Goal: Information Seeking & Learning: Learn about a topic

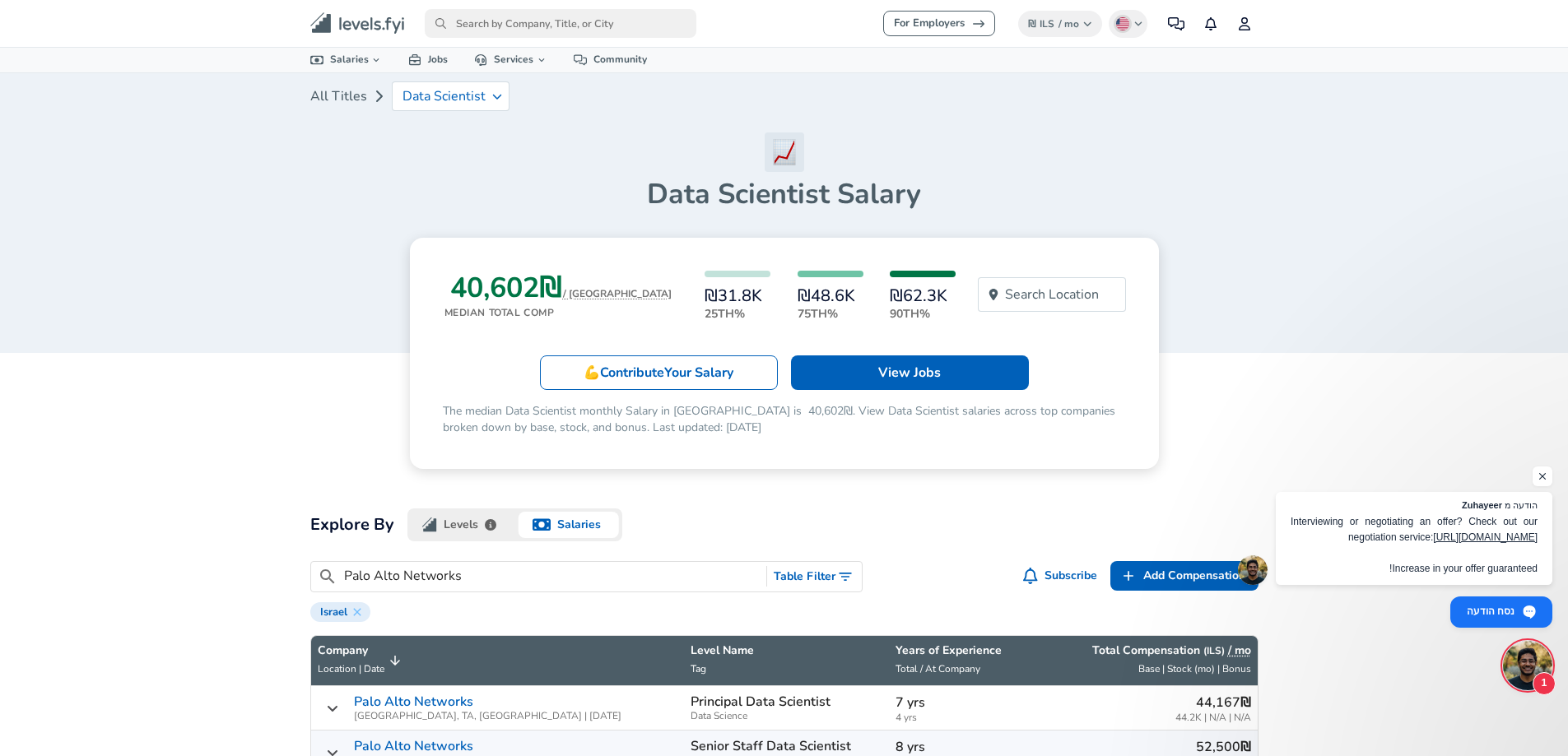
click at [469, 414] on p "The median Data Scientist monthly Salary in [GEOGRAPHIC_DATA] is ‏40,602 ‏₪. Vi…" at bounding box center [784, 420] width 684 height 33
click at [703, 461] on div "‏40,602 ‏₪ / MO Median Total Comp ₪31.8K‏ 25th% ₪48.6K‏ 75th% ₪62.3K‏ 90th% Sea…" at bounding box center [784, 354] width 749 height 231
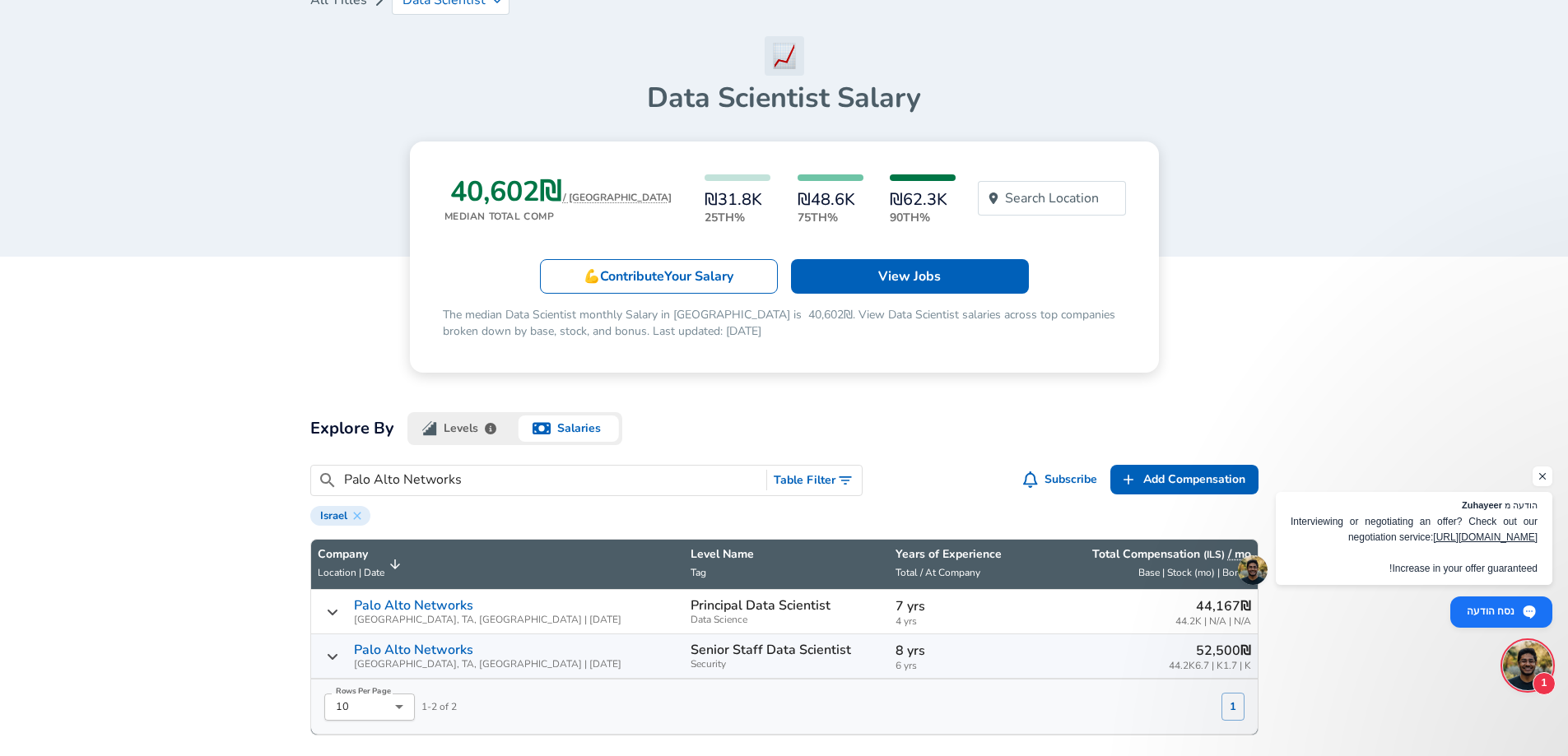
scroll to position [247, 0]
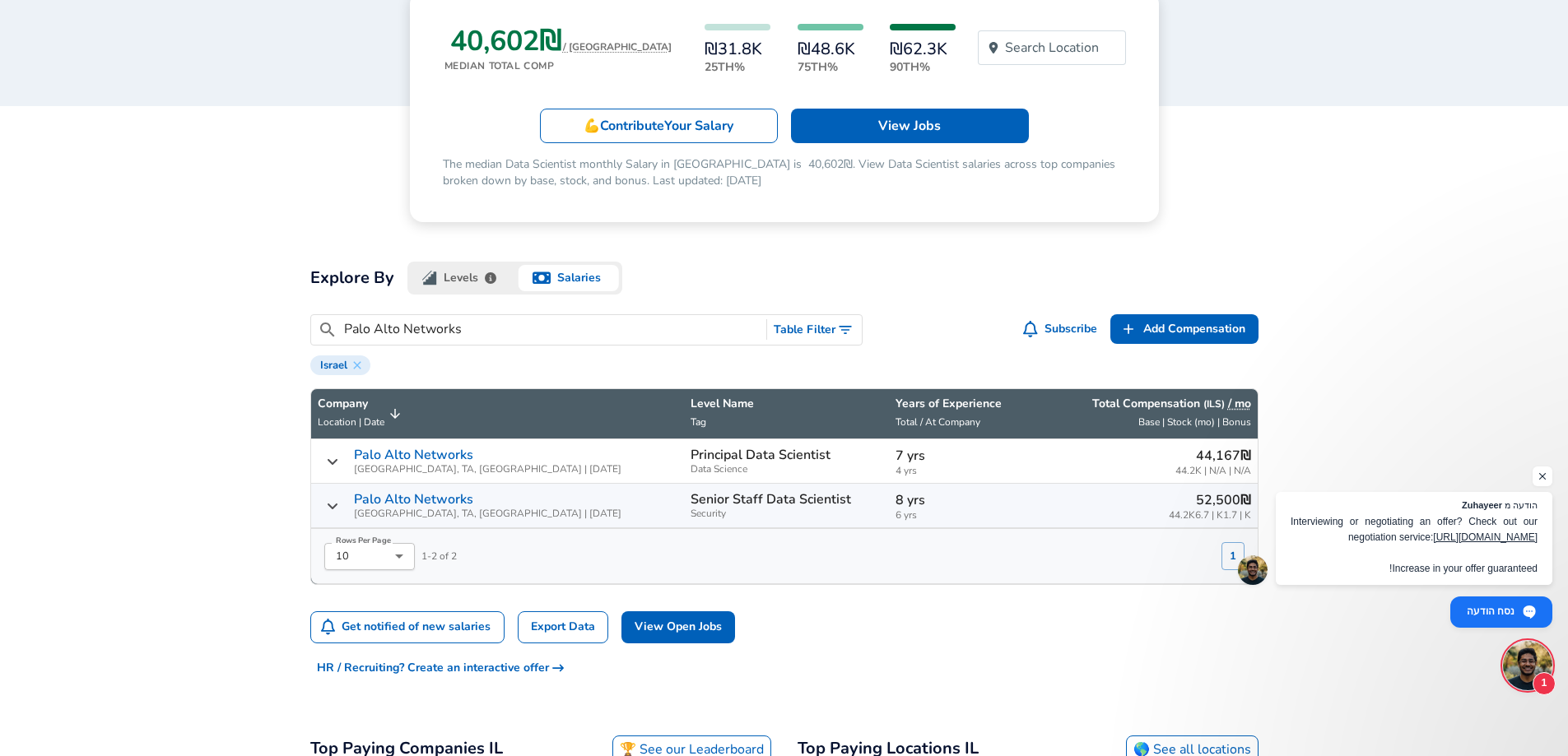
drag, startPoint x: 533, startPoint y: 330, endPoint x: 176, endPoint y: 297, distance: 358.5
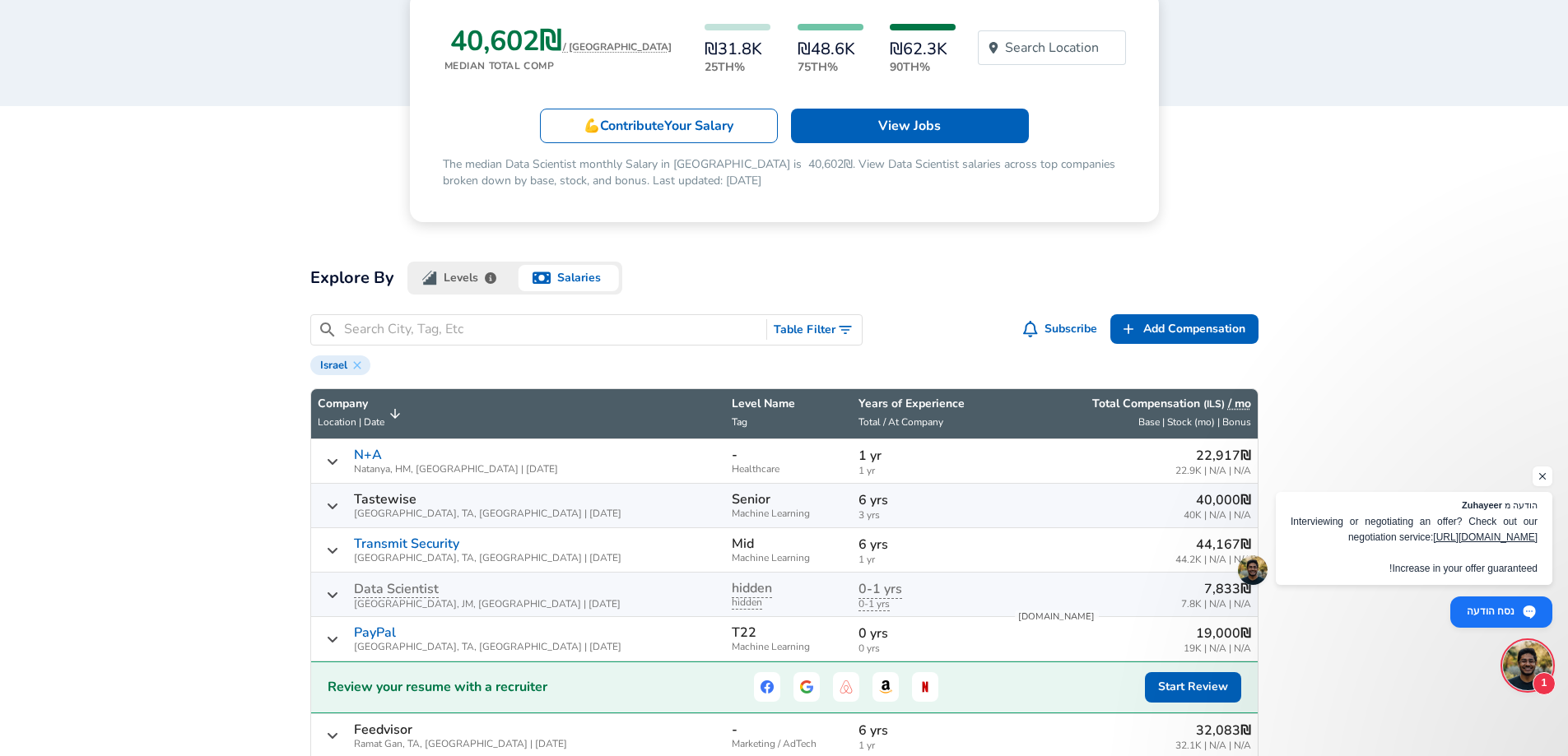
click at [1086, 503] on div "‏40,000 ‏₪ 40K‏ | N/A | N/A" at bounding box center [1132, 506] width 238 height 31
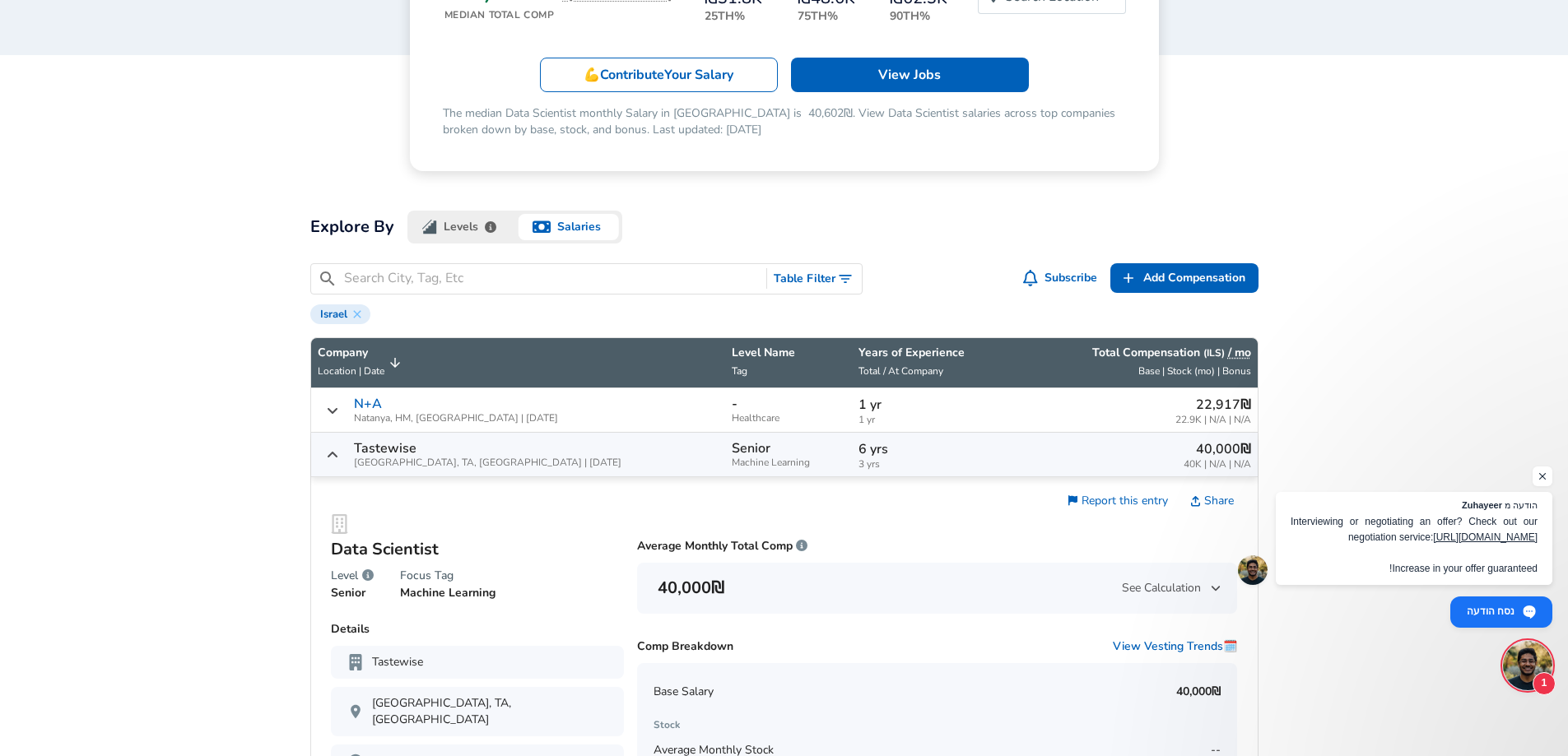
scroll to position [329, 0]
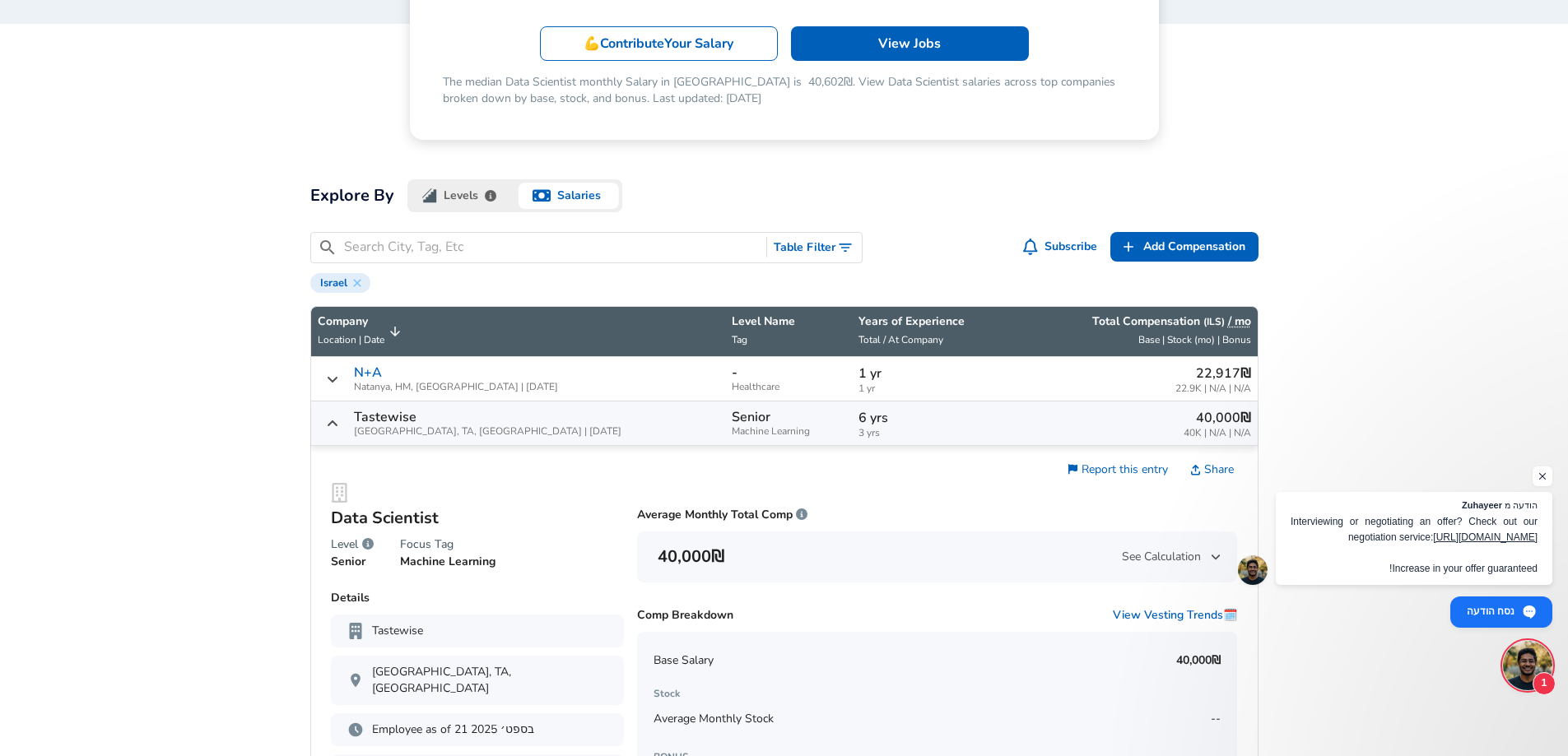
click at [866, 421] on p "6 yrs" at bounding box center [929, 418] width 141 height 20
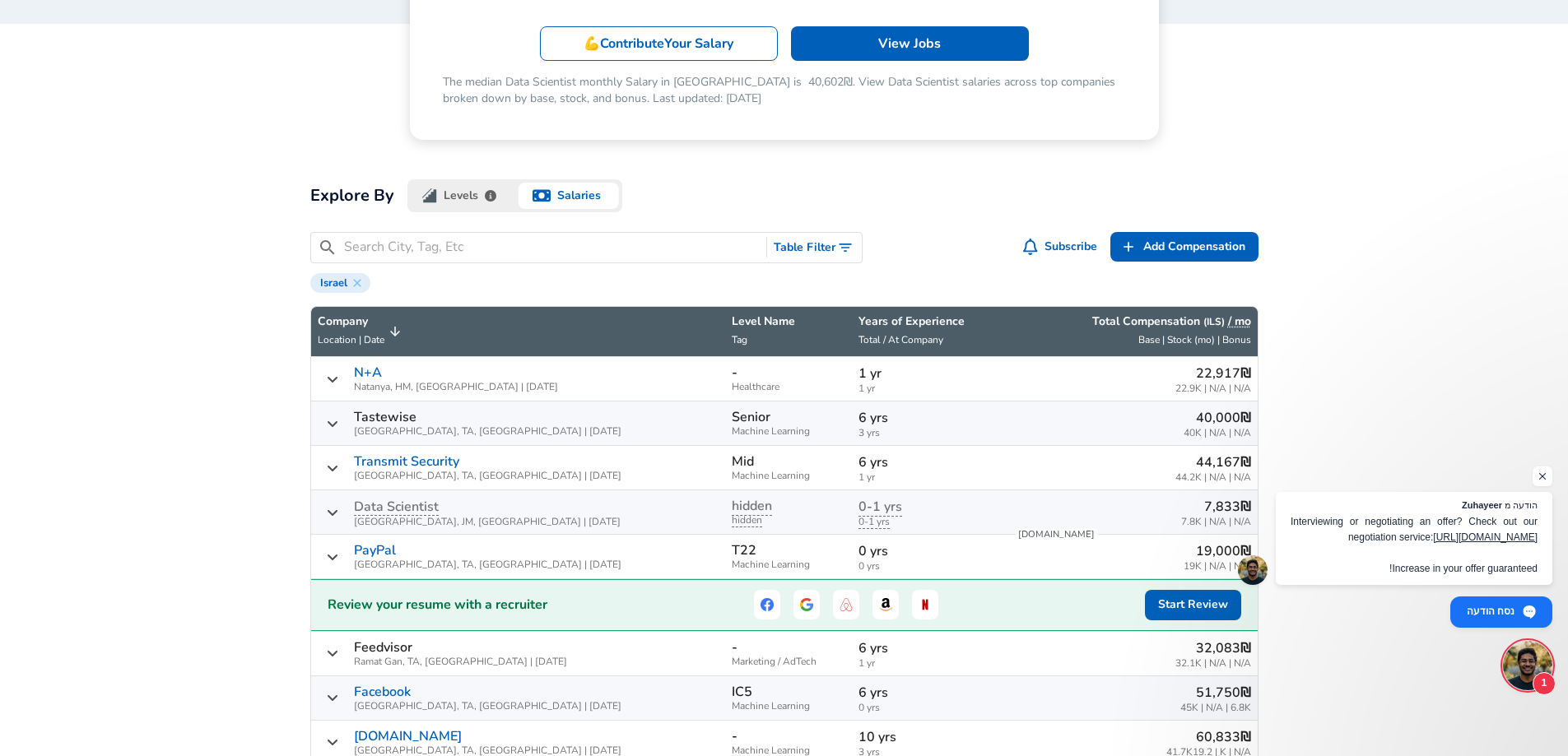
click at [1075, 461] on div "‏44,167 ‏₪ 44.2K‏ | N/A | N/A" at bounding box center [1132, 468] width 238 height 31
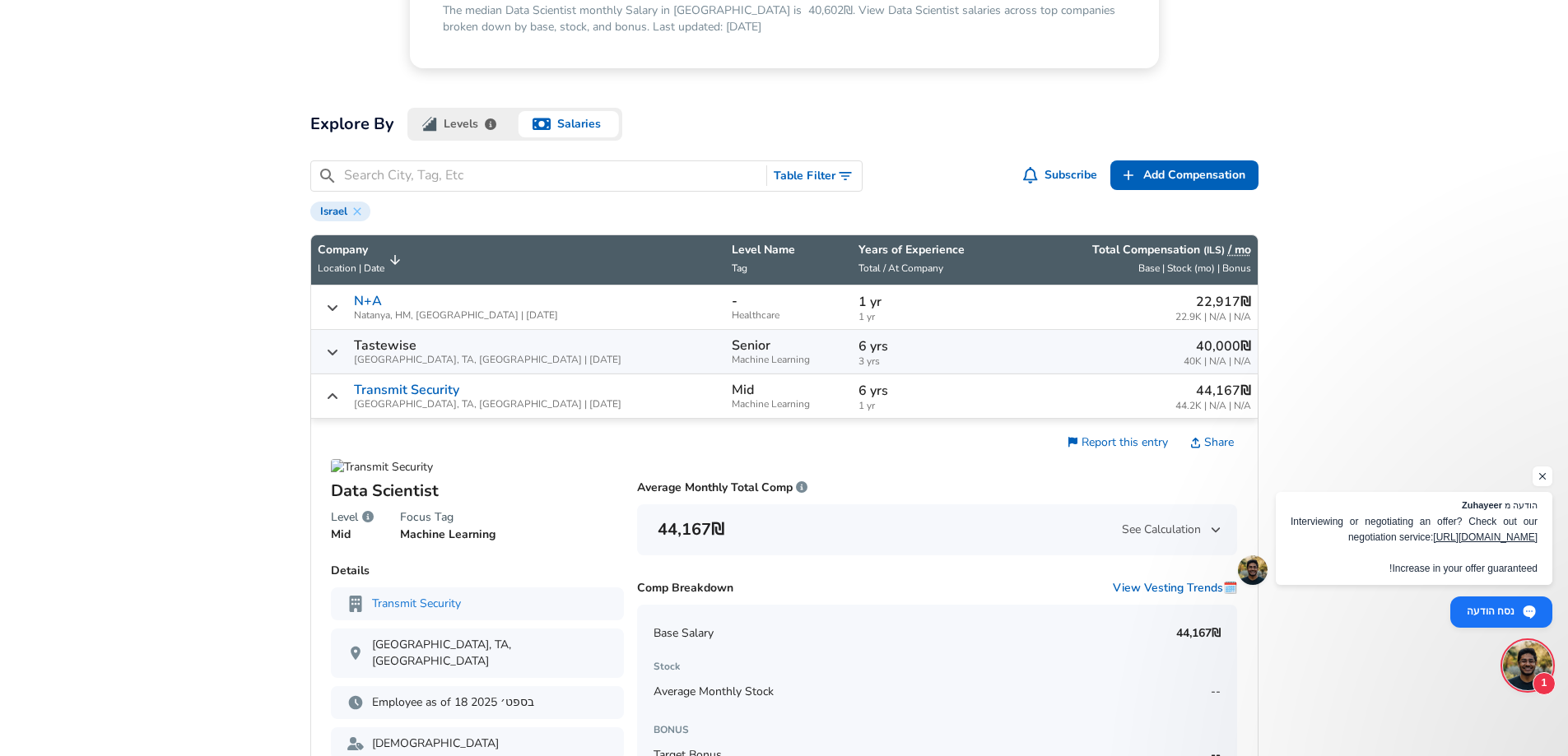
scroll to position [494, 0]
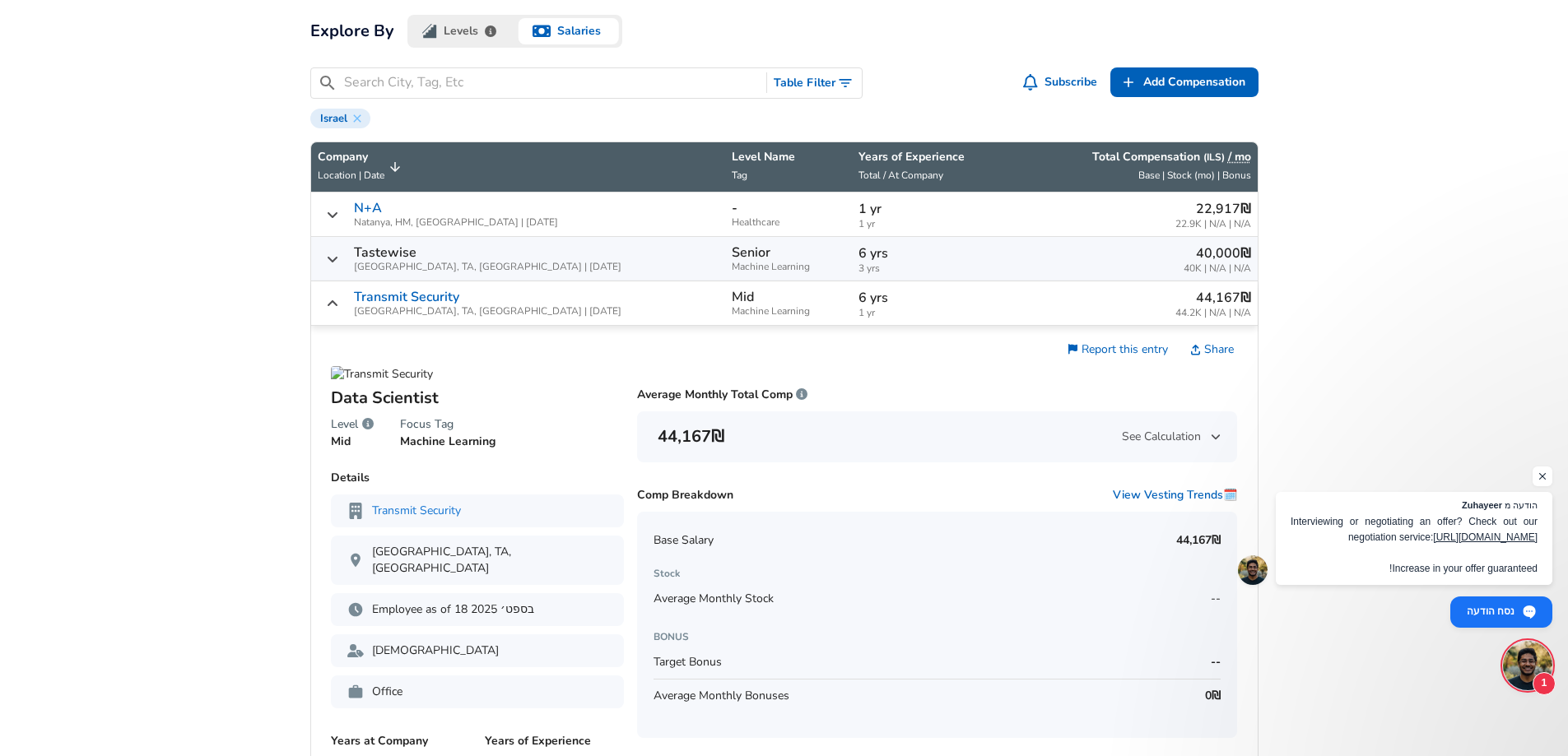
click at [1013, 301] on div "‏44,167 ‏₪ 44.2K‏ | N/A | N/A" at bounding box center [1132, 303] width 238 height 31
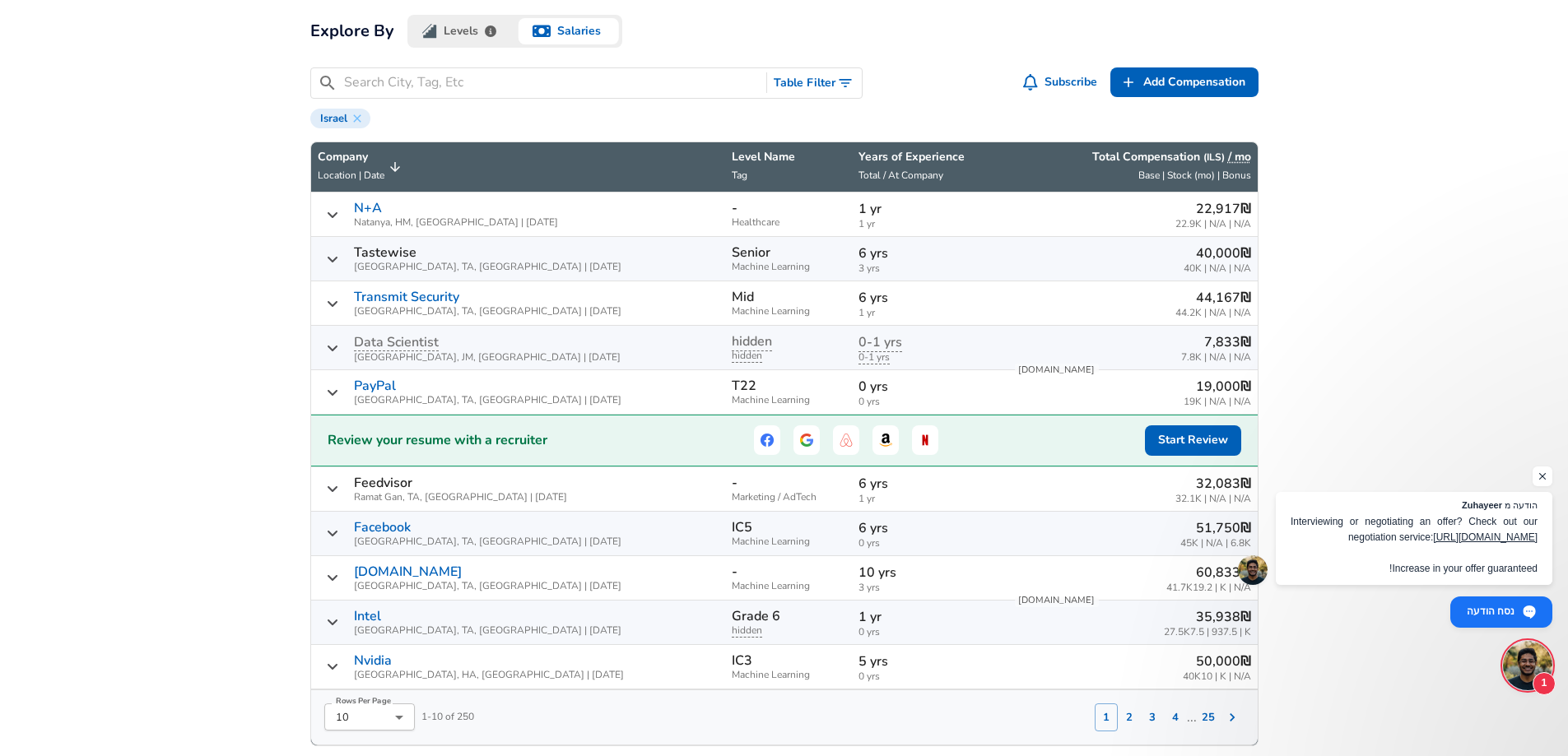
click at [1056, 544] on div "‏51,750 ‏₪ 45K‏ | N/A | 6.8K‏" at bounding box center [1132, 533] width 238 height 31
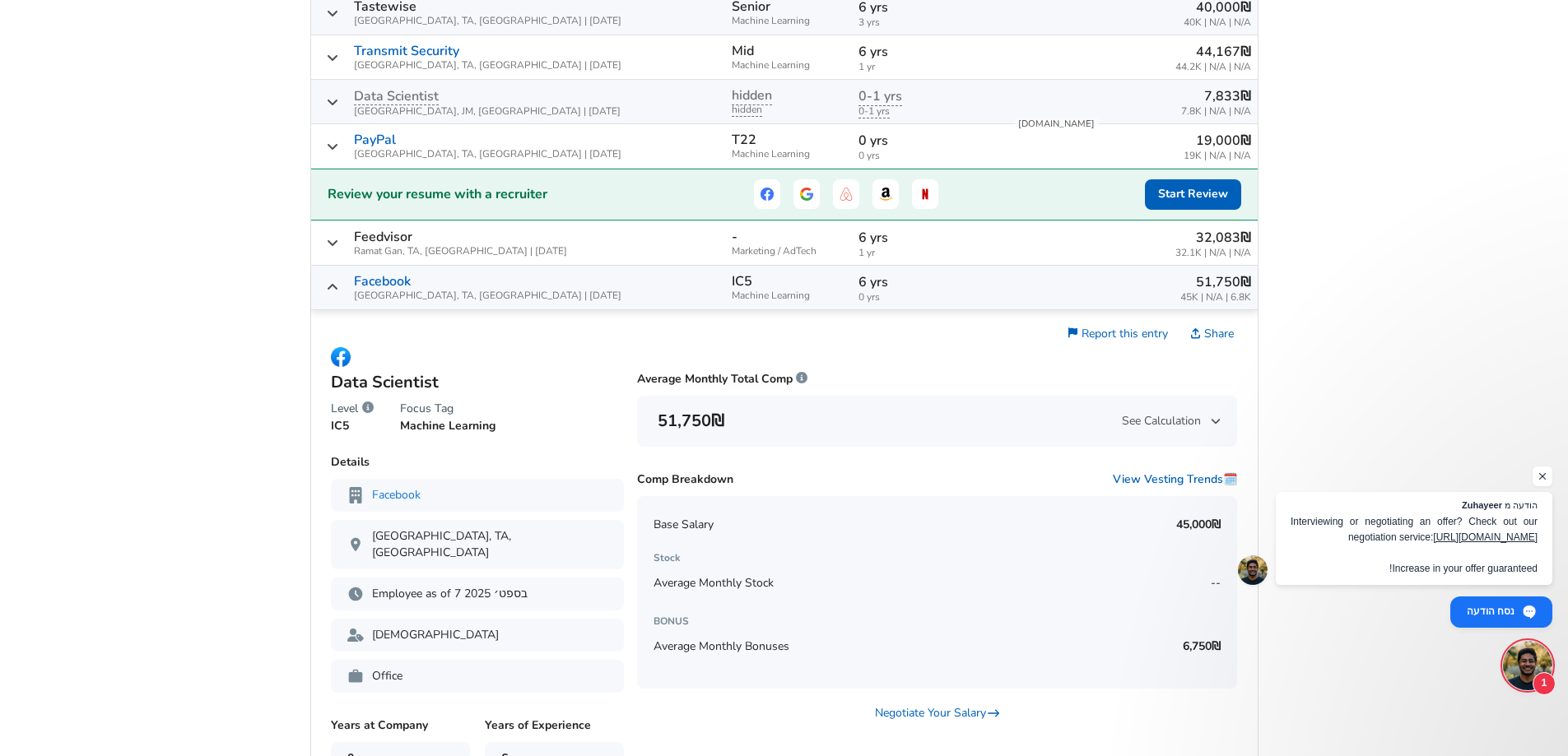
scroll to position [740, 0]
click at [1007, 278] on td "‏51,750 ‏₪ 45K‏ | N/A | 6.8K‏" at bounding box center [1132, 288] width 251 height 45
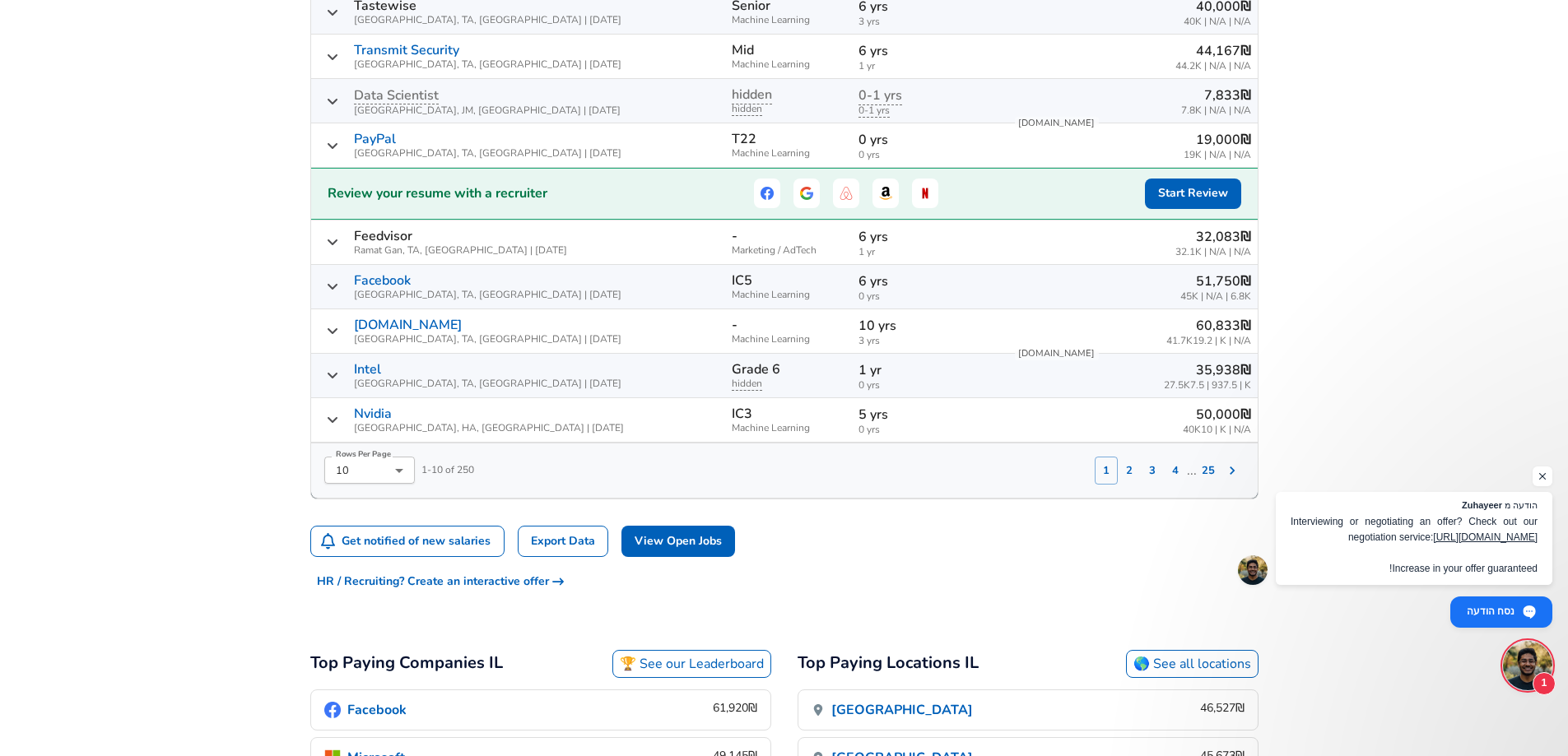
click at [907, 416] on p "5 yrs" at bounding box center [929, 415] width 141 height 20
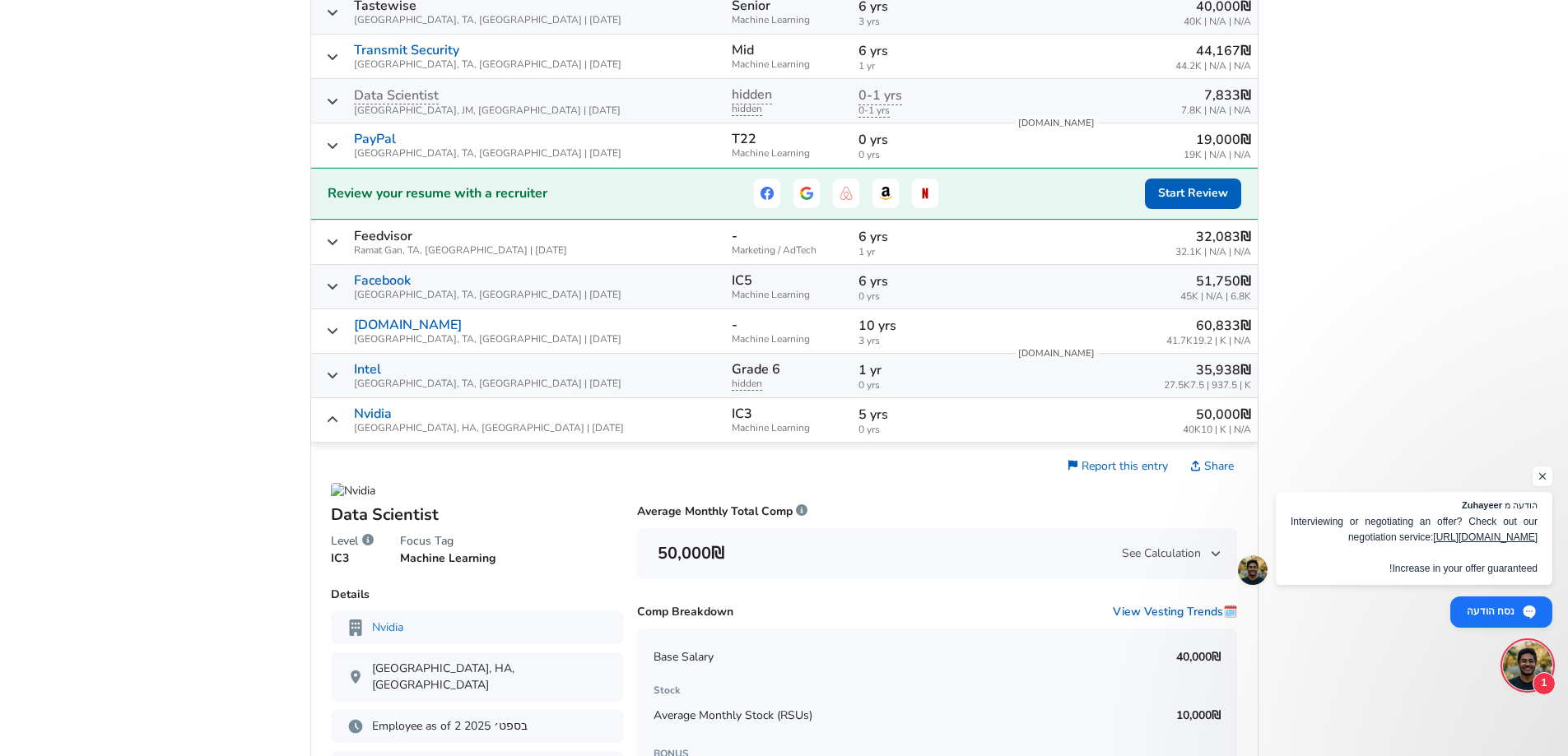
click at [907, 416] on p "5 yrs" at bounding box center [929, 415] width 141 height 20
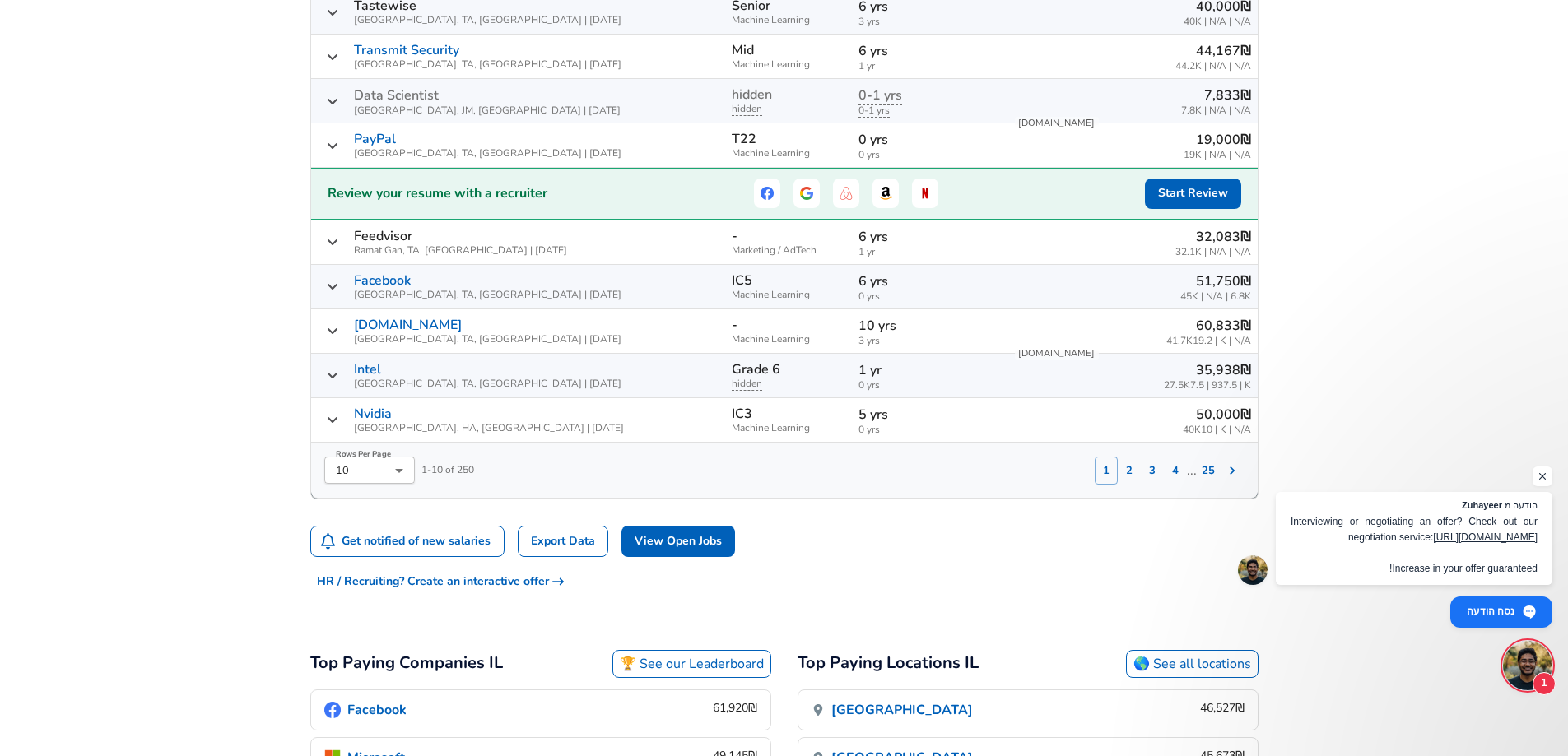
click at [1132, 468] on button "2" at bounding box center [1129, 471] width 23 height 28
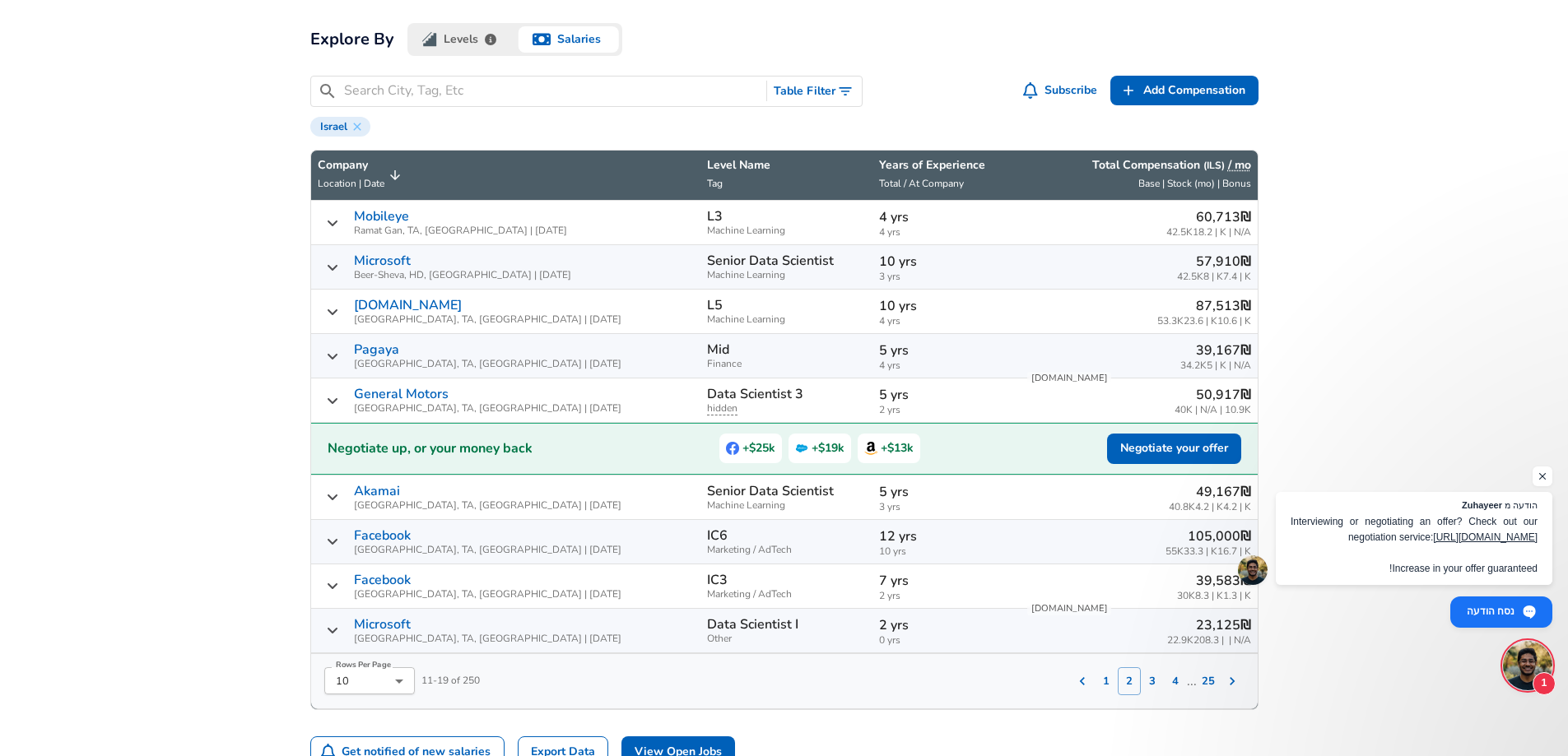
scroll to position [458, 0]
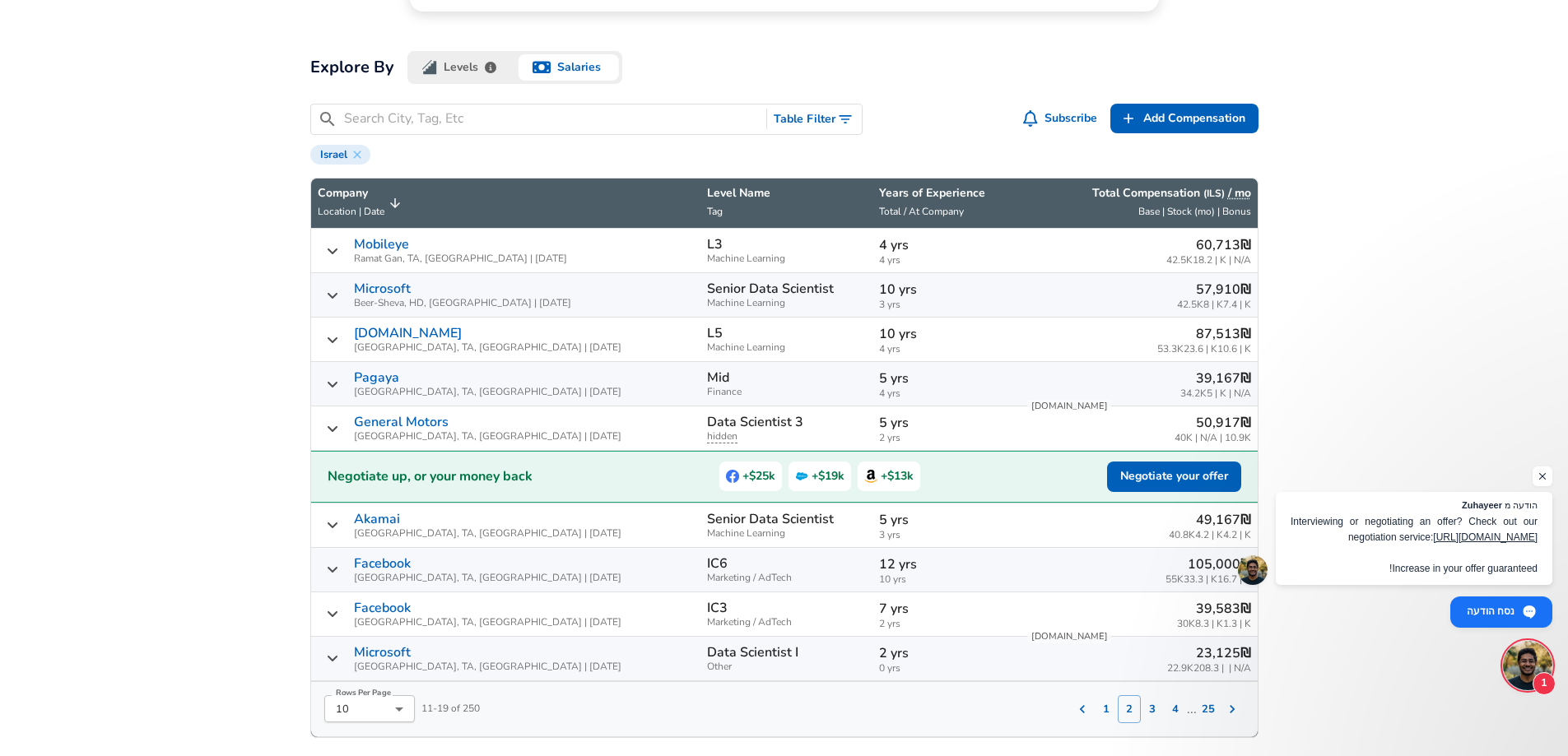
click at [707, 254] on span "Machine Learning" at bounding box center [786, 259] width 159 height 11
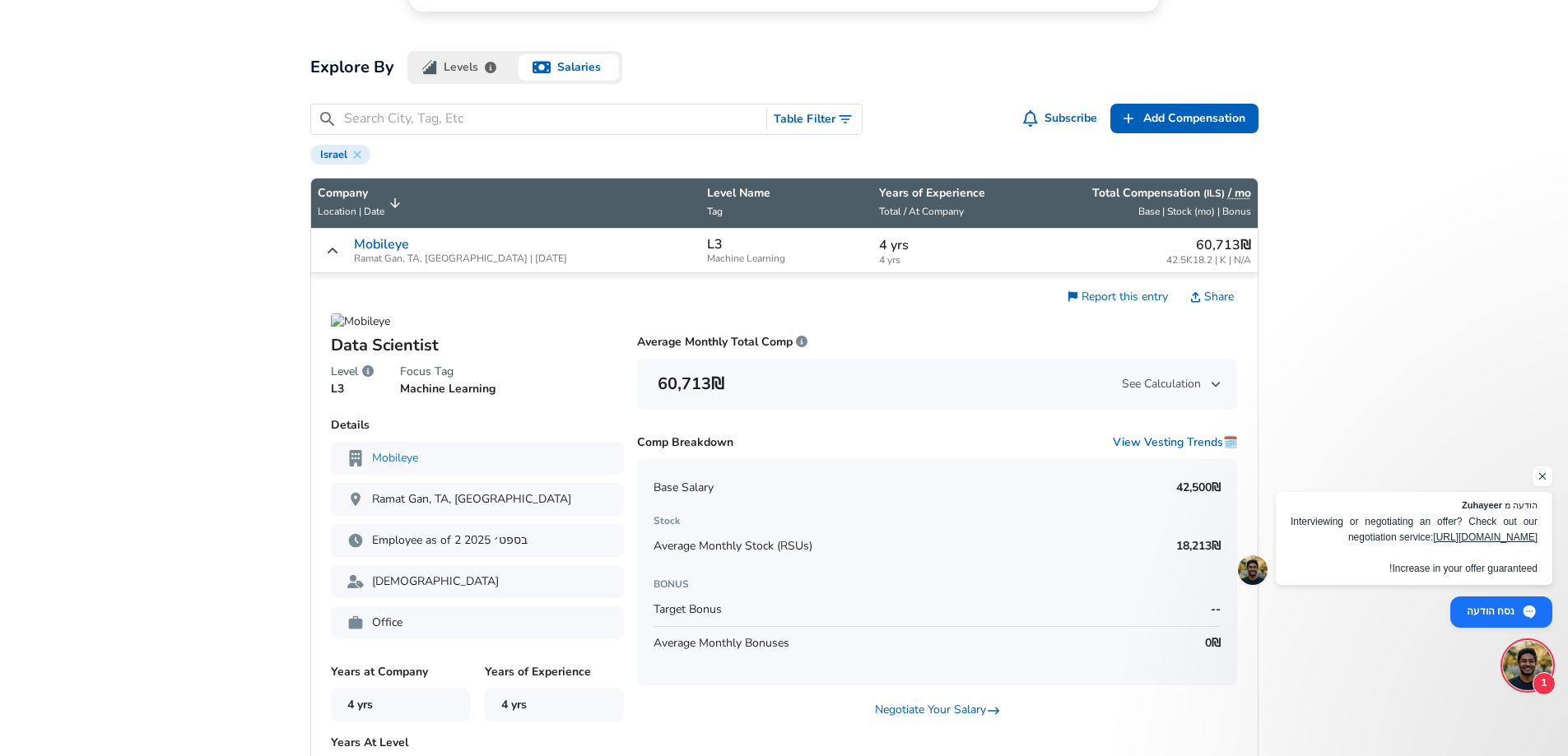
click at [700, 250] on td "L3 Machine Learning" at bounding box center [786, 251] width 172 height 45
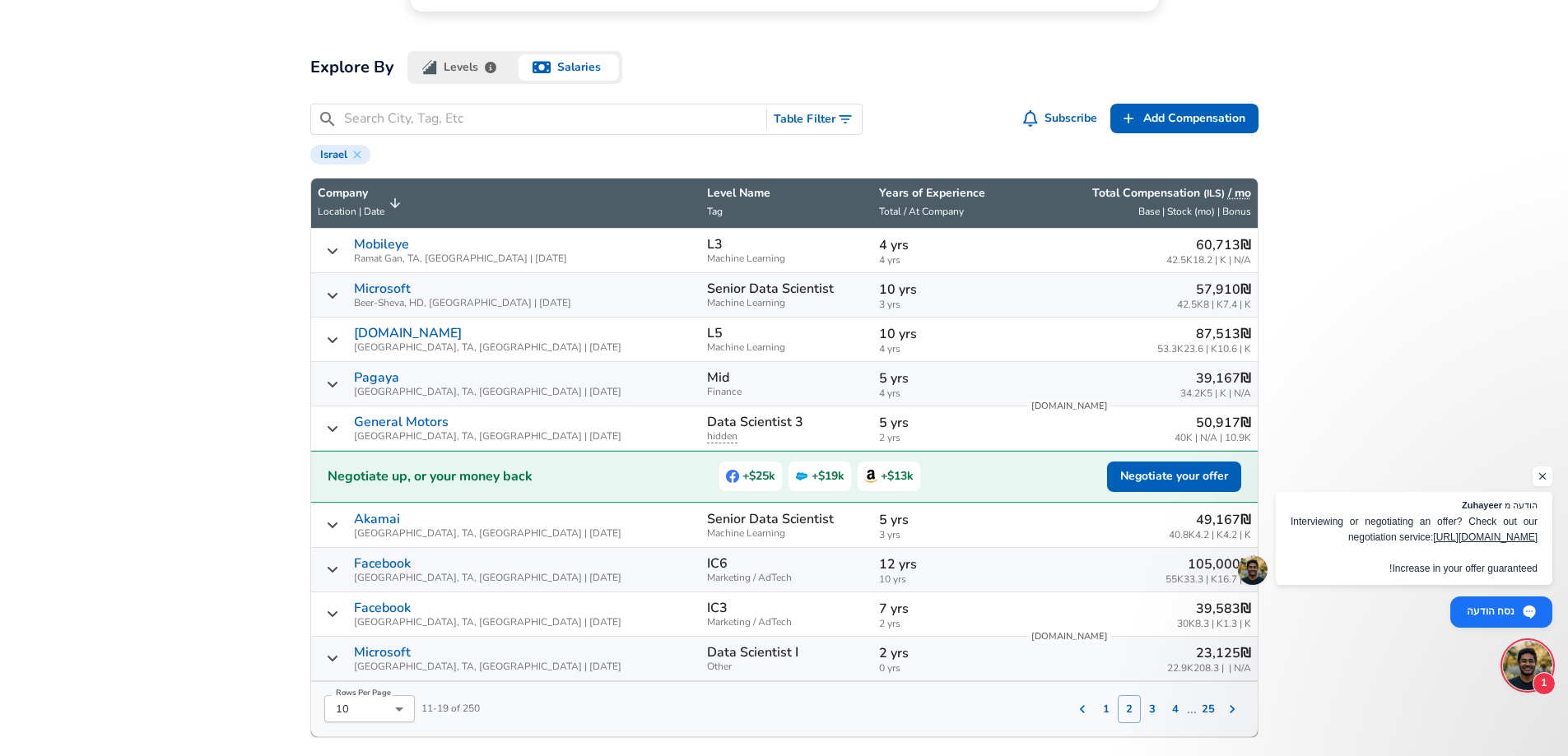
click at [707, 292] on p "Senior Data Scientist" at bounding box center [770, 289] width 126 height 15
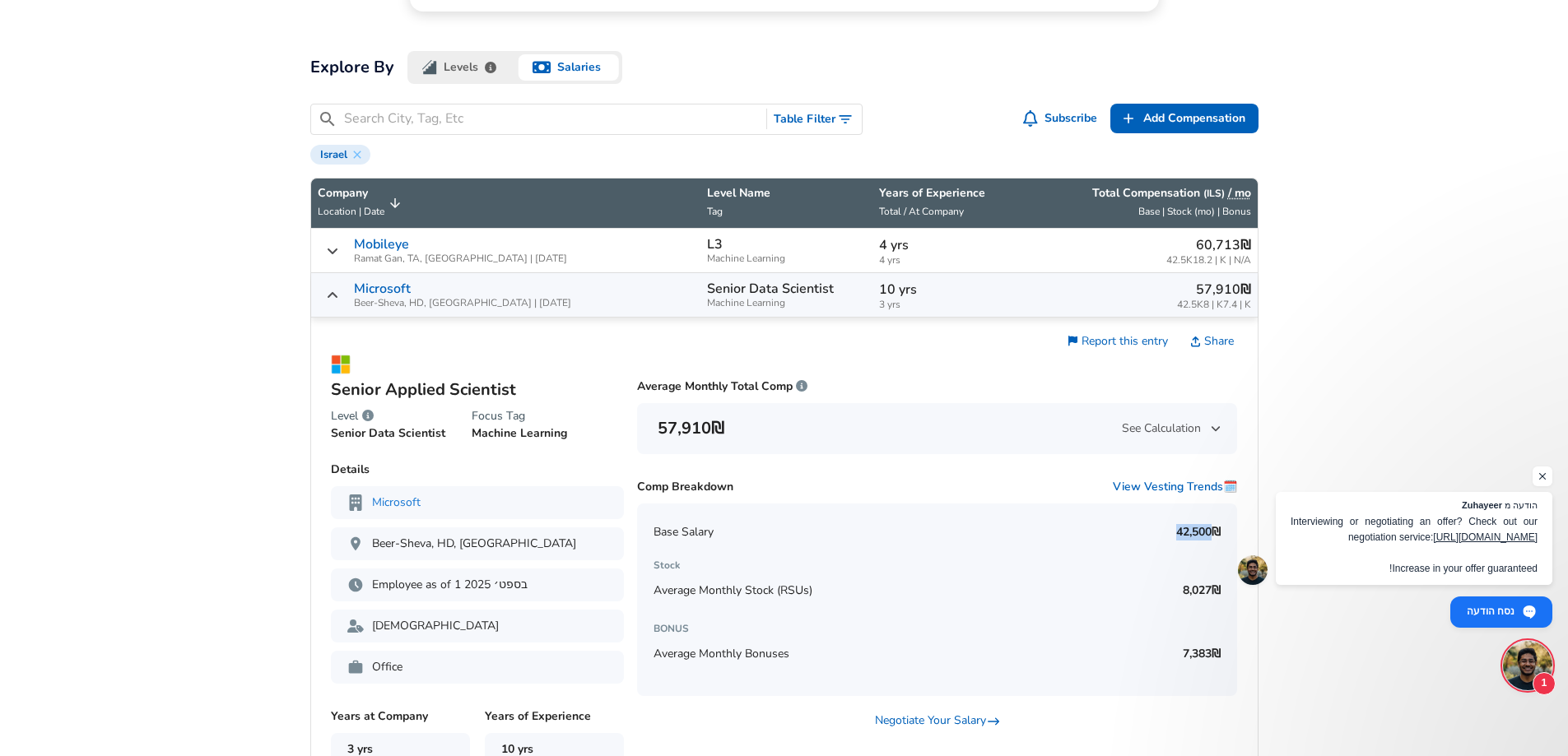
drag, startPoint x: 1167, startPoint y: 533, endPoint x: 1209, endPoint y: 536, distance: 42.1
click at [1209, 536] on div "Base Salary ‏42,500 ‏₪" at bounding box center [937, 532] width 567 height 33
click at [1042, 293] on div "‏57,910 ‏₪ 42.5K‏ | 8K‏ | 7.4K‏" at bounding box center [1138, 295] width 225 height 31
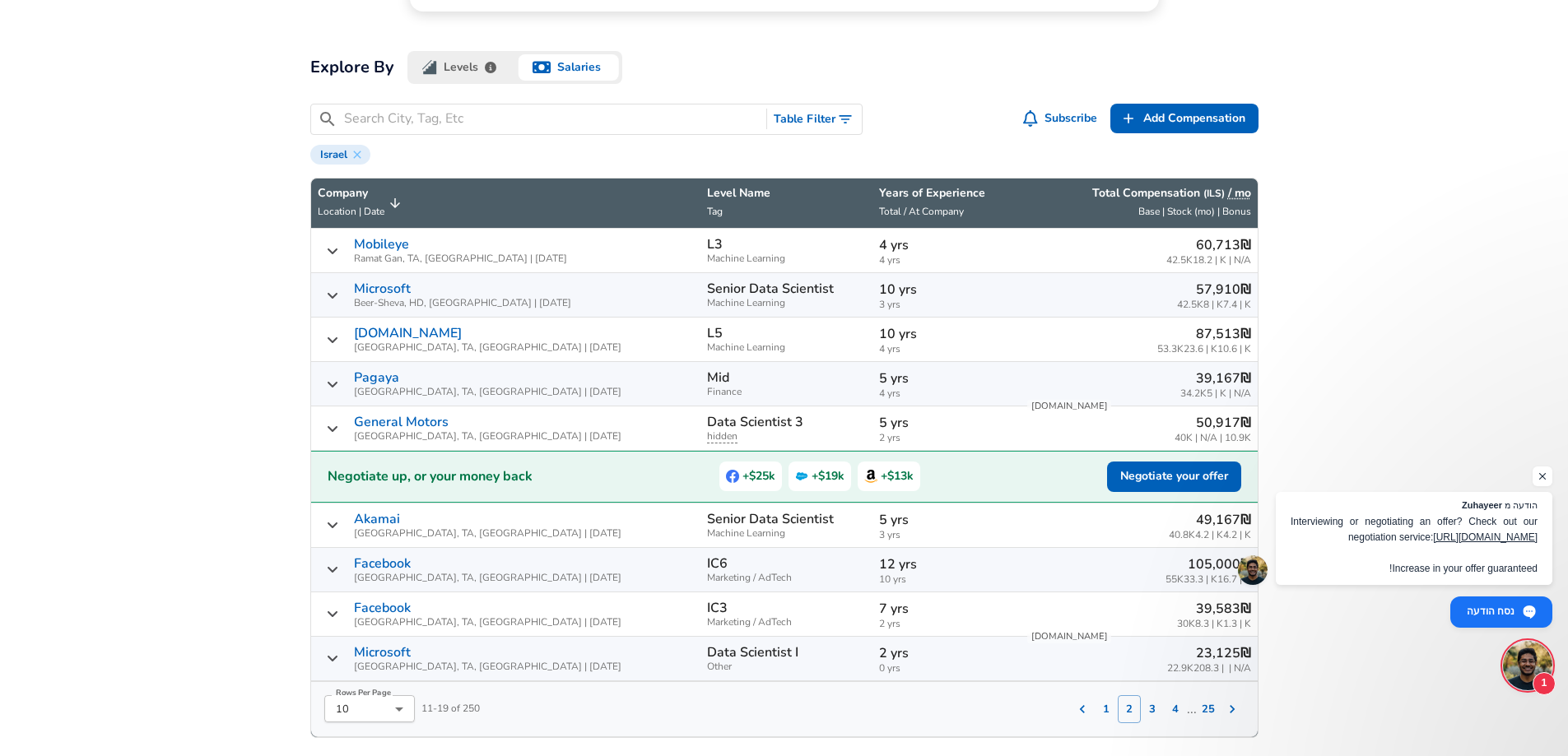
click at [879, 339] on p "10 yrs" at bounding box center [946, 334] width 133 height 20
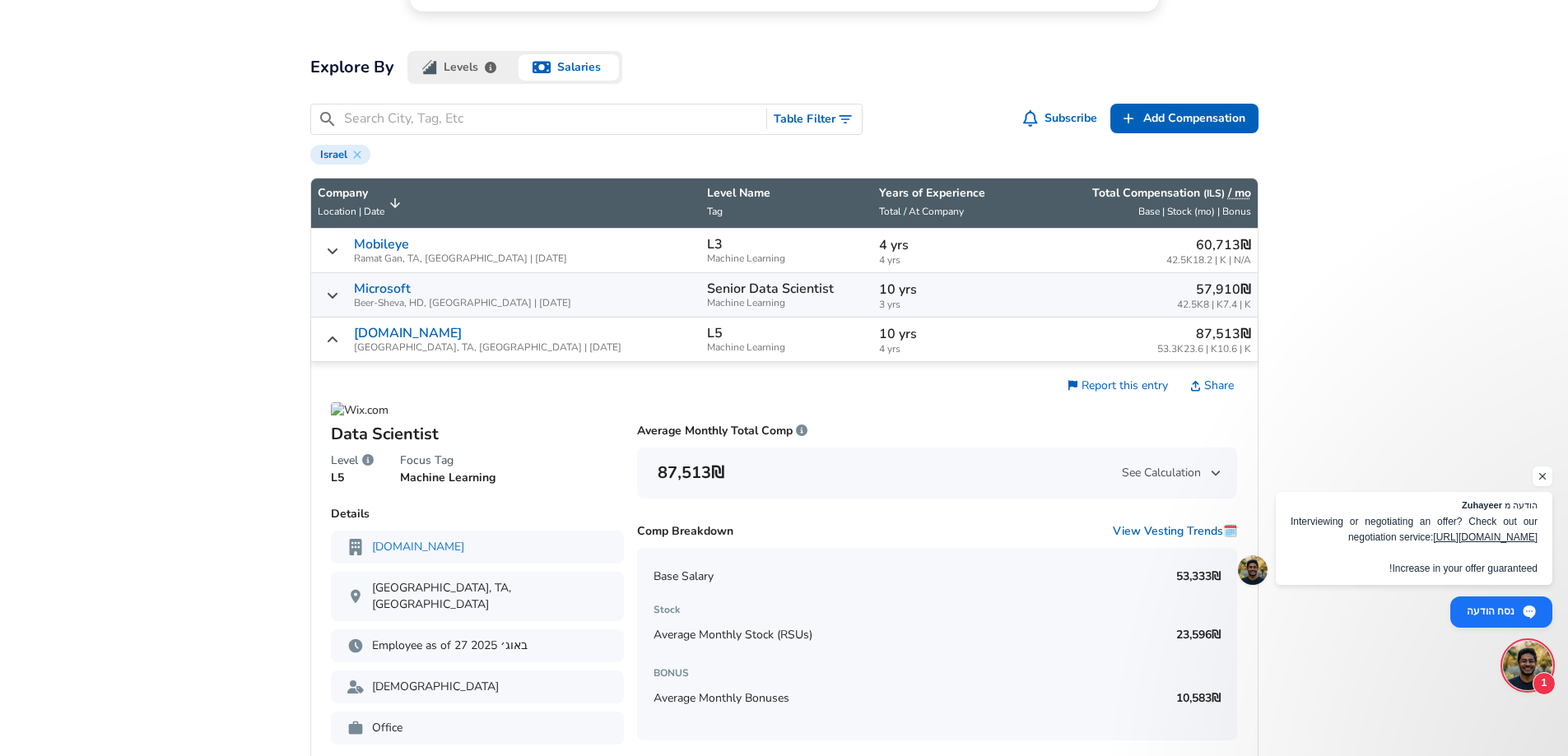
click at [879, 339] on p "10 yrs" at bounding box center [946, 334] width 133 height 20
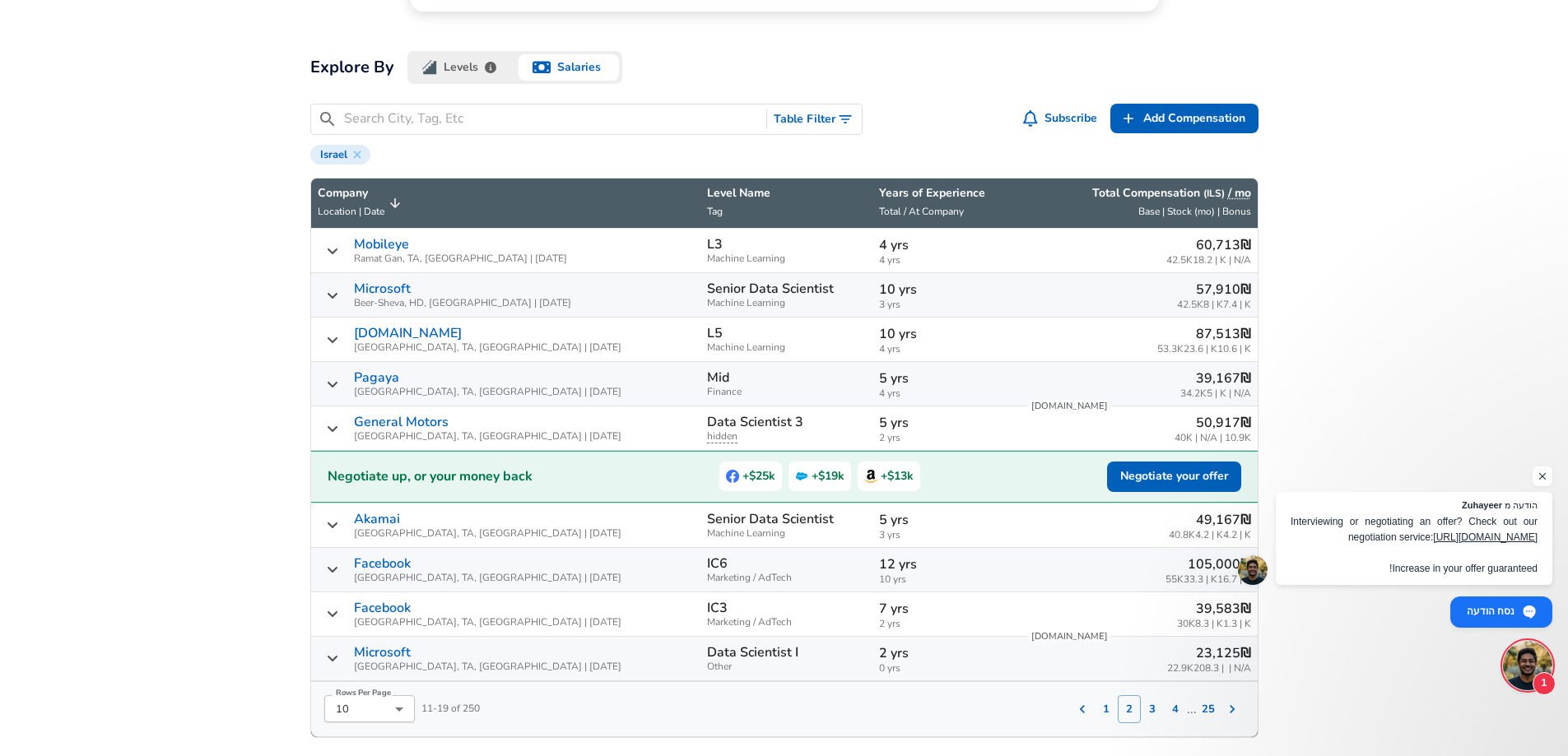
click at [795, 433] on span "hidden" at bounding box center [786, 436] width 159 height 11
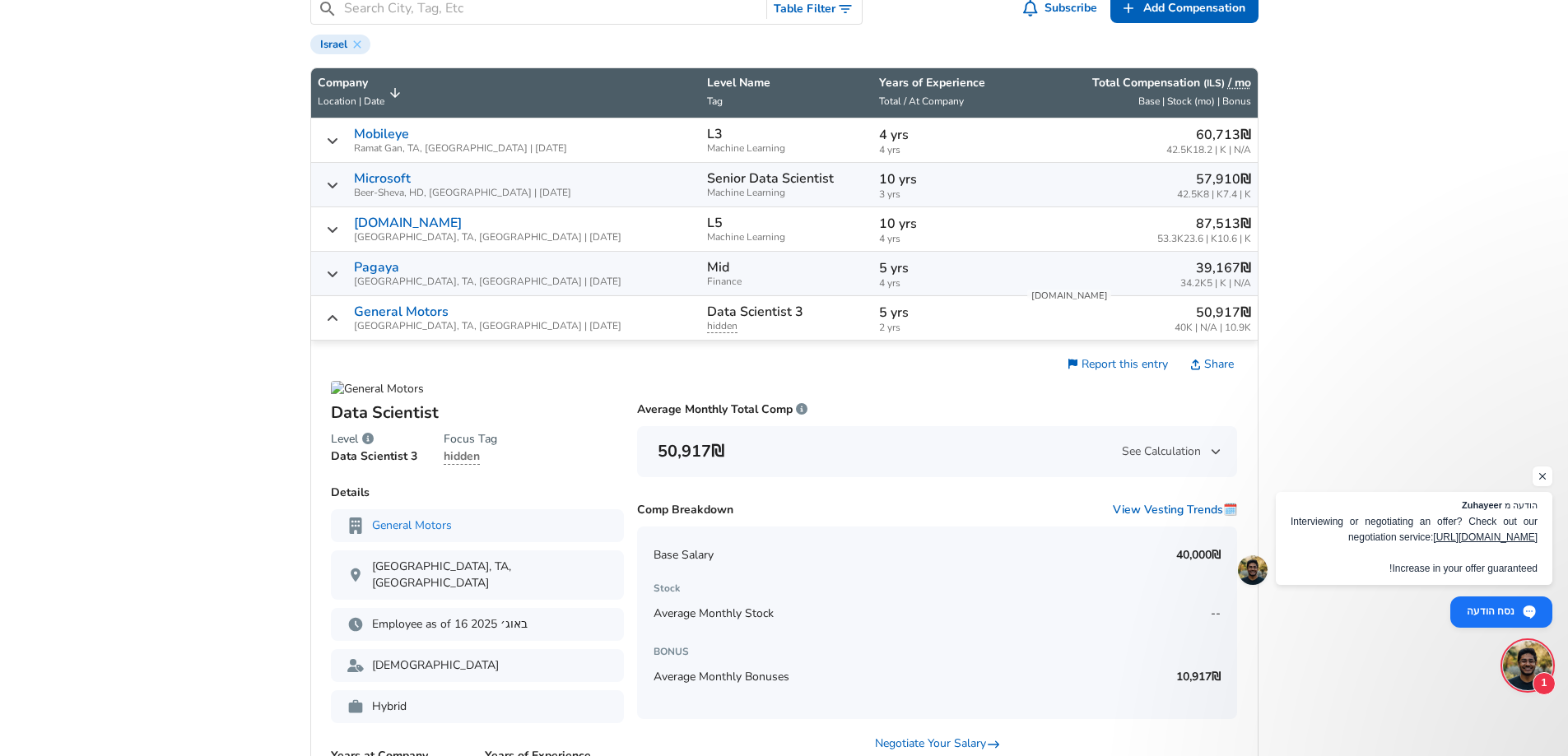
scroll to position [540, 0]
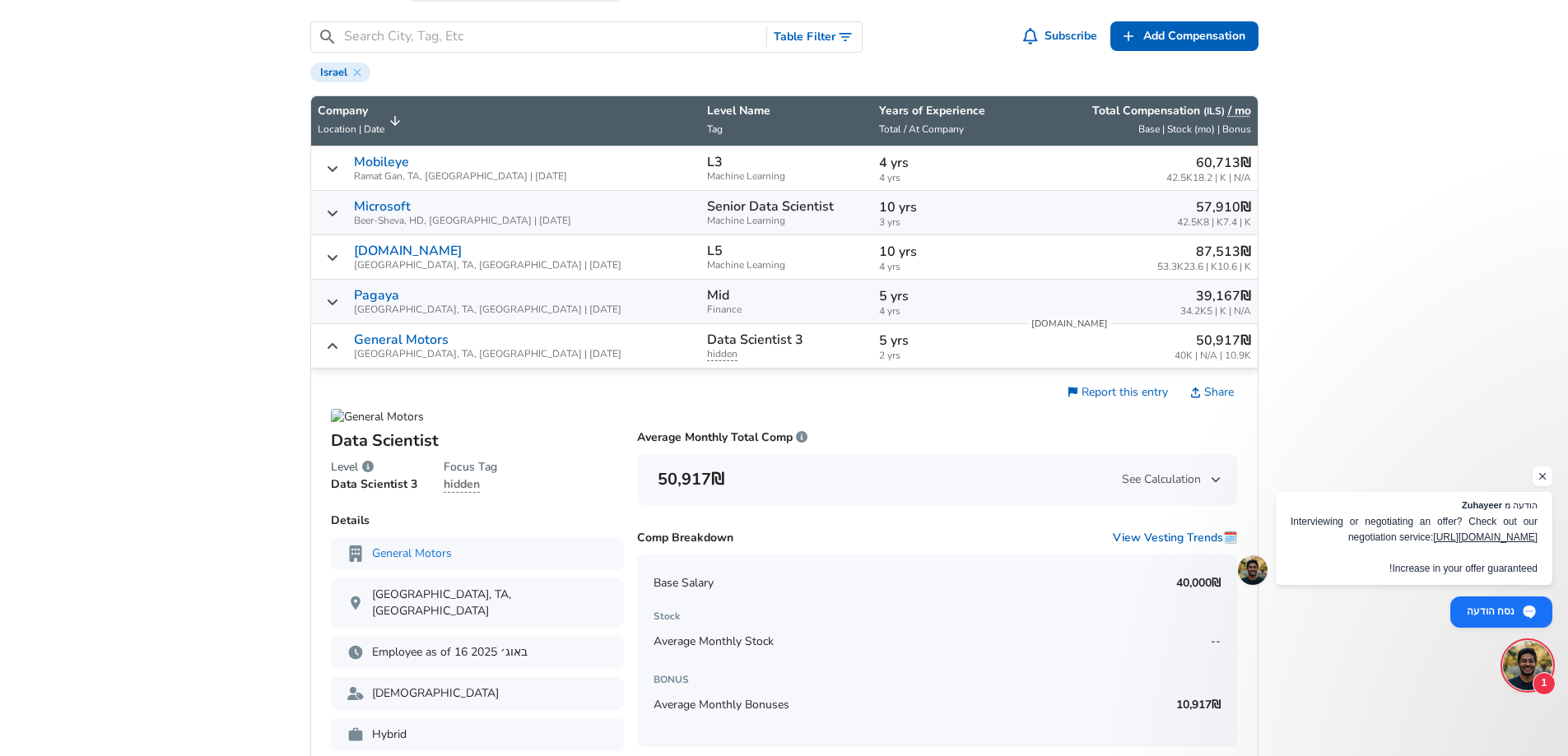
click at [747, 349] on span "hidden" at bounding box center [786, 354] width 159 height 11
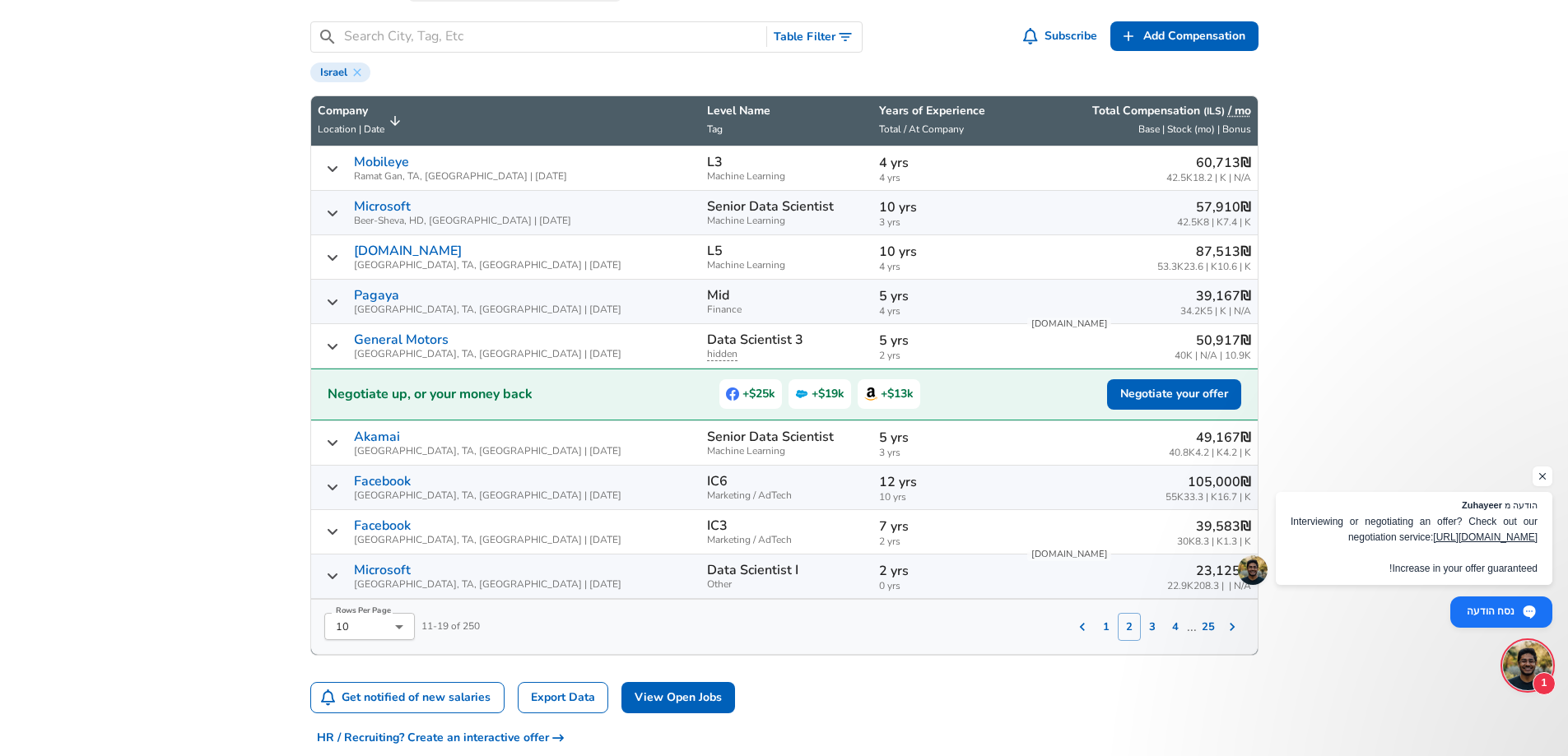
click at [778, 450] on span "Machine Learning" at bounding box center [786, 451] width 159 height 11
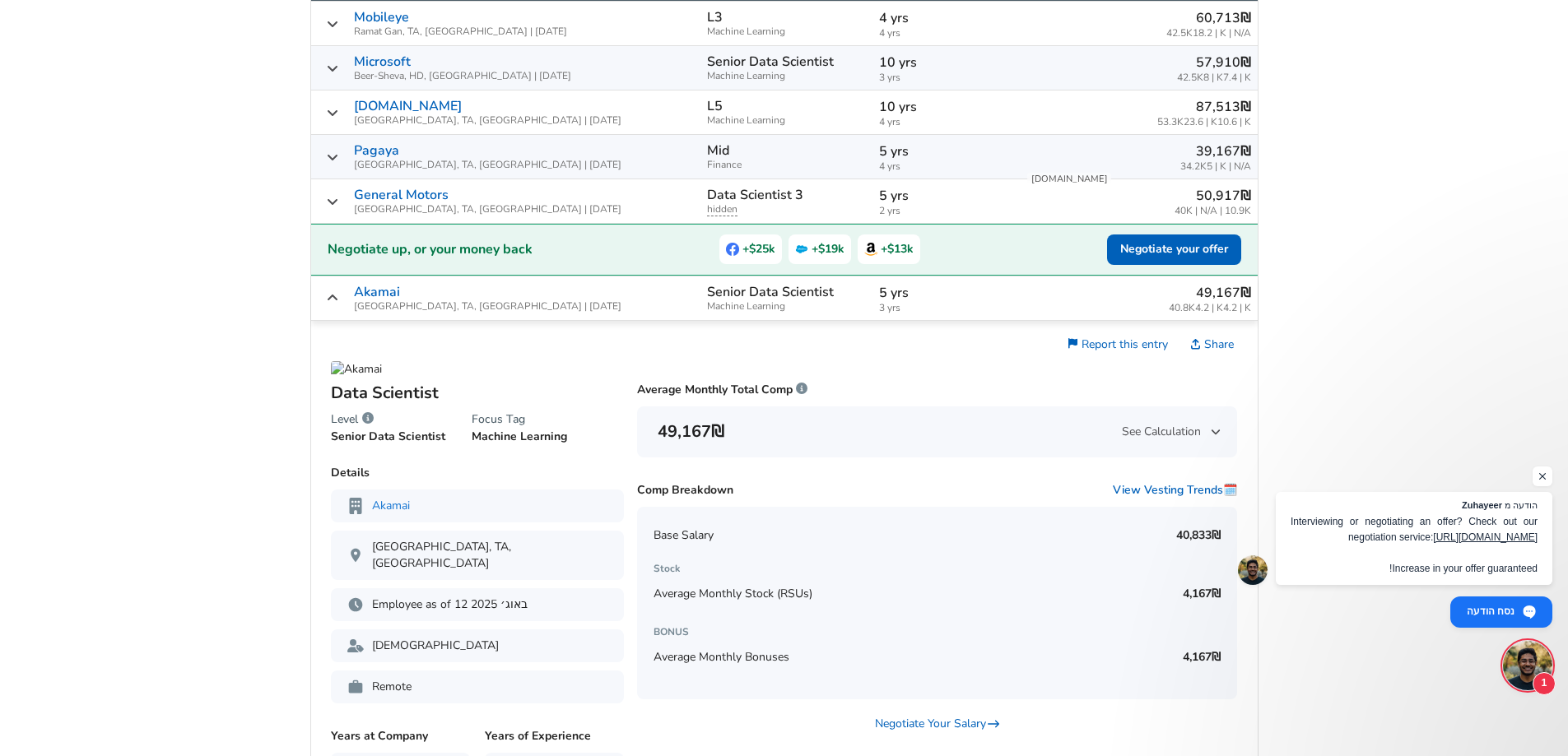
scroll to position [704, 0]
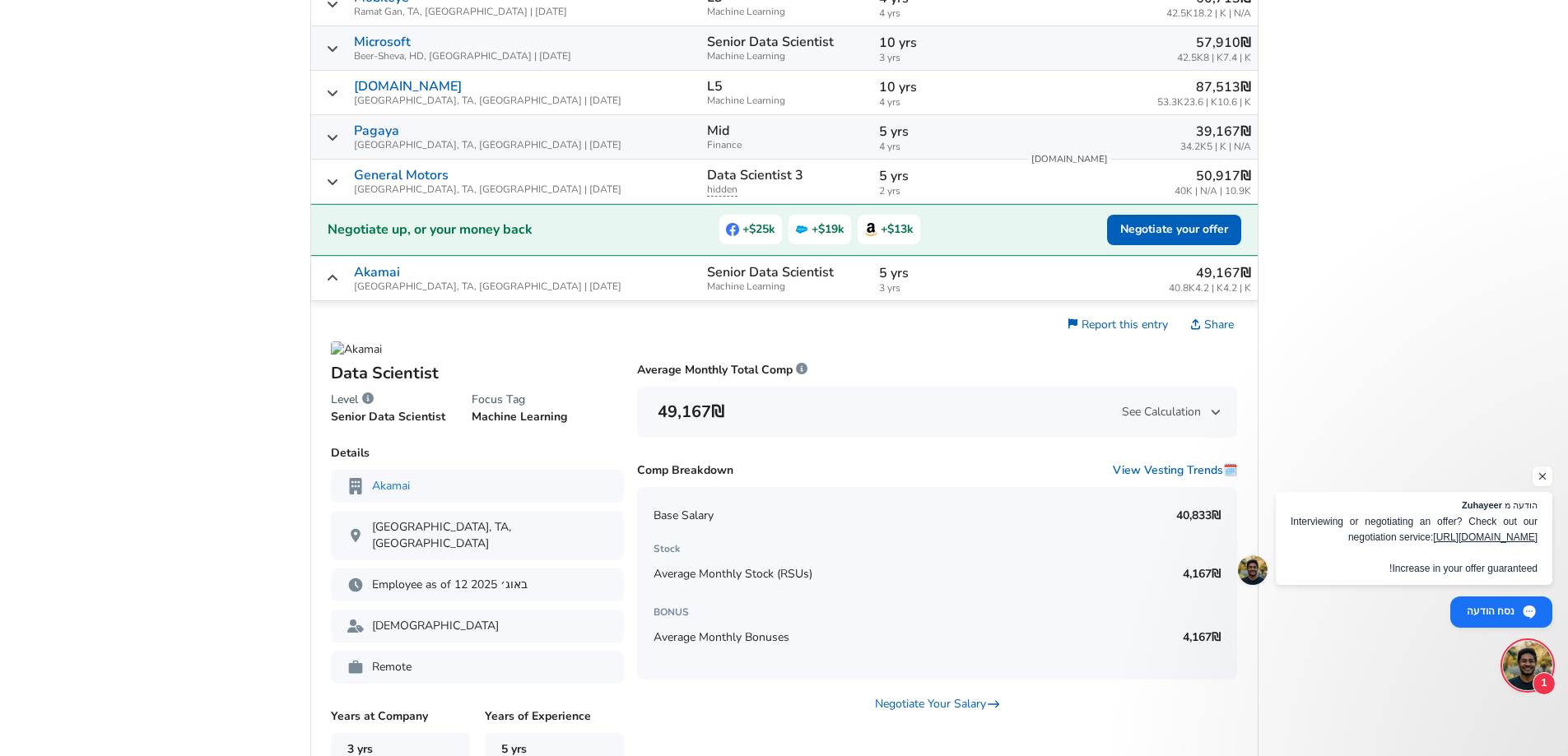
click at [755, 280] on td "Senior Data Scientist Machine Learning" at bounding box center [786, 279] width 172 height 45
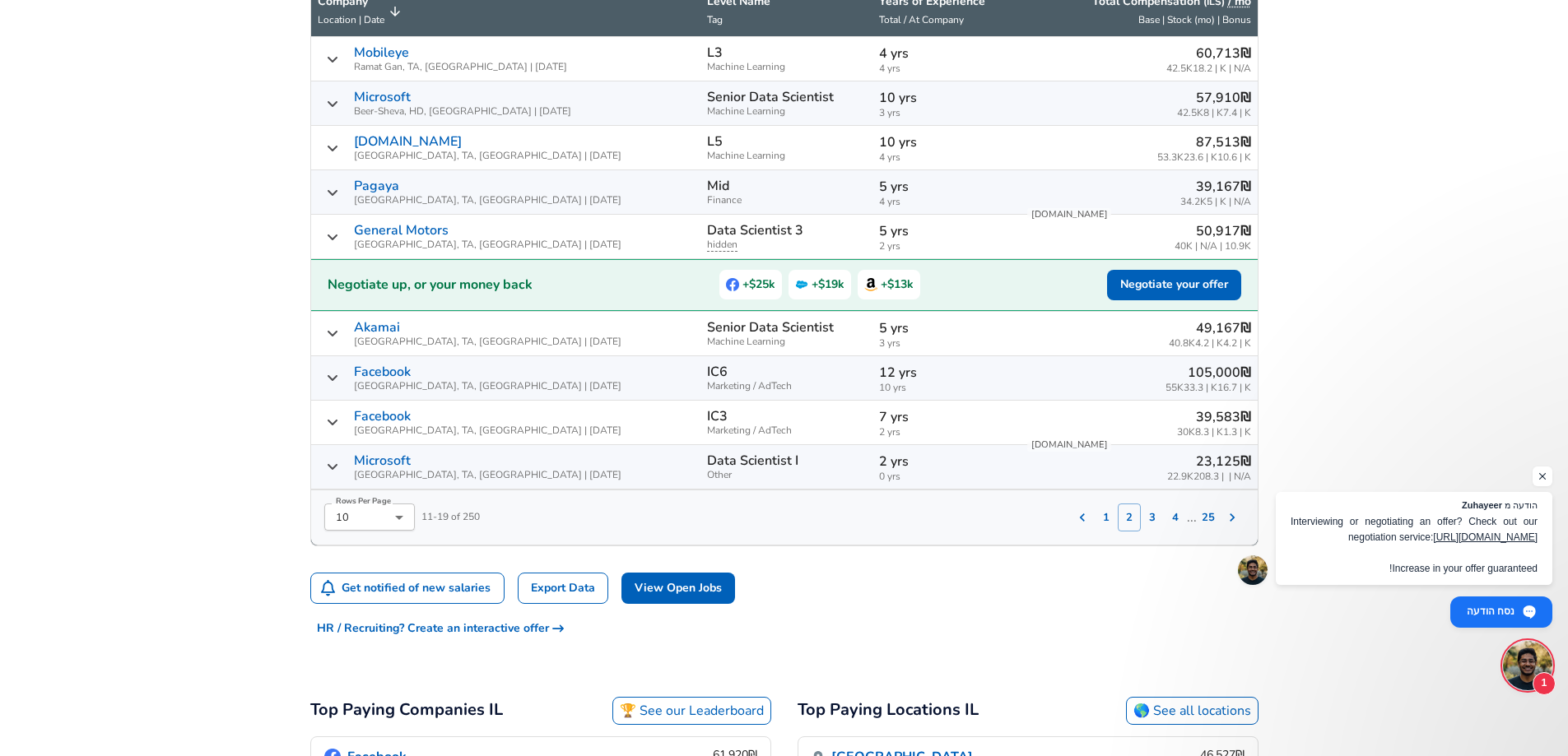
scroll to position [622, 0]
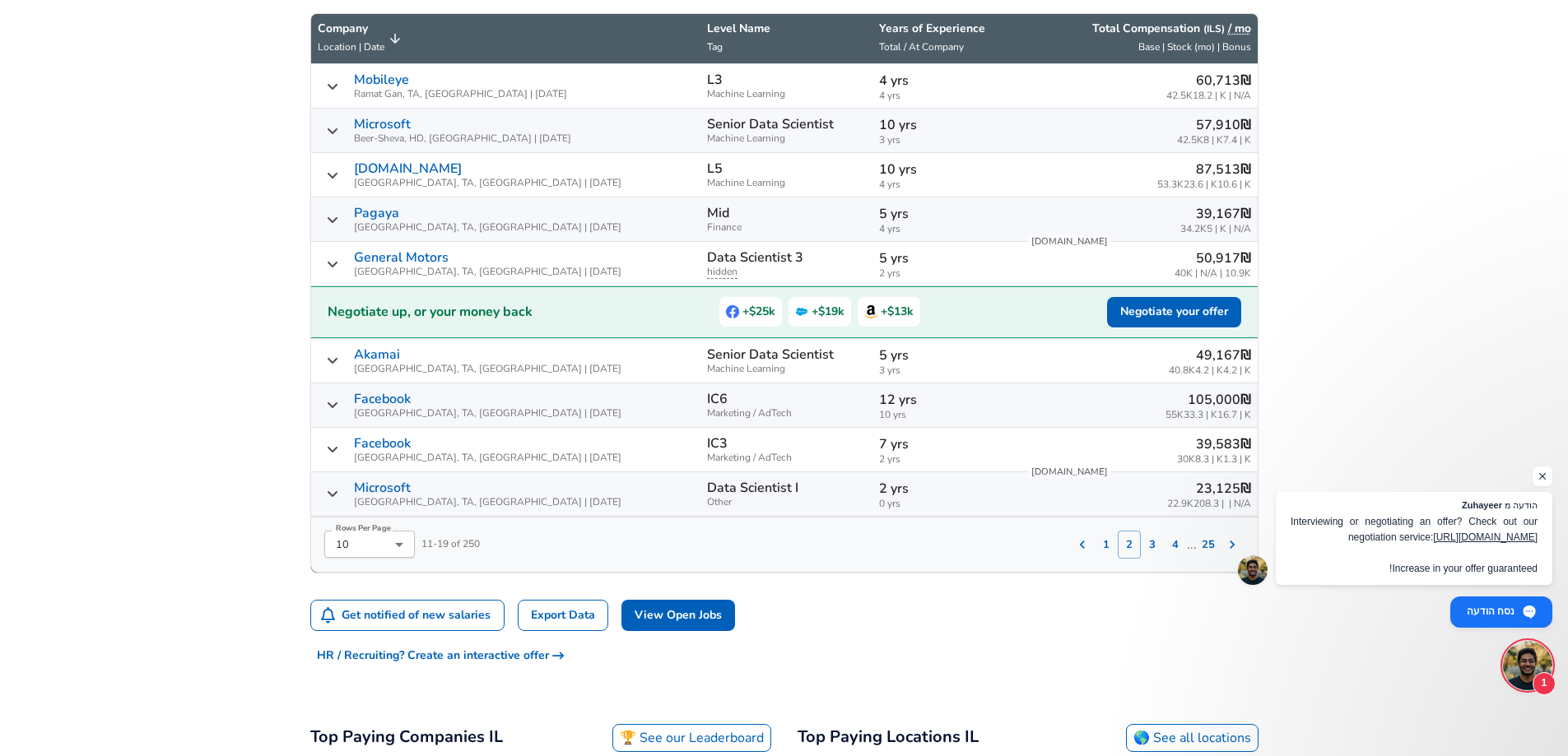
click at [915, 406] on p "12 yrs" at bounding box center [946, 400] width 133 height 20
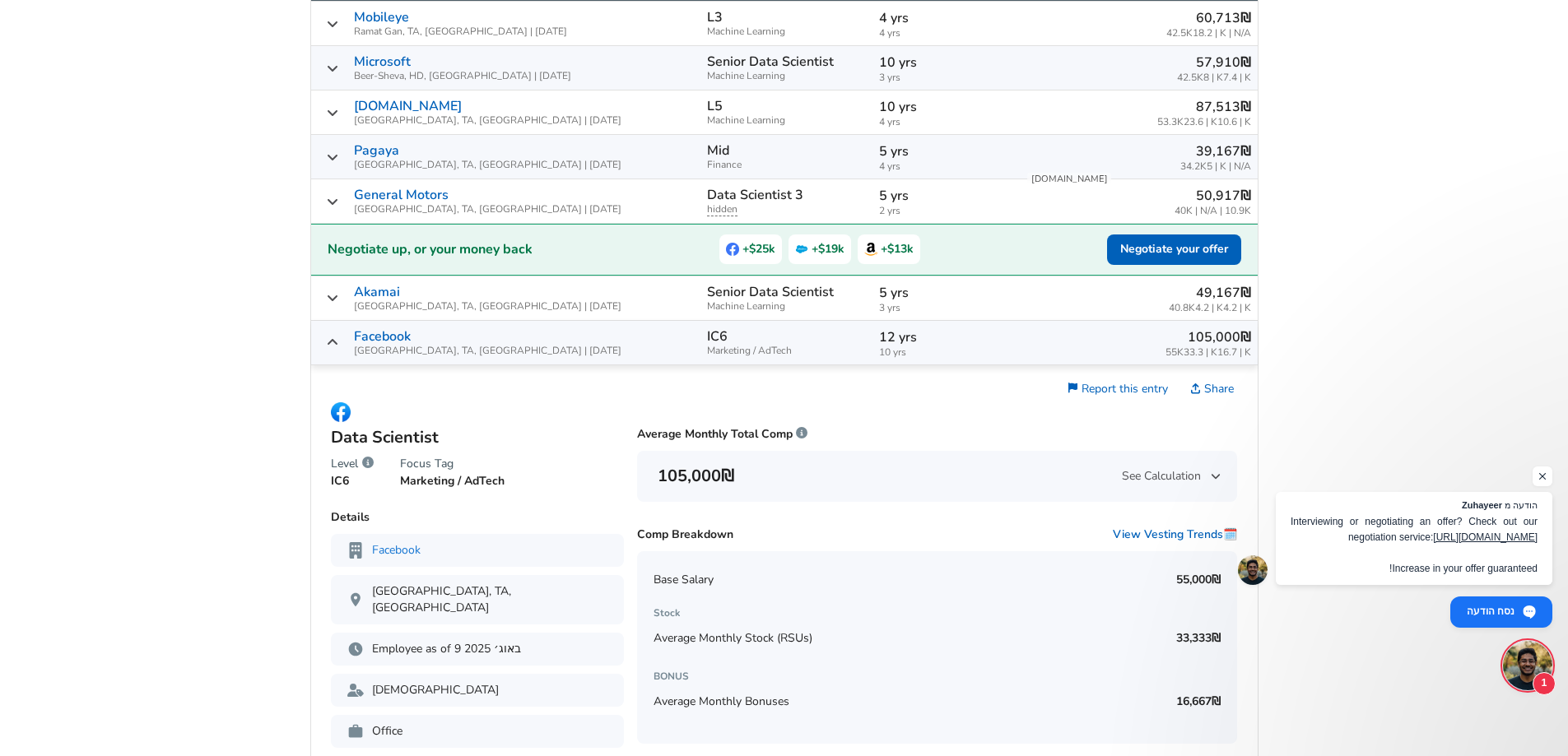
scroll to position [704, 0]
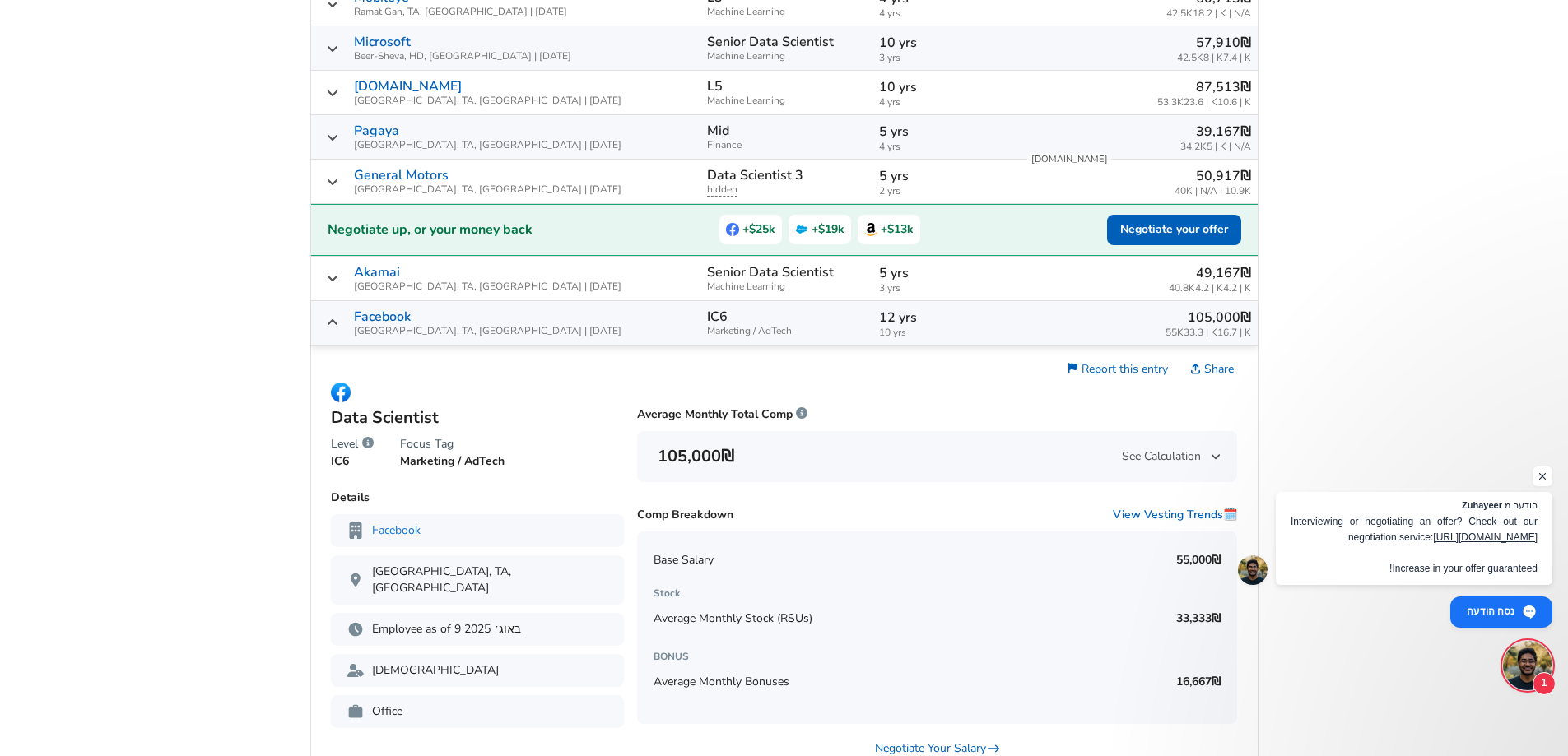
click at [879, 322] on p "12 yrs" at bounding box center [946, 317] width 133 height 20
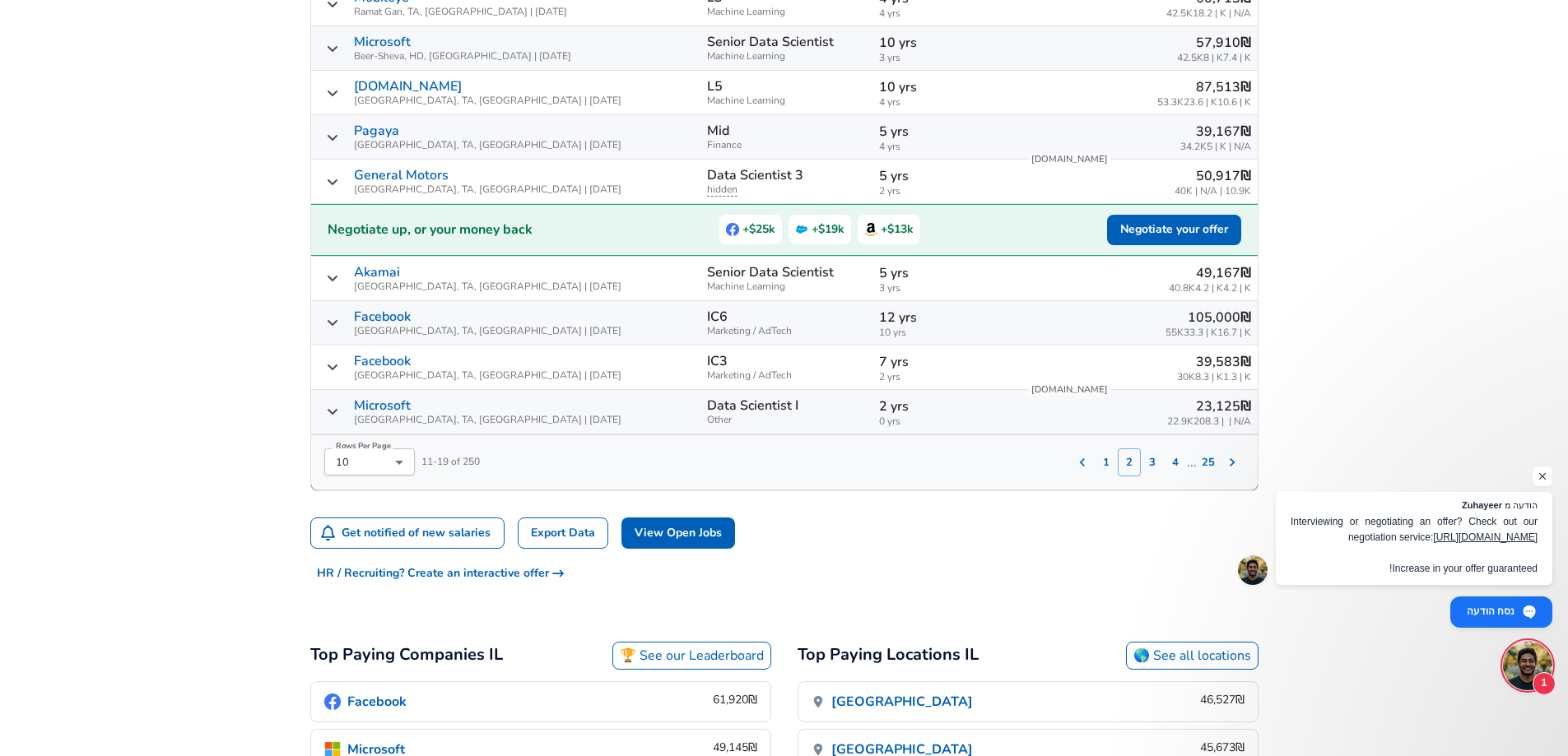
click at [808, 411] on td "Data Scientist I Other" at bounding box center [786, 412] width 172 height 45
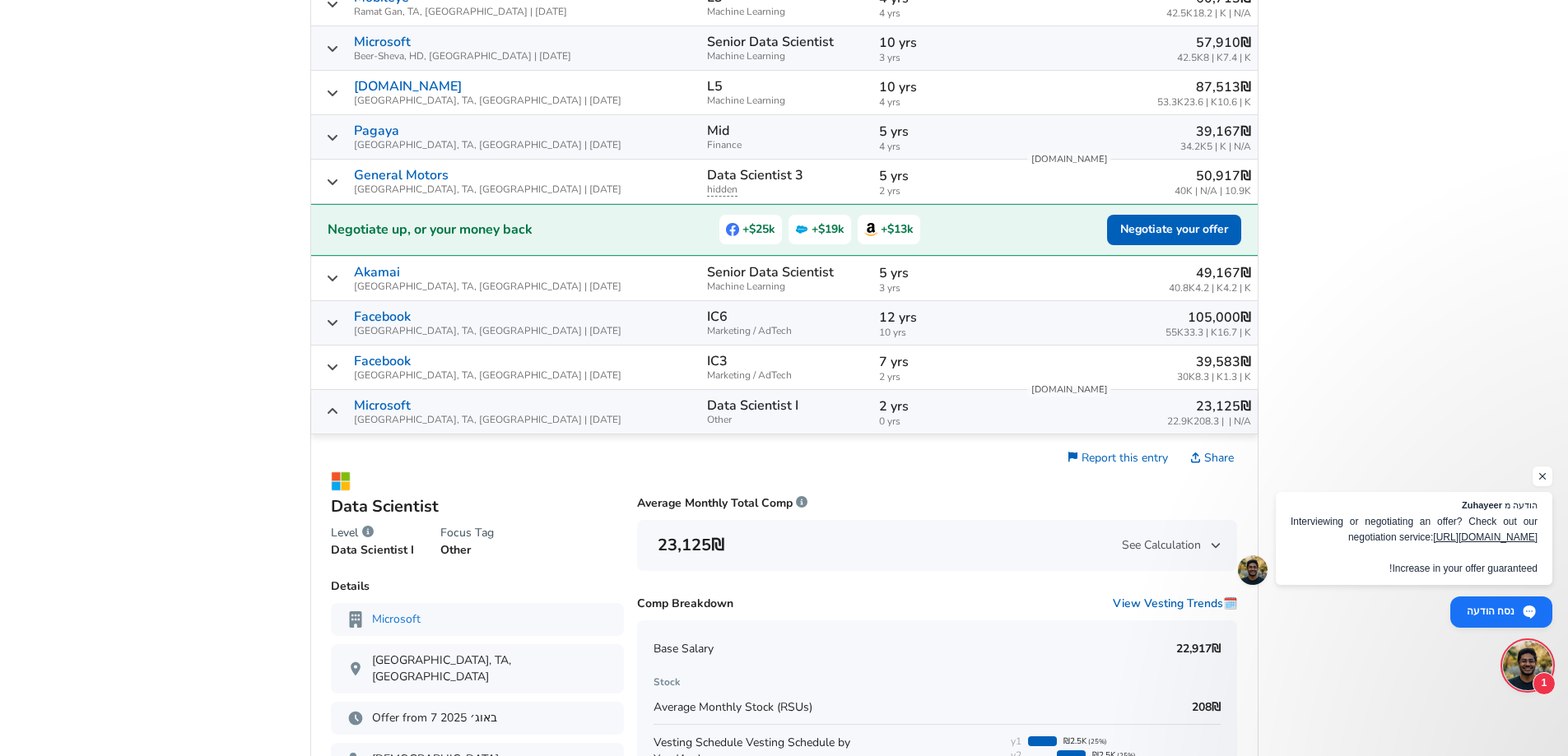
scroll to position [787, 0]
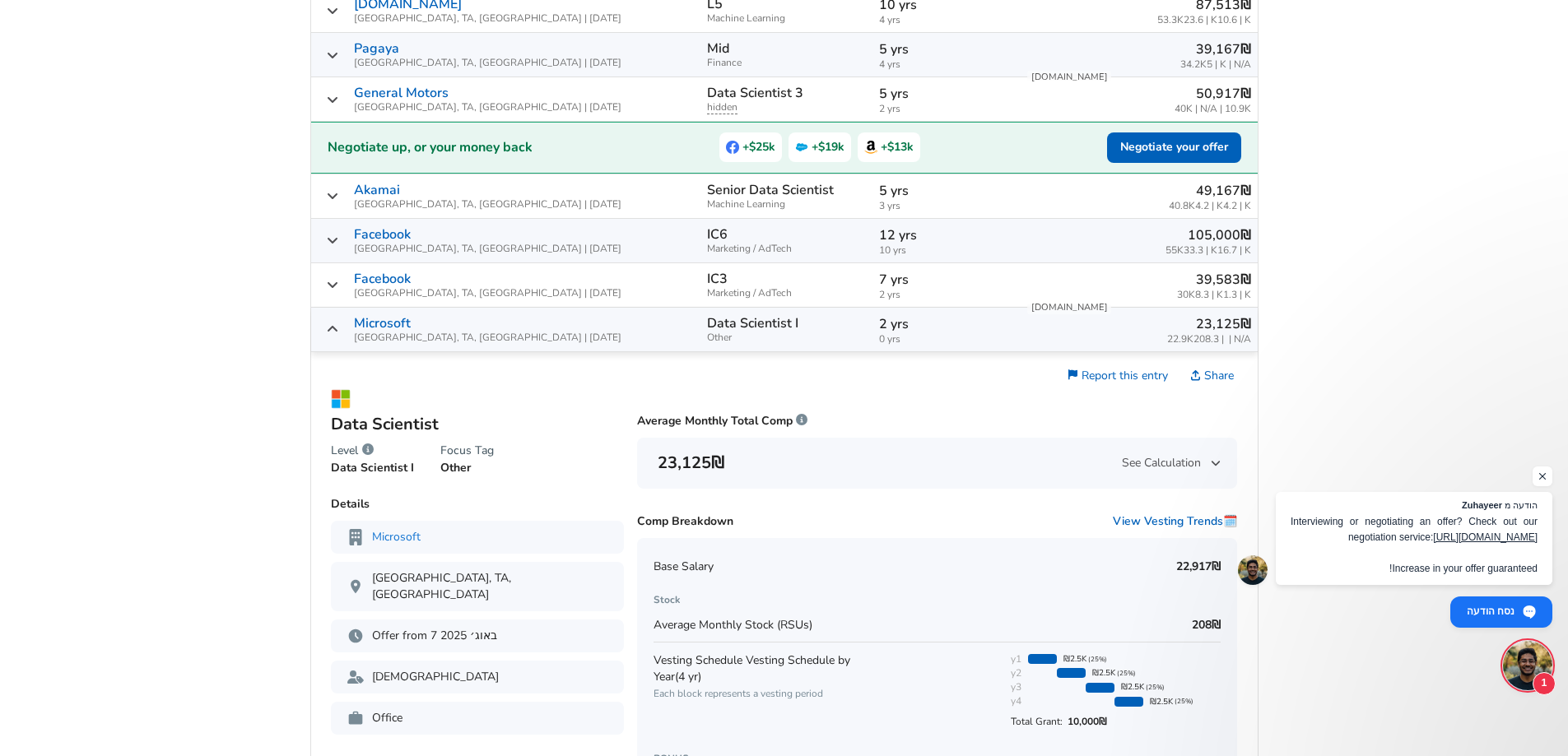
click at [879, 326] on p "2 yrs" at bounding box center [946, 324] width 133 height 20
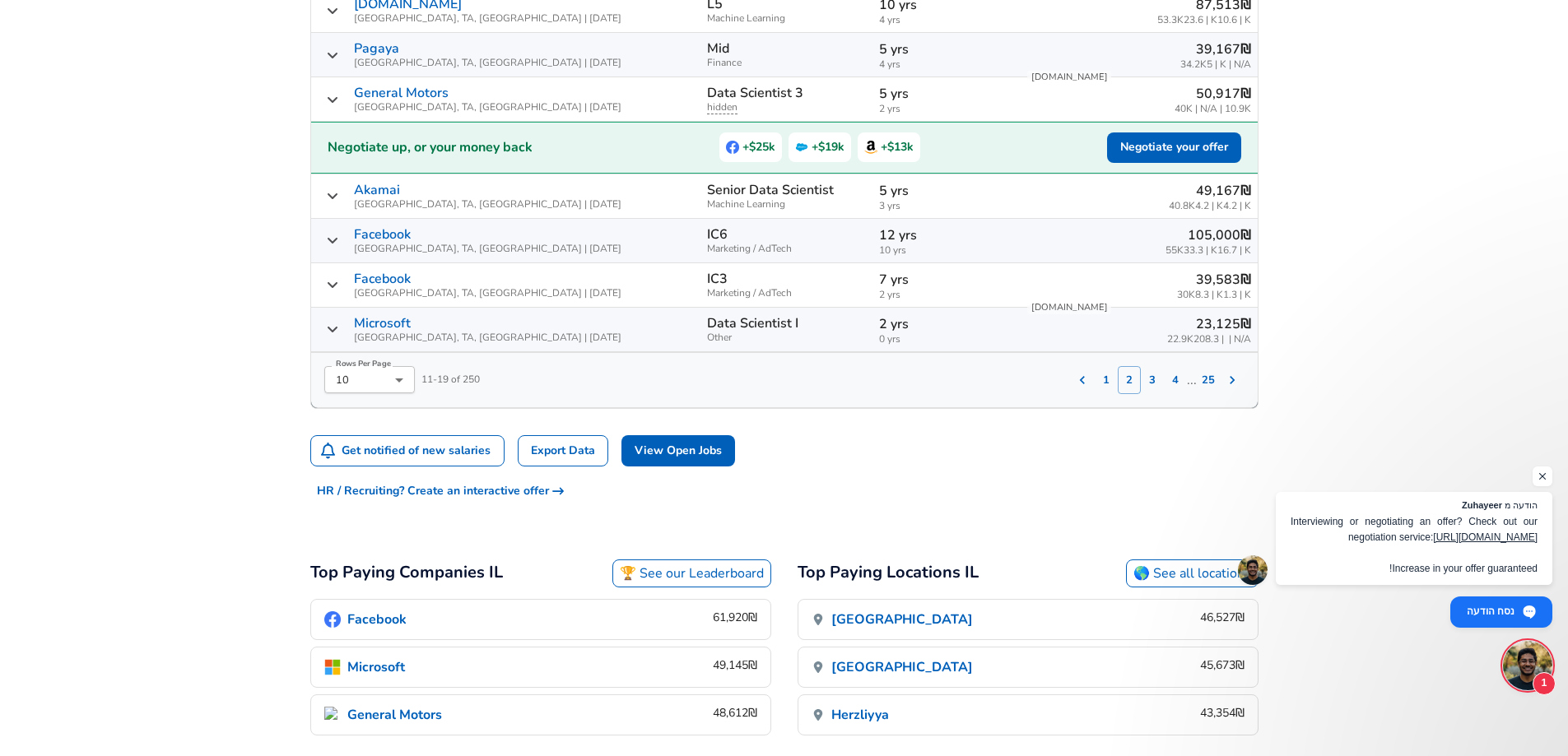
click at [1155, 376] on button "3" at bounding box center [1152, 380] width 23 height 28
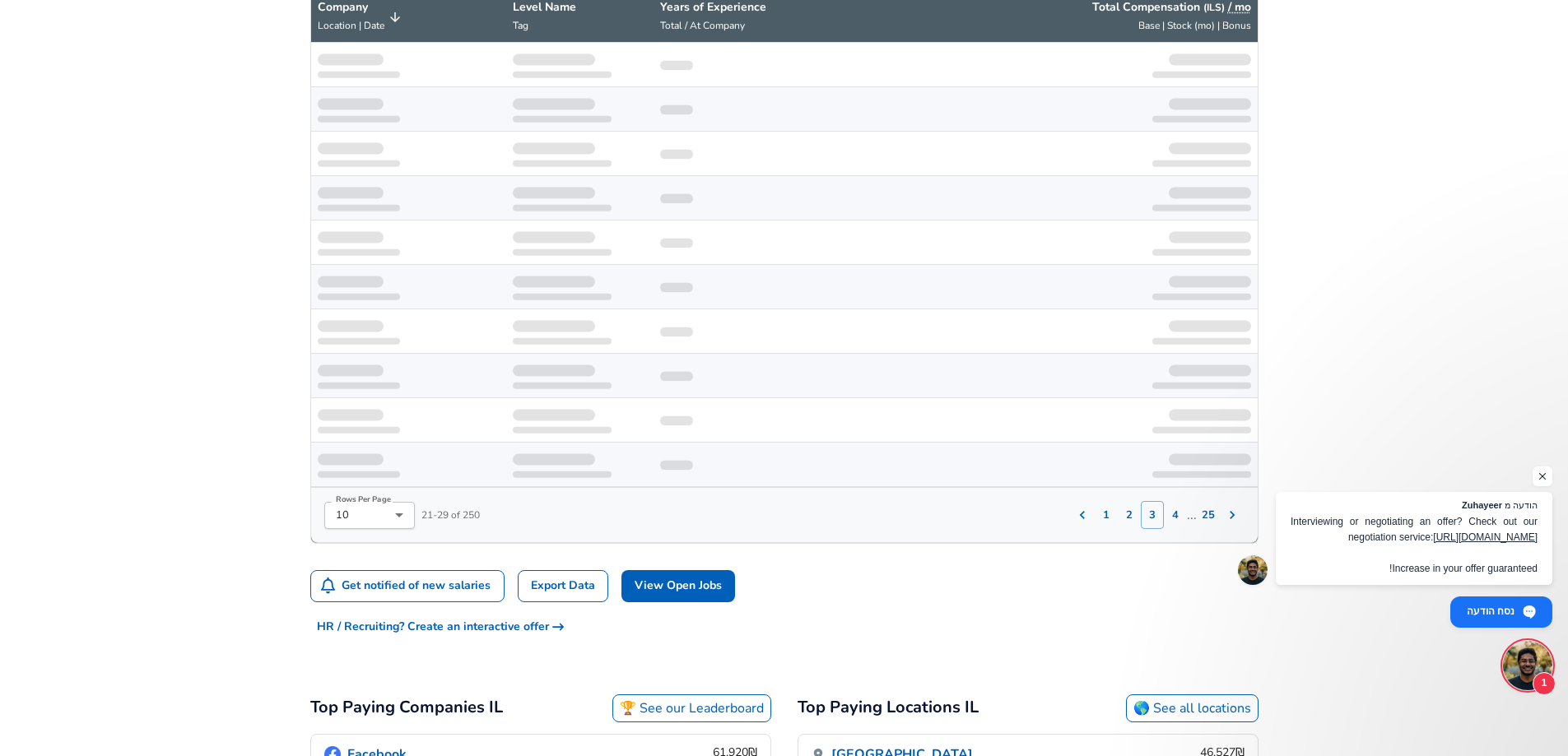
scroll to position [622, 0]
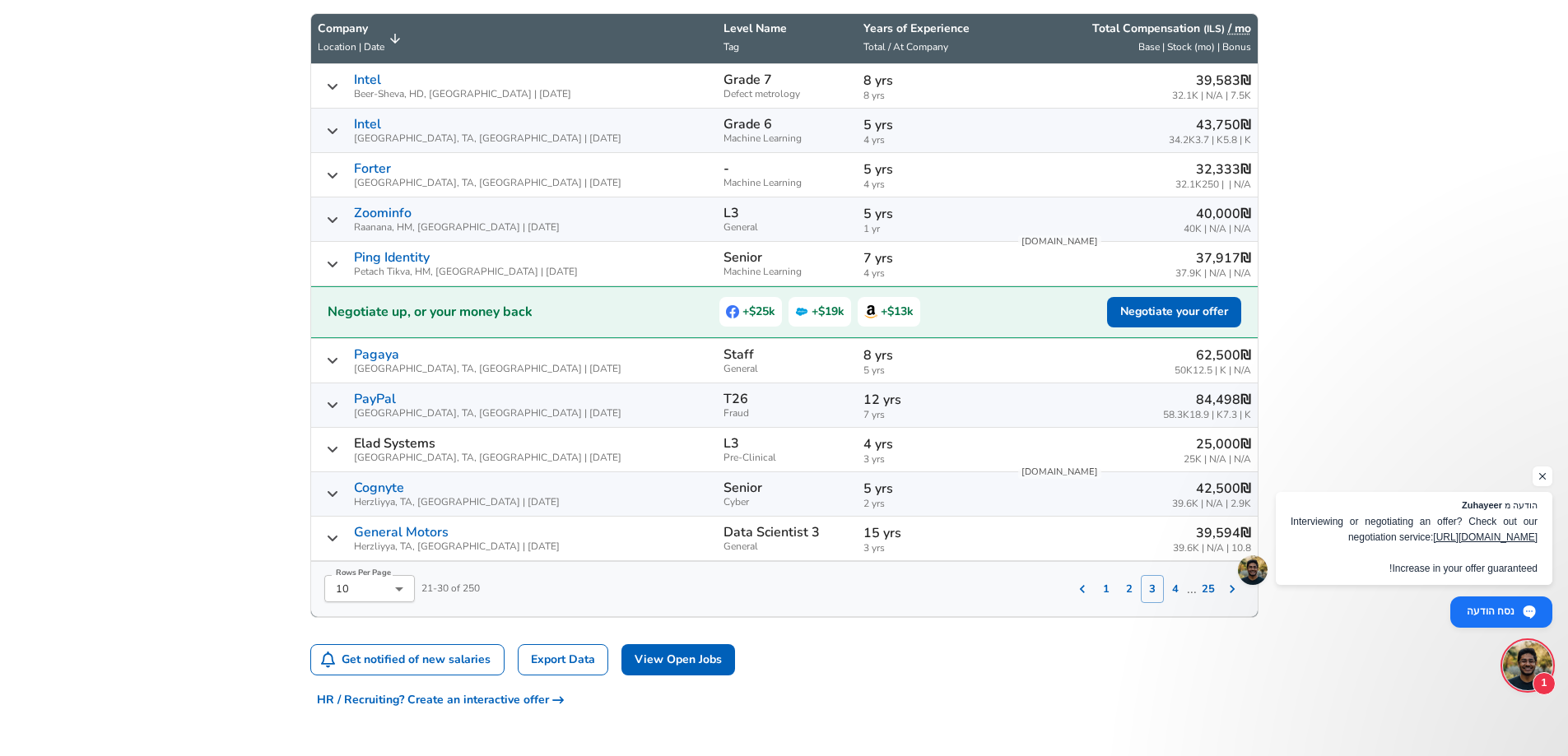
click at [1017, 500] on div "‏42,500 ‏₪ 39.6K‏ | N/A | 2.9K‏" at bounding box center [1134, 494] width 235 height 31
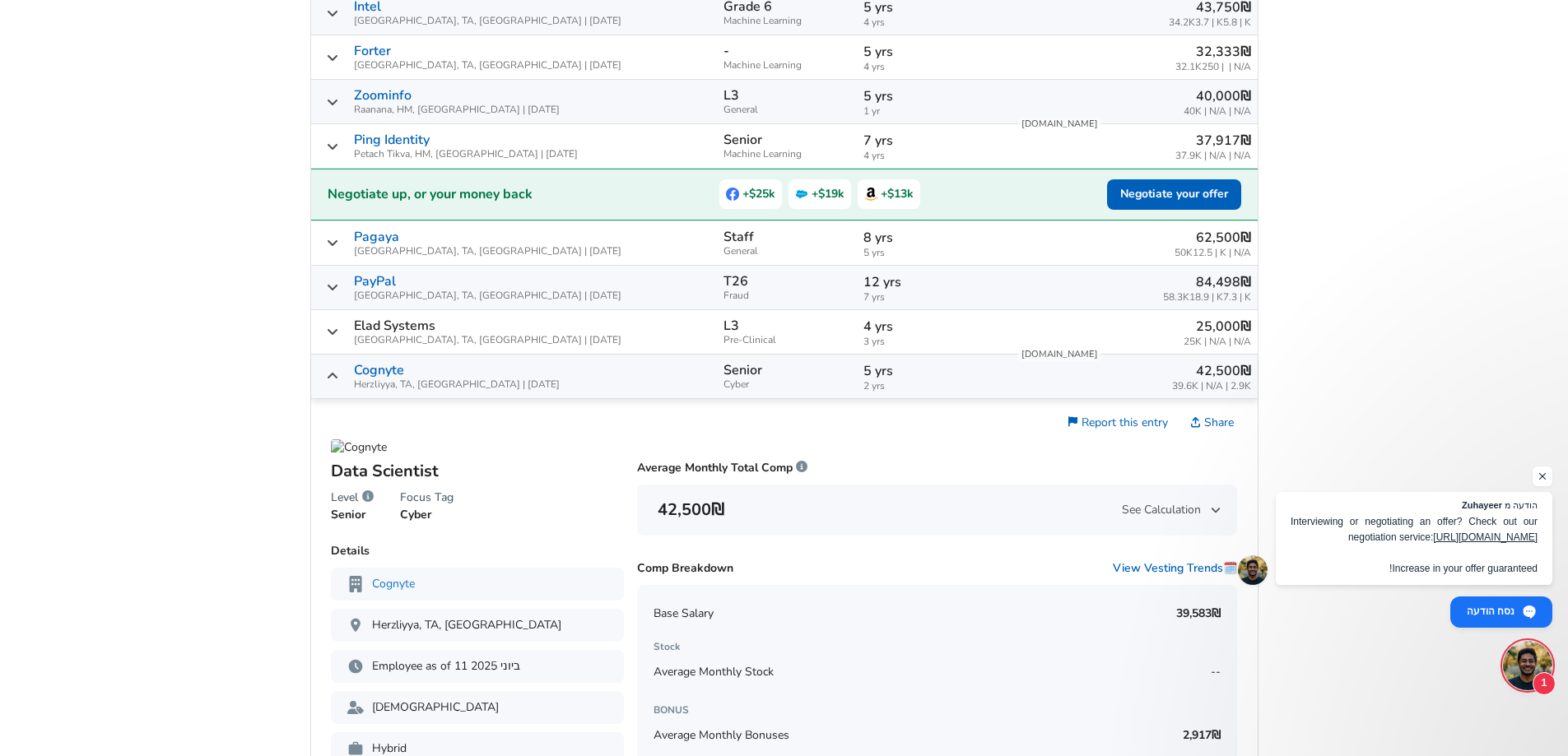
scroll to position [787, 0]
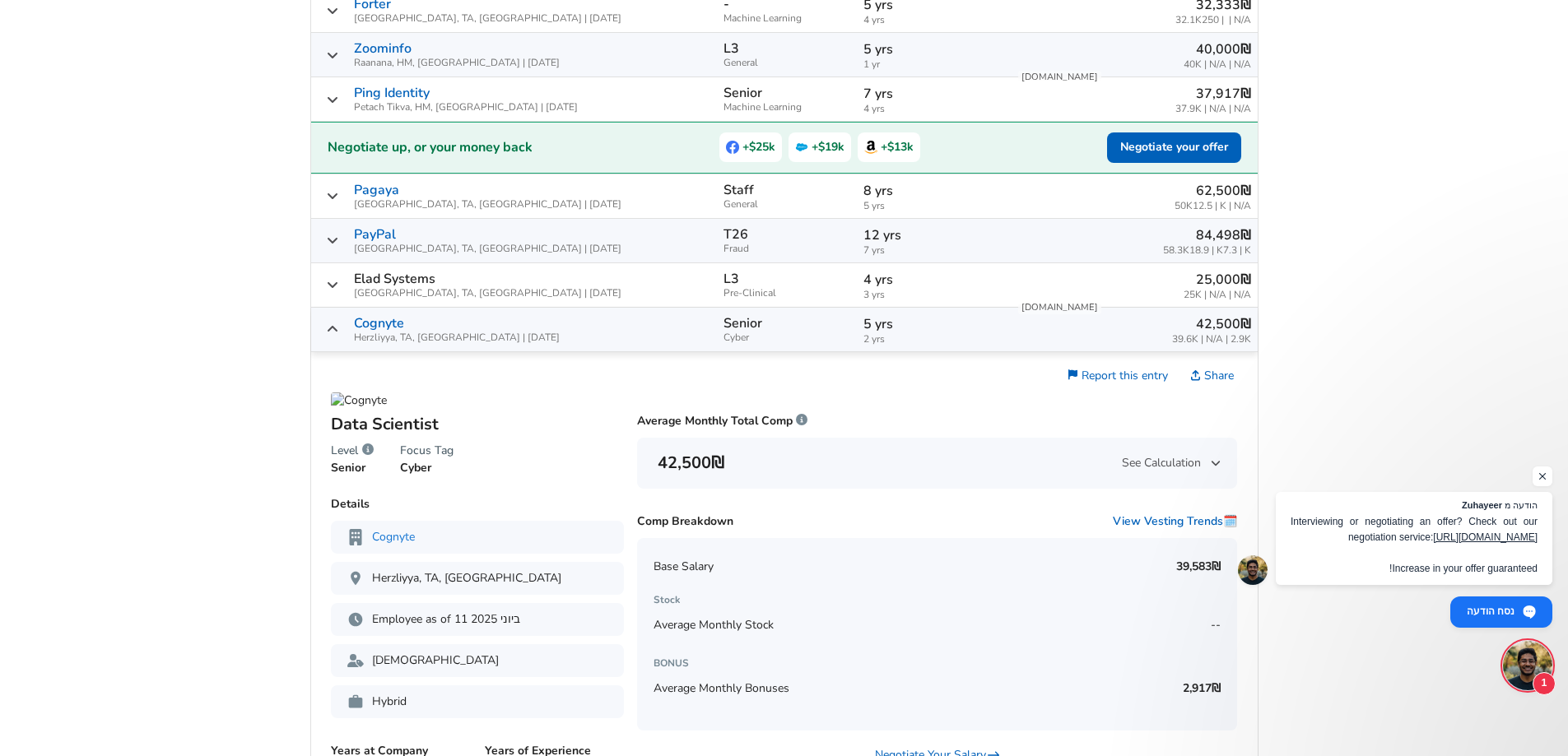
click at [864, 327] on p "5 yrs" at bounding box center [933, 324] width 140 height 20
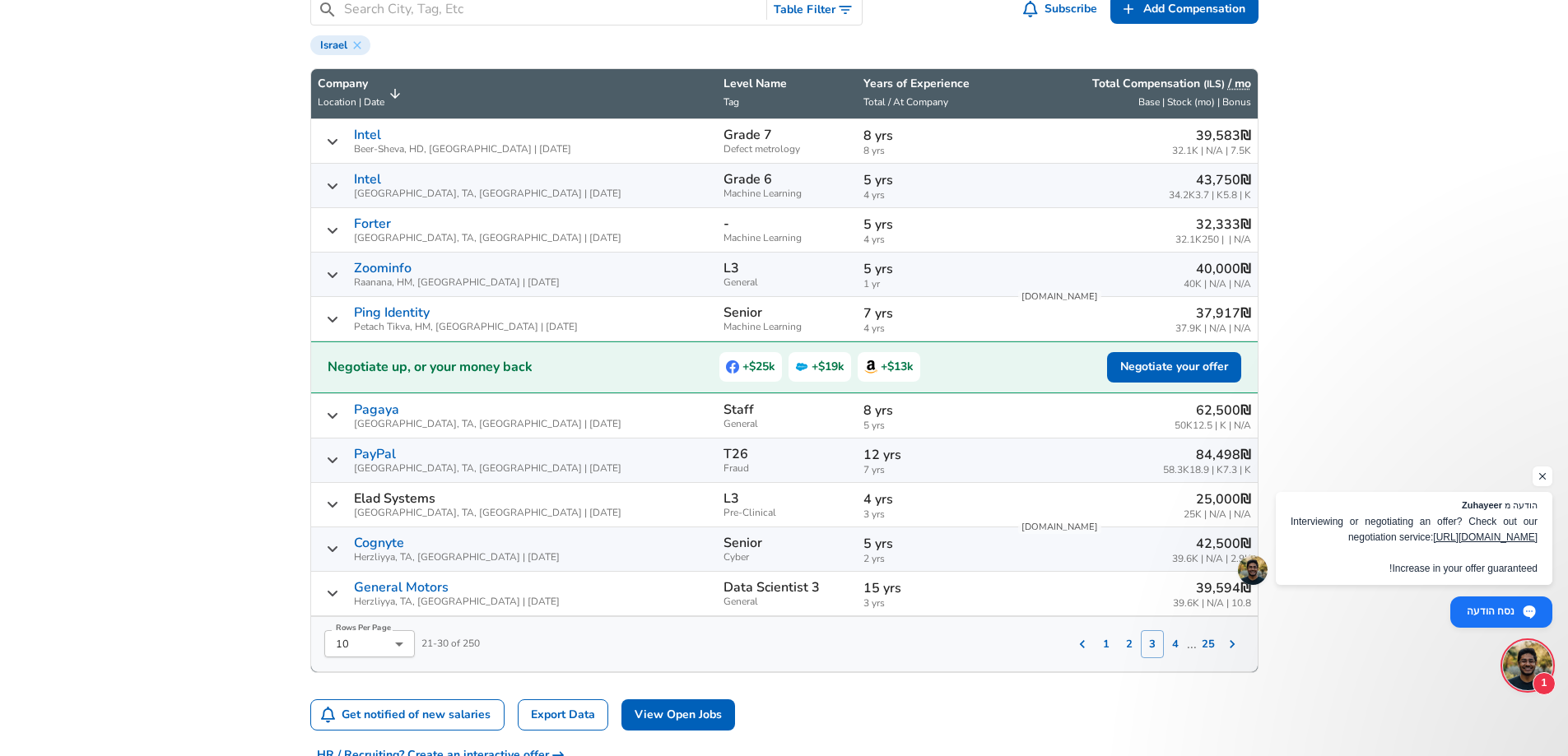
scroll to position [540, 0]
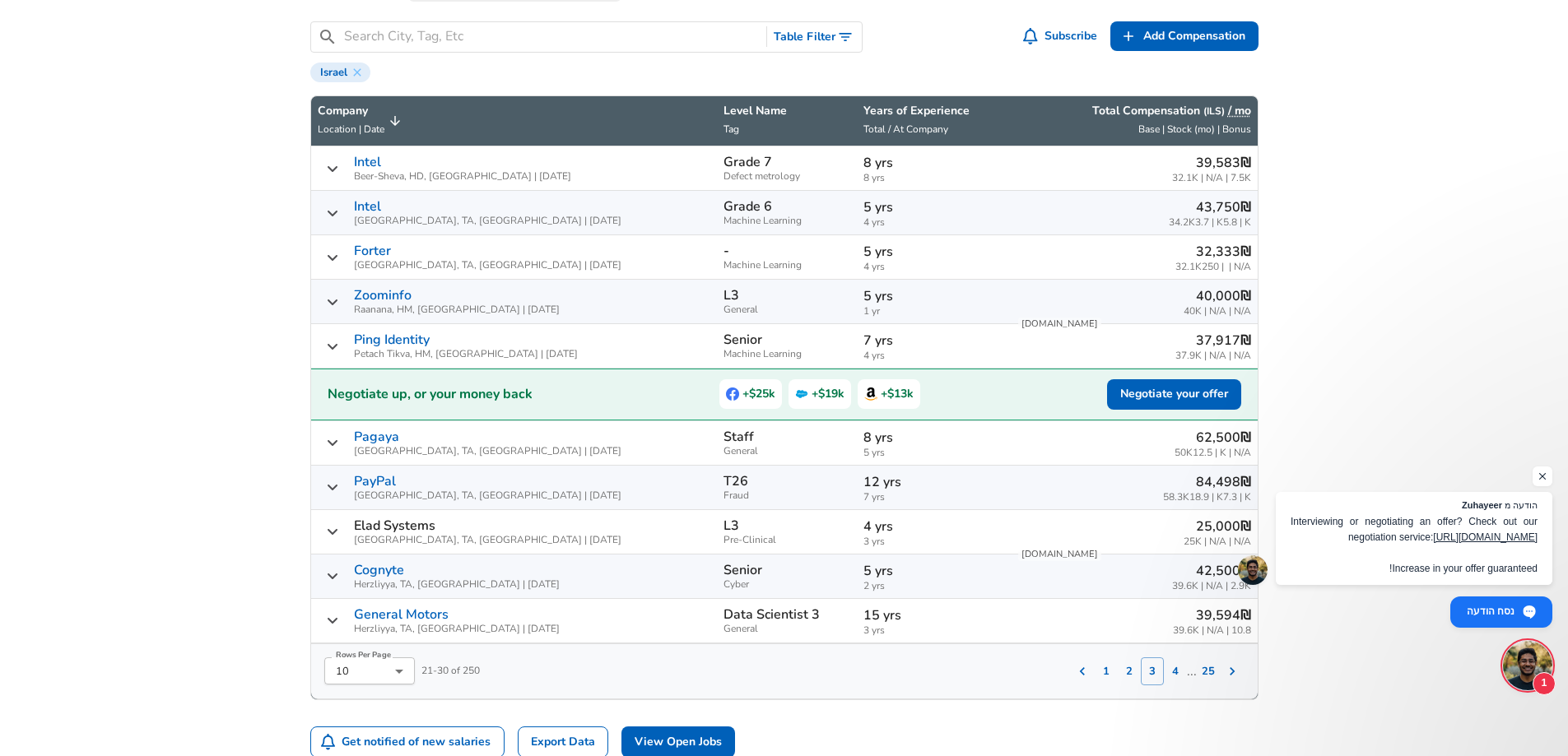
click at [963, 172] on td "8 yrs 8 yrs" at bounding box center [933, 169] width 153 height 45
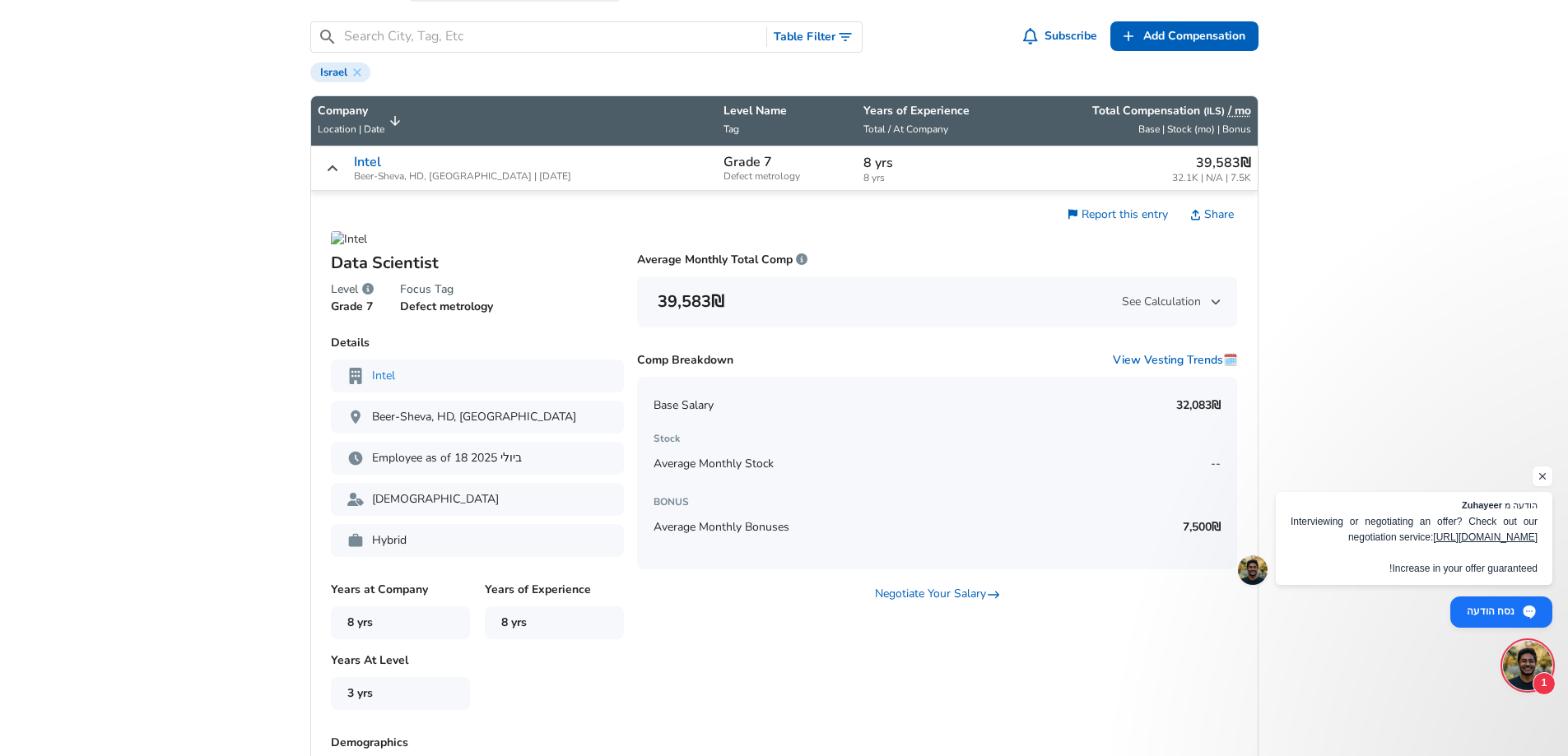
click at [963, 171] on td "8 yrs 8 yrs" at bounding box center [933, 169] width 153 height 45
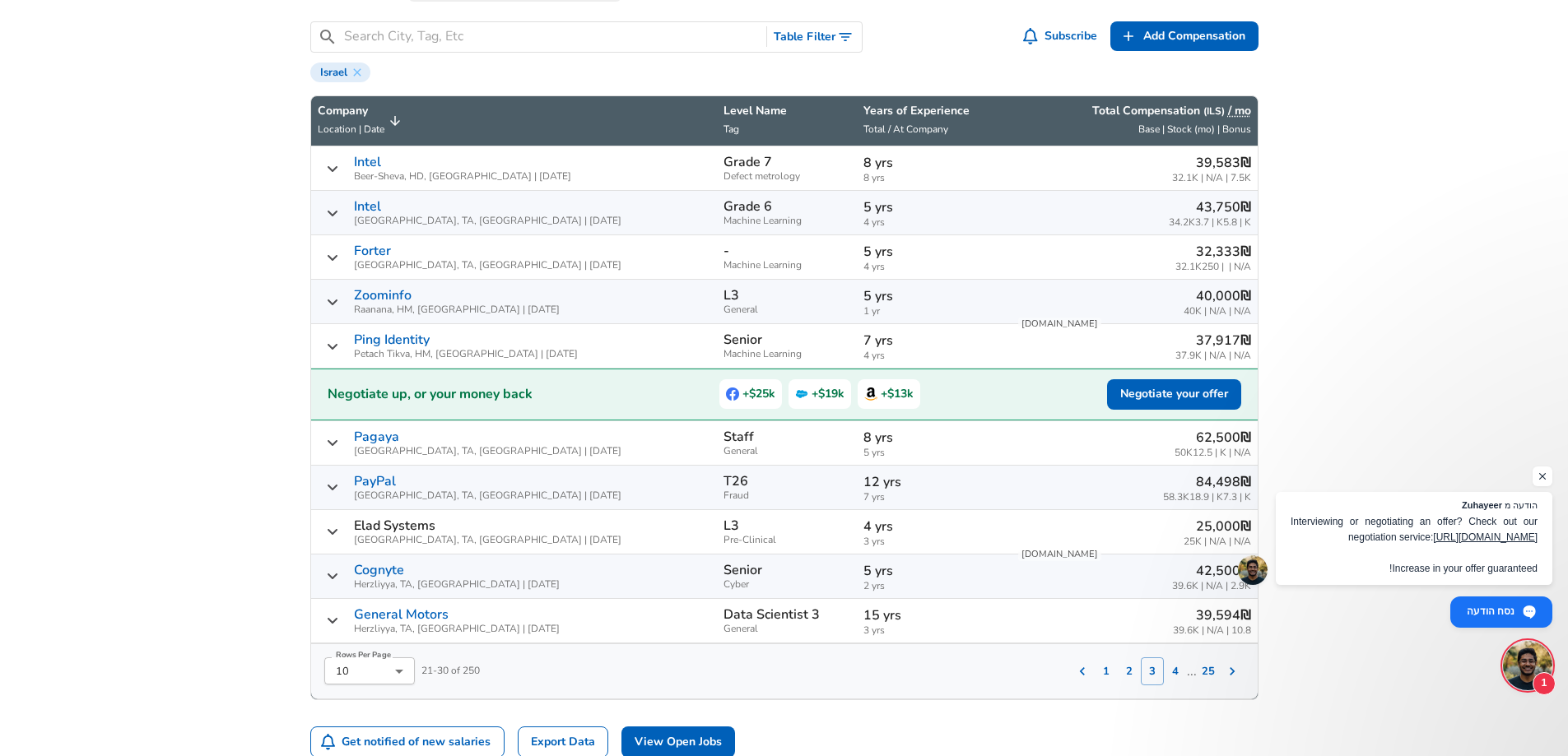
click at [953, 215] on p "5 yrs" at bounding box center [933, 207] width 140 height 20
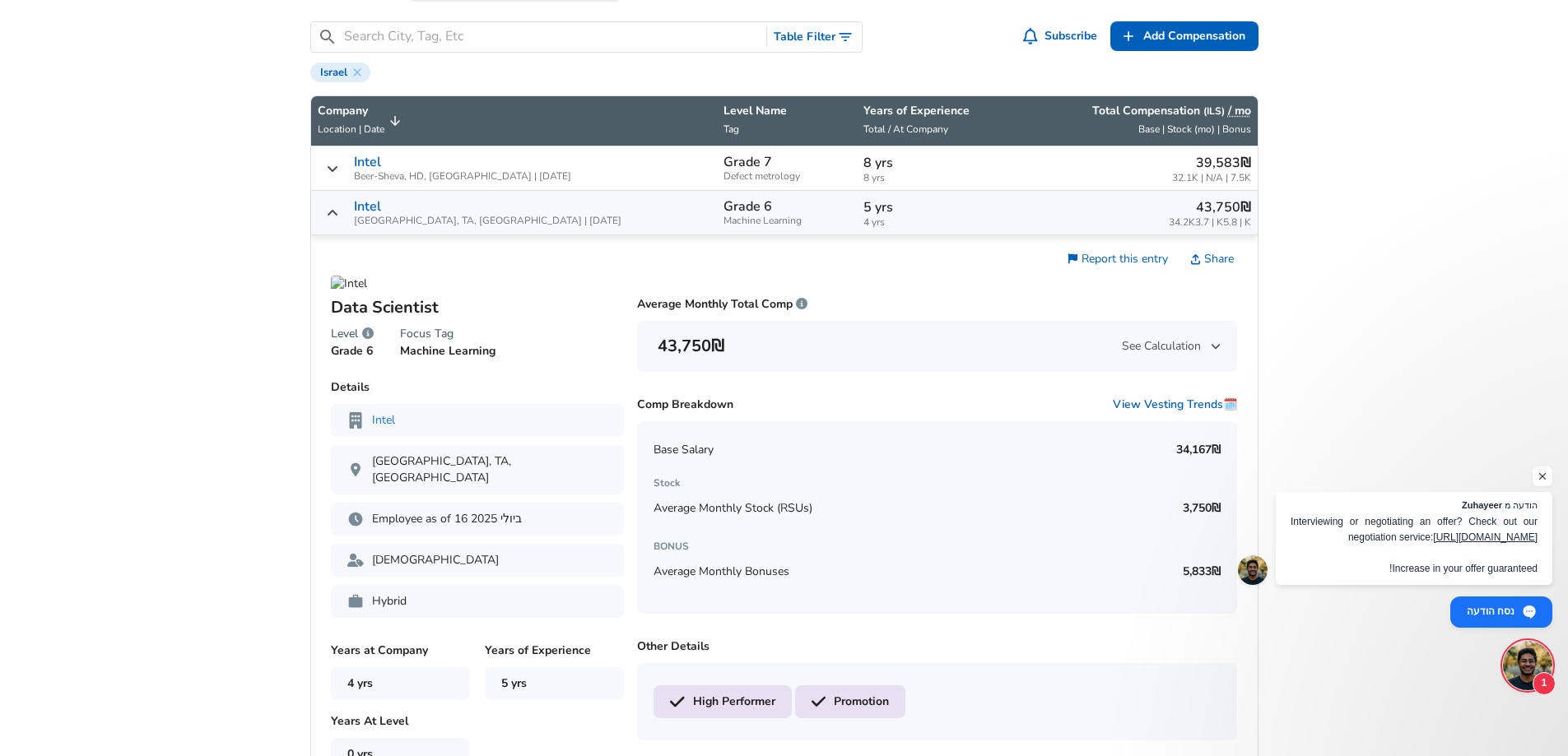
click at [953, 215] on p "5 yrs" at bounding box center [933, 207] width 140 height 20
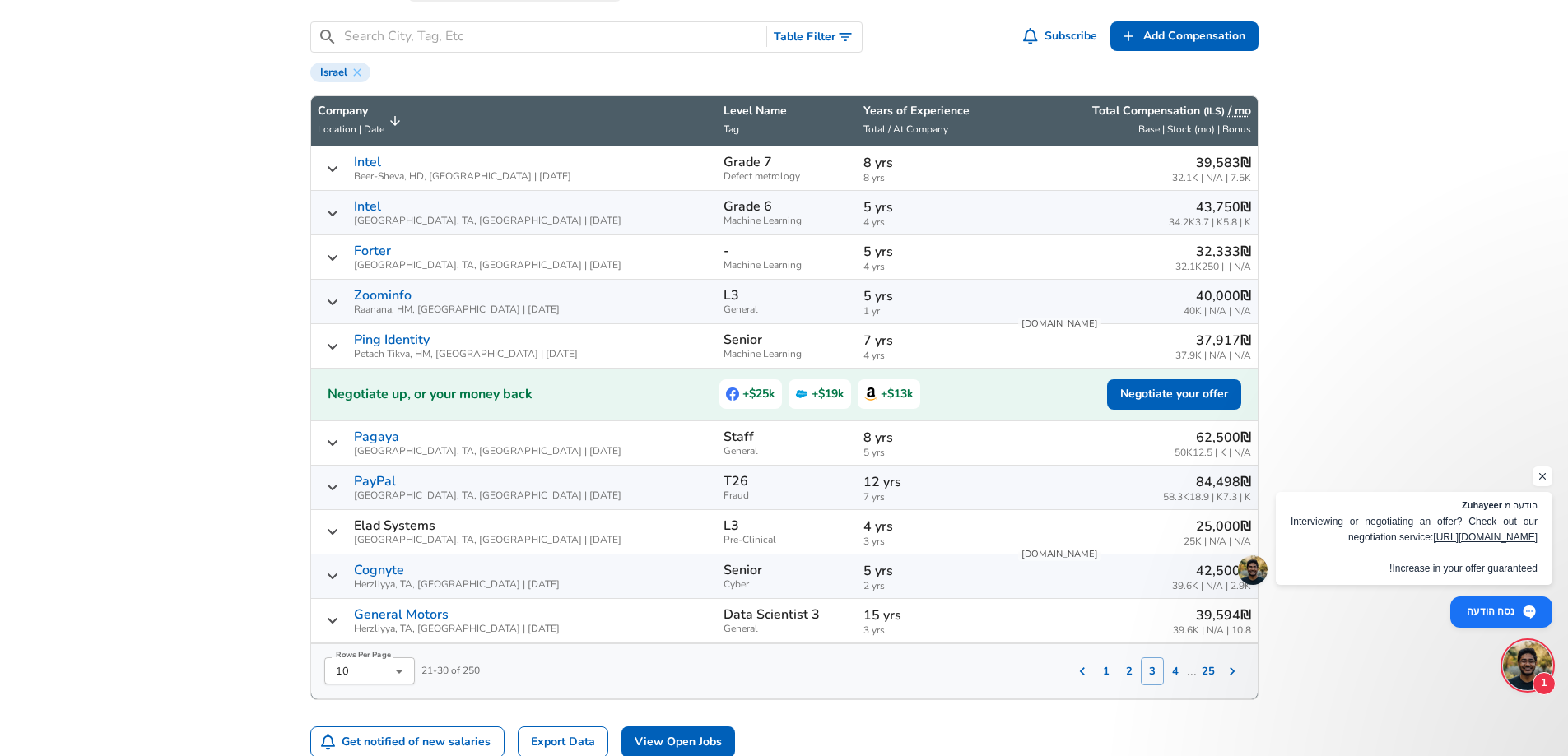
click at [929, 268] on span "4 yrs" at bounding box center [933, 267] width 140 height 11
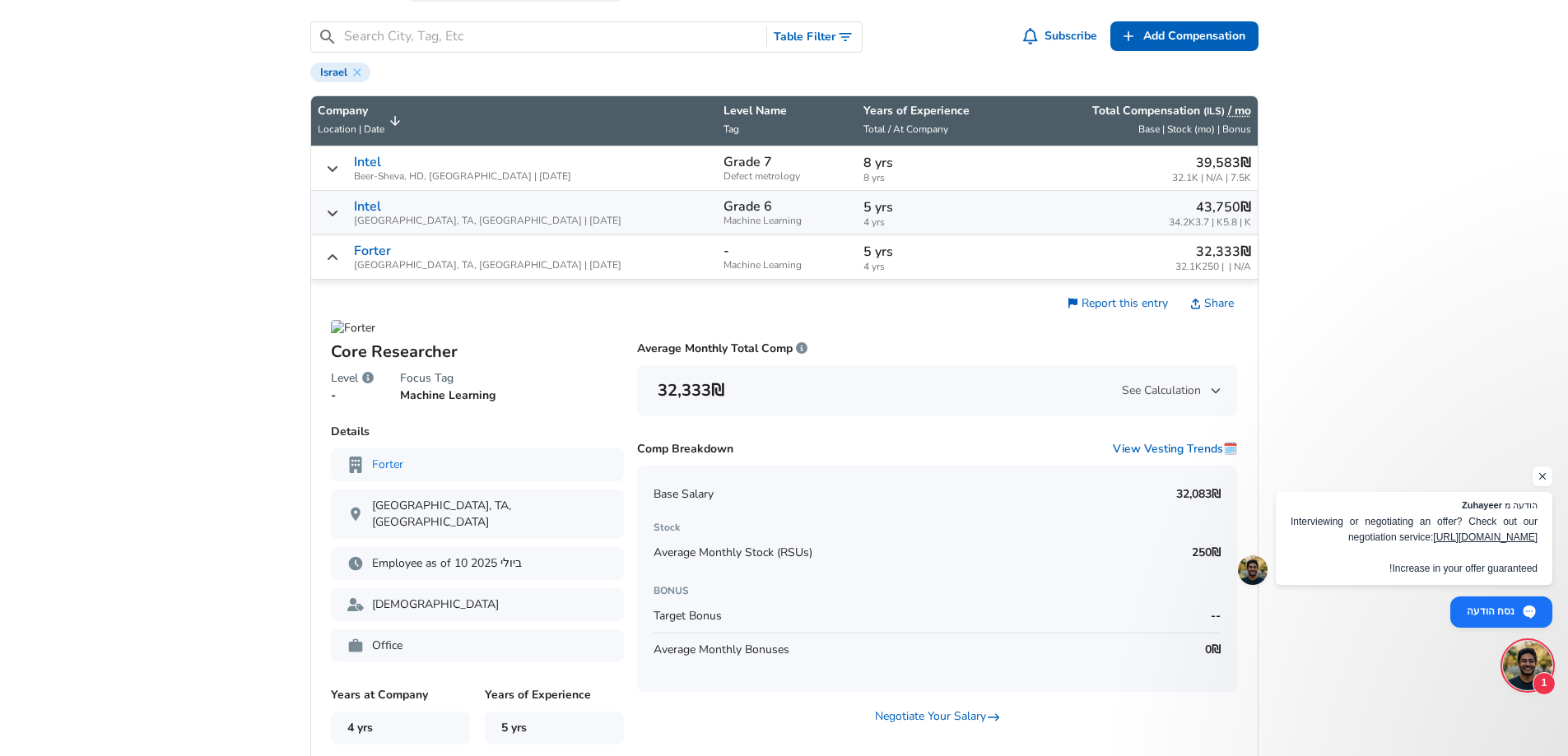
click at [928, 266] on span "4 yrs" at bounding box center [933, 267] width 140 height 11
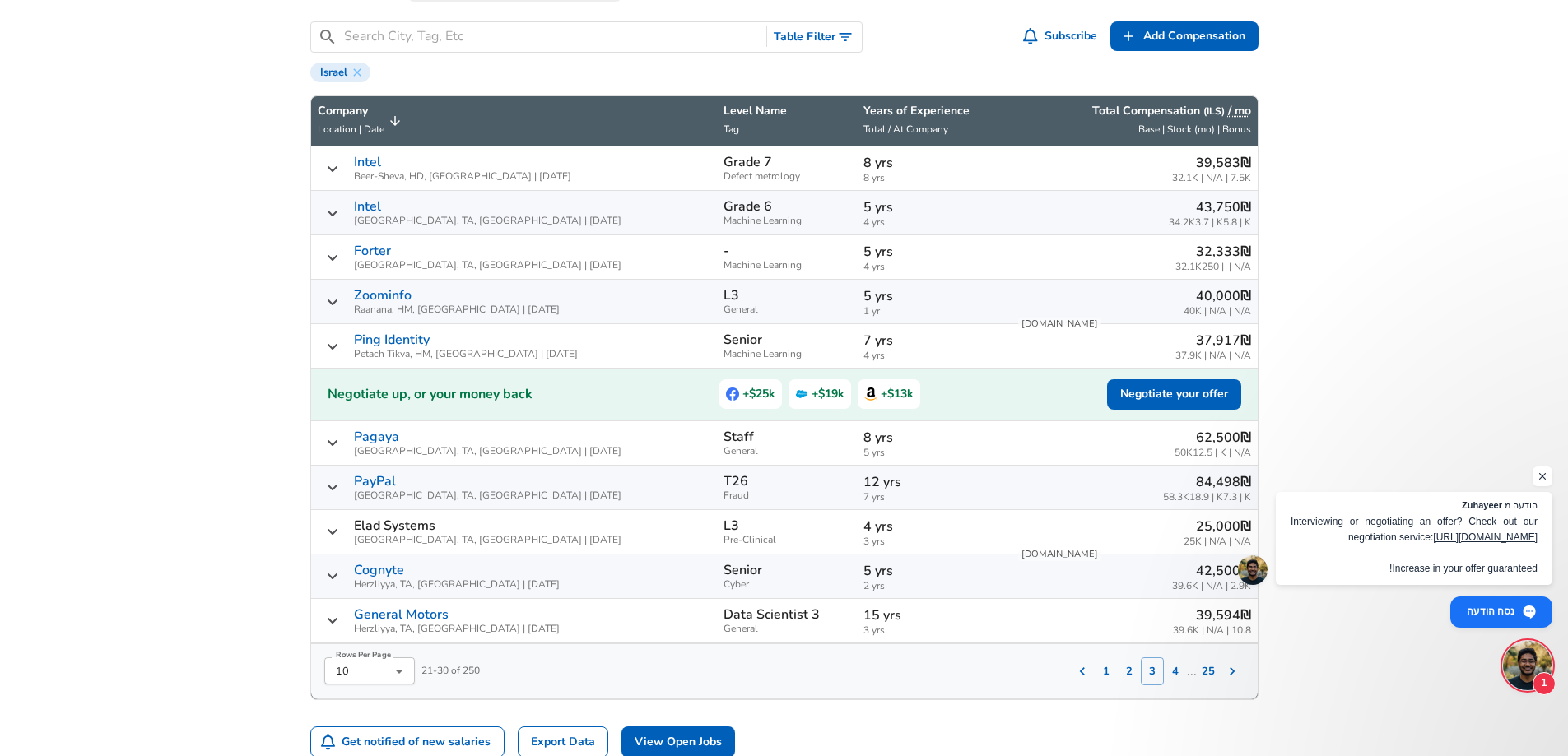
click at [951, 304] on p "5 yrs" at bounding box center [933, 297] width 140 height 20
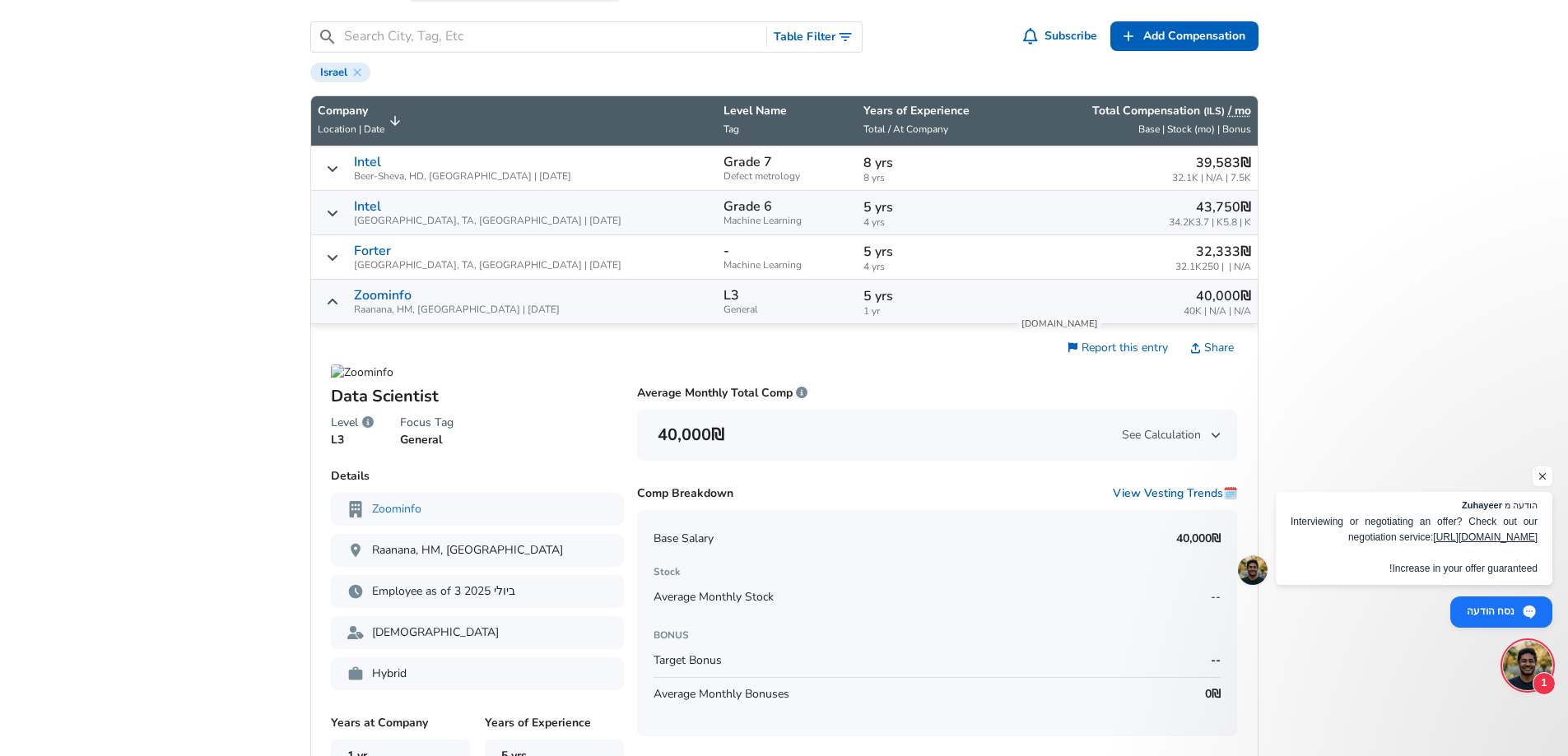
click at [939, 288] on p "5 yrs" at bounding box center [933, 297] width 140 height 20
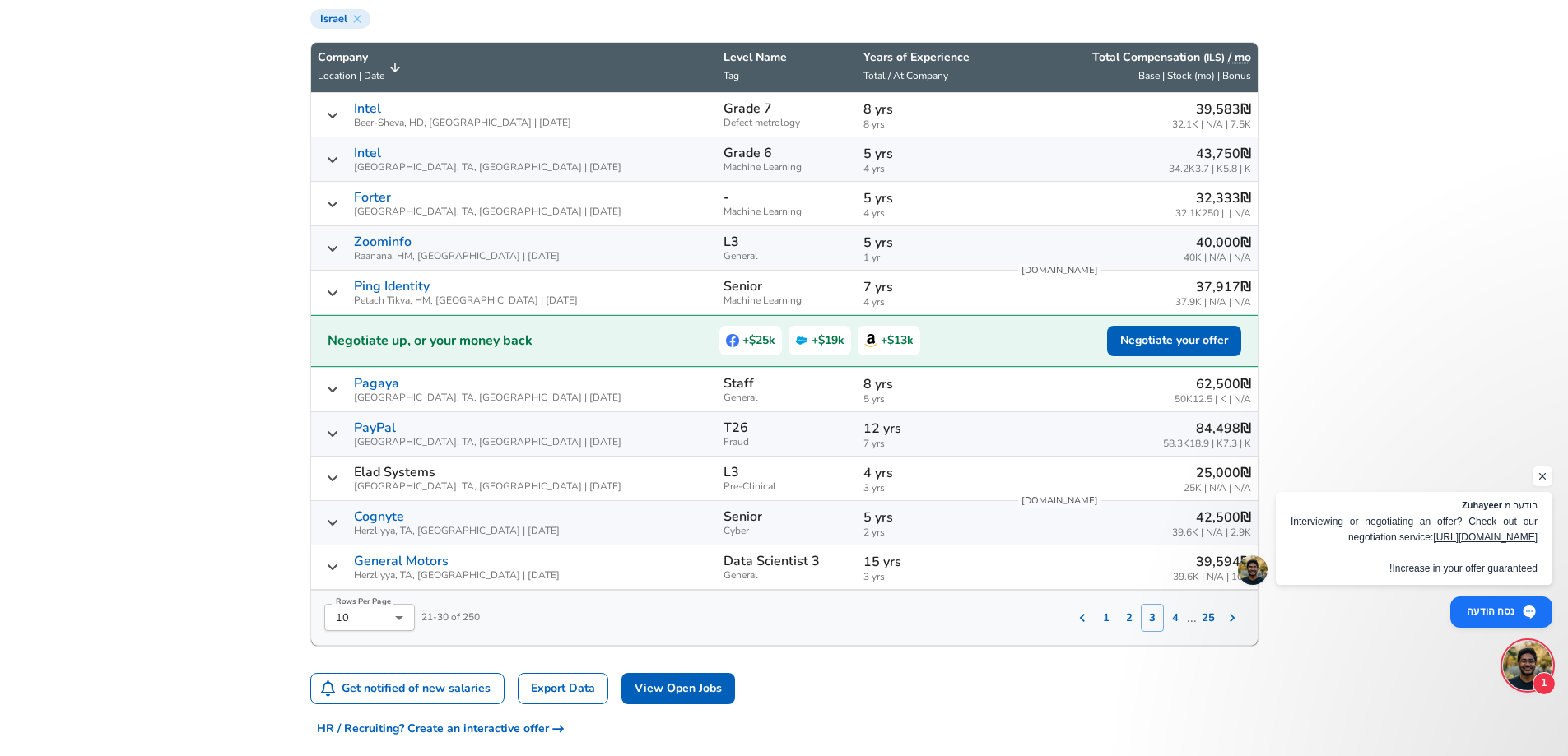
scroll to position [622, 0]
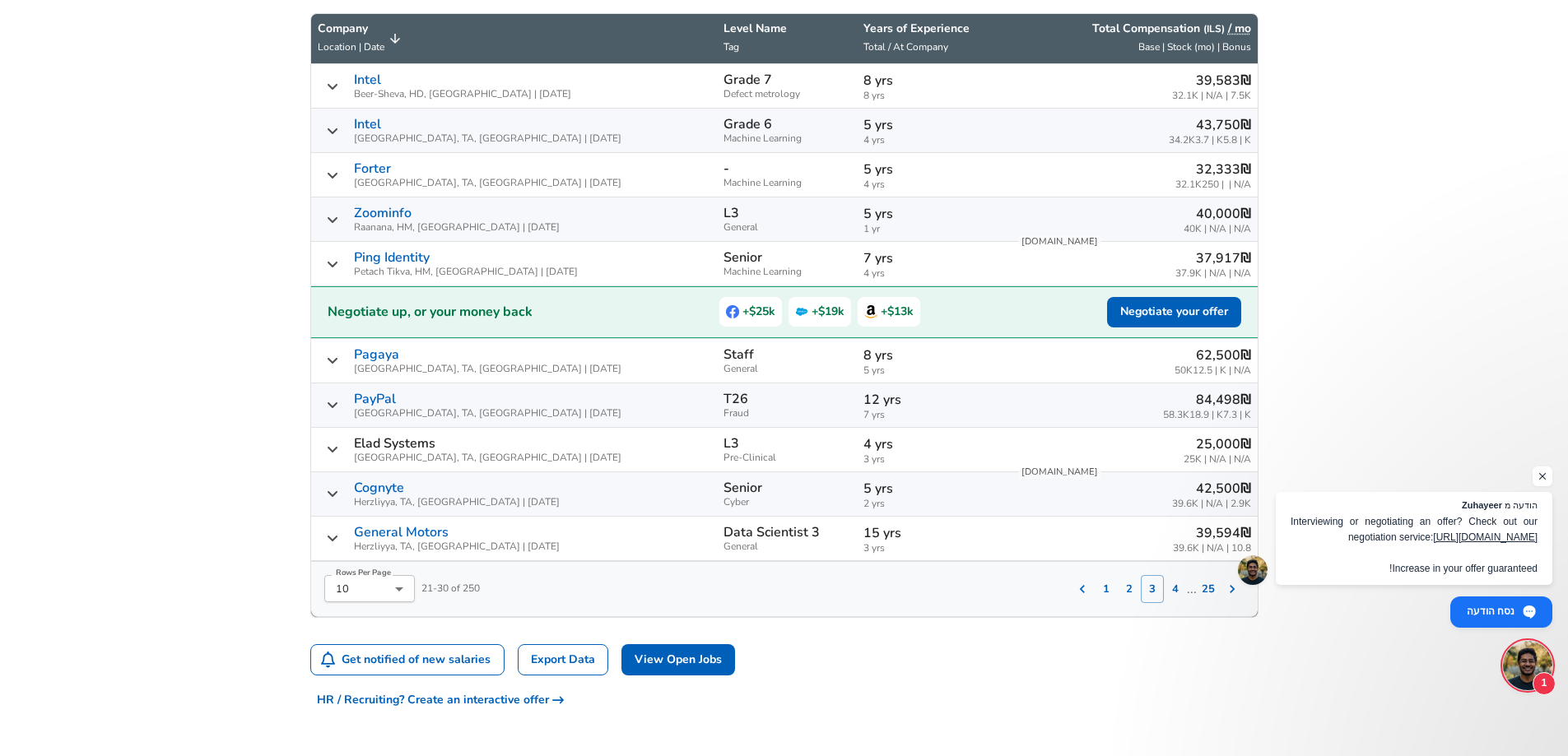
click at [922, 264] on p "7 yrs" at bounding box center [933, 259] width 140 height 20
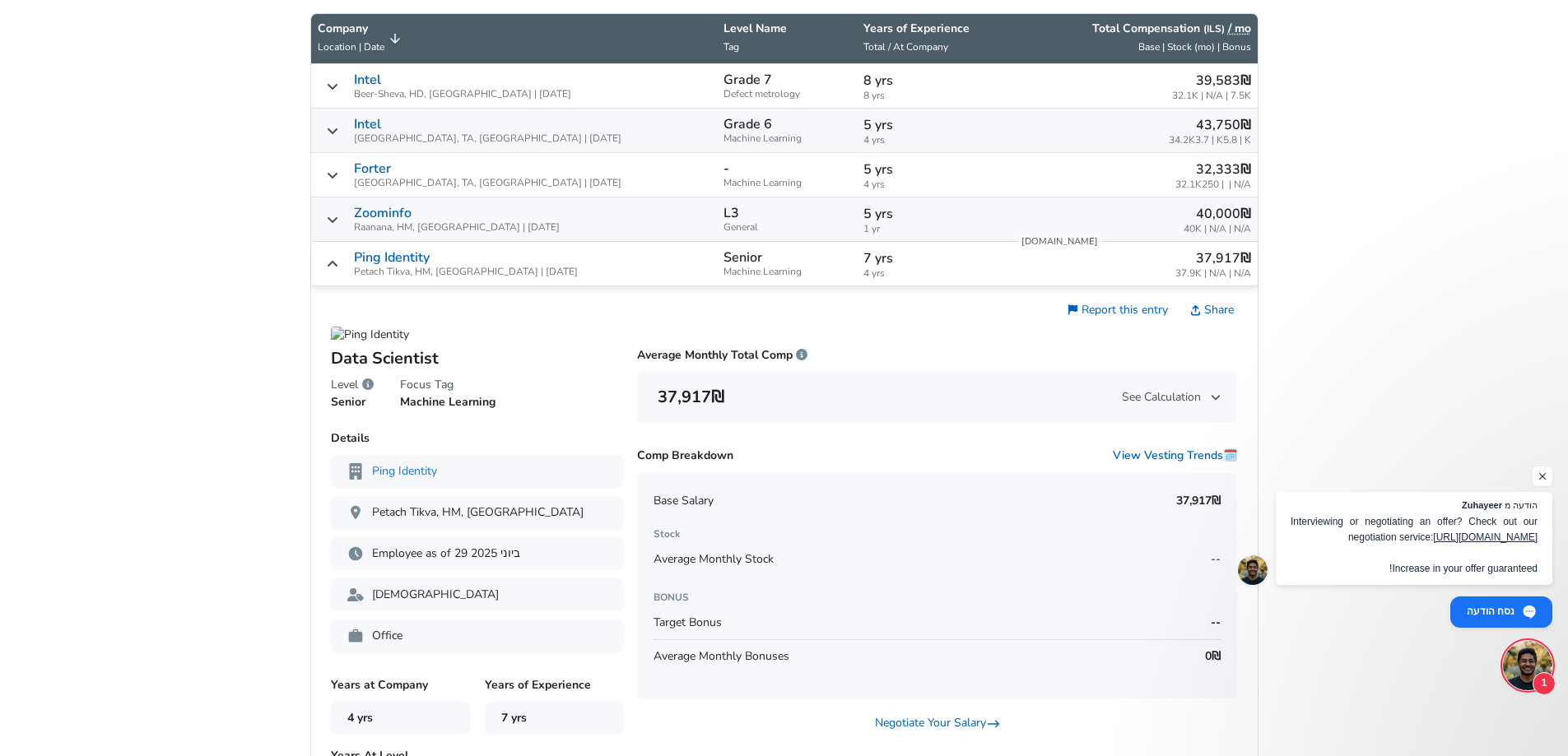
click at [922, 264] on p "7 yrs" at bounding box center [933, 259] width 140 height 20
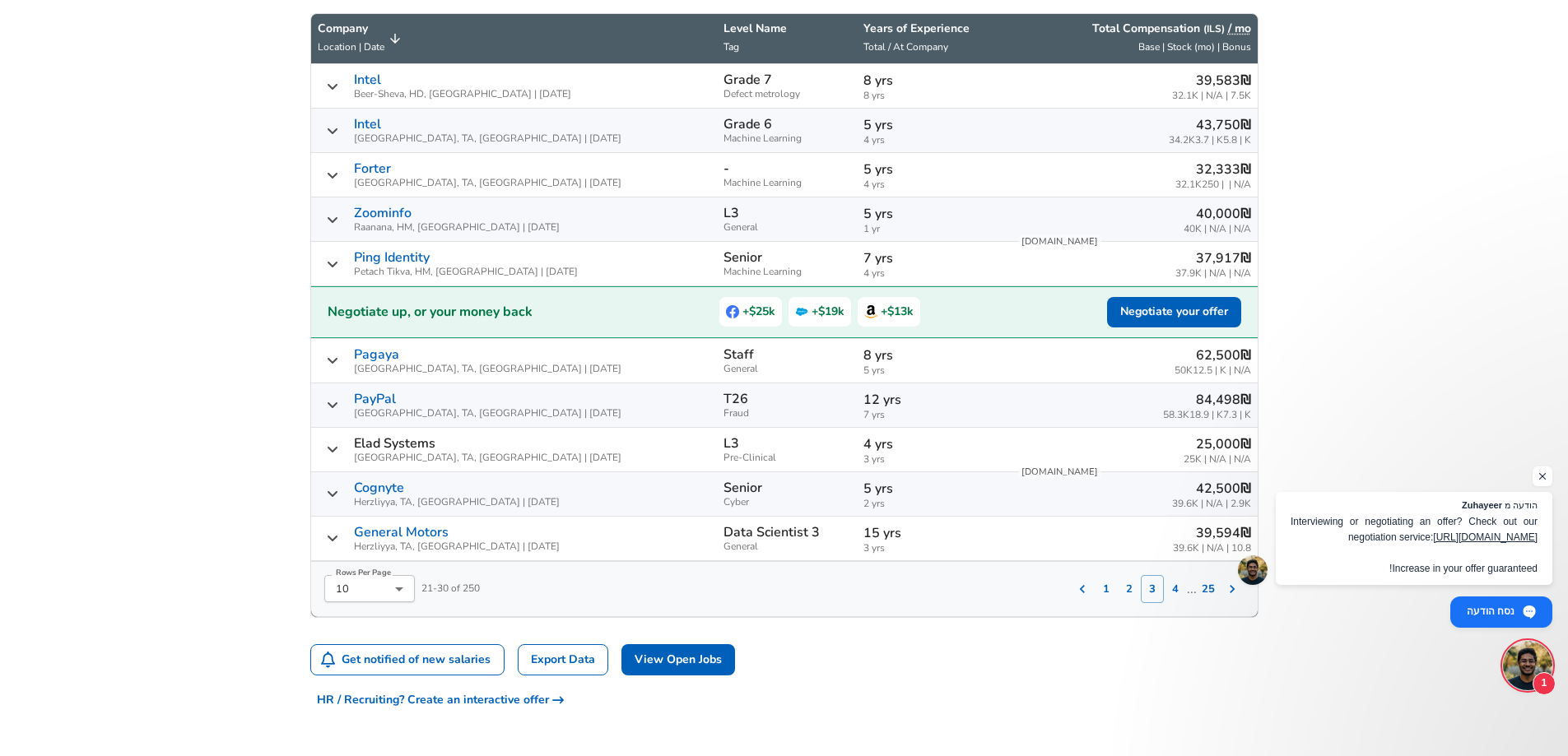
scroll to position [704, 0]
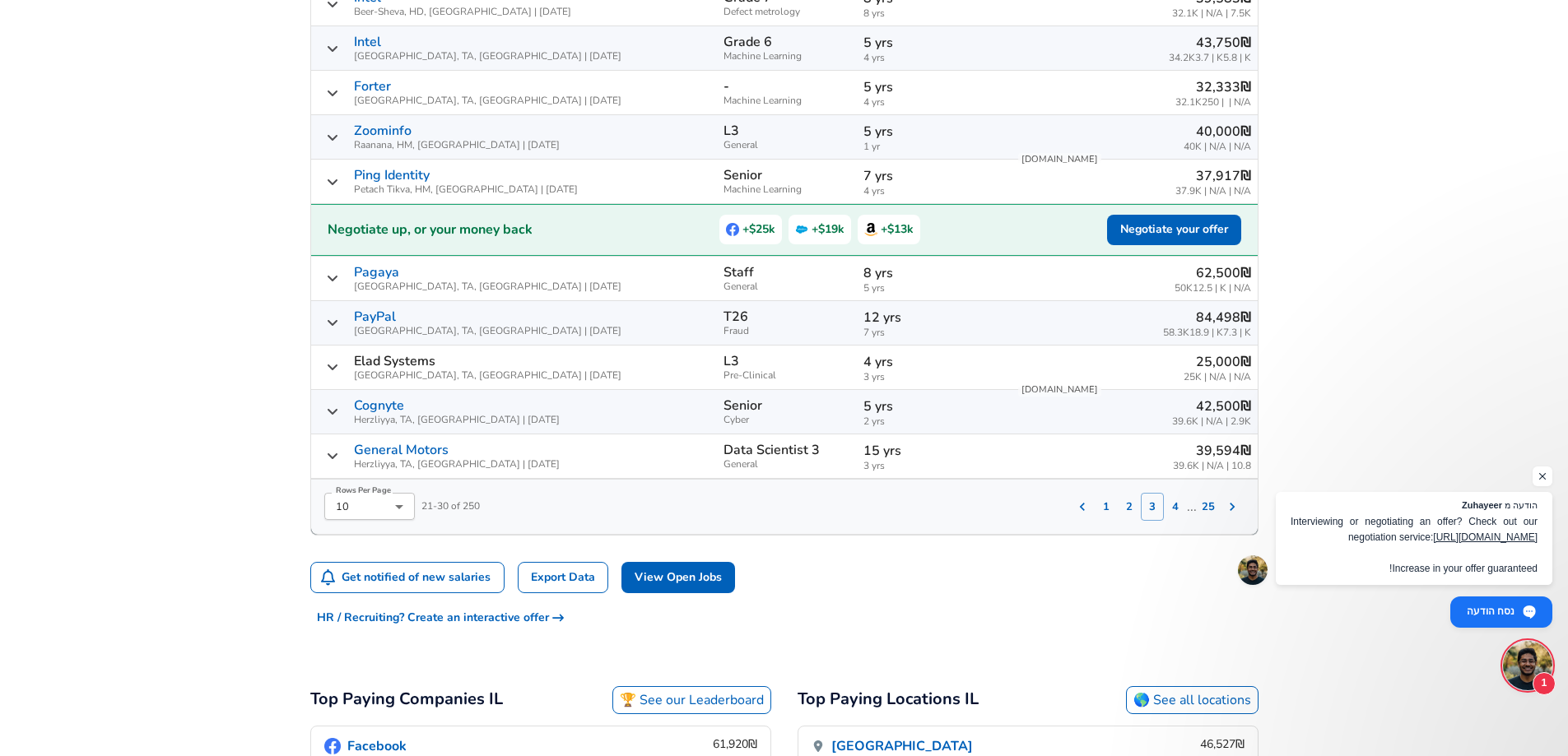
click at [901, 275] on p "8 yrs" at bounding box center [933, 273] width 140 height 20
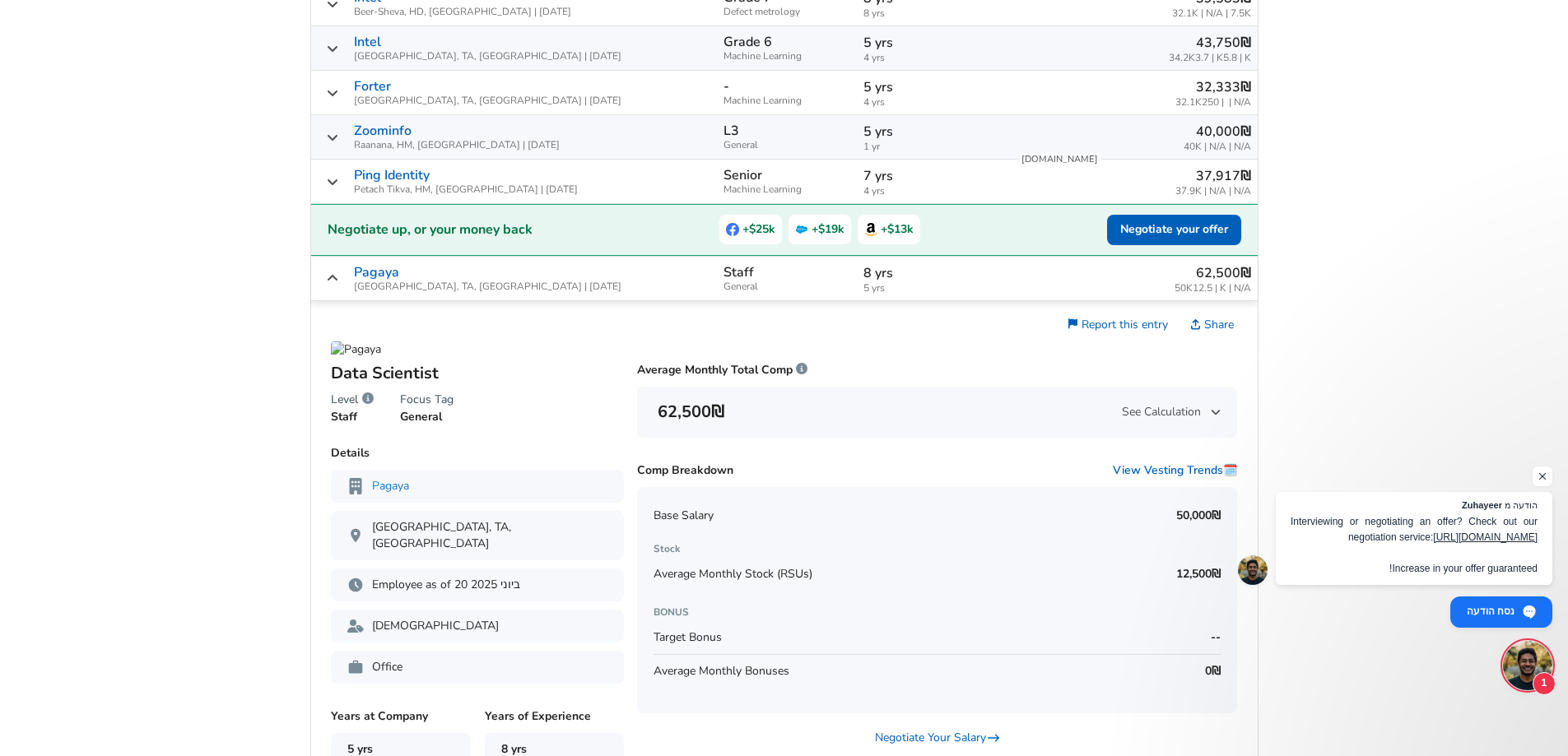
click at [898, 273] on p "8 yrs" at bounding box center [933, 273] width 140 height 20
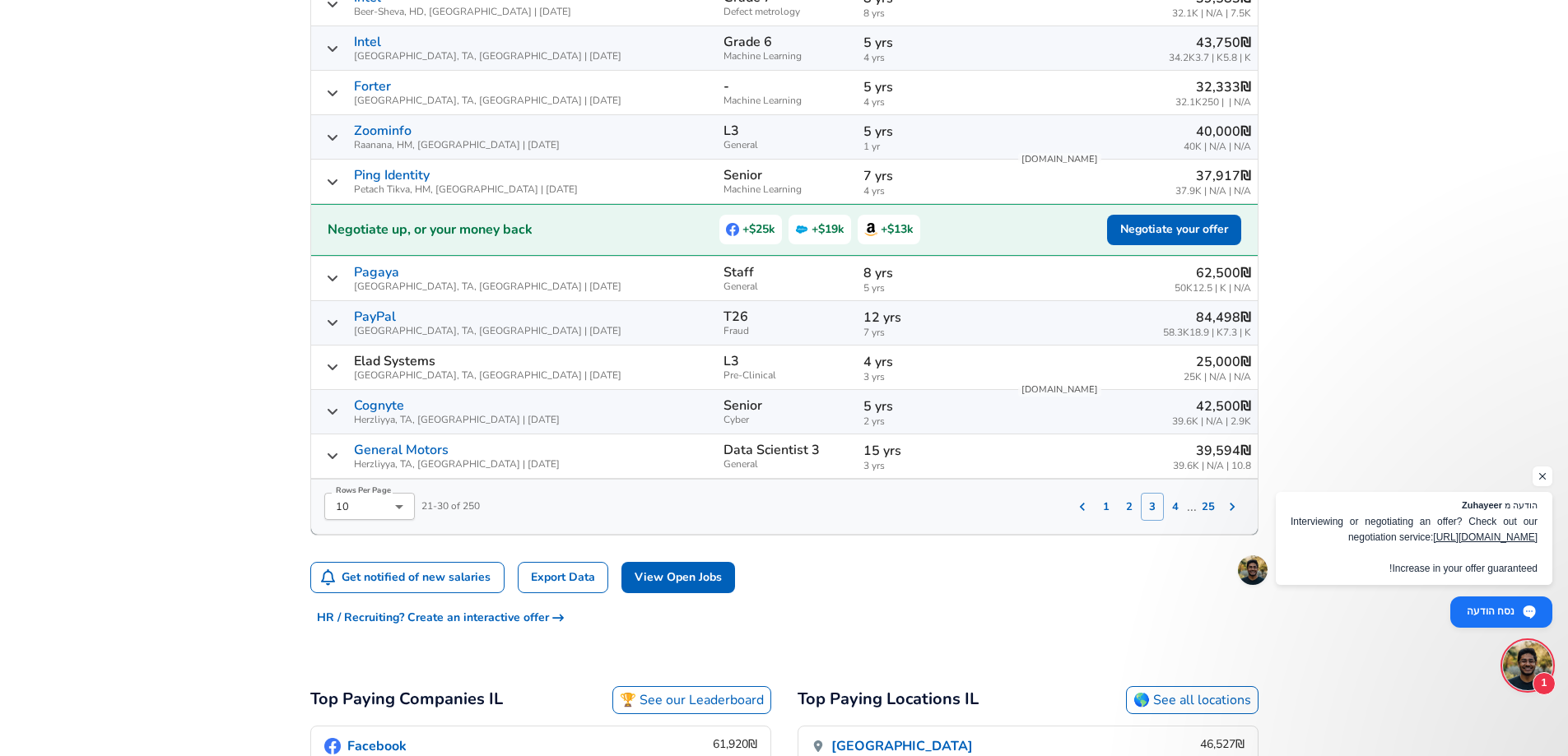
click at [917, 326] on p "12 yrs" at bounding box center [933, 317] width 140 height 20
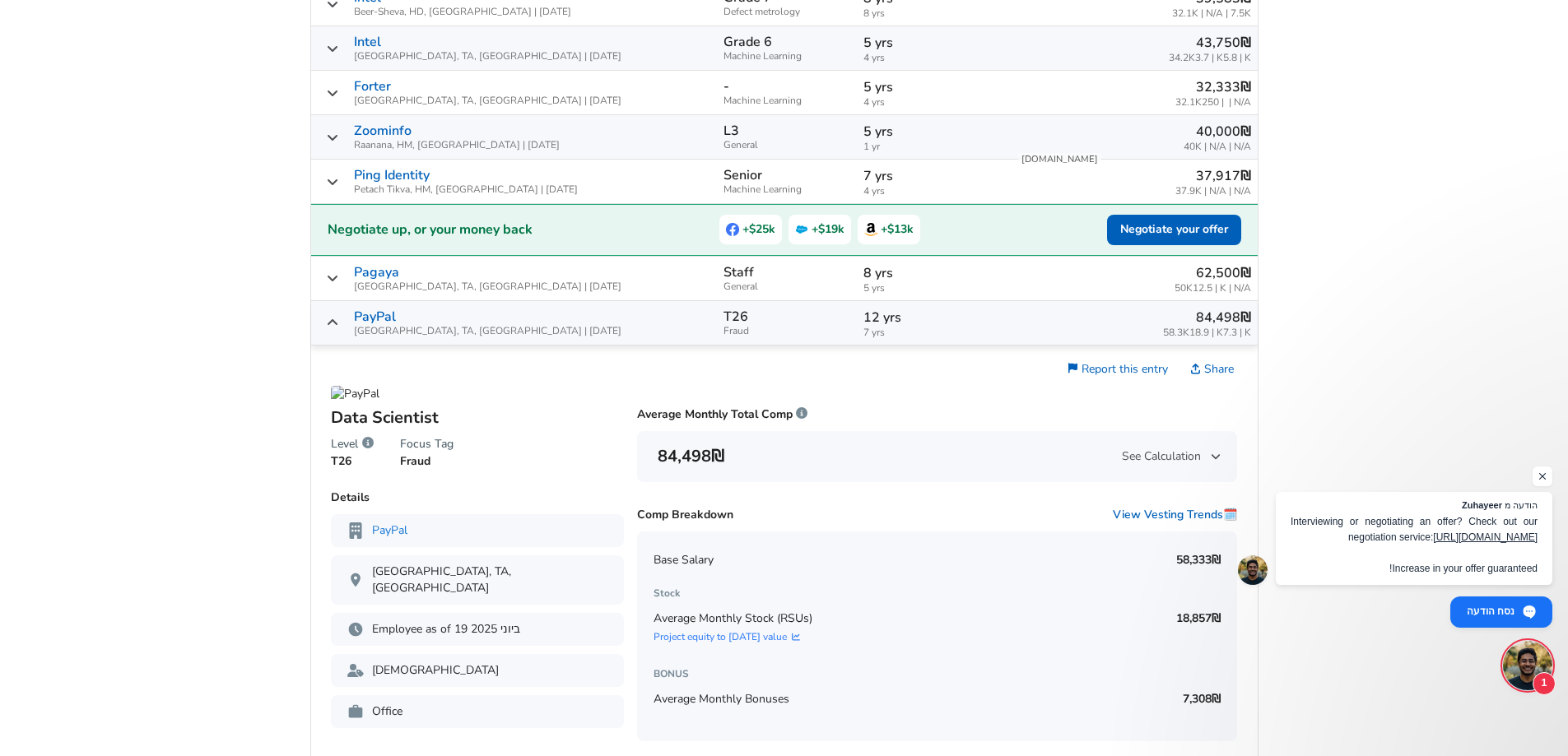
click at [906, 317] on p "12 yrs" at bounding box center [933, 317] width 140 height 20
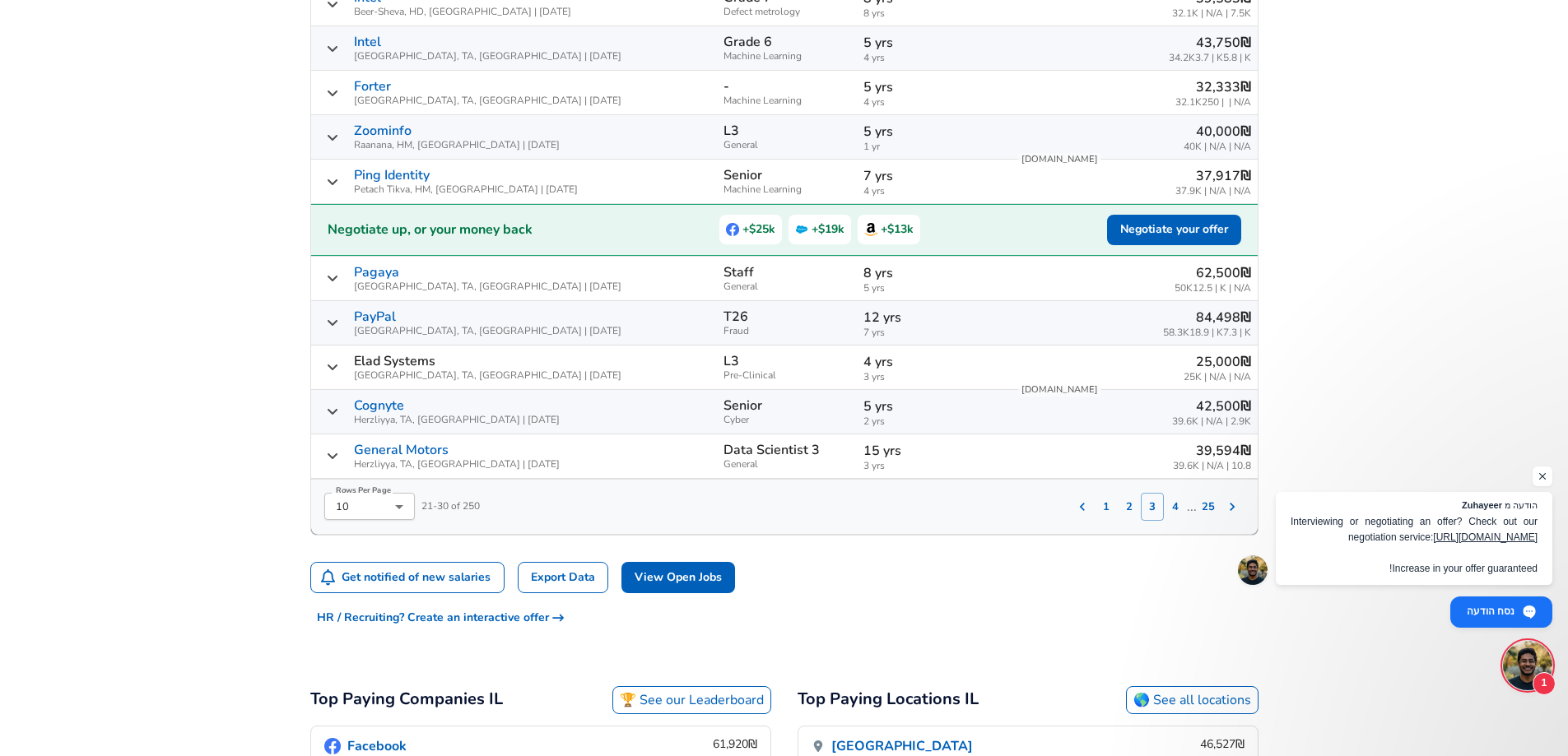
click at [909, 358] on p "4 yrs" at bounding box center [933, 362] width 140 height 20
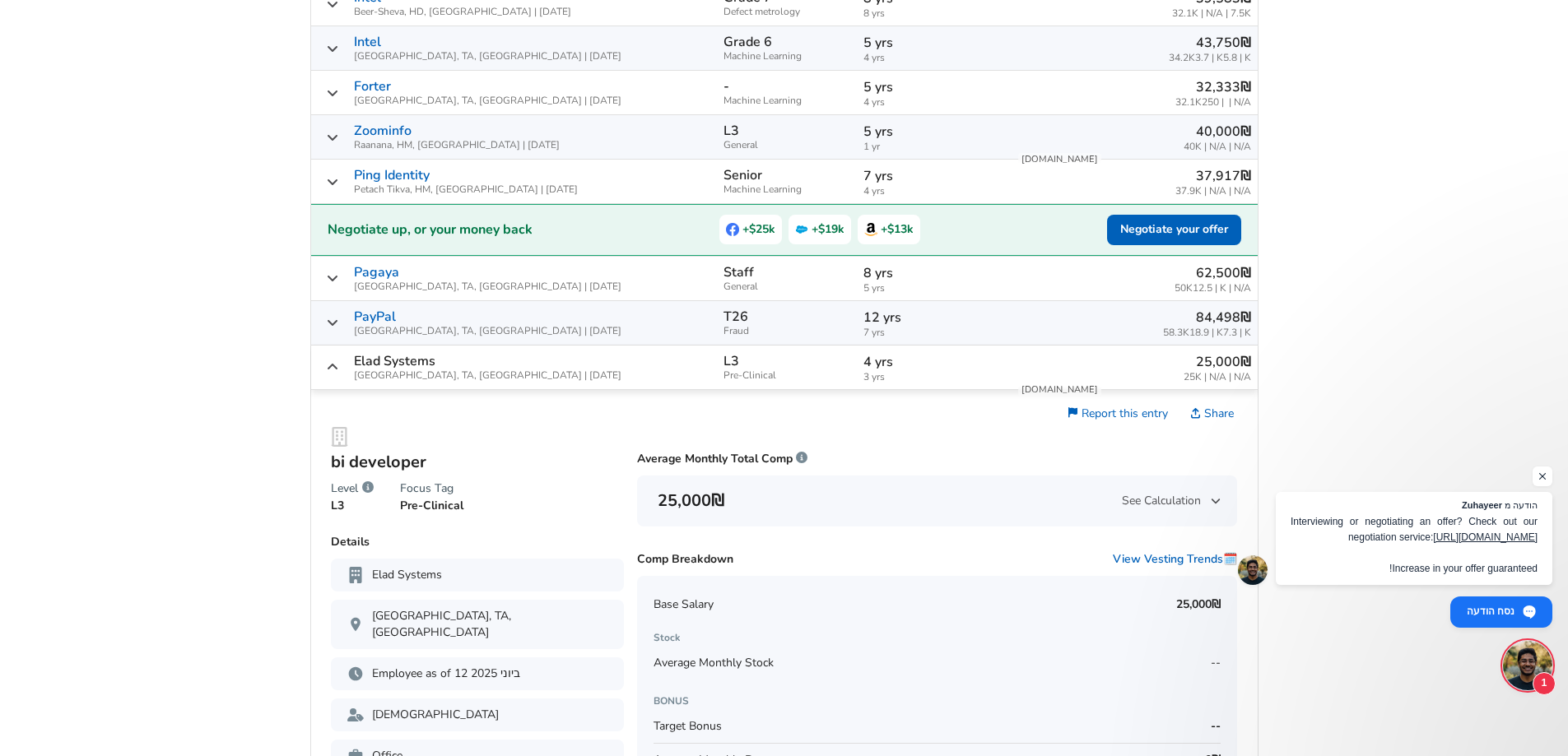
click at [908, 357] on p "4 yrs" at bounding box center [933, 362] width 140 height 20
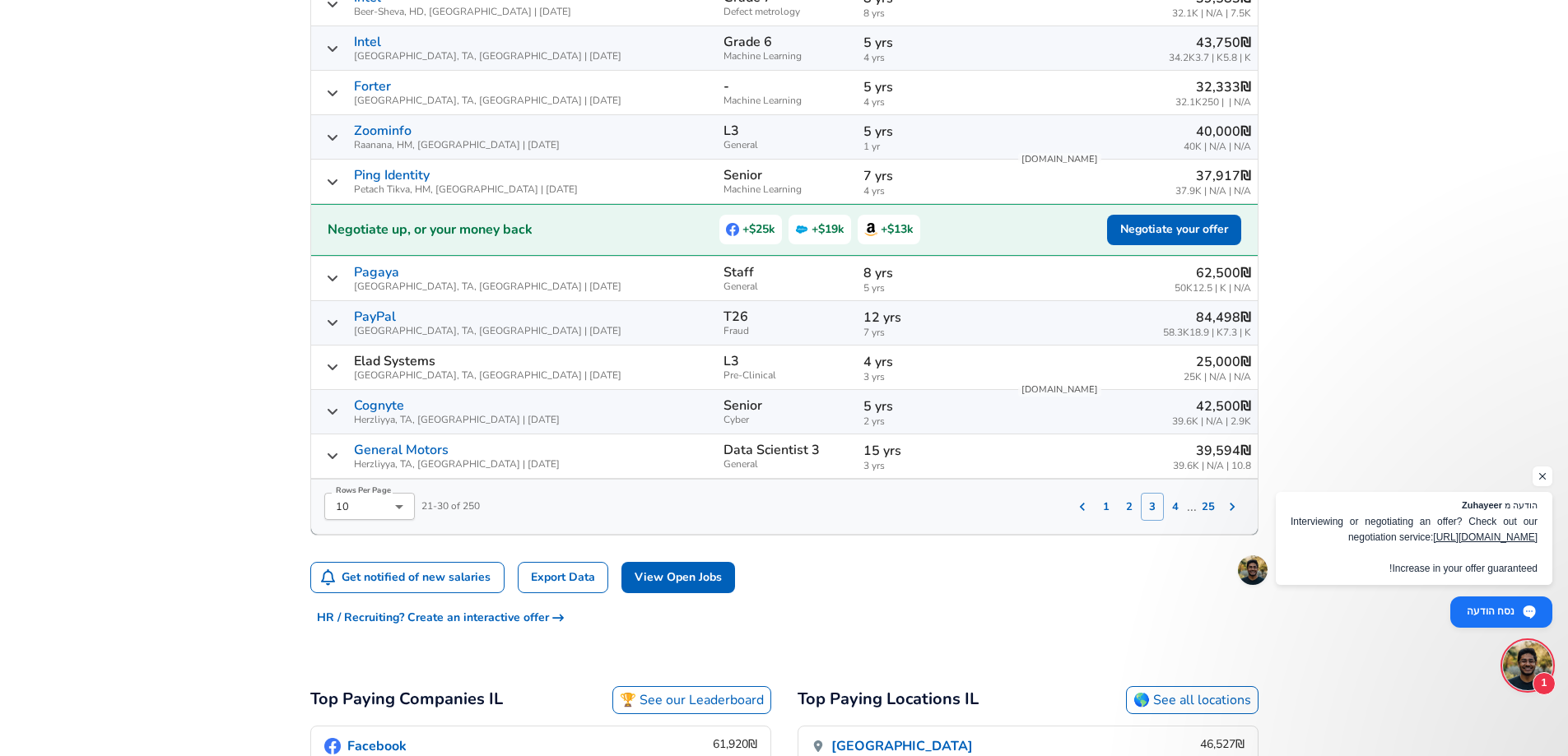
scroll to position [787, 0]
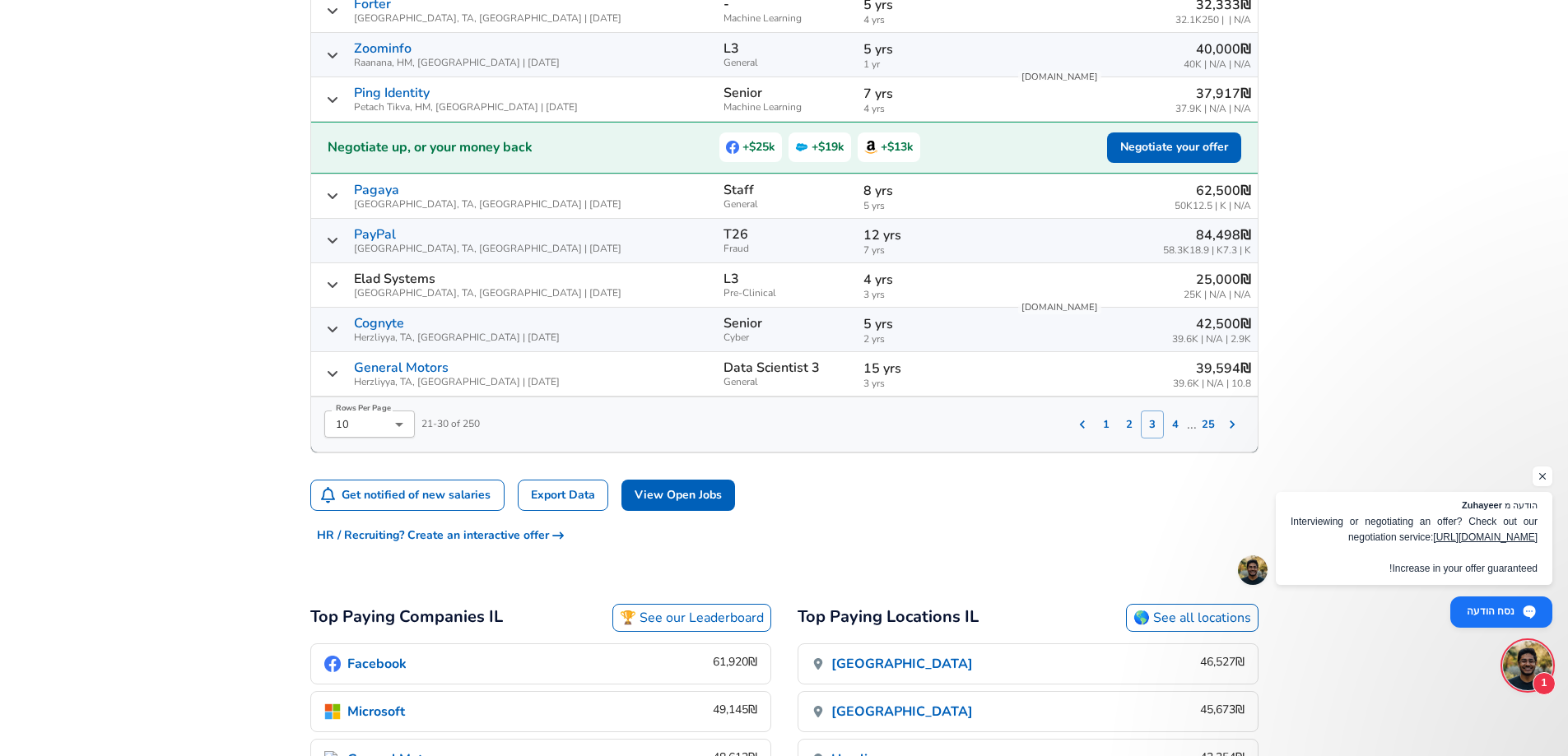
click at [1068, 376] on div "‏39,594 ‏₪ 39.6K‏ | N/A | 10.8" at bounding box center [1134, 373] width 235 height 31
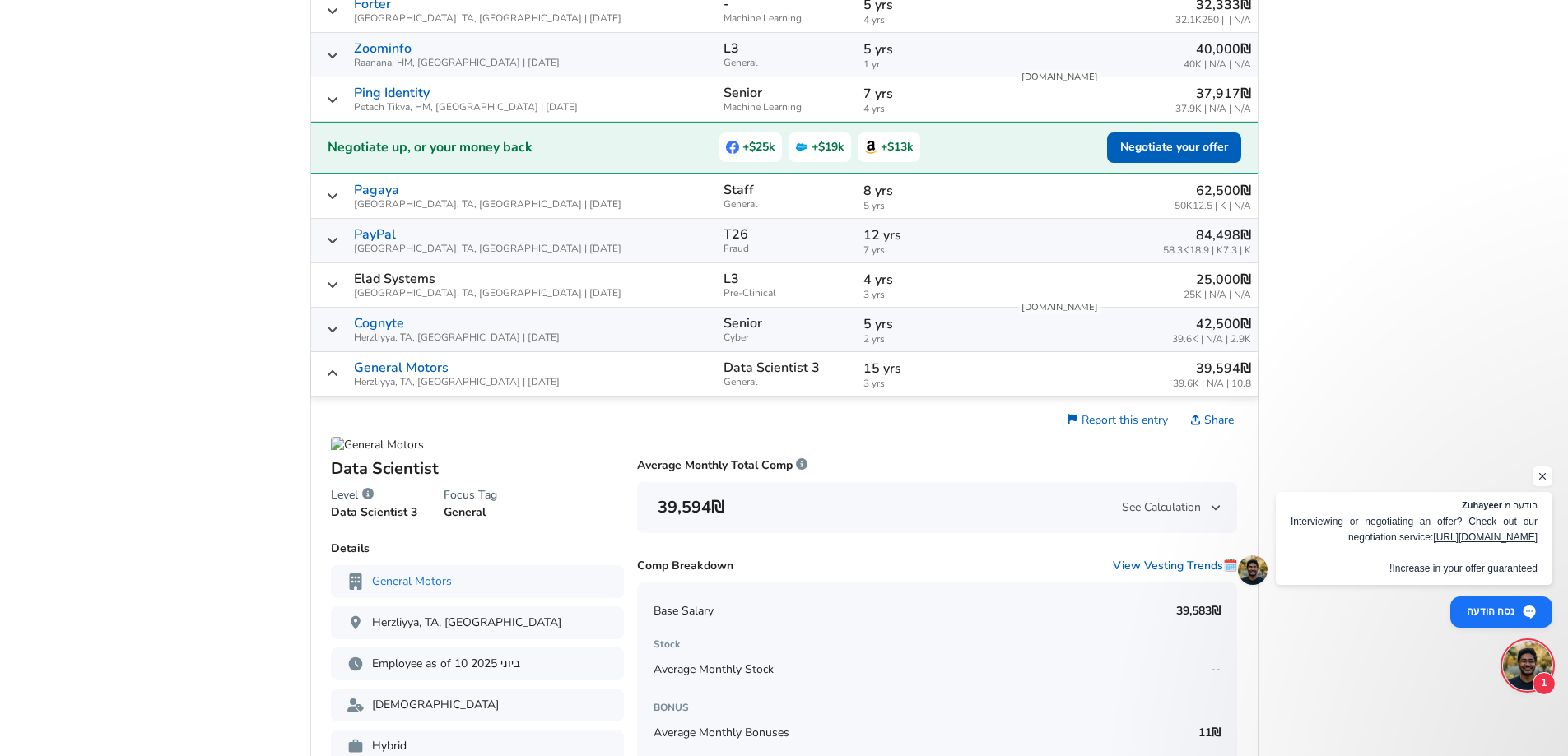
click at [1068, 376] on div "‏39,594 ‏₪ 39.6K‏ | N/A | 10.8" at bounding box center [1134, 373] width 235 height 31
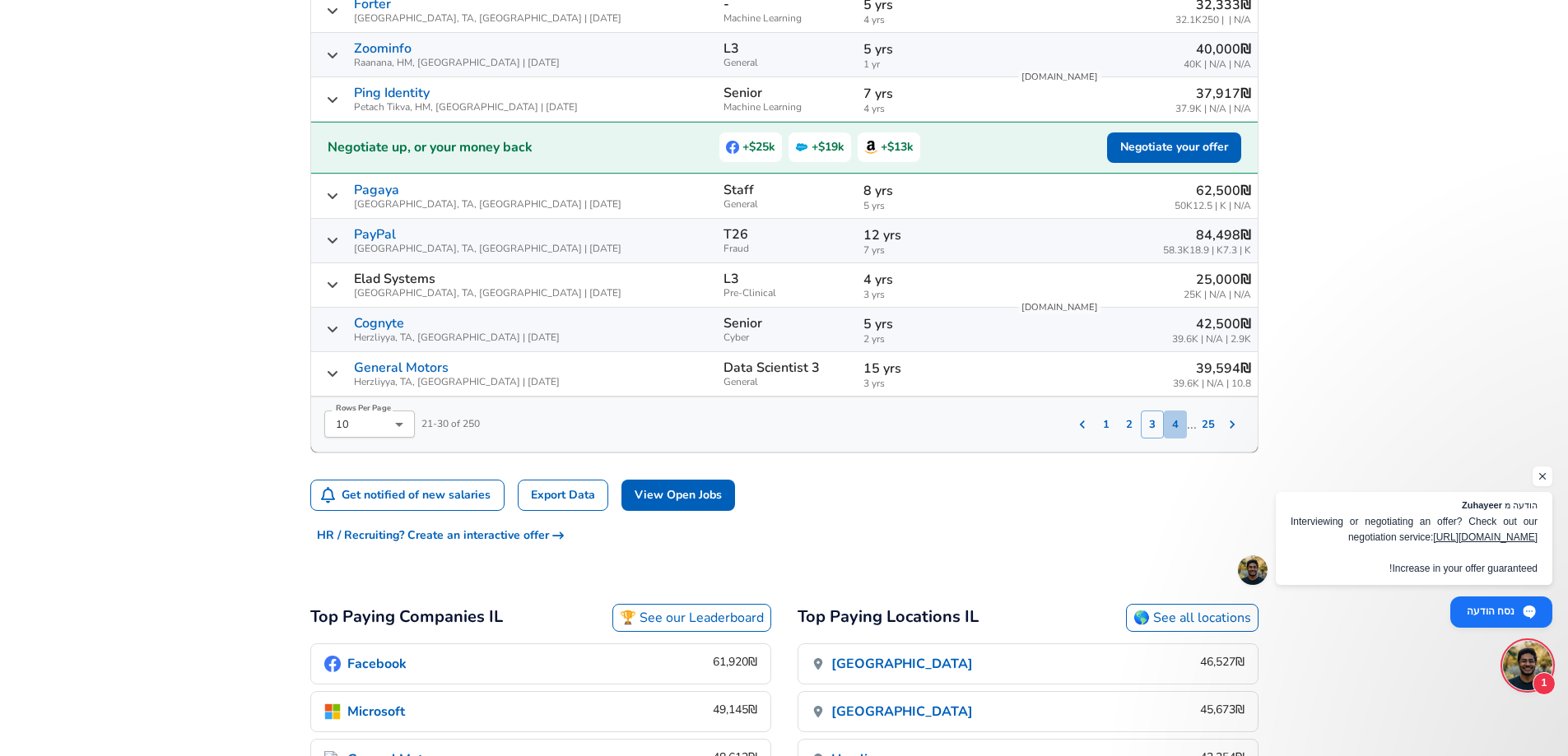
click at [1178, 426] on button "4" at bounding box center [1175, 425] width 23 height 28
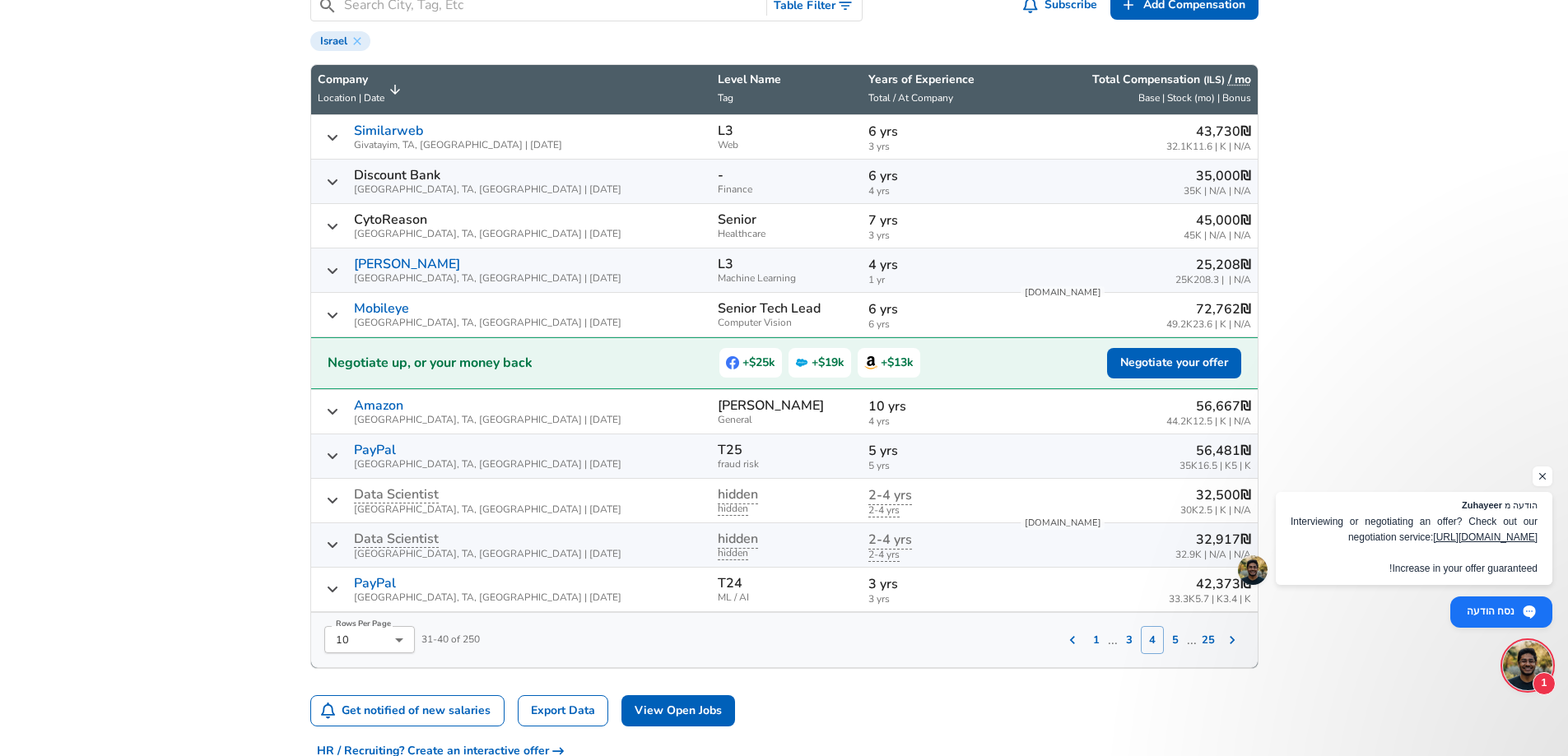
scroll to position [540, 0]
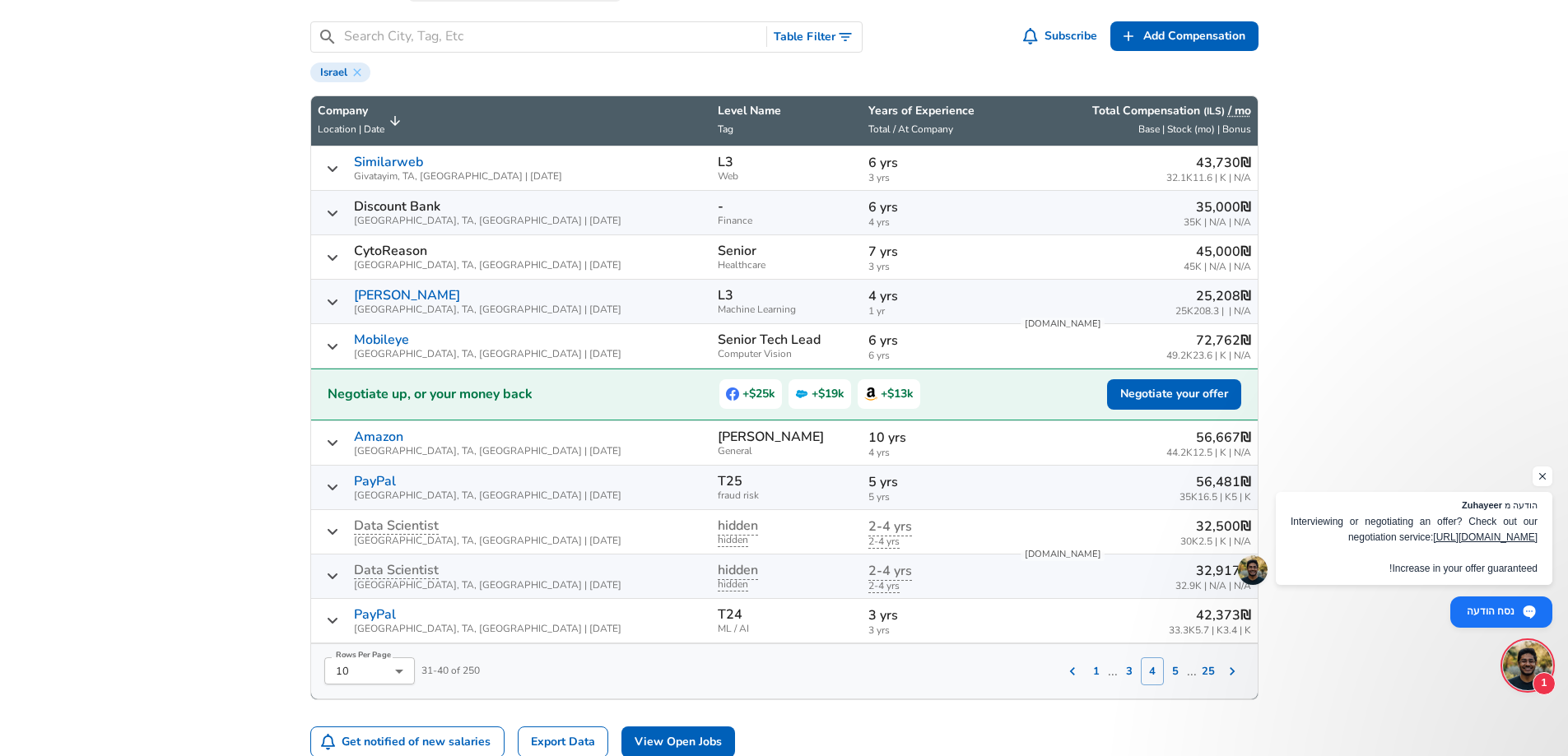
click at [877, 435] on p "10 yrs" at bounding box center [937, 438] width 137 height 20
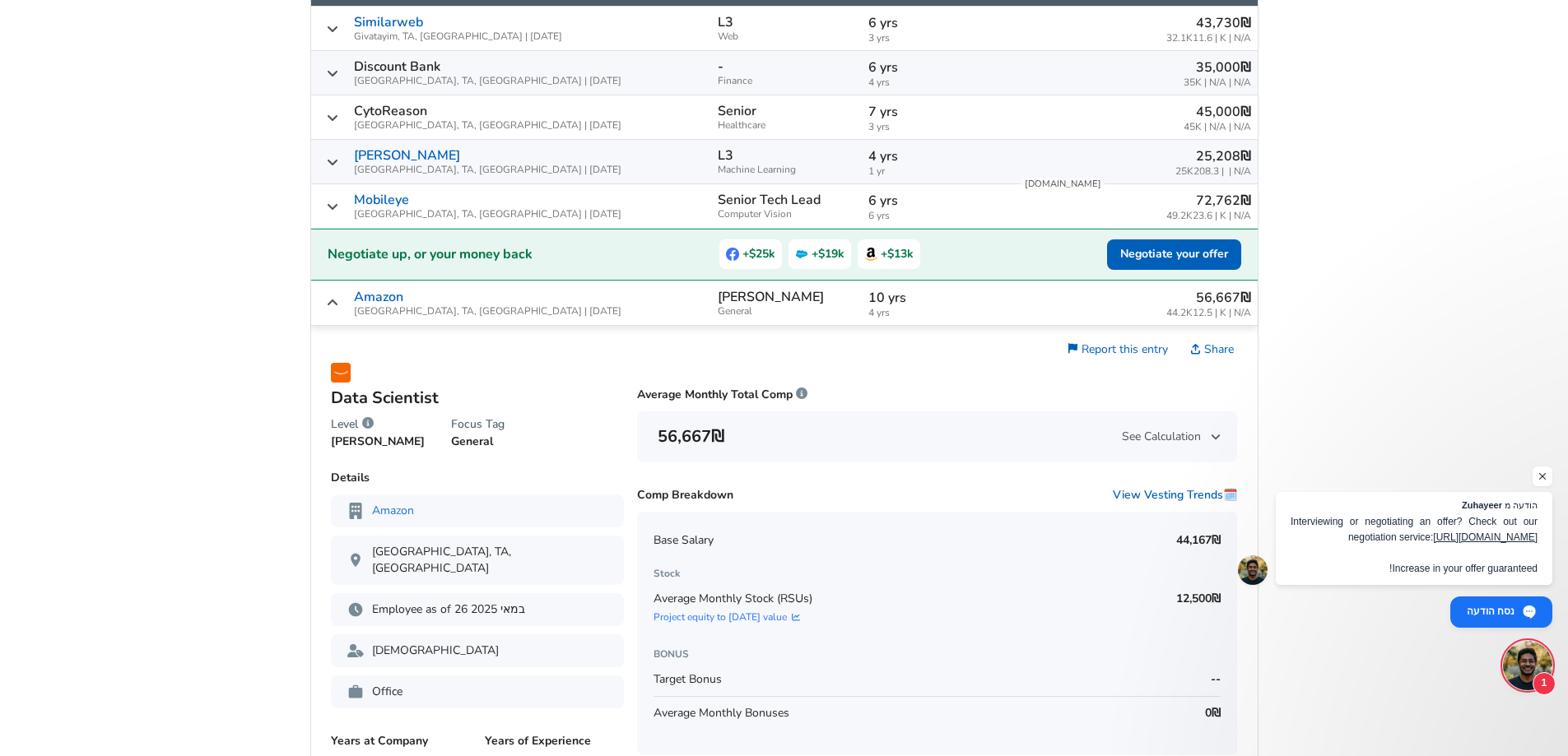
scroll to position [704, 0]
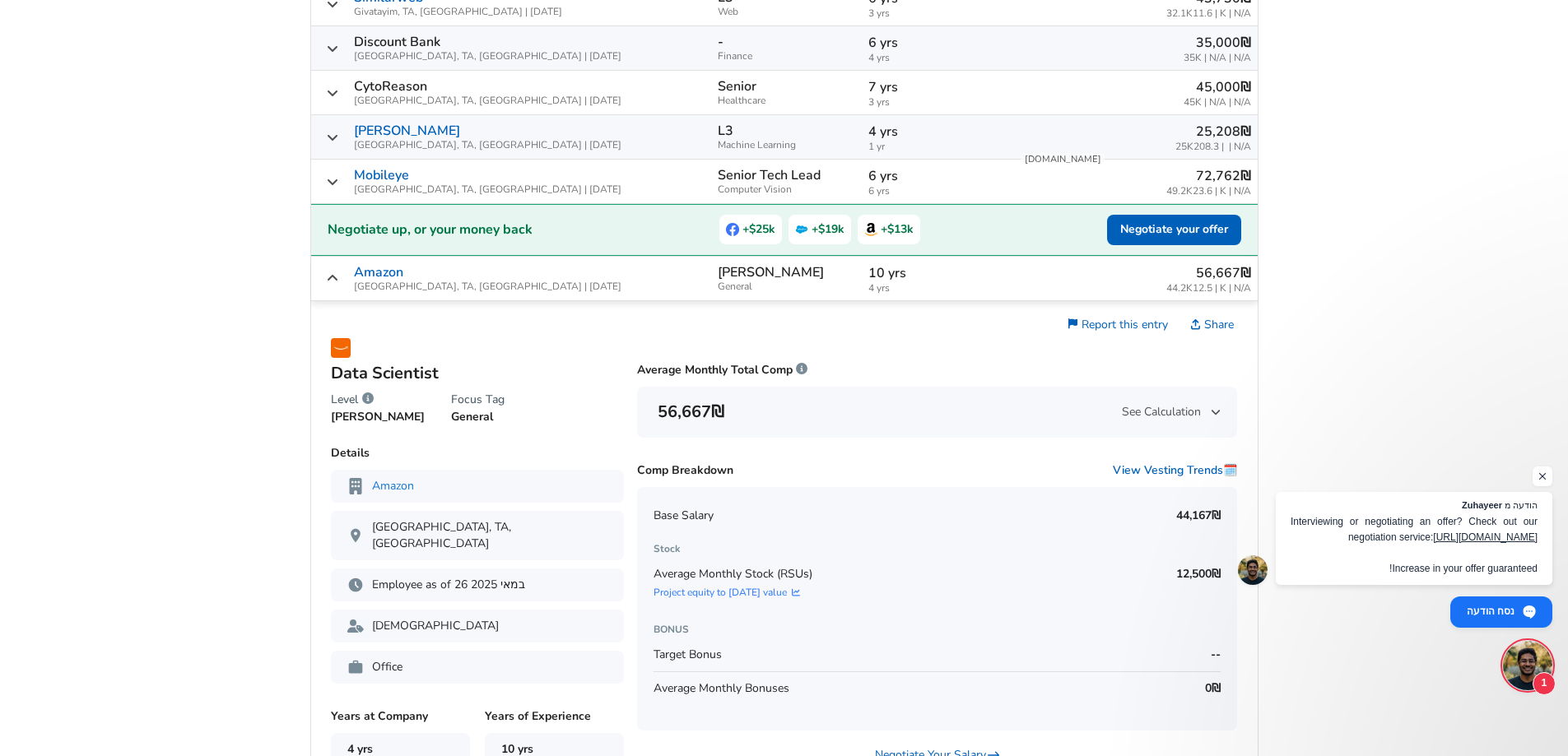
click at [869, 285] on span "4 yrs" at bounding box center [937, 288] width 137 height 11
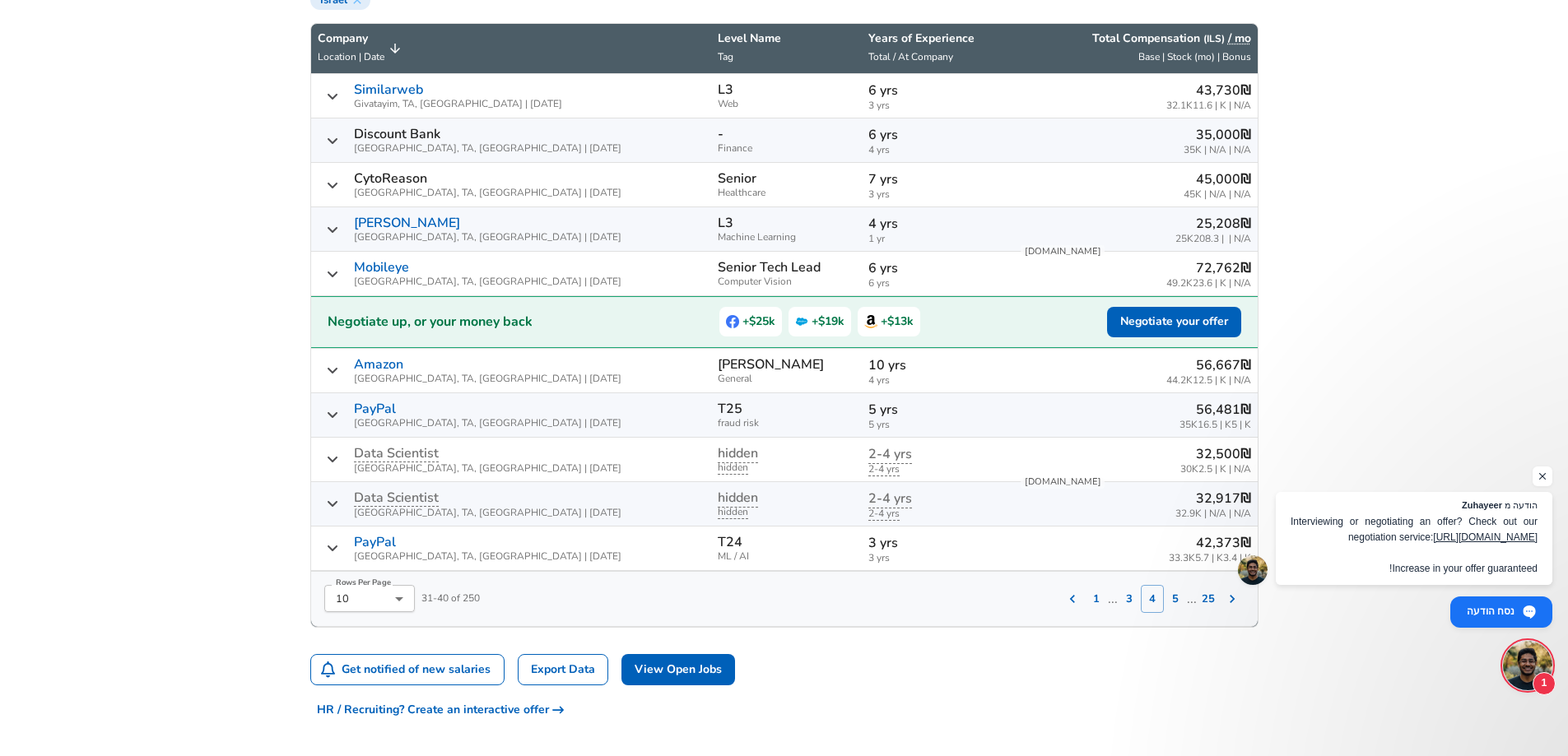
scroll to position [458, 0]
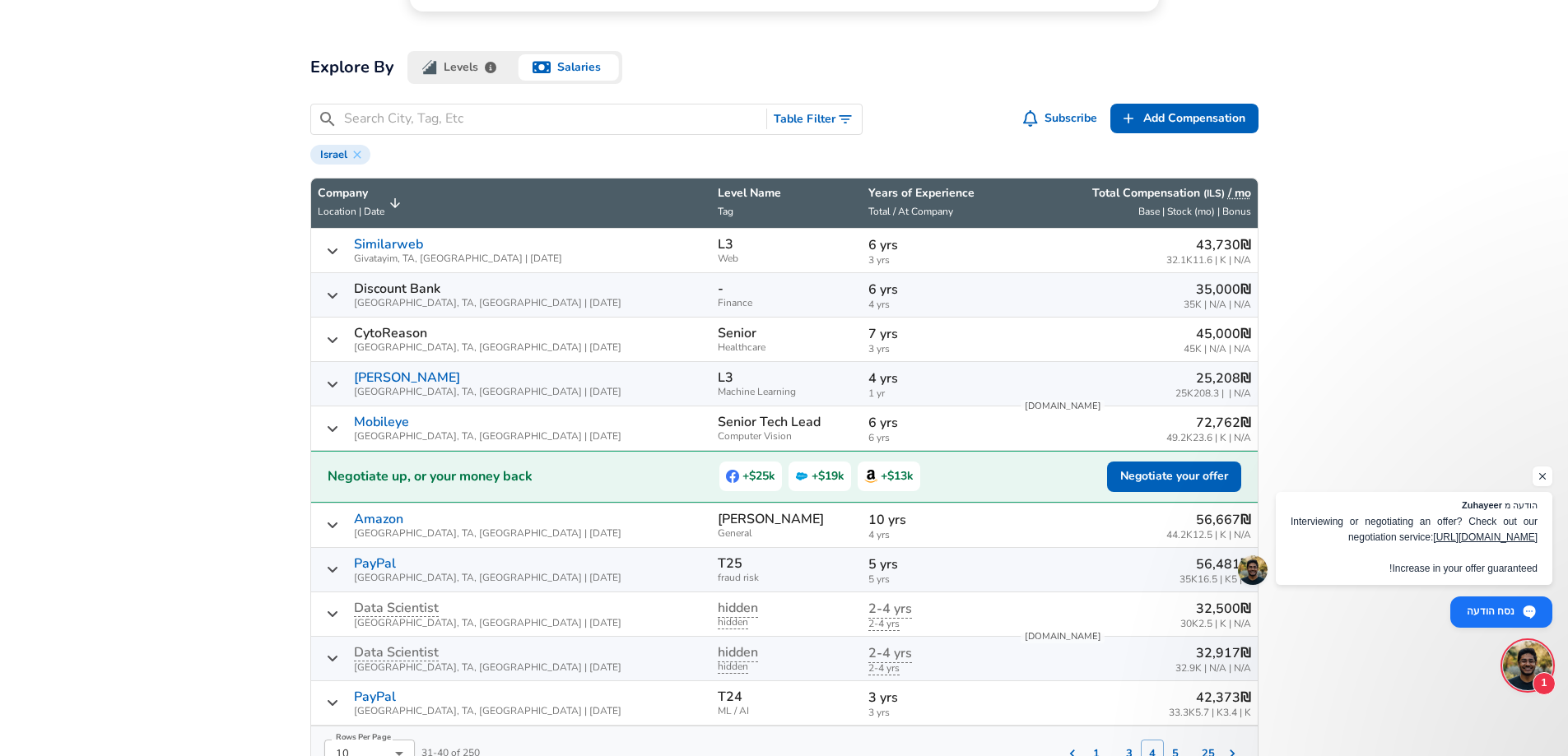
click at [1100, 380] on div "‏25,208 ‏₪ 25K‏ | 208.3 | N/A" at bounding box center [1135, 383] width 231 height 31
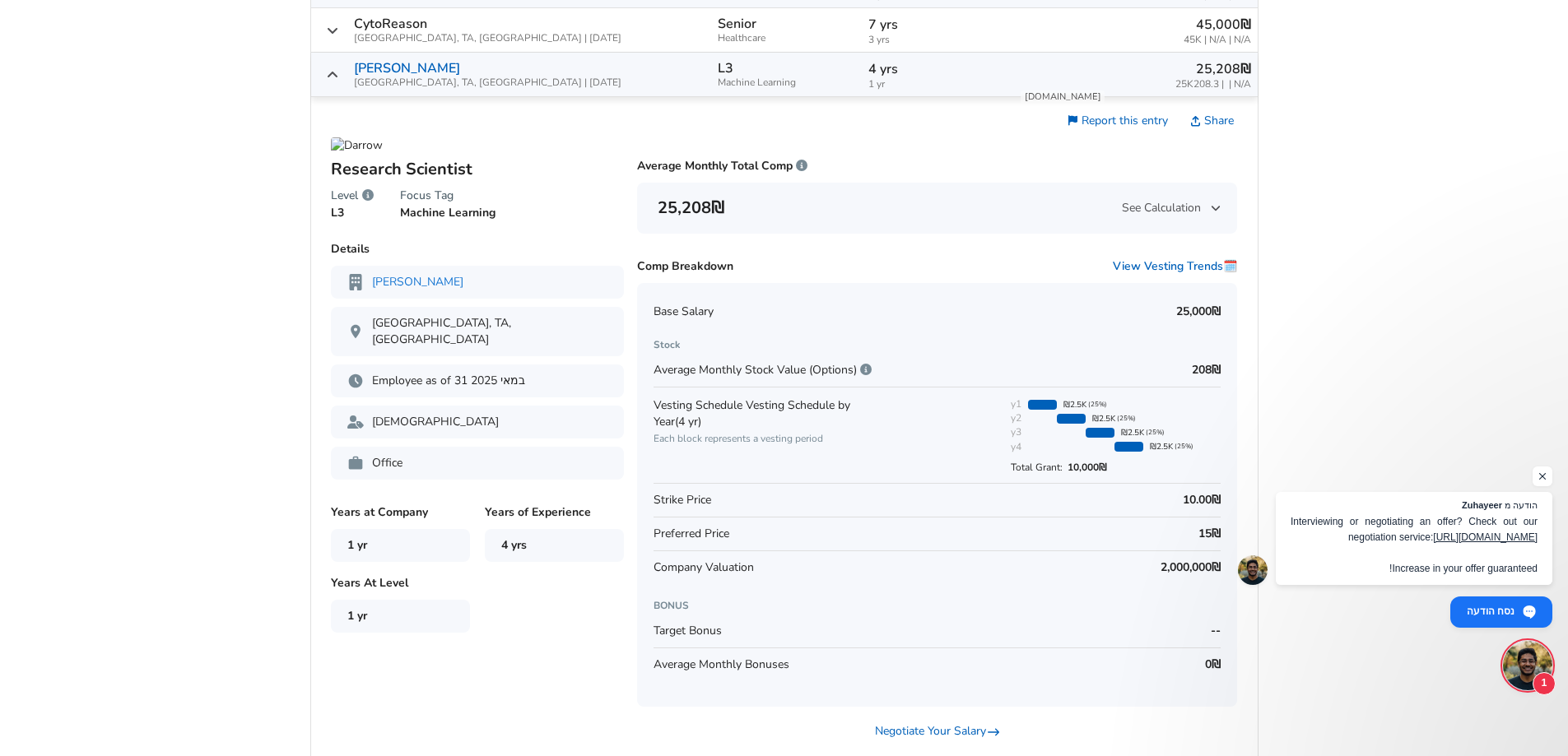
scroll to position [622, 0]
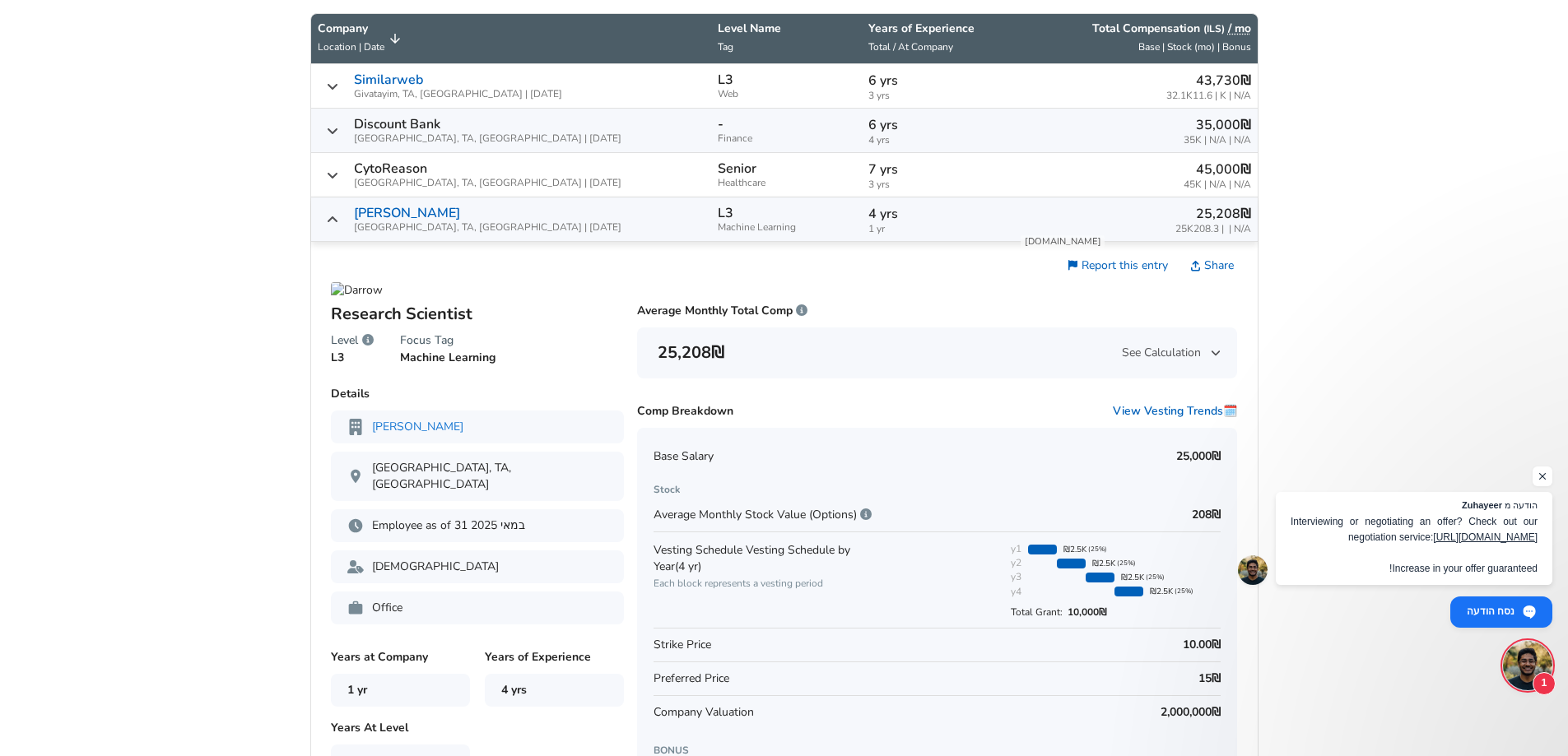
click at [1116, 224] on div "‏25,208 ‏₪ 25K‏ | 208.3 | N/A" at bounding box center [1135, 219] width 231 height 31
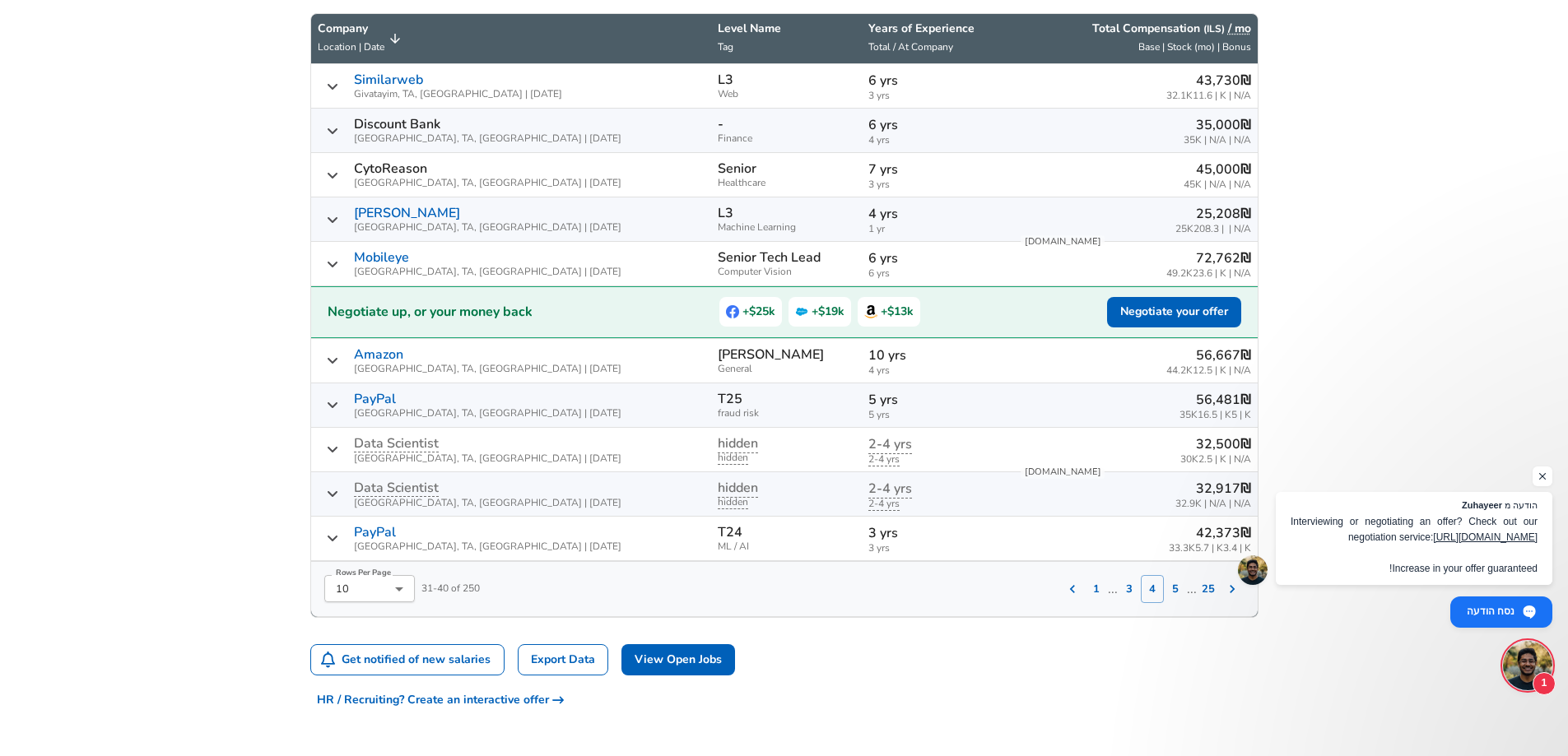
click at [1116, 224] on div "‏25,208 ‏₪ 25K‏ | 208.3 | N/A" at bounding box center [1135, 219] width 231 height 31
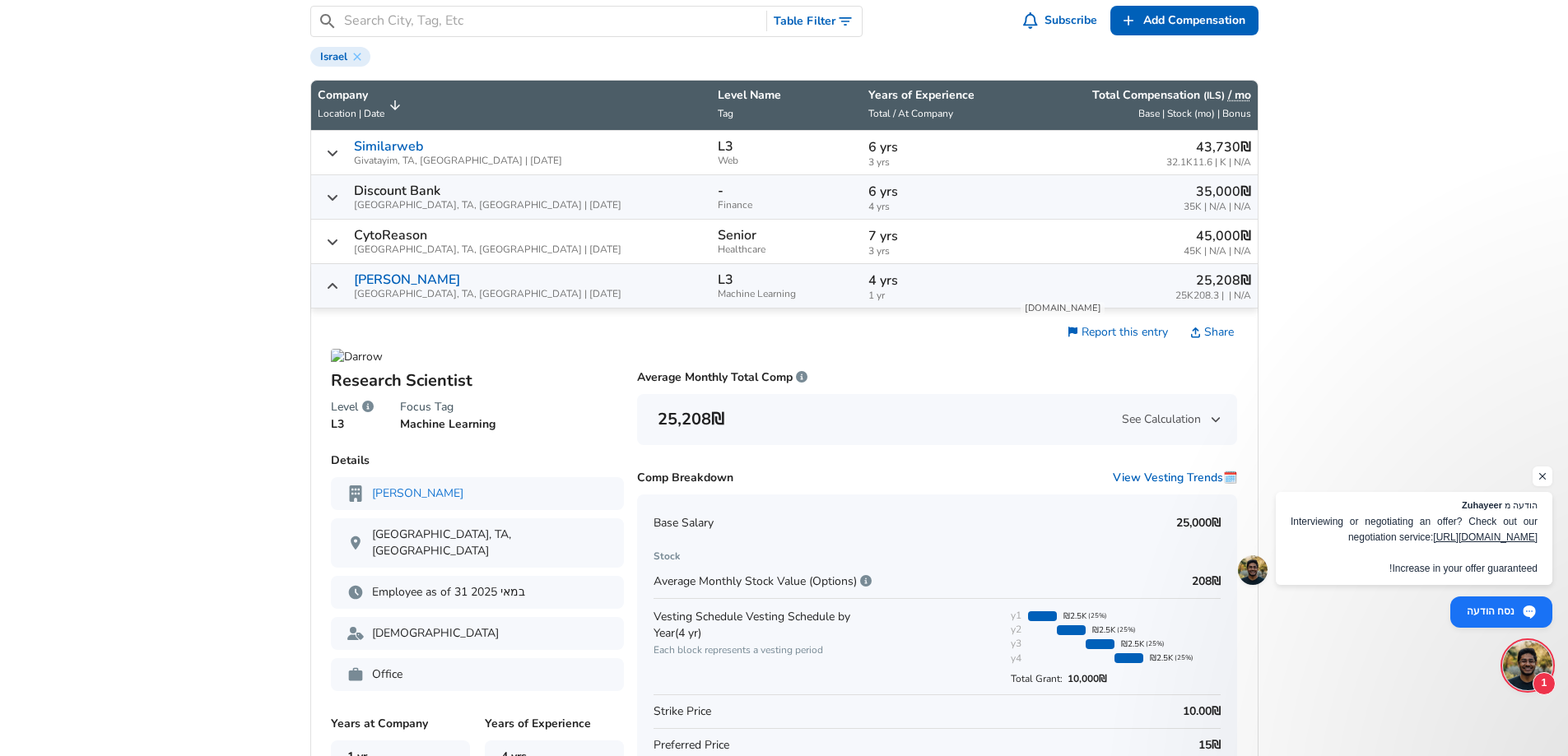
scroll to position [540, 0]
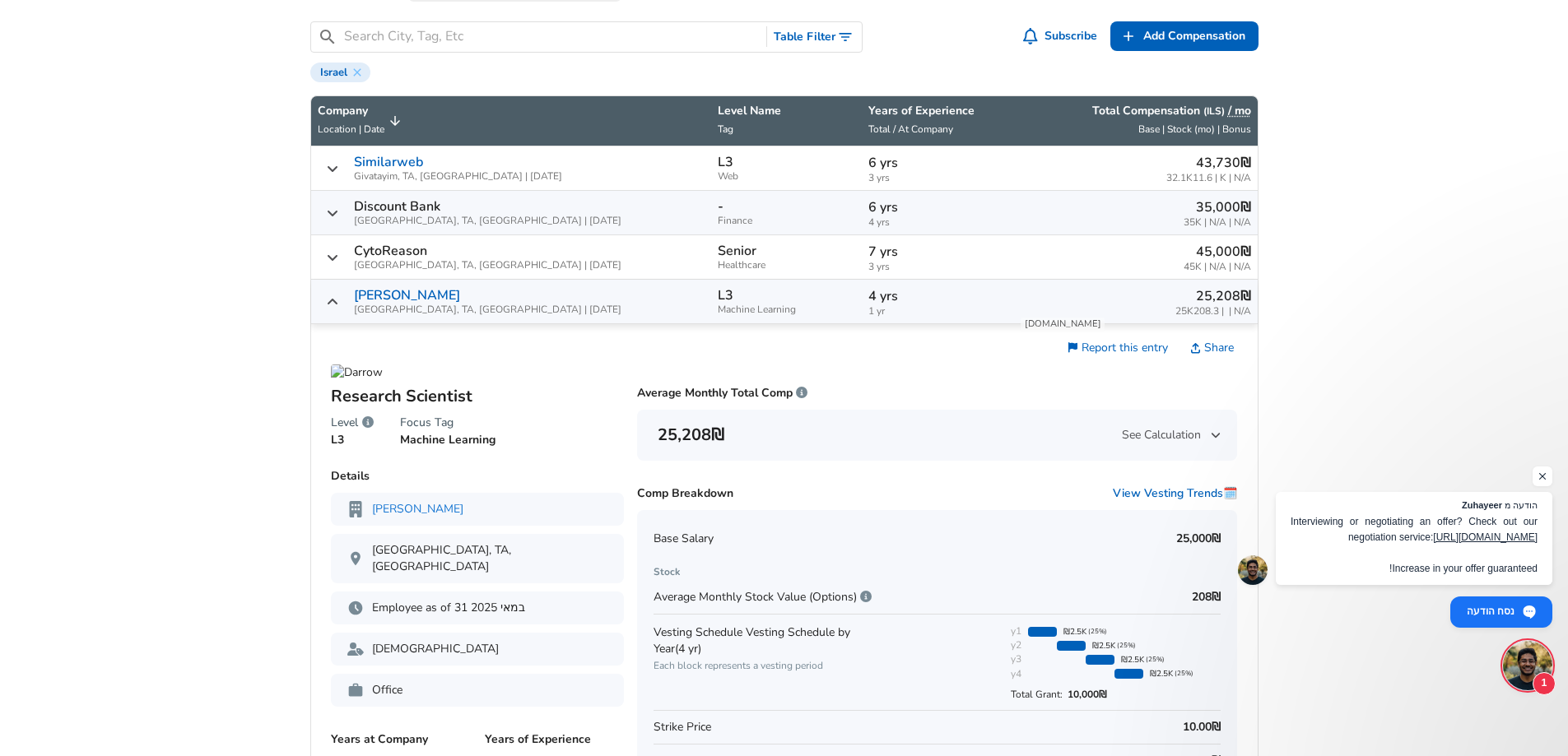
click at [869, 297] on p "4 yrs" at bounding box center [937, 297] width 137 height 20
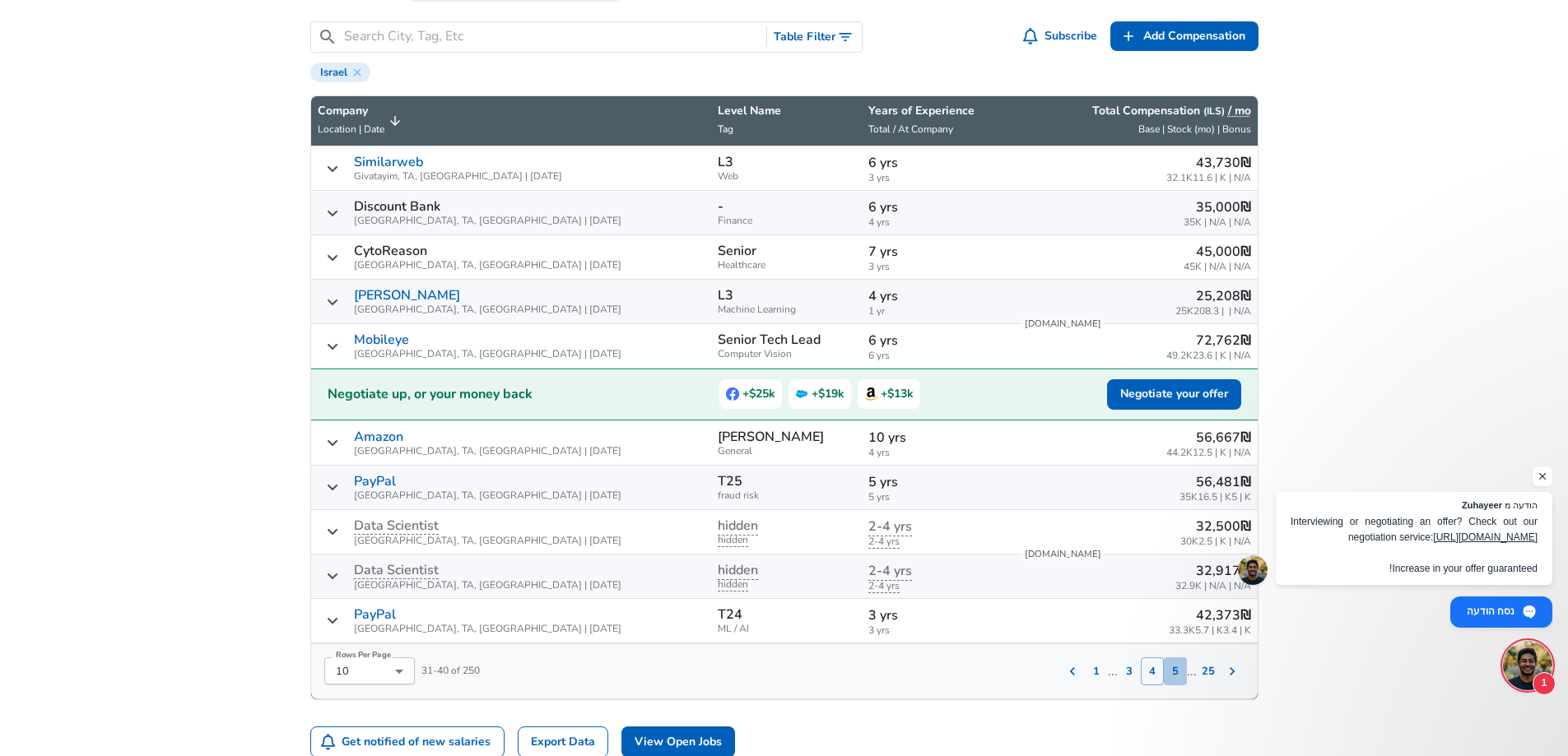
click at [1181, 673] on button "5" at bounding box center [1175, 672] width 23 height 28
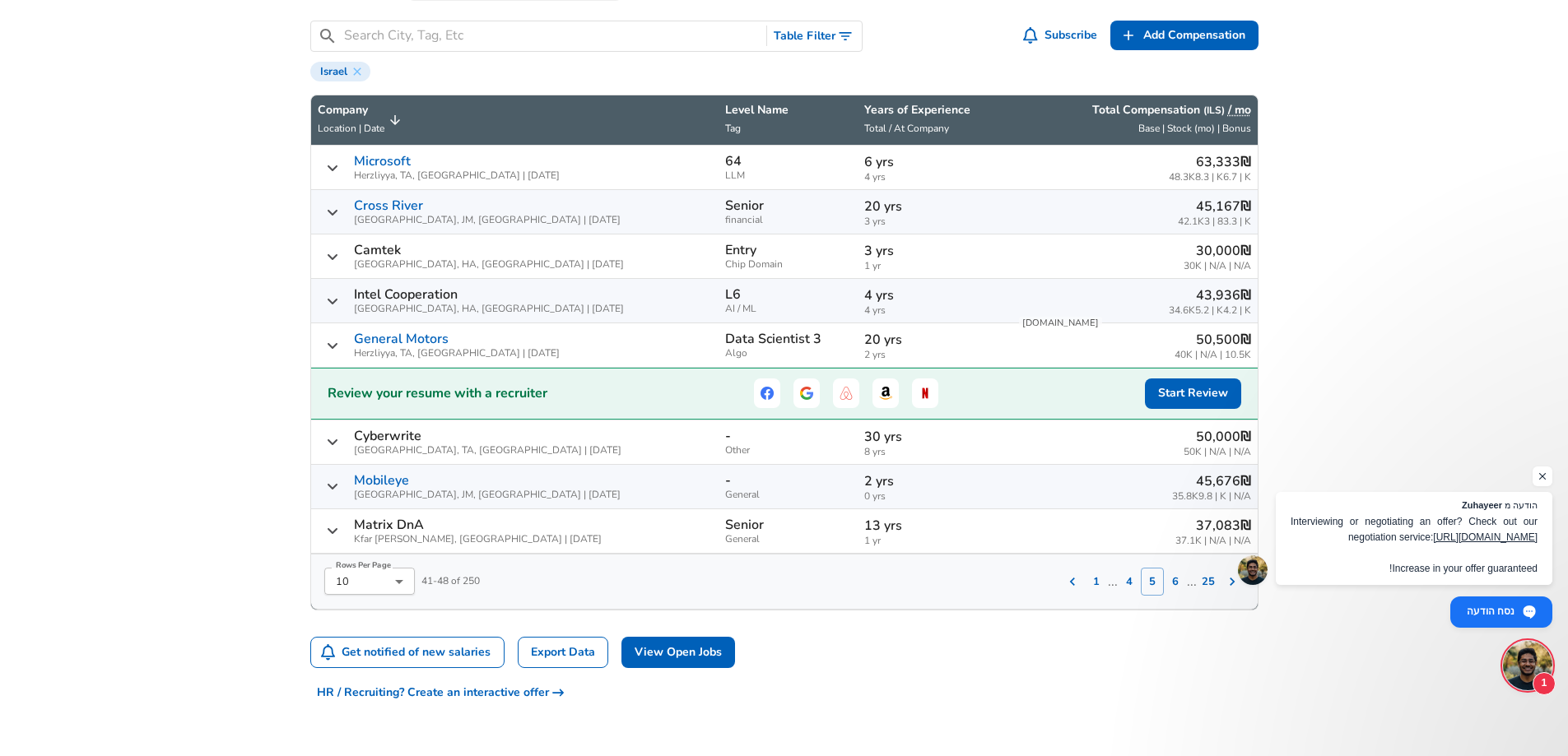
scroll to position [458, 0]
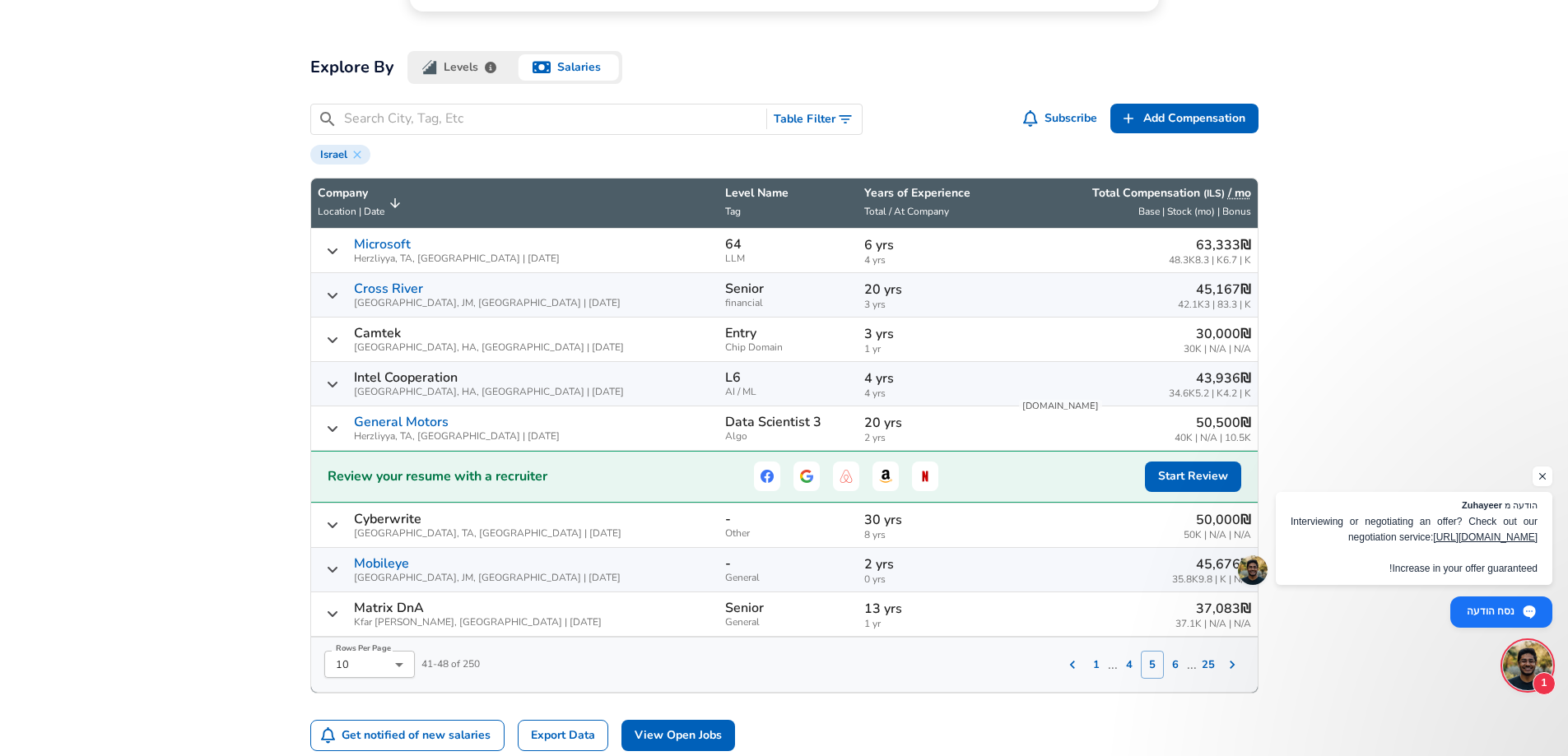
click at [1018, 242] on div "‏63,333 ‏₪ 48.3K‏ | 8.3K‏ | 6.7K‏" at bounding box center [1134, 250] width 234 height 31
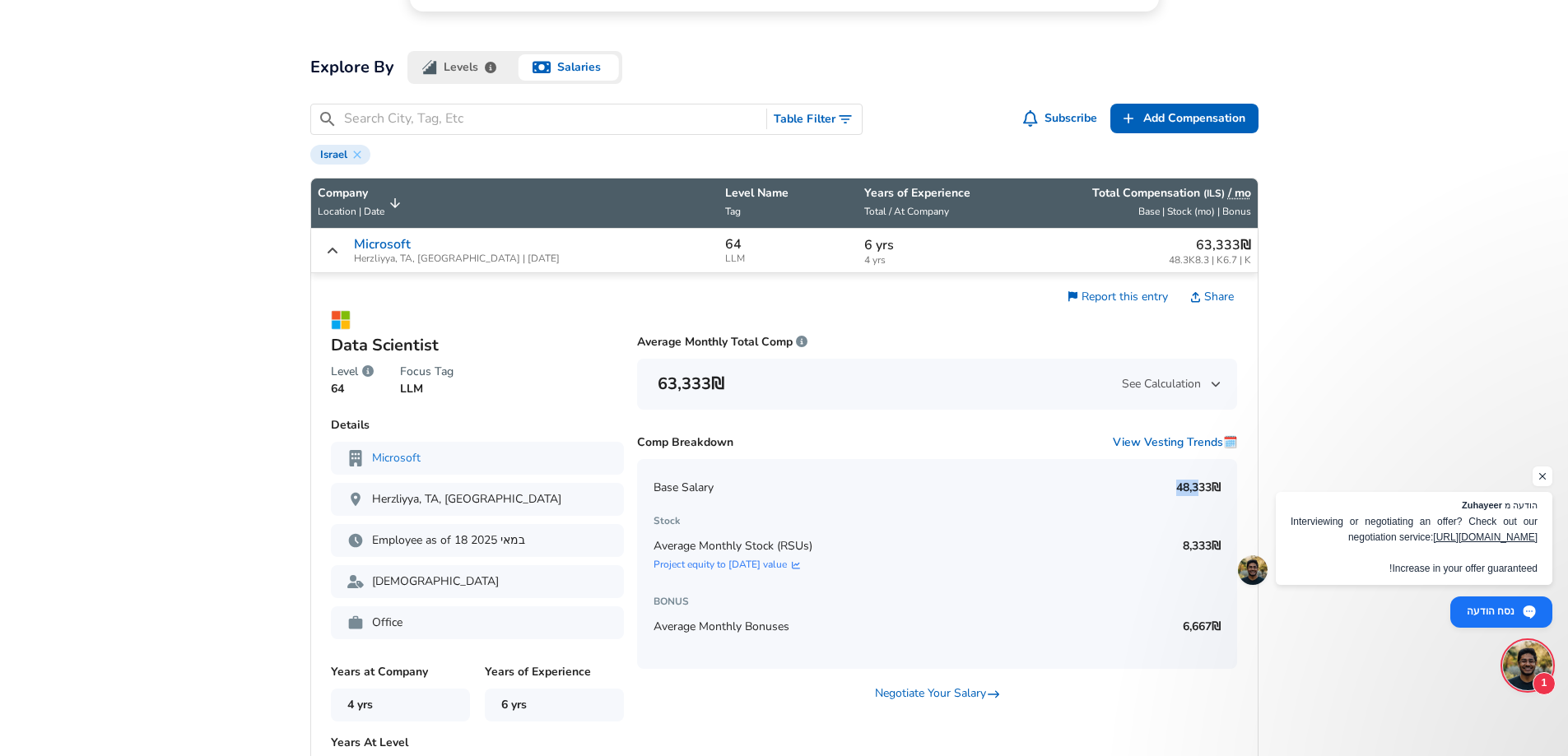
drag, startPoint x: 1171, startPoint y: 489, endPoint x: 1198, endPoint y: 487, distance: 27.1
click at [1197, 487] on div "Base Salary ‏48,333 ‏₪" at bounding box center [937, 488] width 567 height 33
click at [1198, 487] on p "‏48,333 ‏₪" at bounding box center [1197, 488] width 48 height 17
drag, startPoint x: 1180, startPoint y: 531, endPoint x: 1192, endPoint y: 659, distance: 128.6
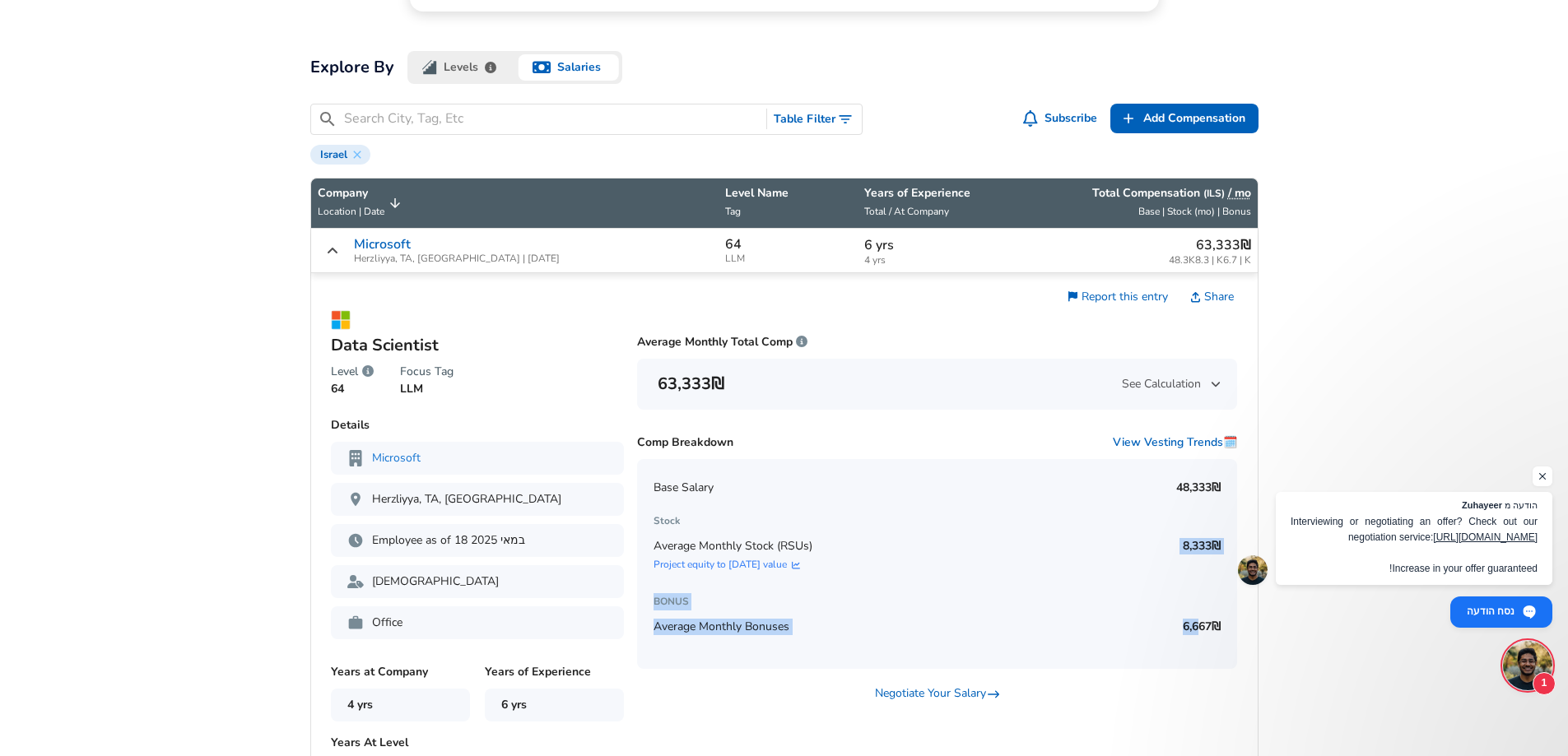
click at [1196, 664] on div "Base Salary ‏48,333 ‏₪ Stock Average Monthly Stock (RSUs) Project equity to [DA…" at bounding box center [937, 564] width 600 height 210
click at [1180, 522] on h6 "Stock" at bounding box center [937, 521] width 567 height 17
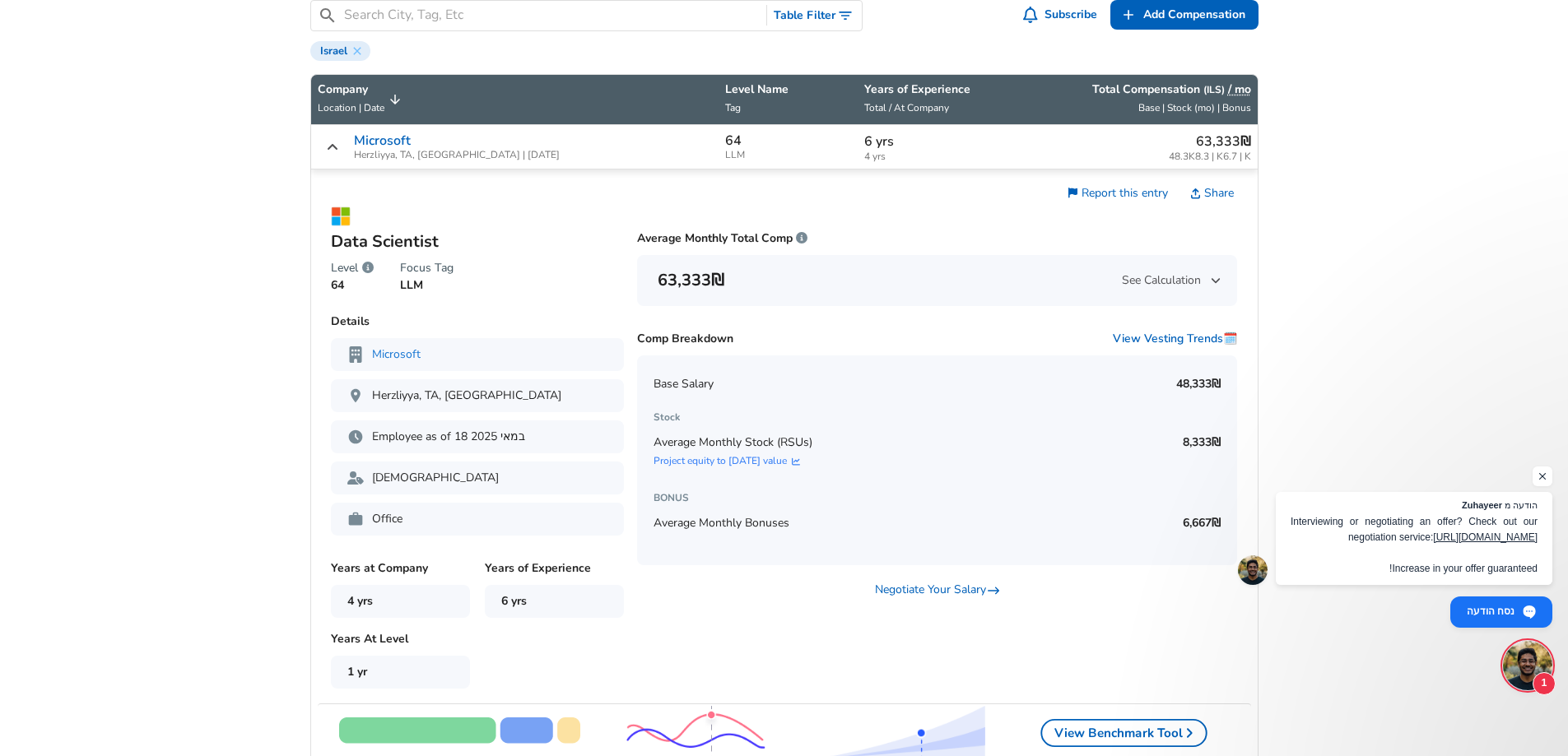
scroll to position [622, 0]
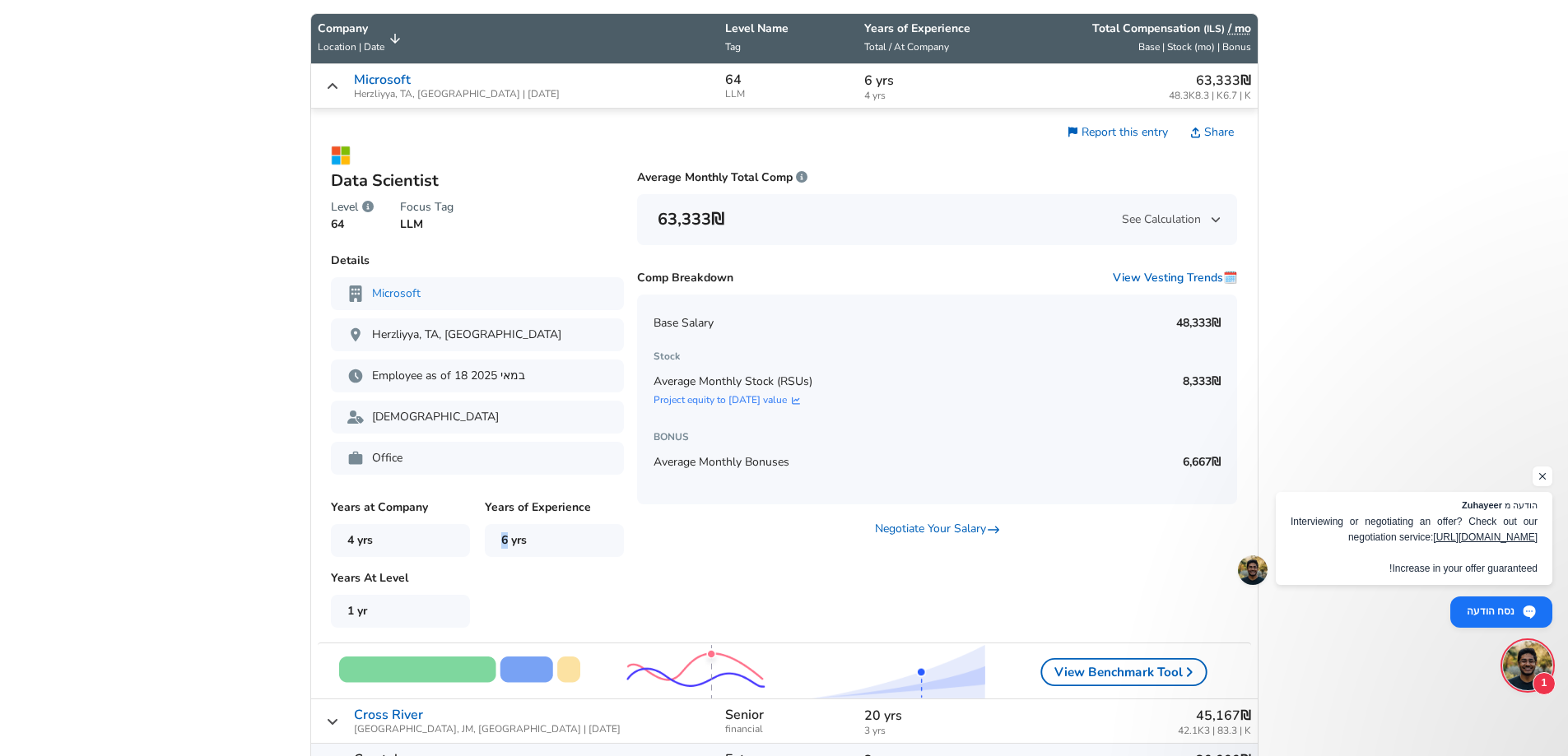
click at [508, 549] on span "6 yrs" at bounding box center [555, 540] width 139 height 33
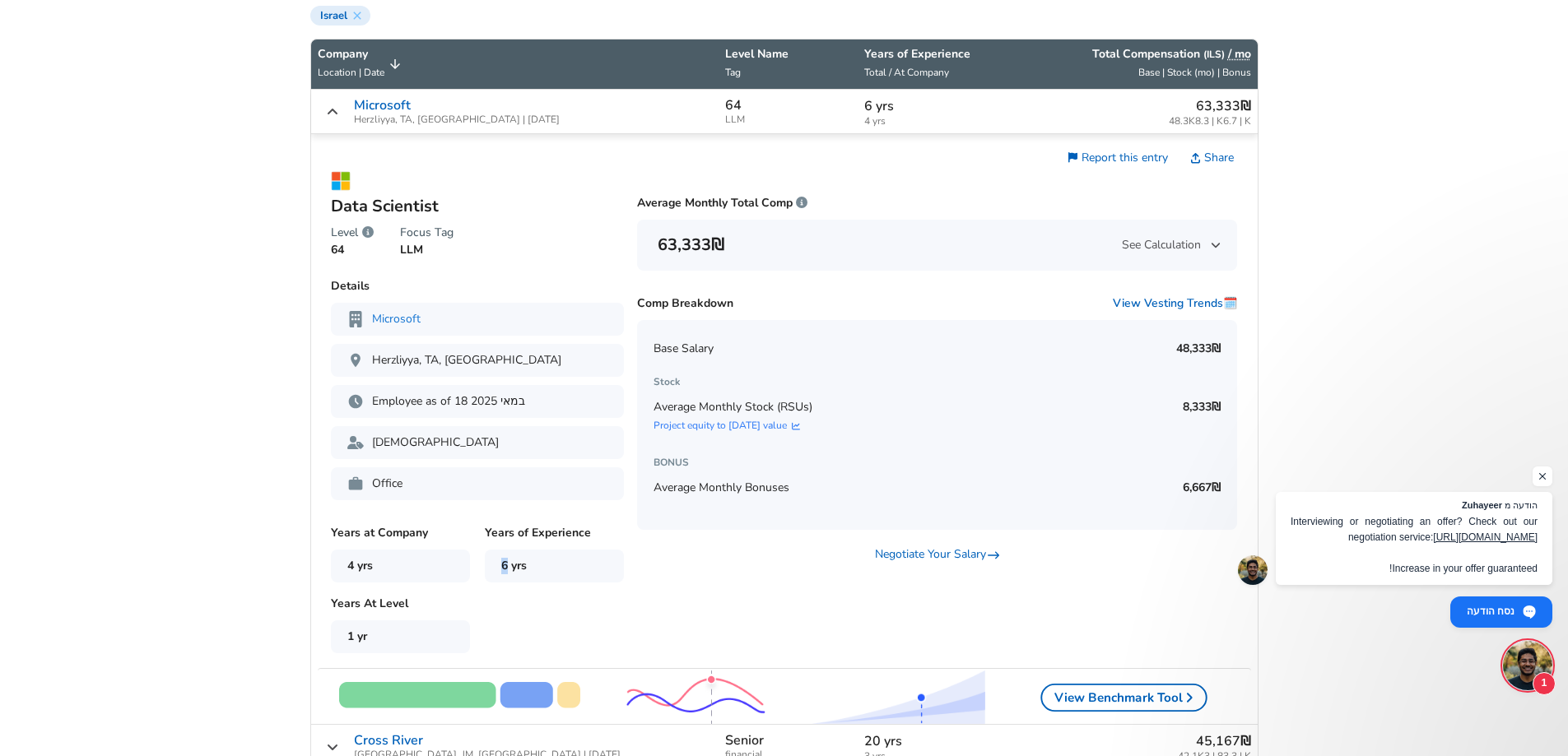
scroll to position [540, 0]
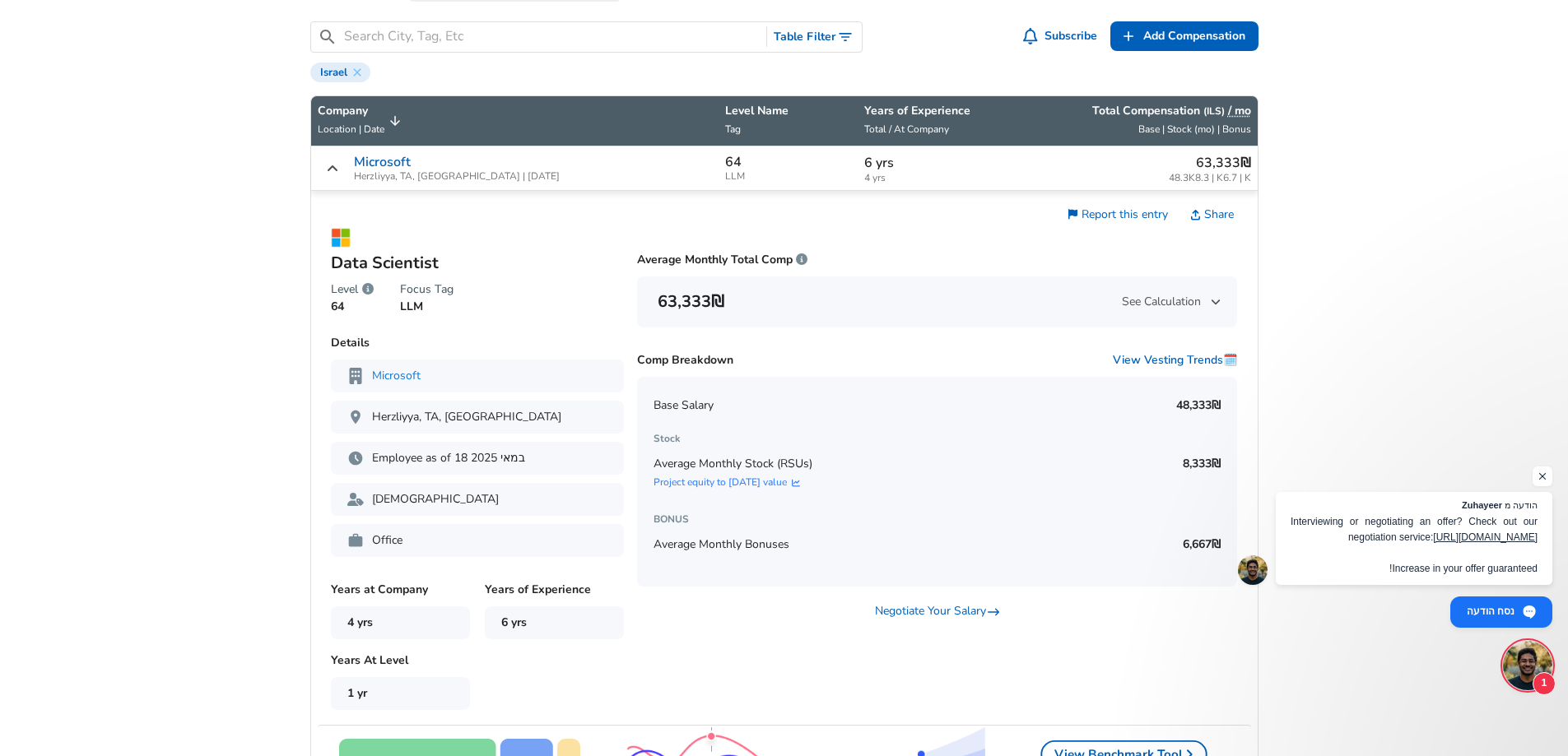
click at [872, 161] on p "6 yrs" at bounding box center [934, 163] width 139 height 20
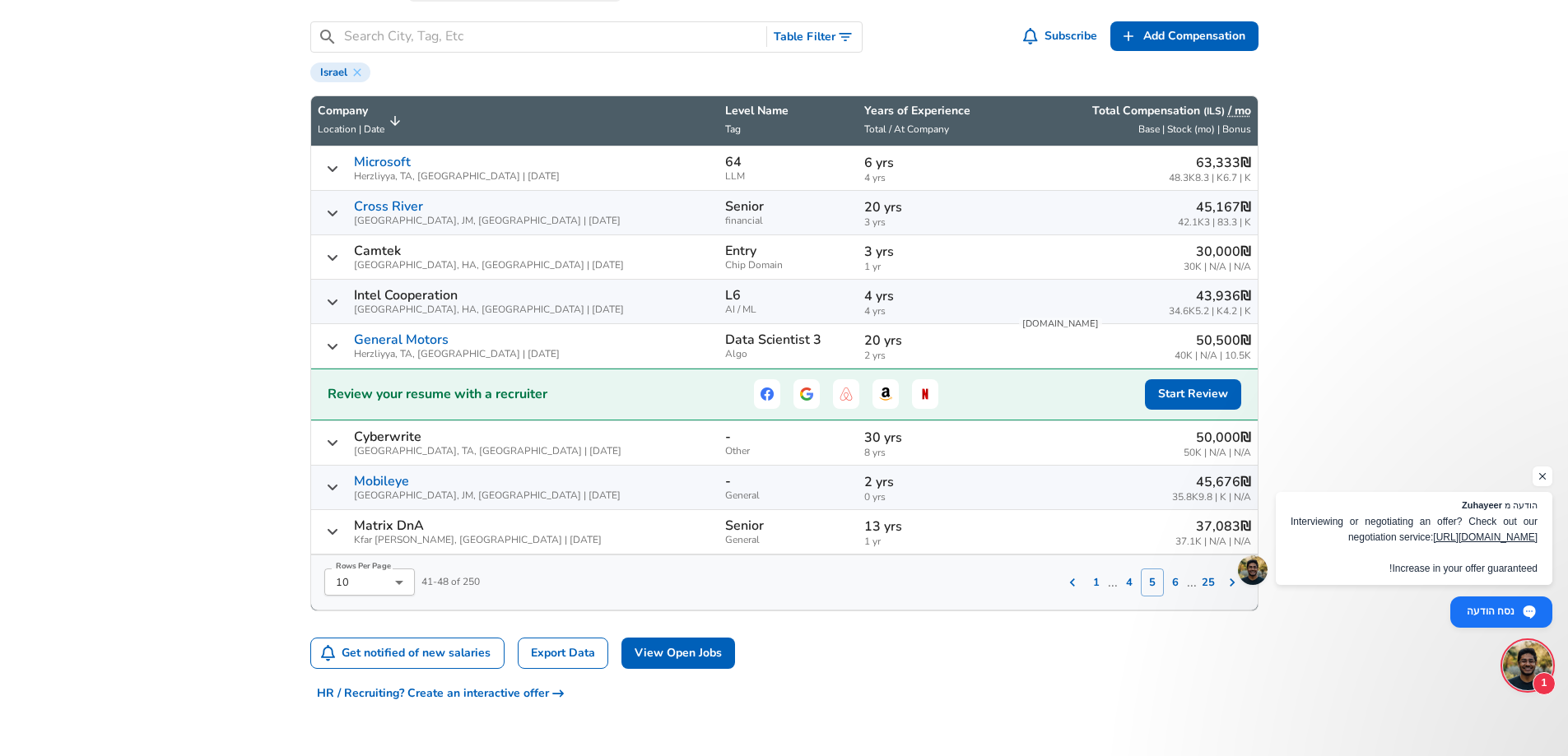
click at [725, 172] on span "LLM" at bounding box center [788, 176] width 126 height 11
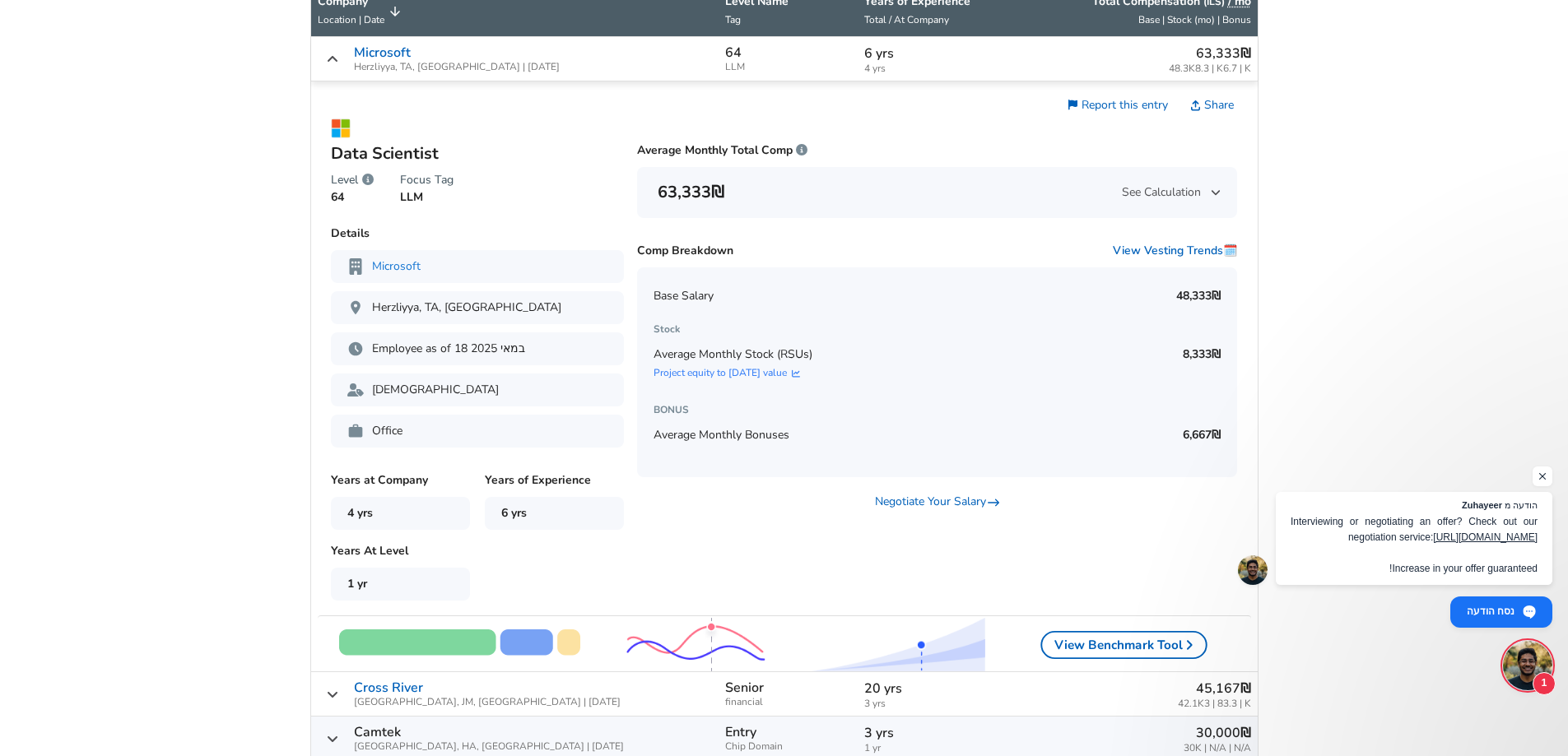
scroll to position [622, 0]
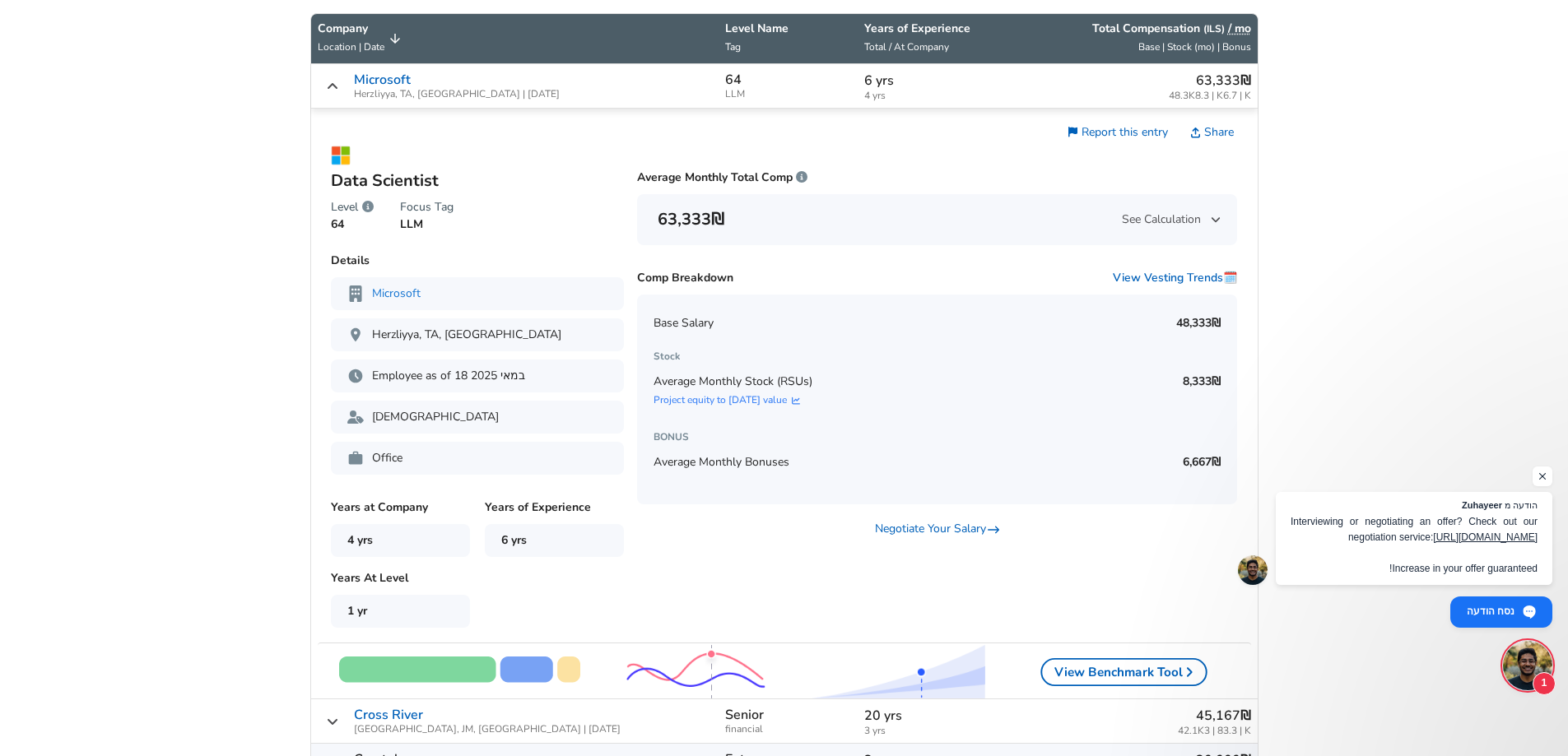
click at [718, 83] on td "64 LLM" at bounding box center [788, 87] width 140 height 45
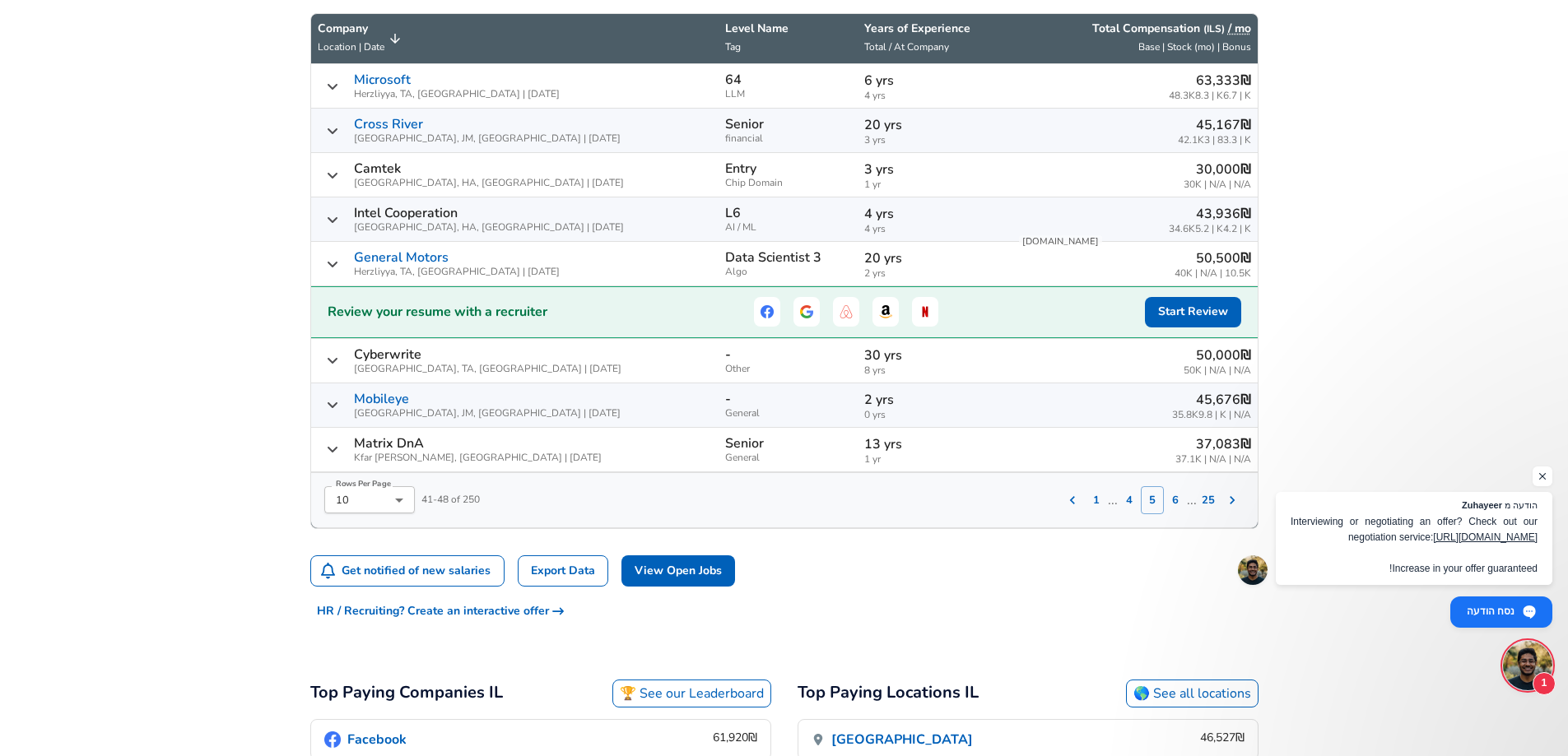
click at [1045, 447] on div "‏37,083 ‏₪ 37.1K‏ | N/A | N/A" at bounding box center [1134, 449] width 234 height 31
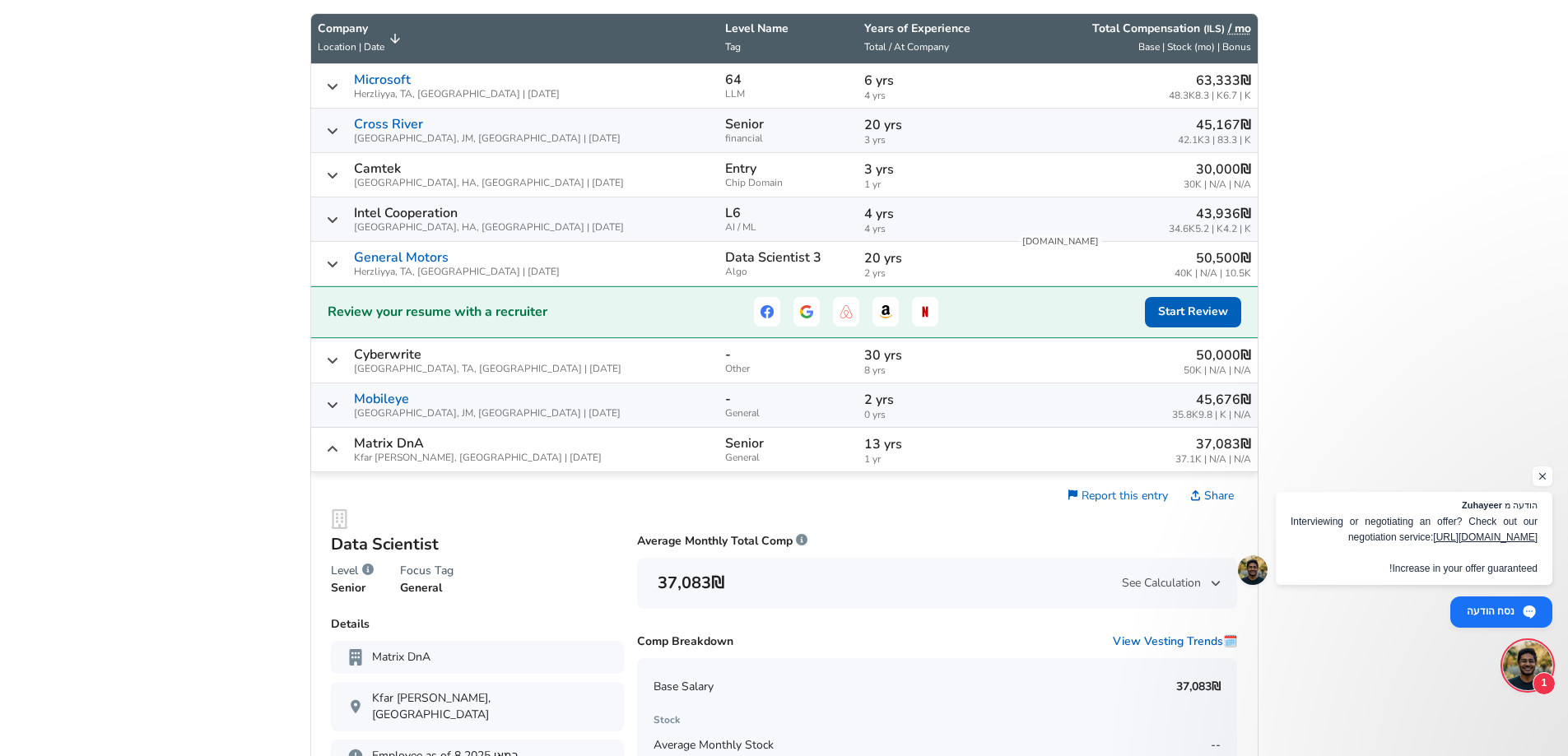
click at [1043, 447] on div "‏37,083 ‏₪ 37.1K‏ | N/A | N/A" at bounding box center [1134, 449] width 234 height 31
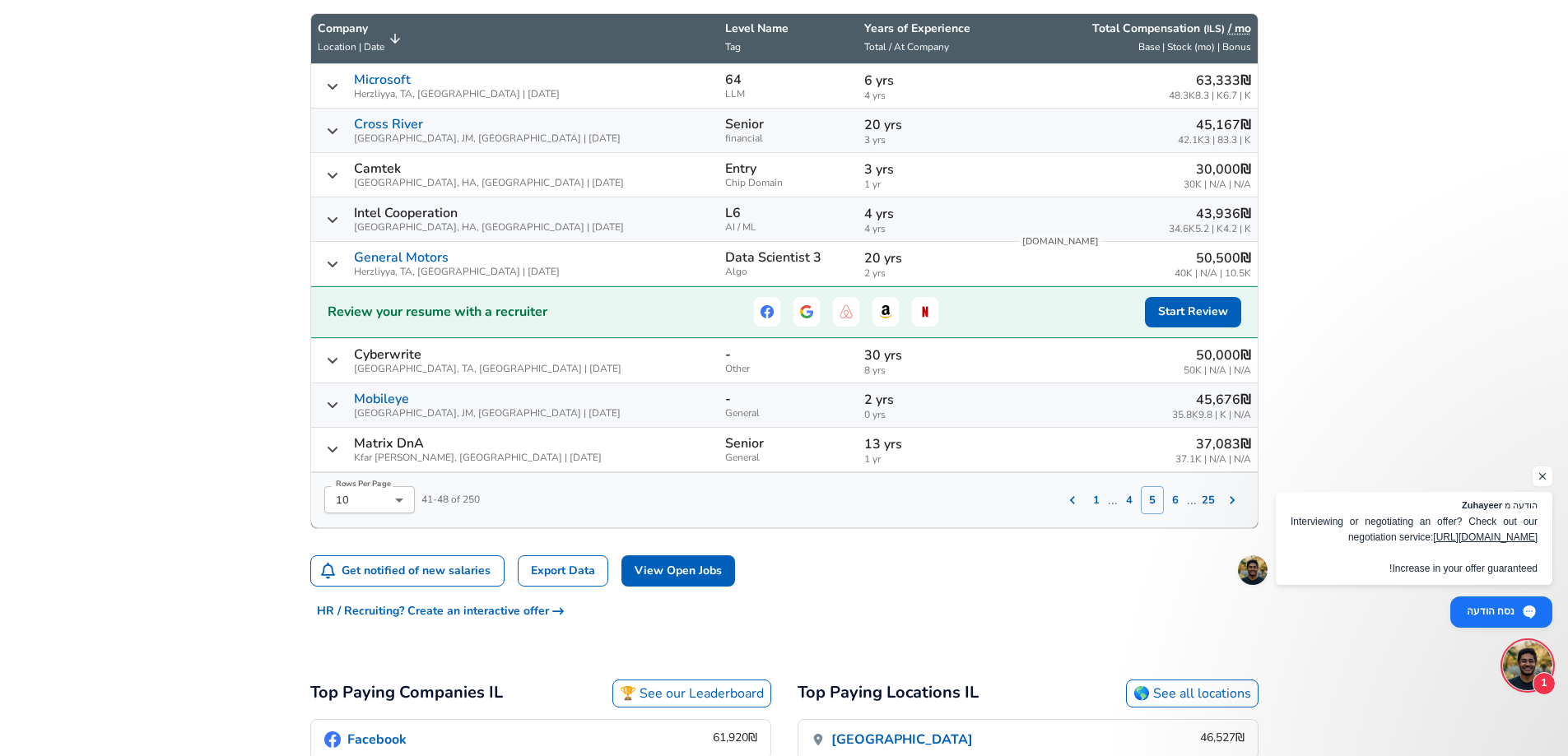
click at [1173, 506] on button "6" at bounding box center [1175, 501] width 23 height 28
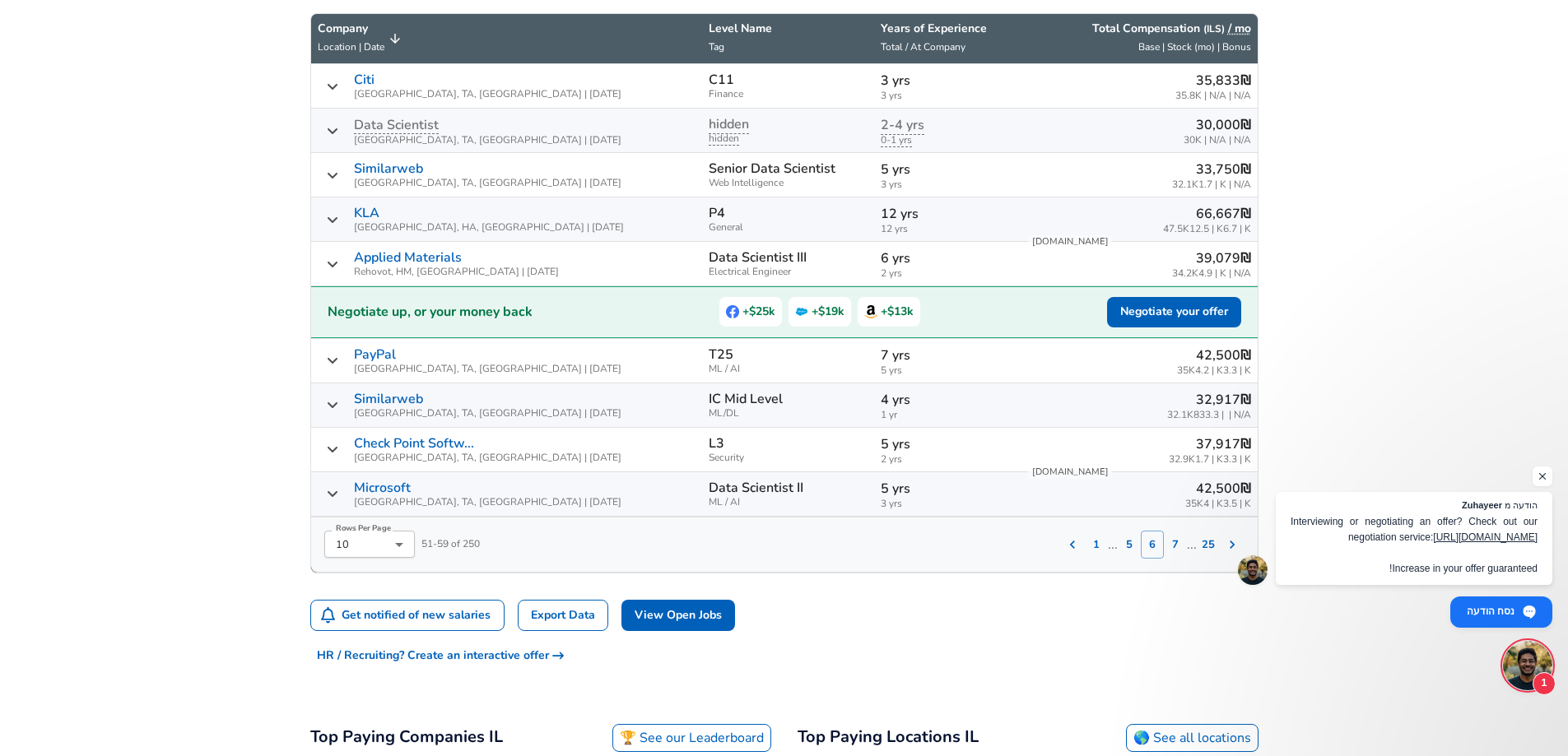
scroll to position [540, 0]
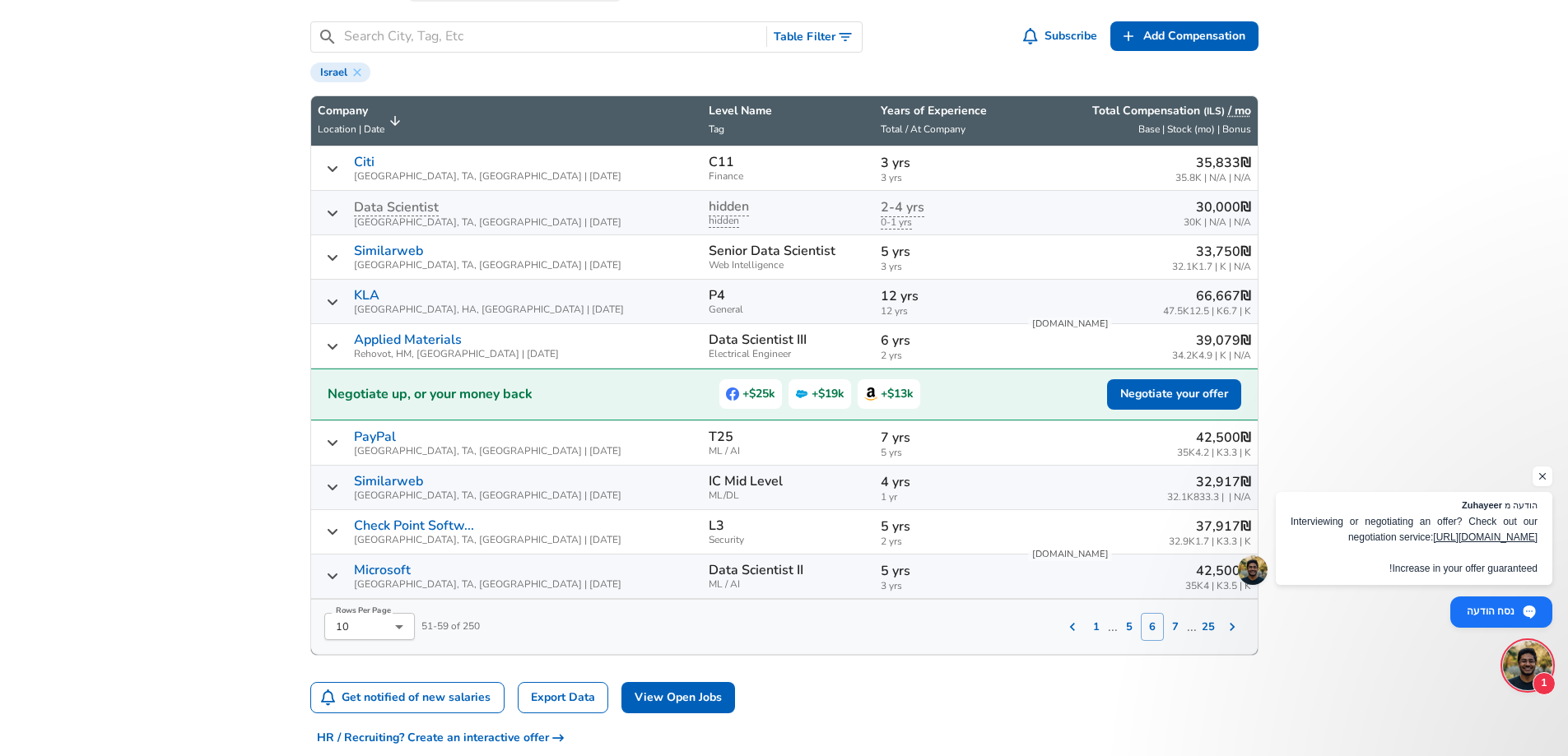
click at [930, 260] on p "5 yrs" at bounding box center [947, 252] width 133 height 20
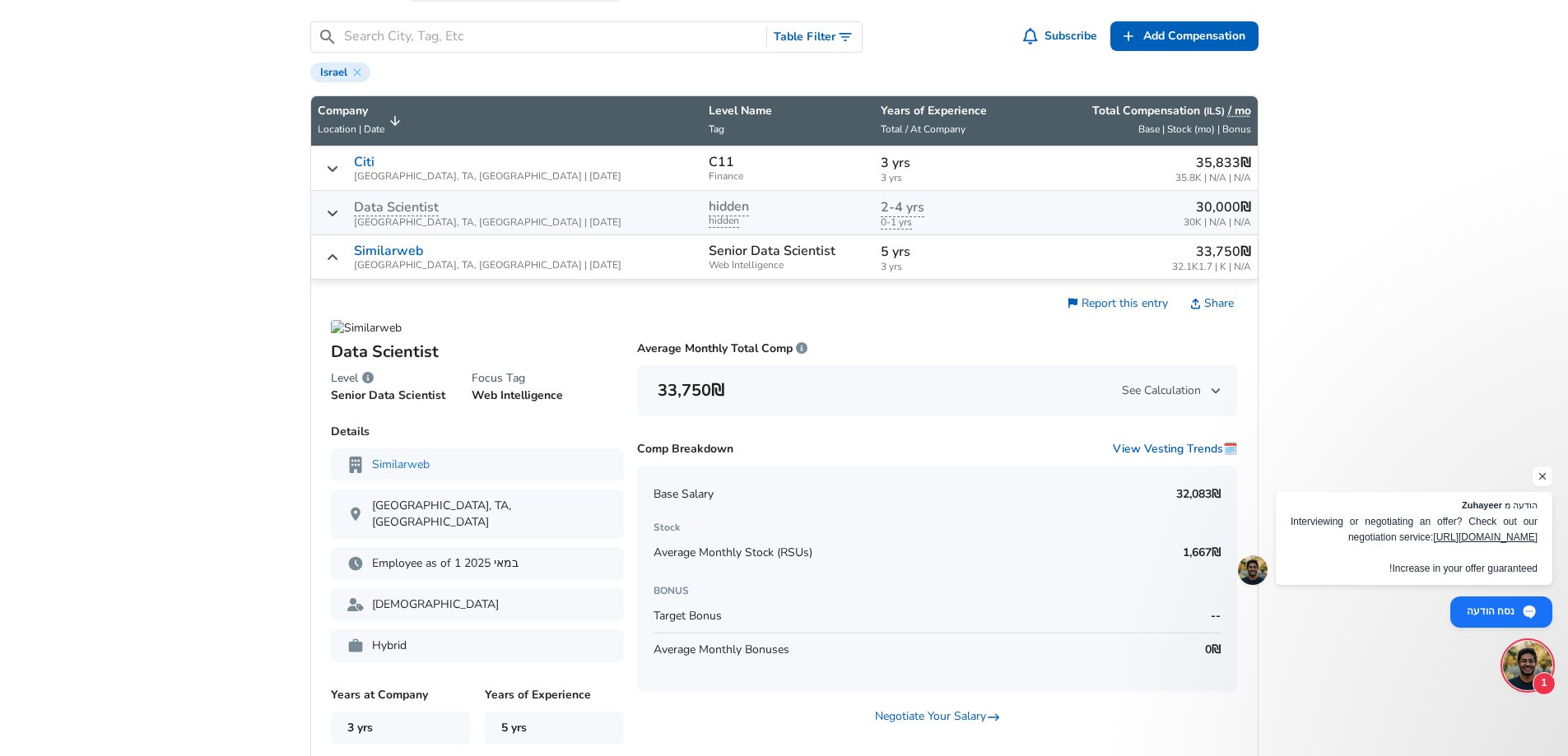
click at [881, 269] on span "3 yrs" at bounding box center [947, 267] width 133 height 11
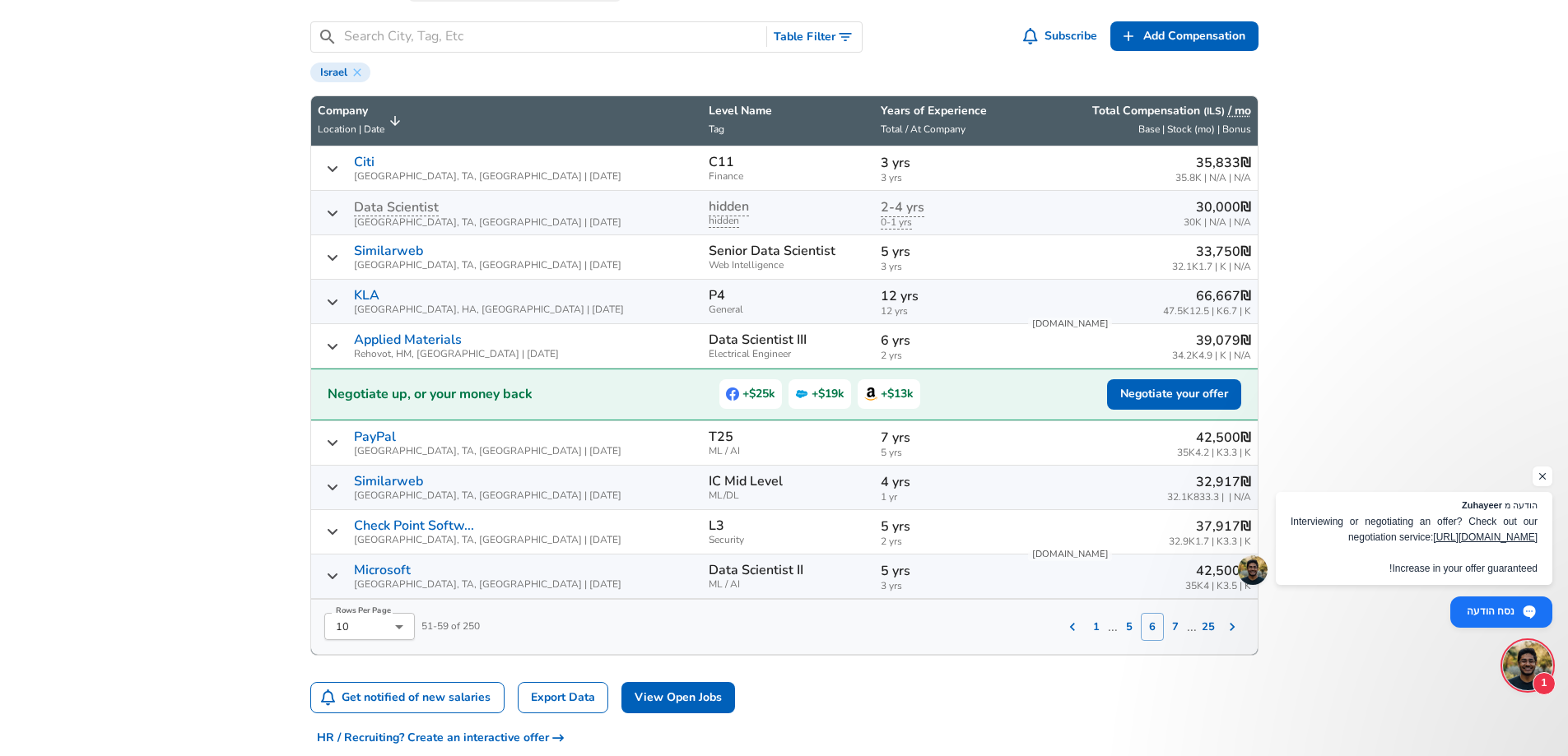
click at [1099, 304] on div "‏66,667 ‏₪ 47.5K‏ | 12.5K‏ | 6.7K‏" at bounding box center [1138, 302] width 224 height 31
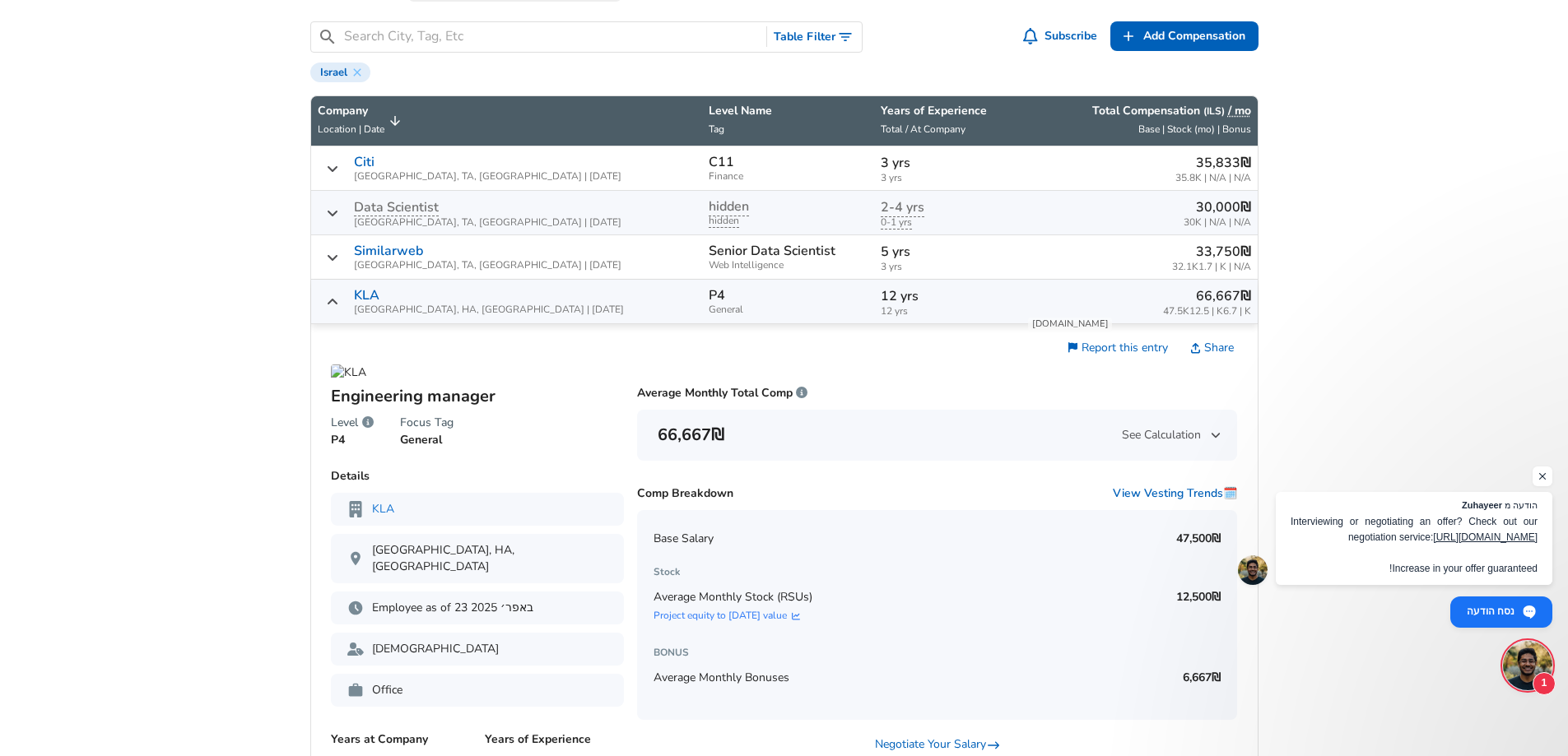
click at [1077, 302] on div "‏66,667 ‏₪ 47.5K‏ | 12.5K‏ | 6.7K‏" at bounding box center [1138, 302] width 224 height 31
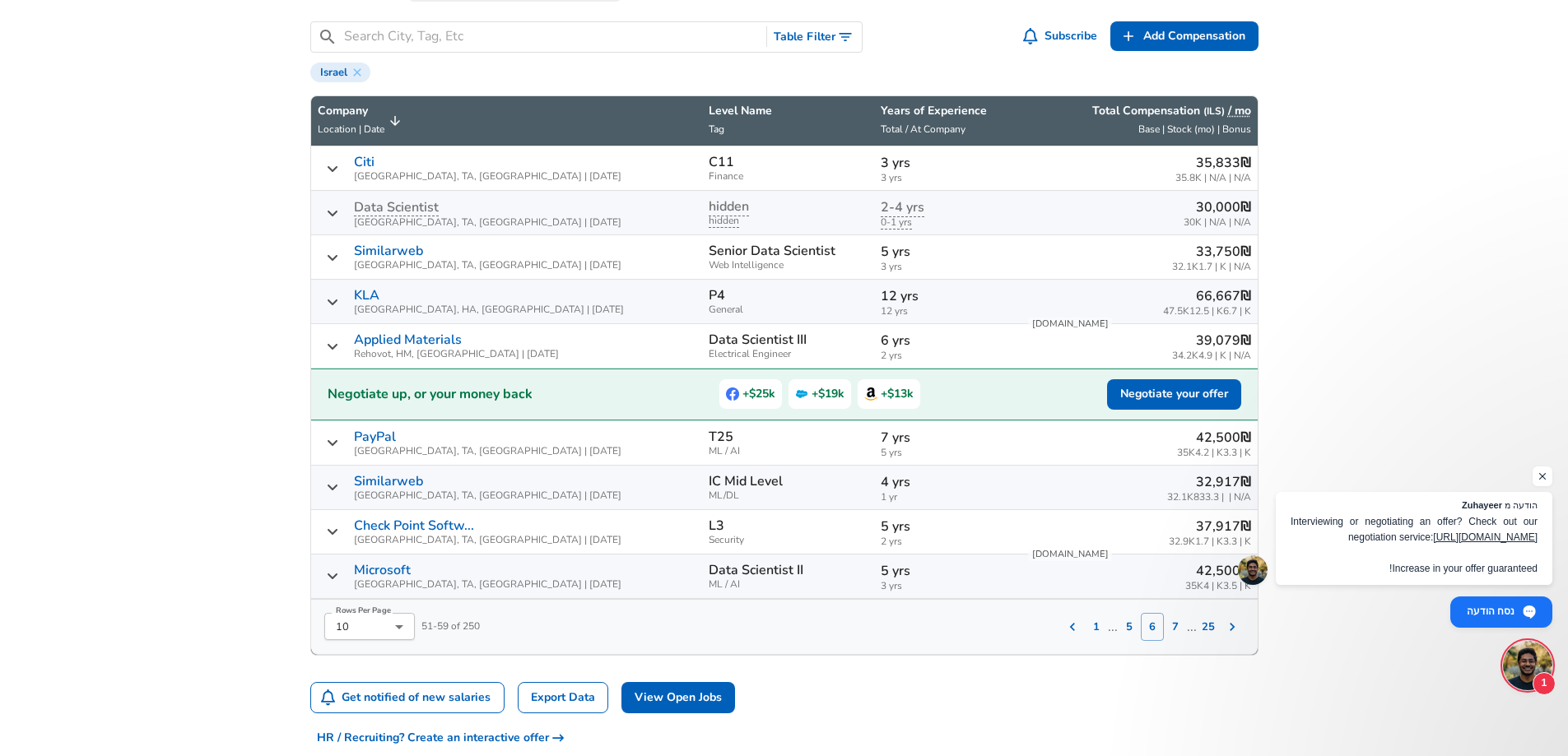
click at [1027, 354] on div "‏39,079 ‏₪ 34.2K‏ | 4.9K‏ | N/A" at bounding box center [1138, 345] width 224 height 31
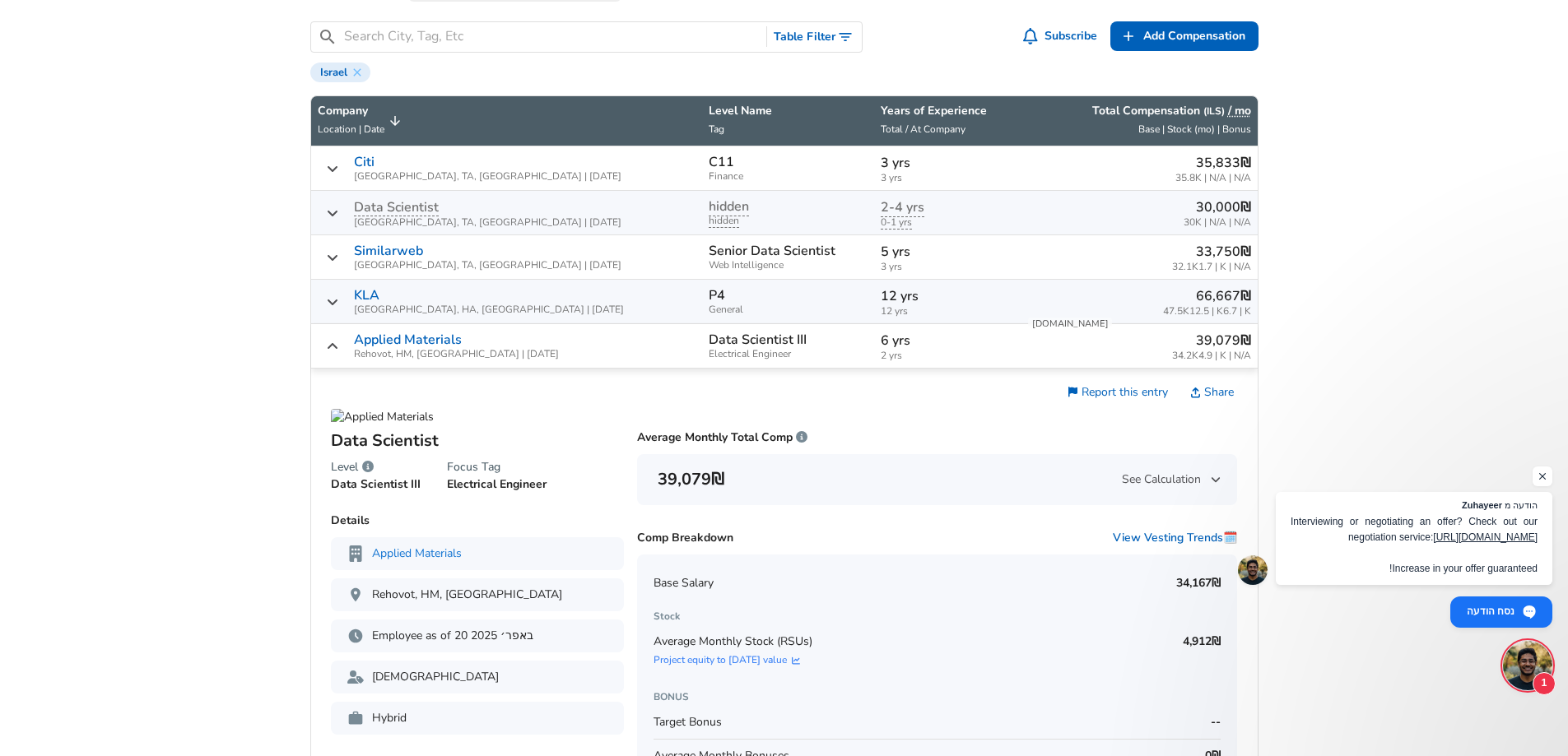
click at [1027, 354] on div "‏39,079 ‏₪ 34.2K‏ | 4.9K‏ | N/A" at bounding box center [1138, 345] width 224 height 31
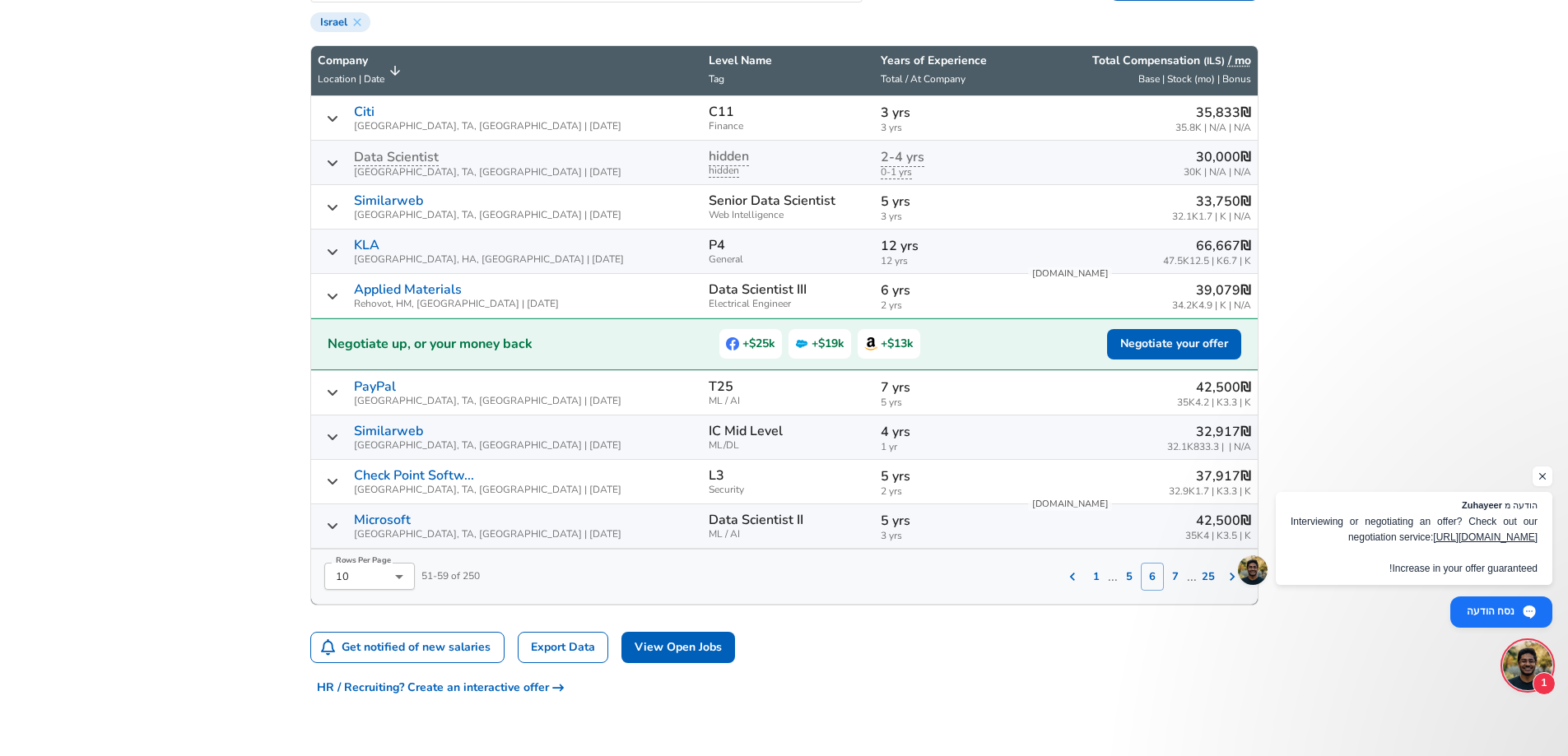
scroll to position [622, 0]
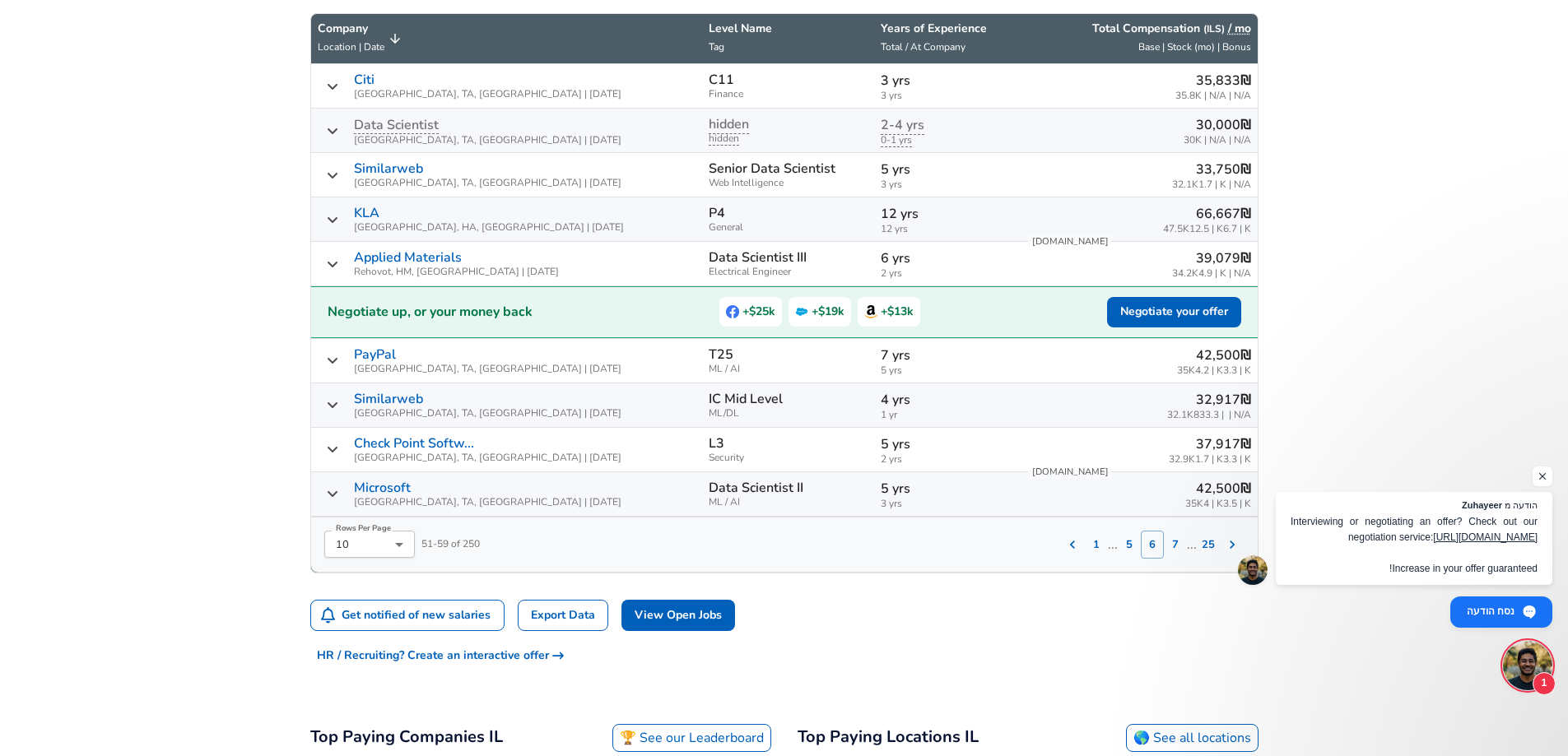
click at [1107, 495] on div "‏42,500 ‏₪ 35K‏ | 4K‏ | 3.5K‏" at bounding box center [1138, 494] width 224 height 31
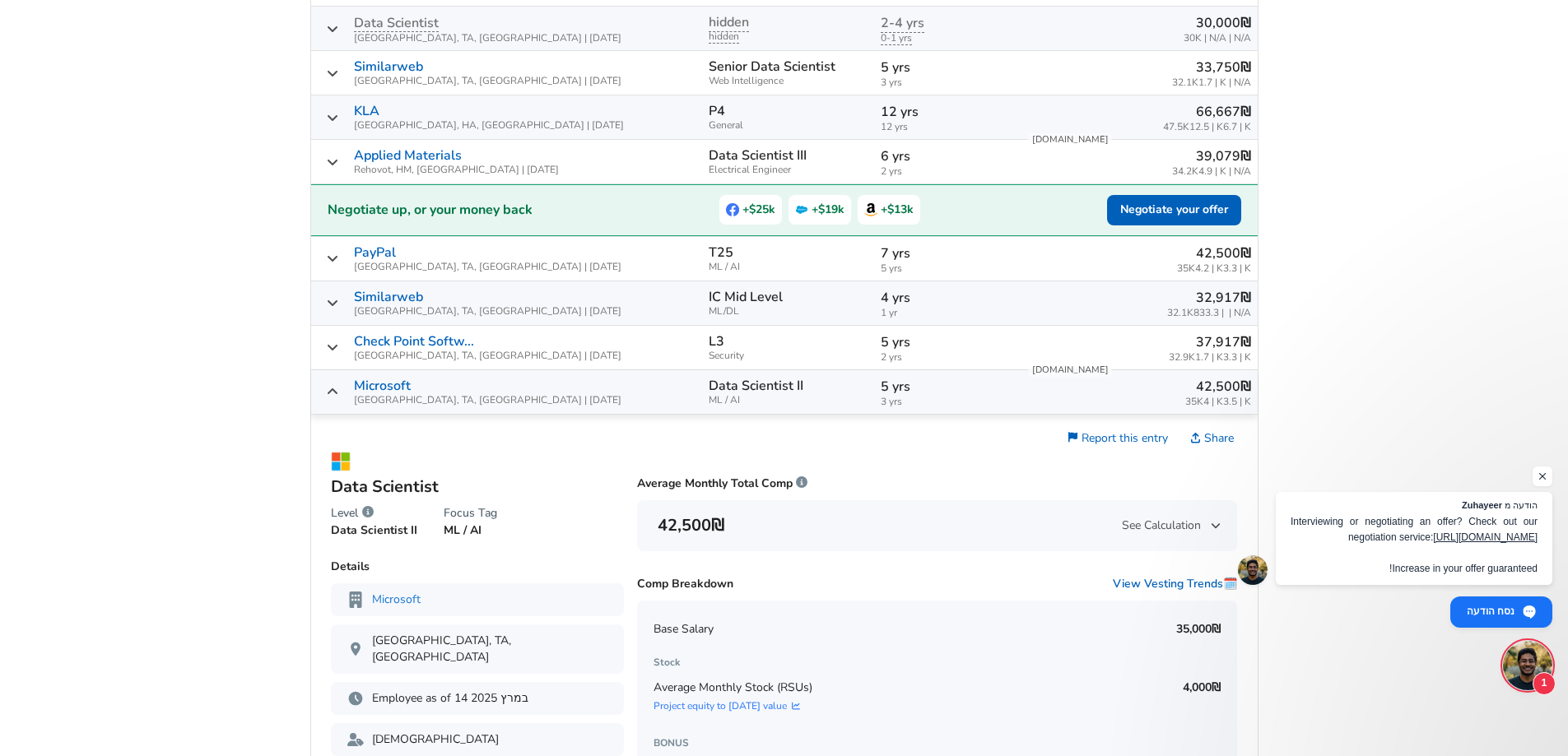
scroll to position [704, 0]
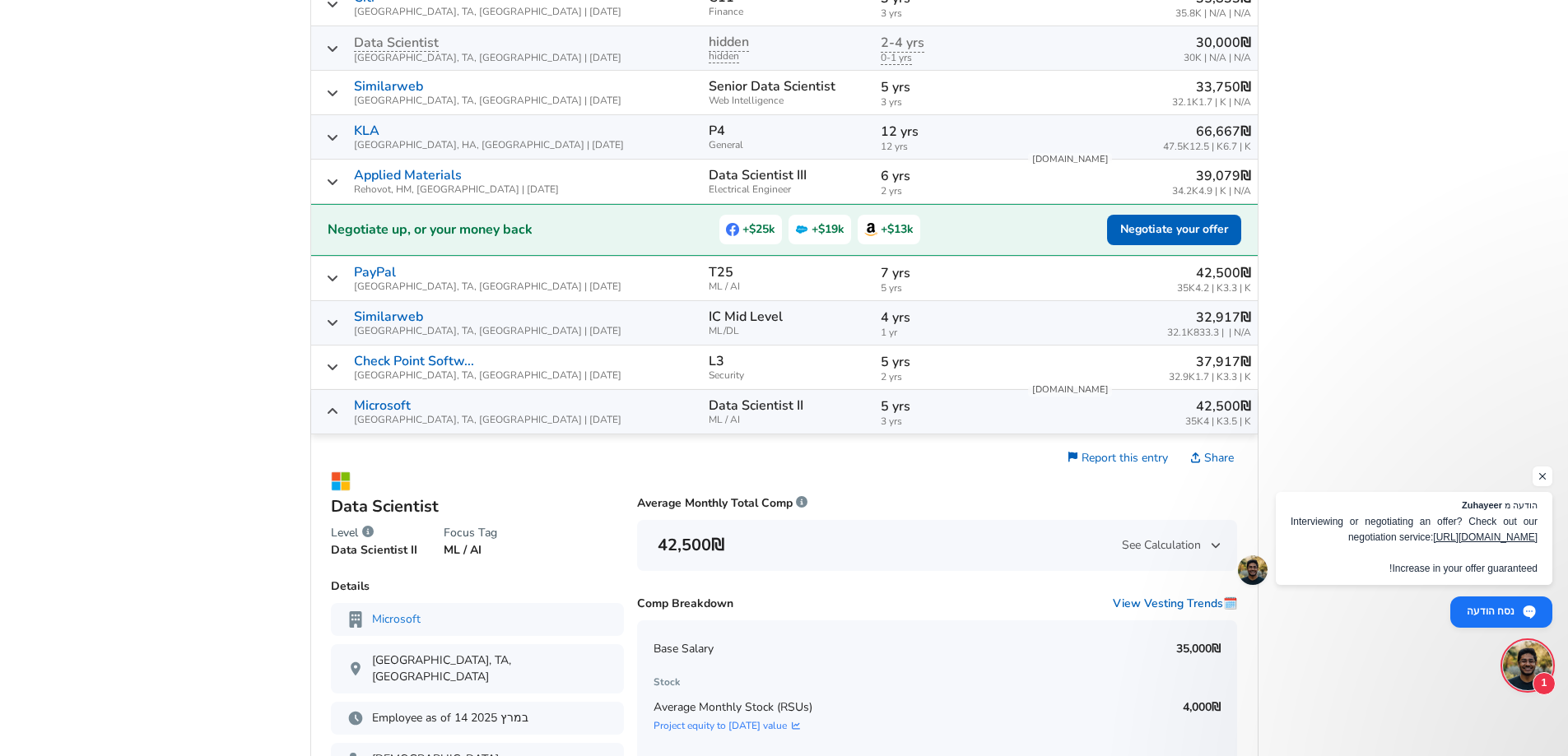
click at [949, 407] on p "5 yrs" at bounding box center [947, 407] width 133 height 20
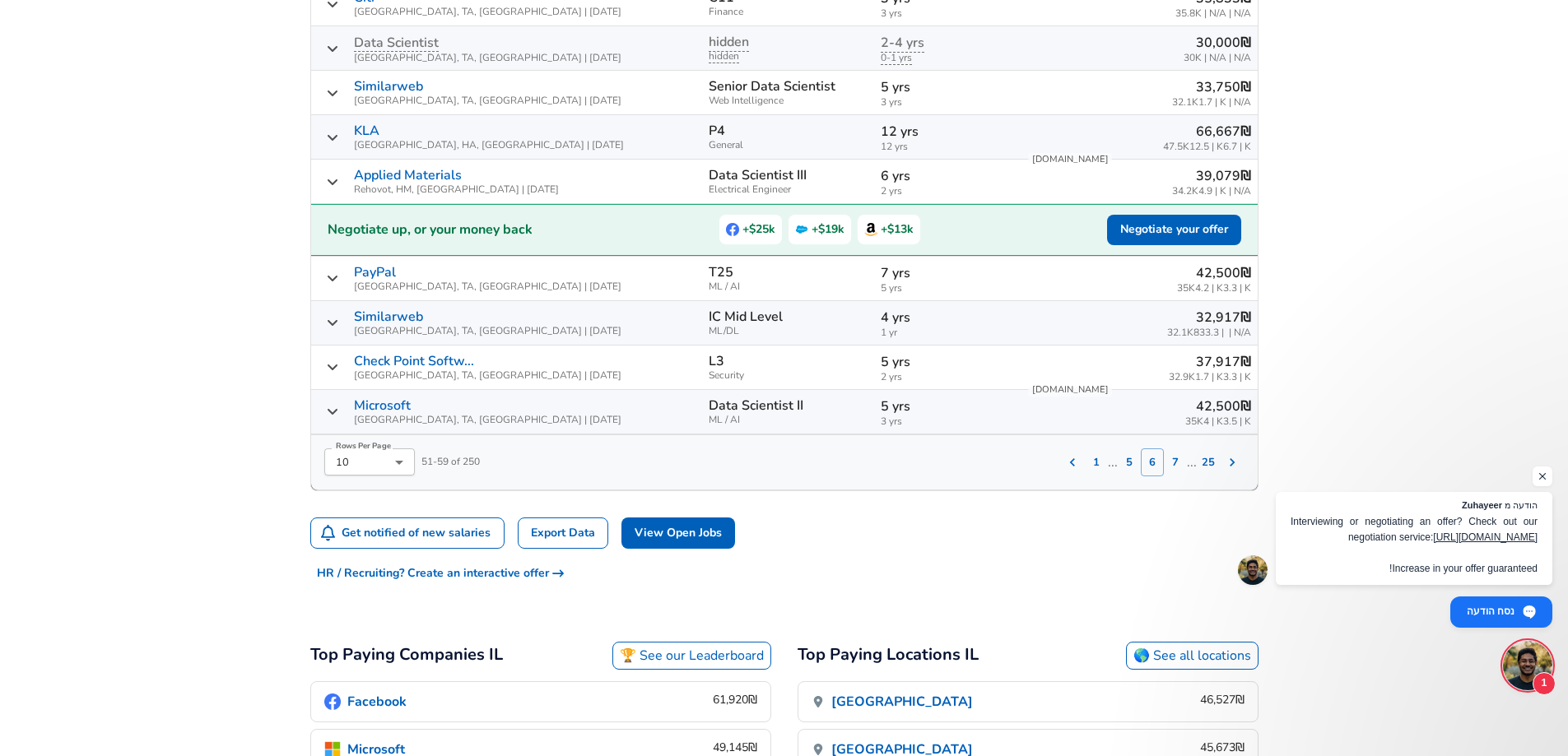
click at [1174, 463] on button "7" at bounding box center [1175, 463] width 23 height 28
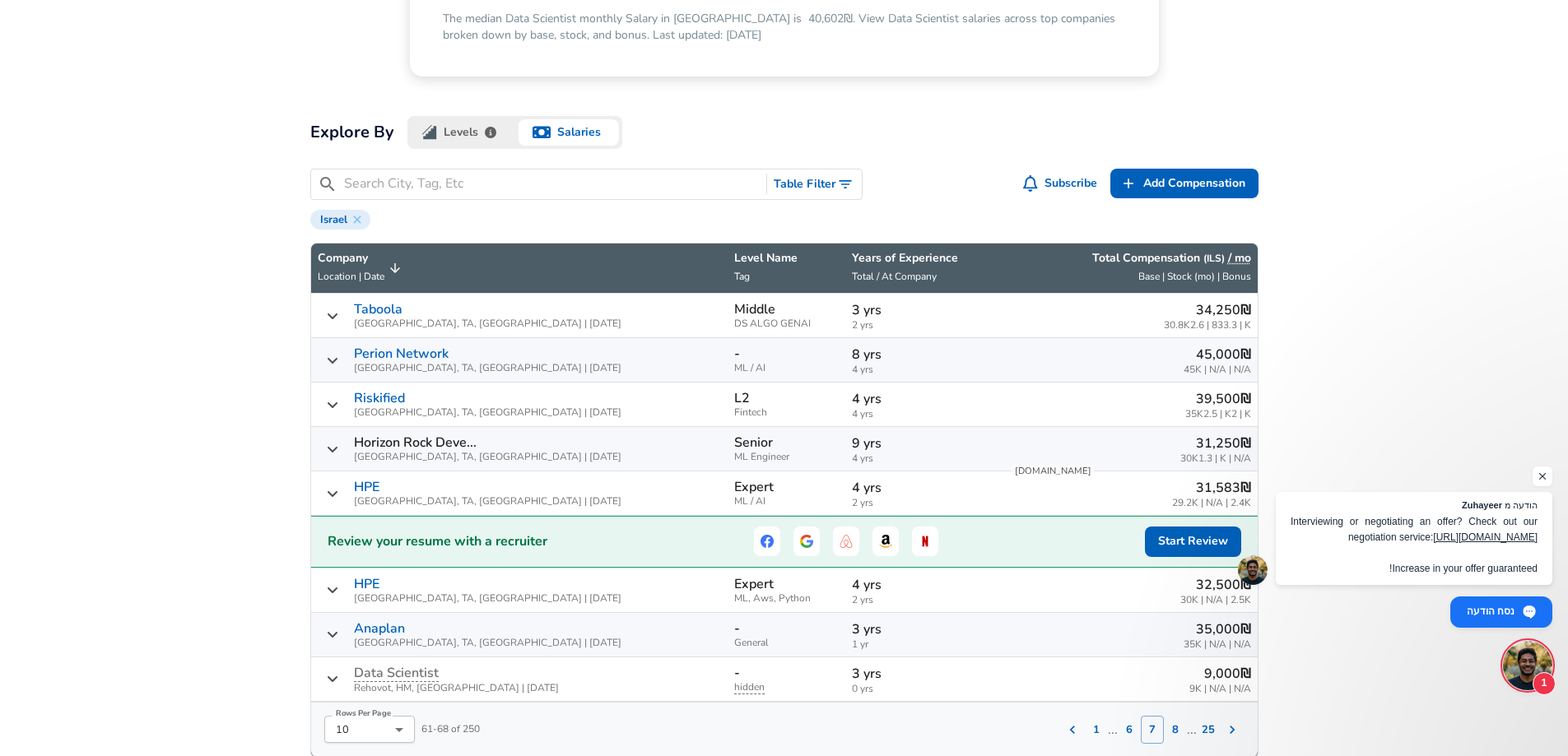
scroll to position [375, 0]
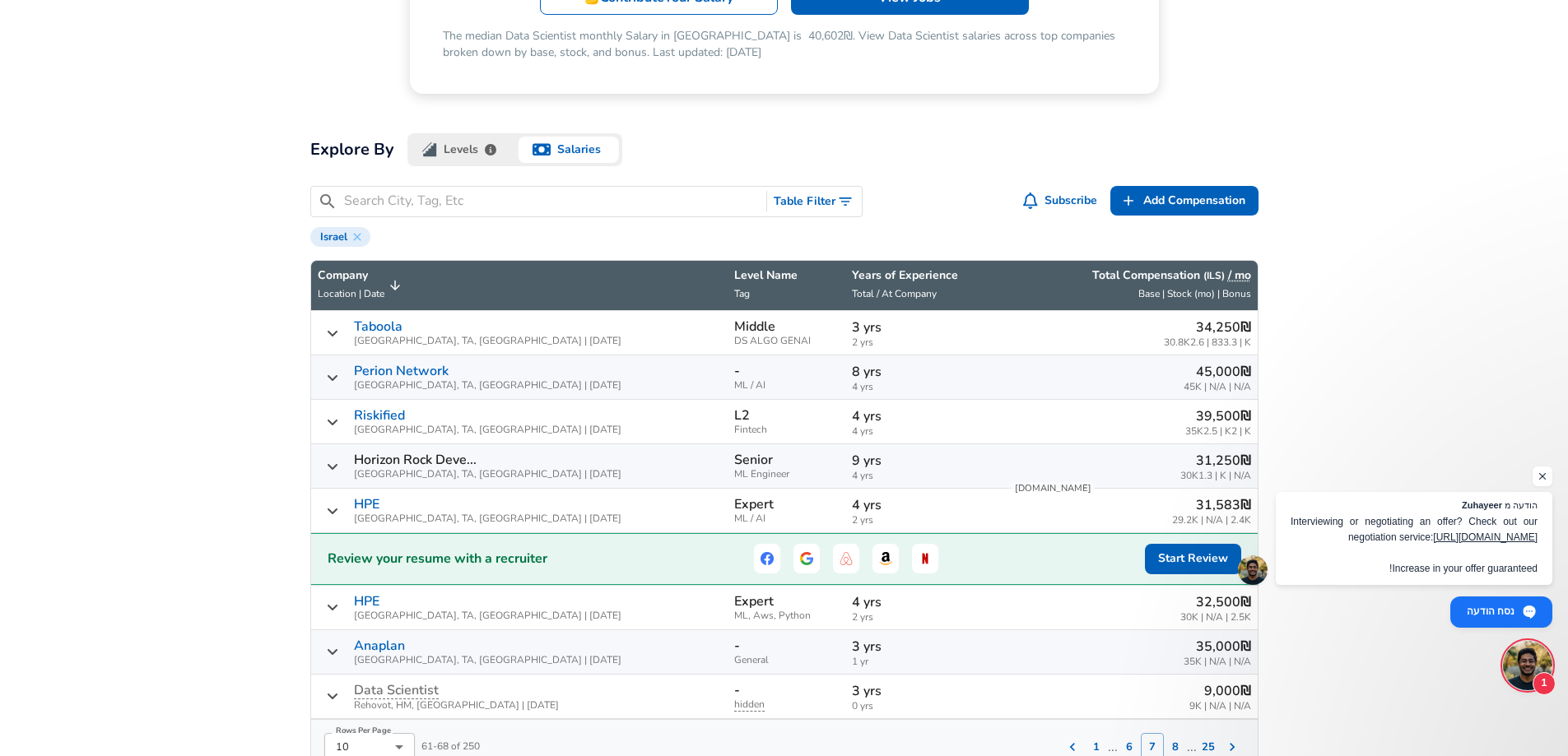
click at [852, 338] on span "2 yrs" at bounding box center [924, 342] width 144 height 11
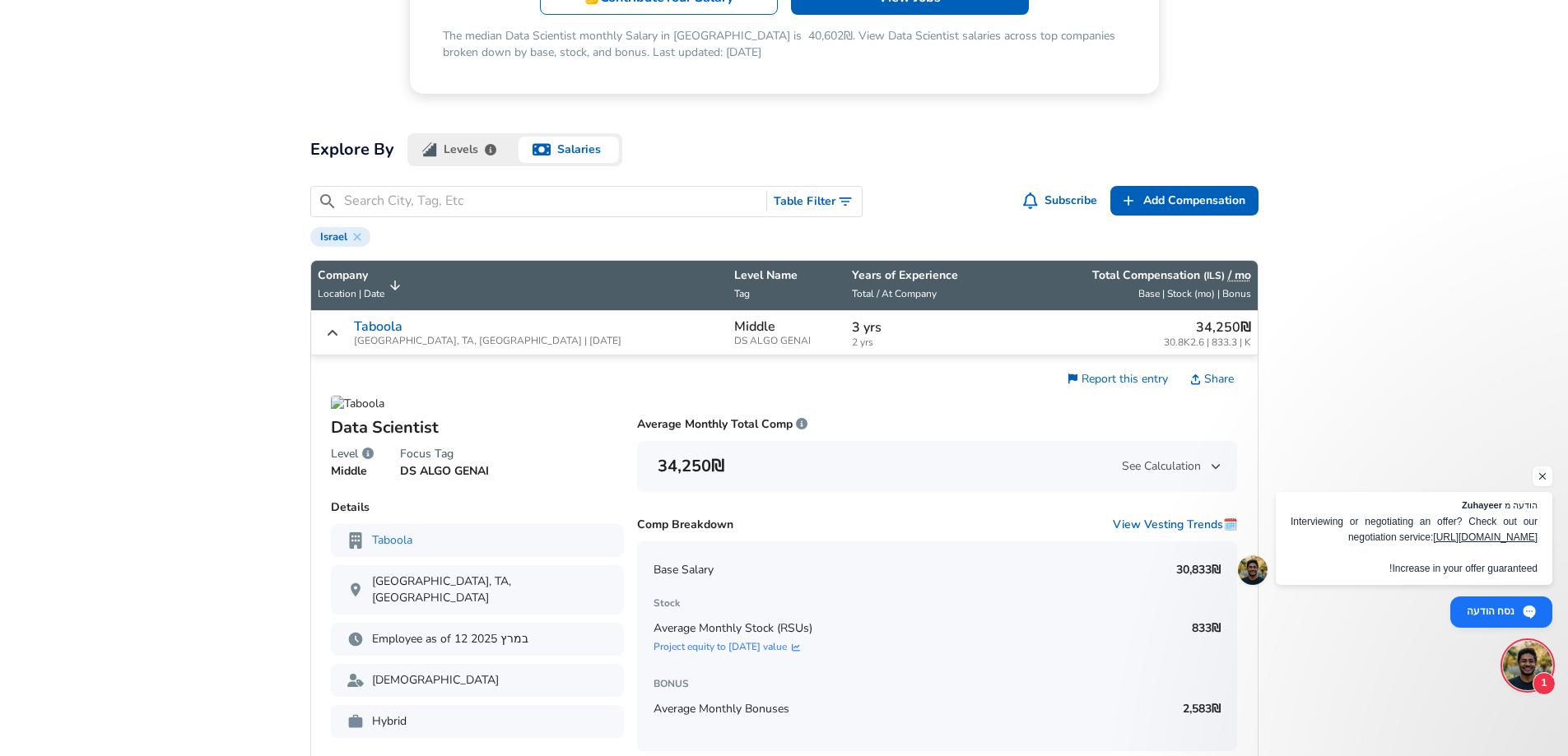
click at [852, 338] on span "2 yrs" at bounding box center [924, 342] width 144 height 11
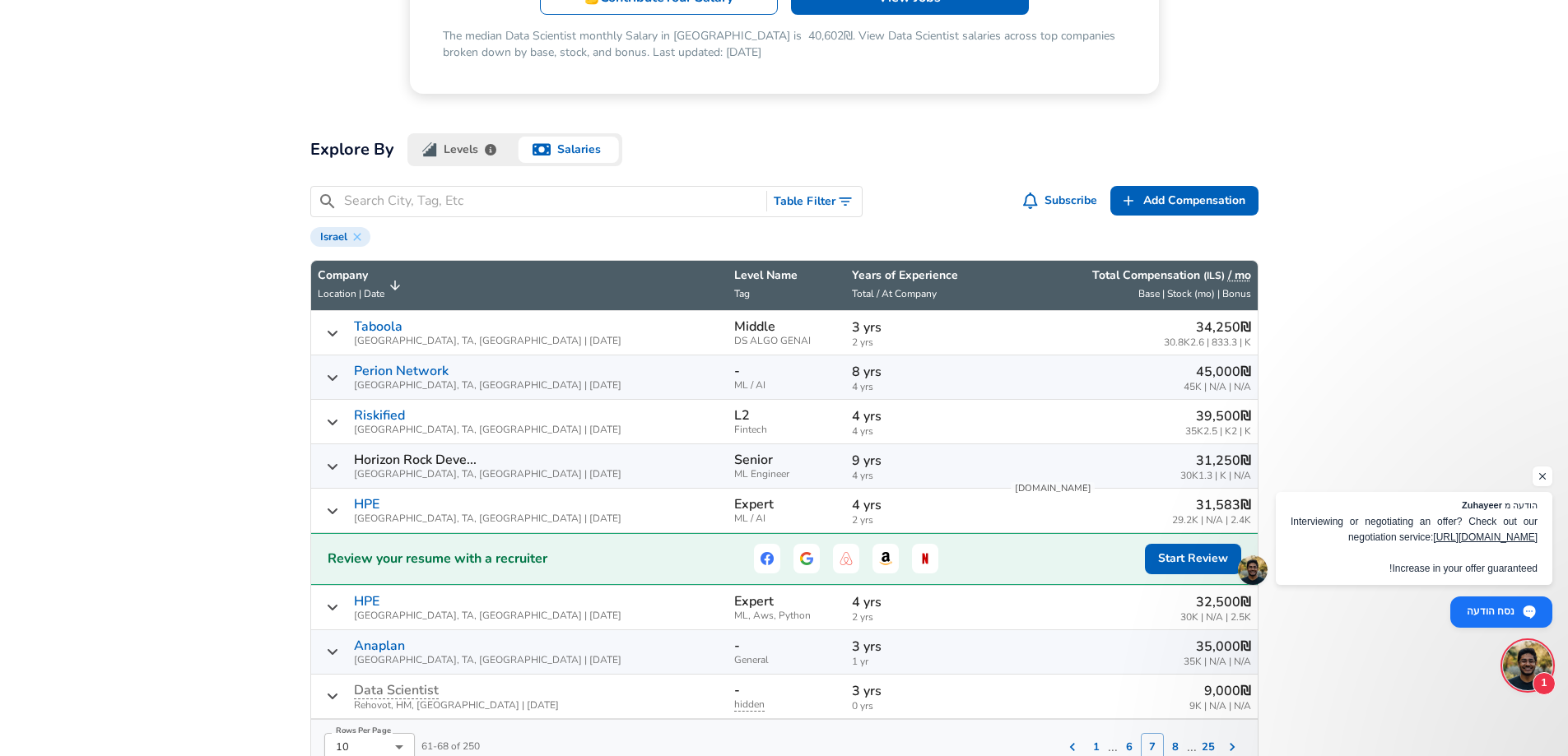
scroll to position [458, 0]
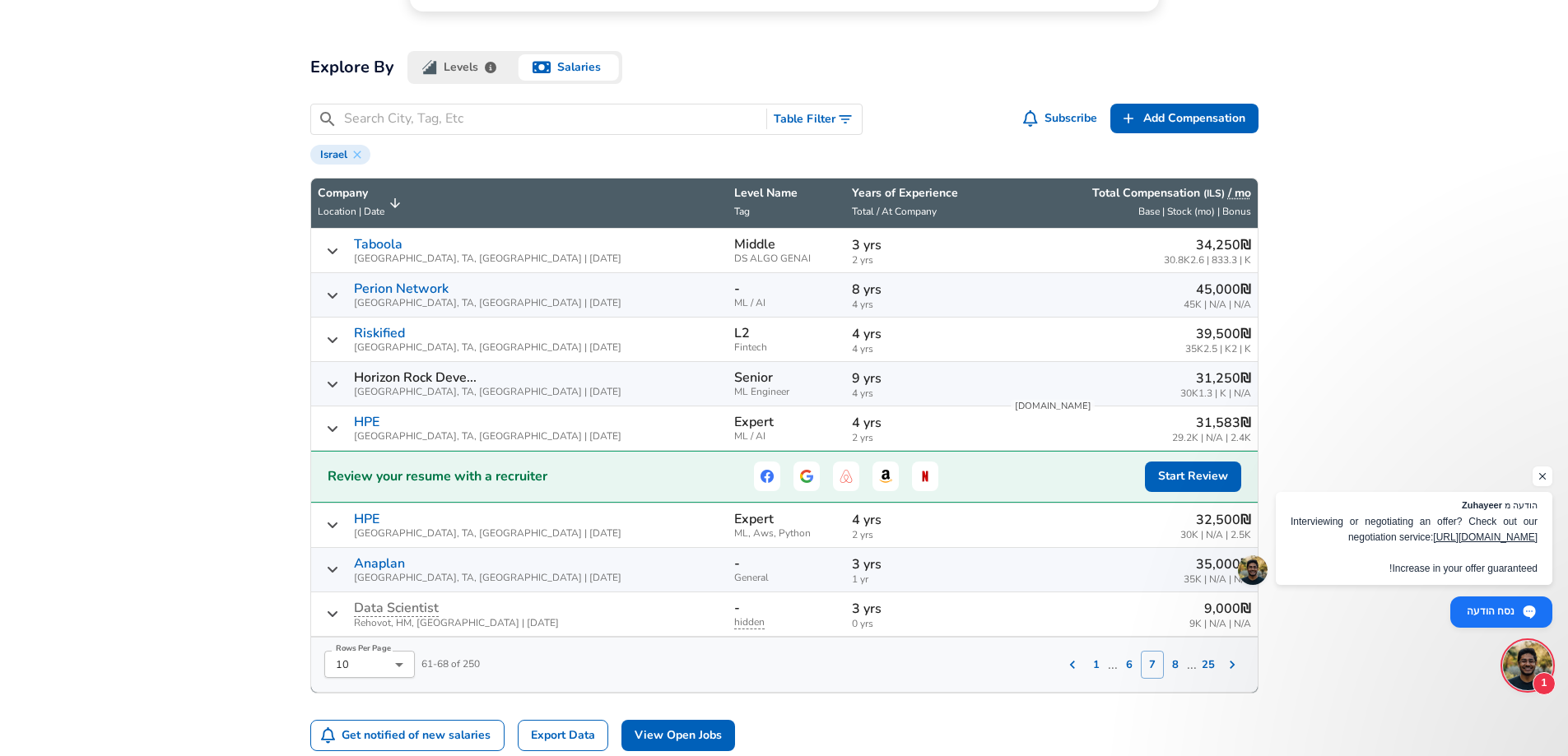
click at [1171, 664] on button "8" at bounding box center [1175, 665] width 23 height 28
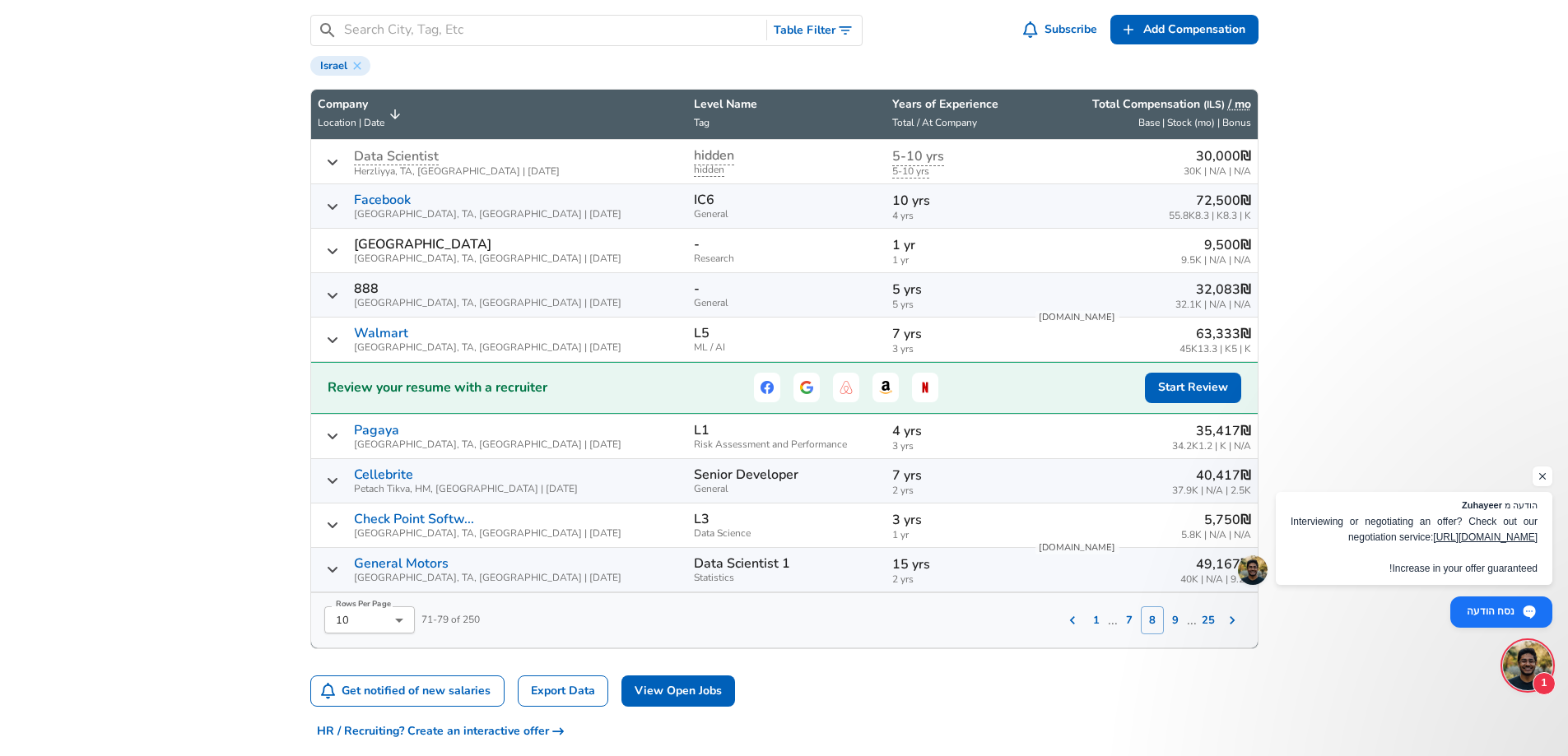
scroll to position [458, 0]
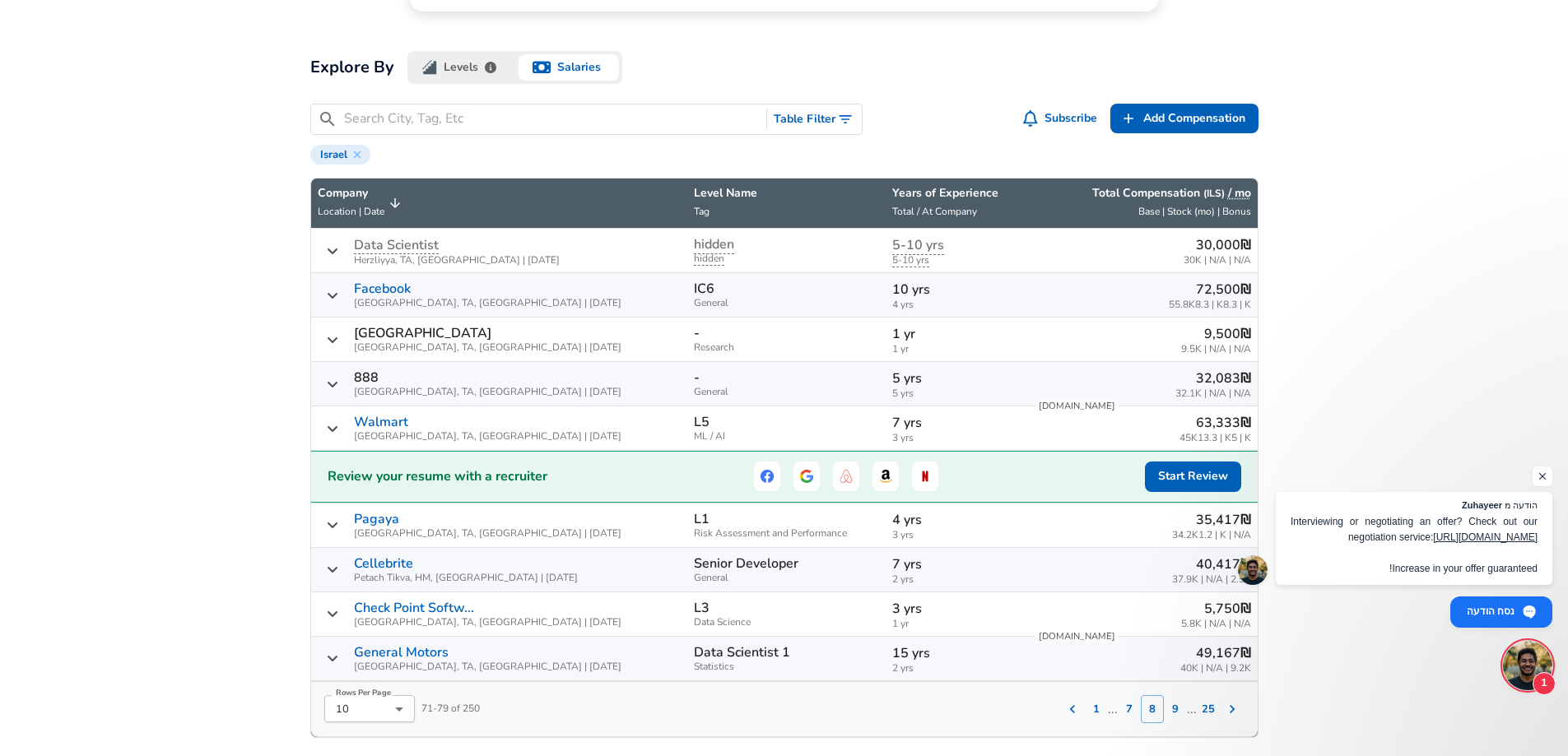
click at [967, 292] on p "10 yrs" at bounding box center [956, 290] width 128 height 20
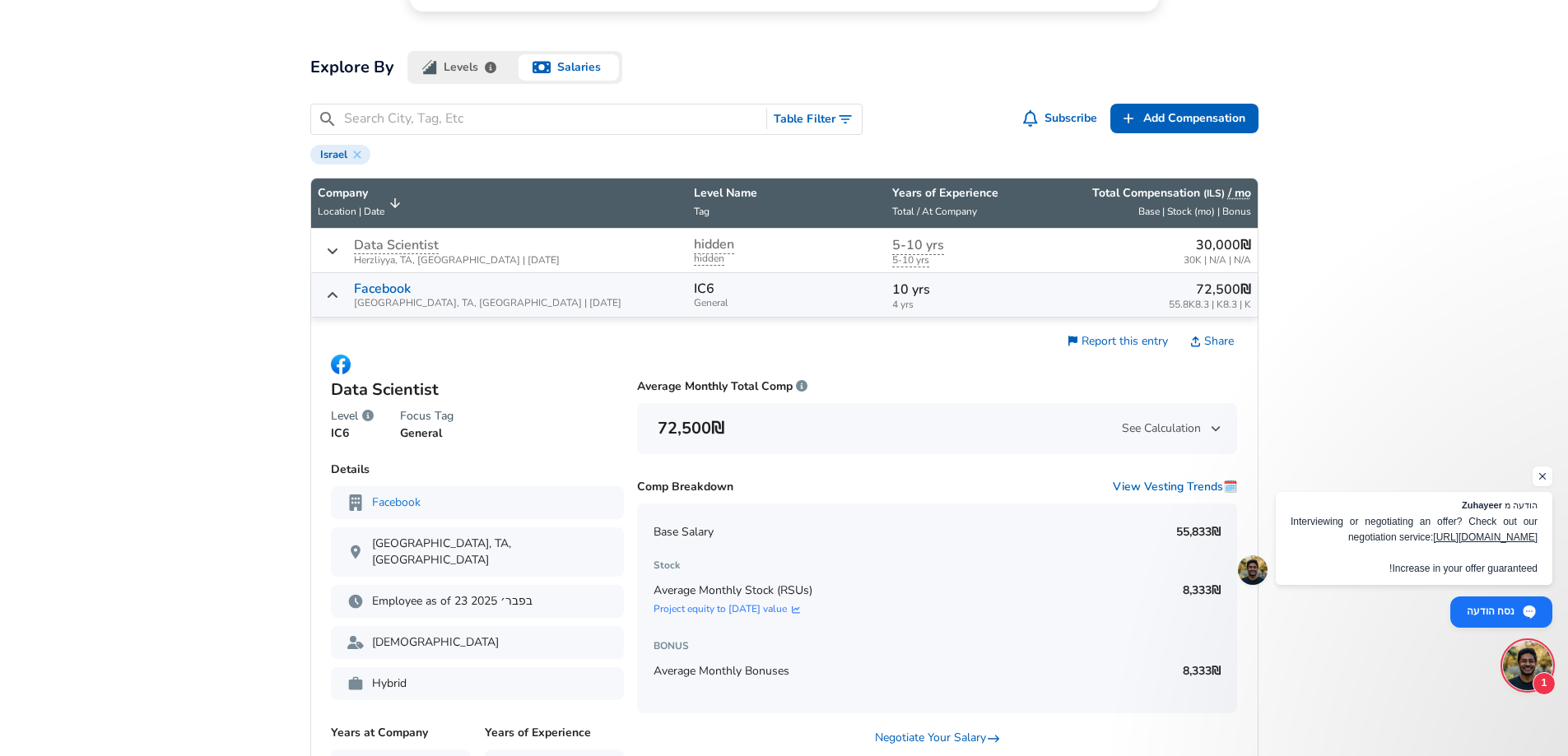
click at [964, 289] on p "10 yrs" at bounding box center [956, 290] width 128 height 20
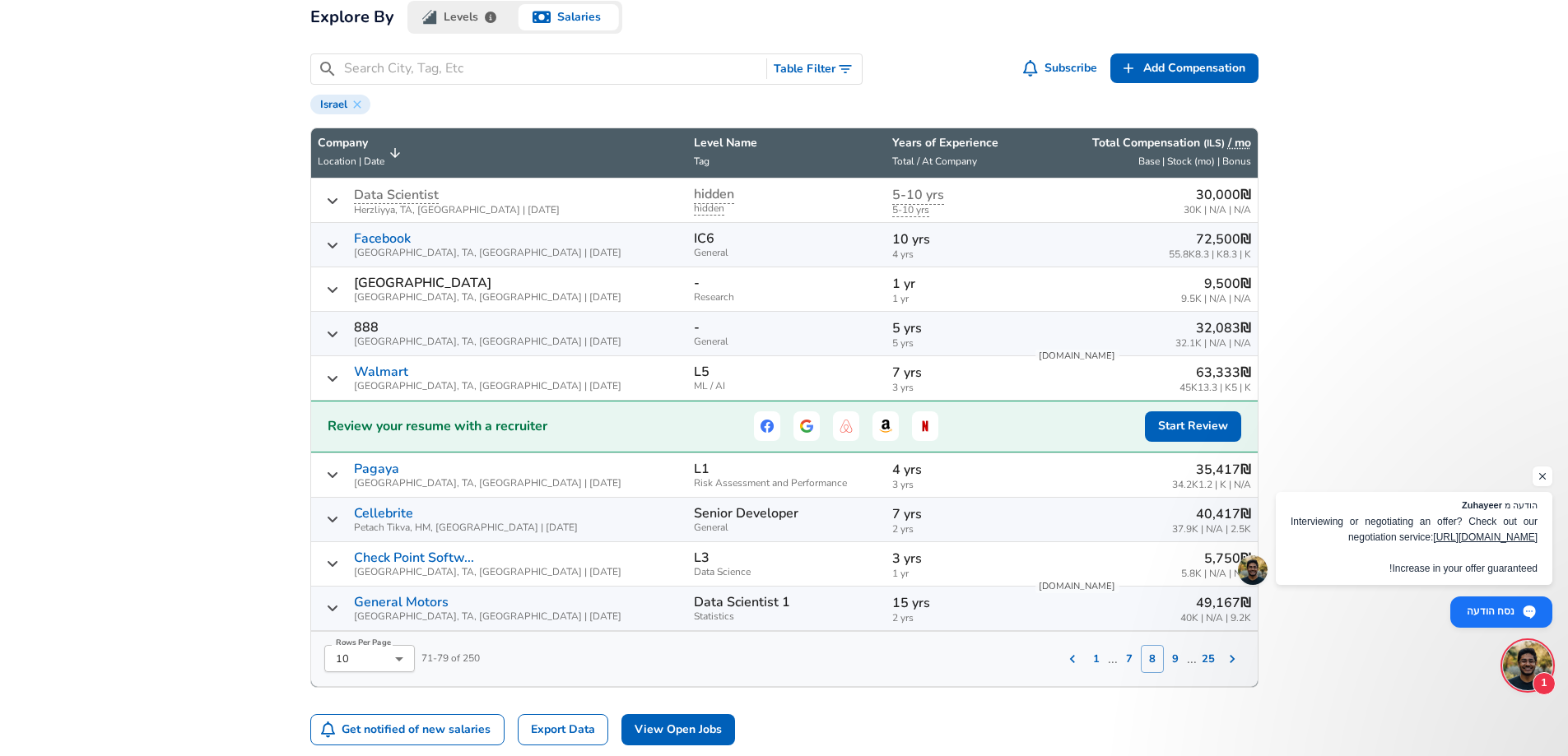
scroll to position [540, 0]
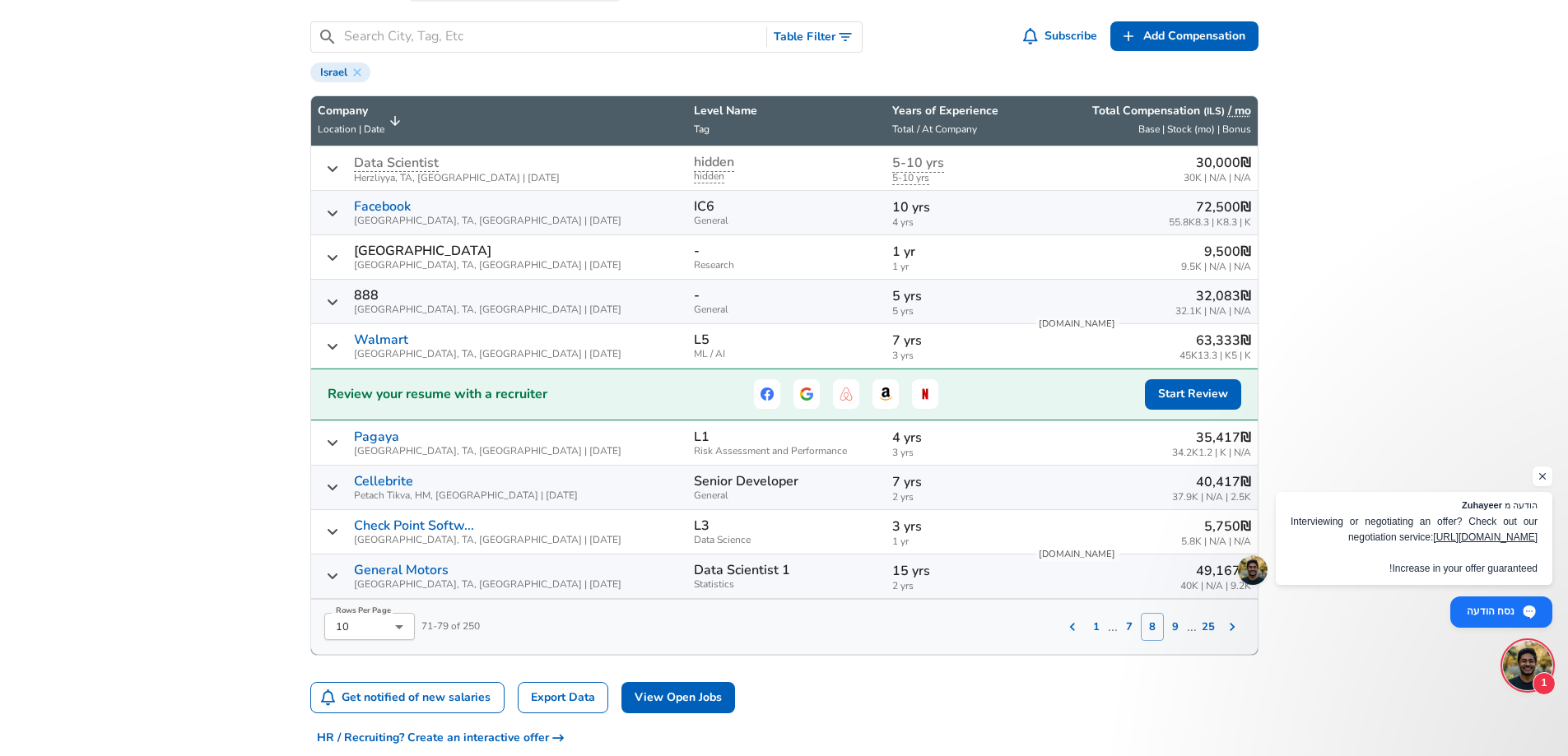
click at [982, 350] on span "3 yrs" at bounding box center [956, 355] width 128 height 11
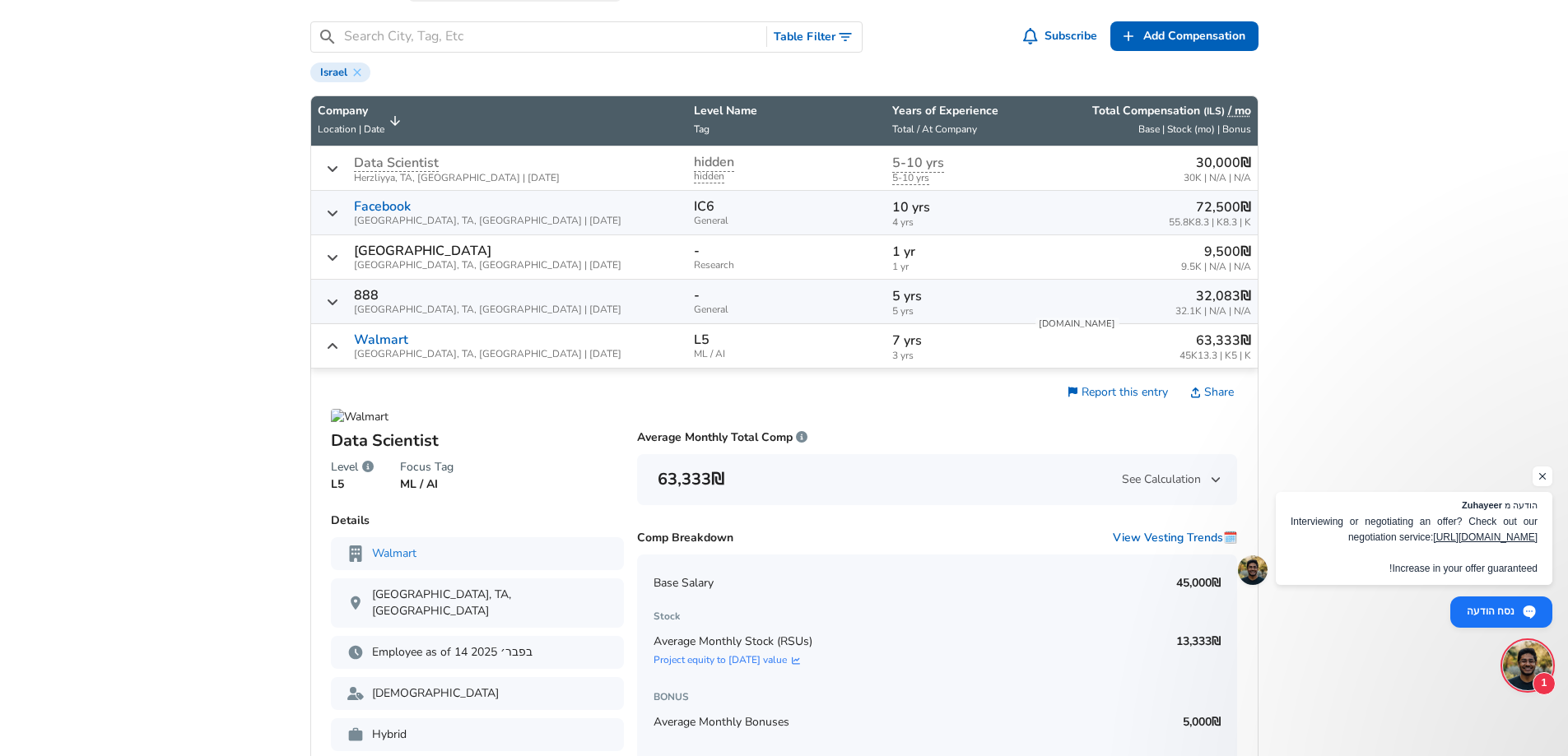
click at [982, 350] on span "3 yrs" at bounding box center [956, 355] width 128 height 11
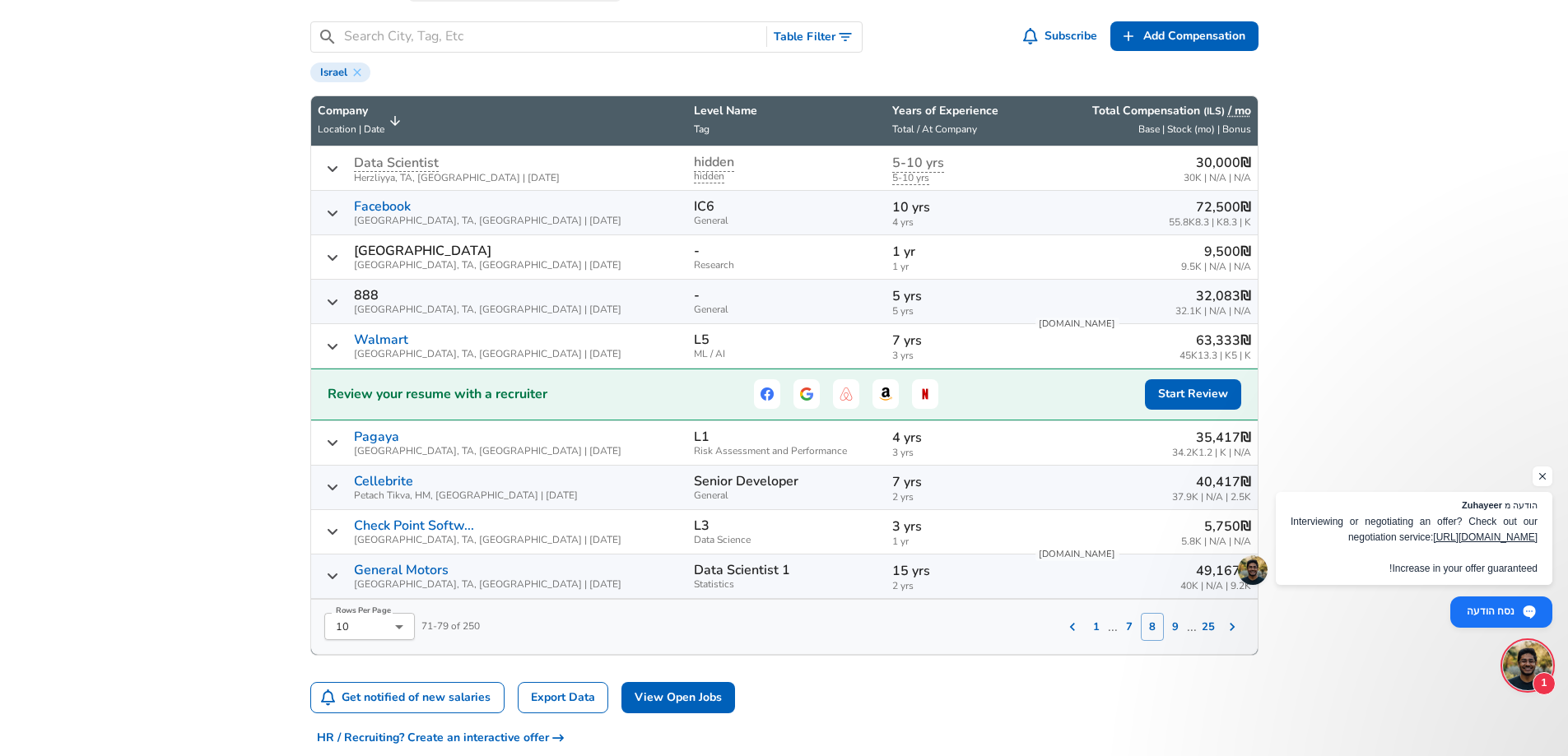
click at [951, 351] on span "3 yrs" at bounding box center [956, 355] width 128 height 11
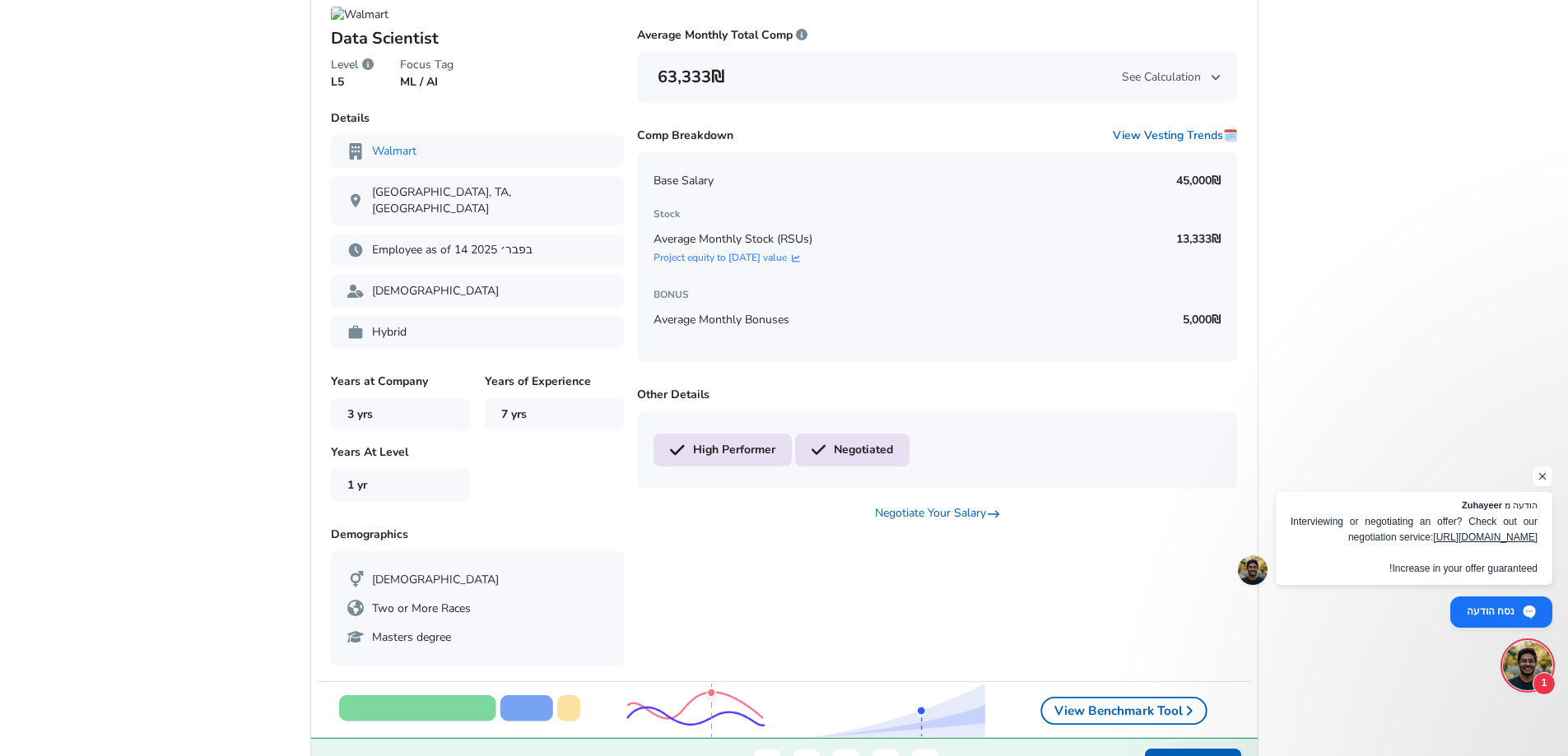
scroll to position [951, 0]
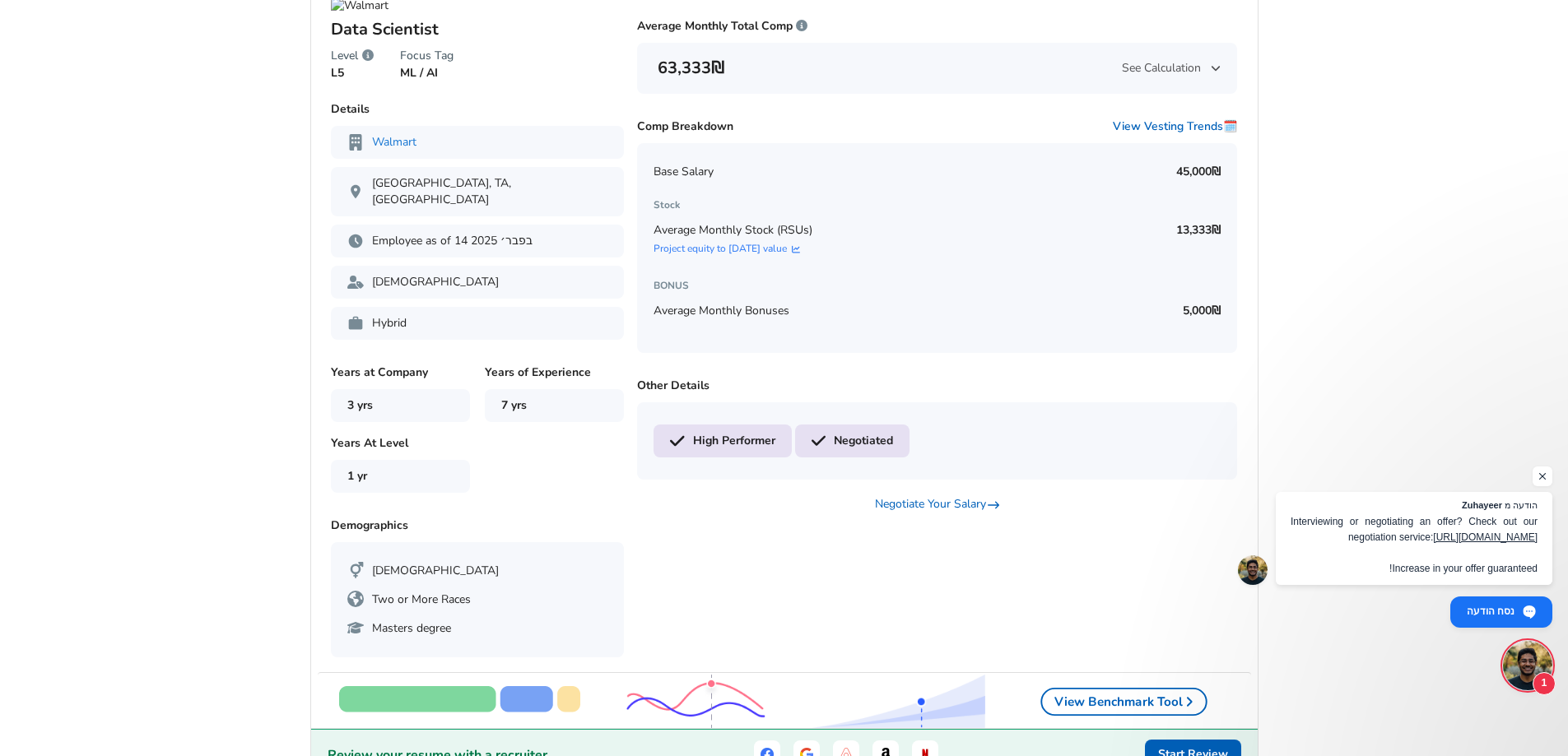
click at [416, 620] on div "Masters degree" at bounding box center [478, 629] width 261 height 17
click at [613, 419] on div "Data Scientist Level L5 Focus Tag ML / AI Average Monthly Total Comp ‏63,333 ‏₪…" at bounding box center [470, 317] width 307 height 695
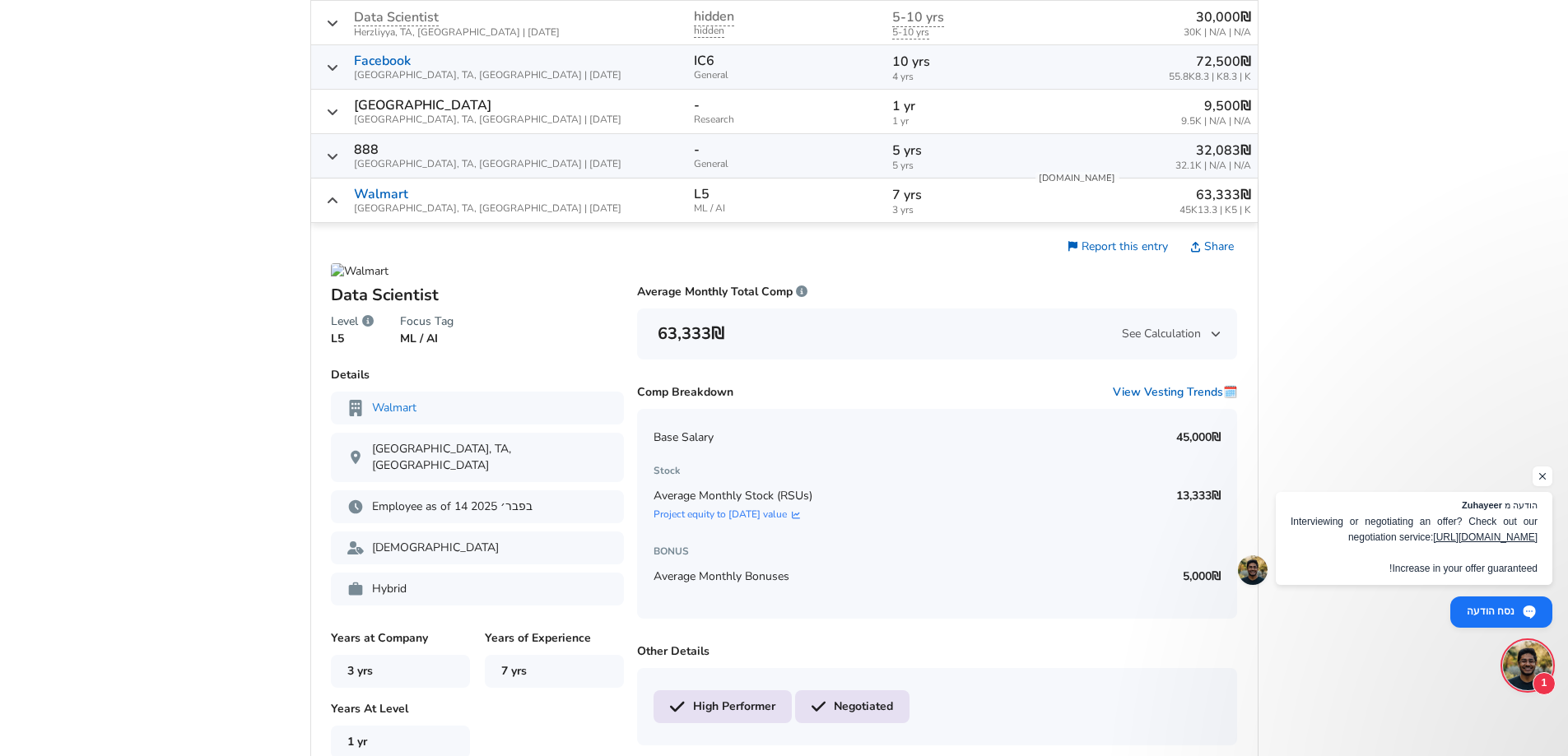
scroll to position [540, 0]
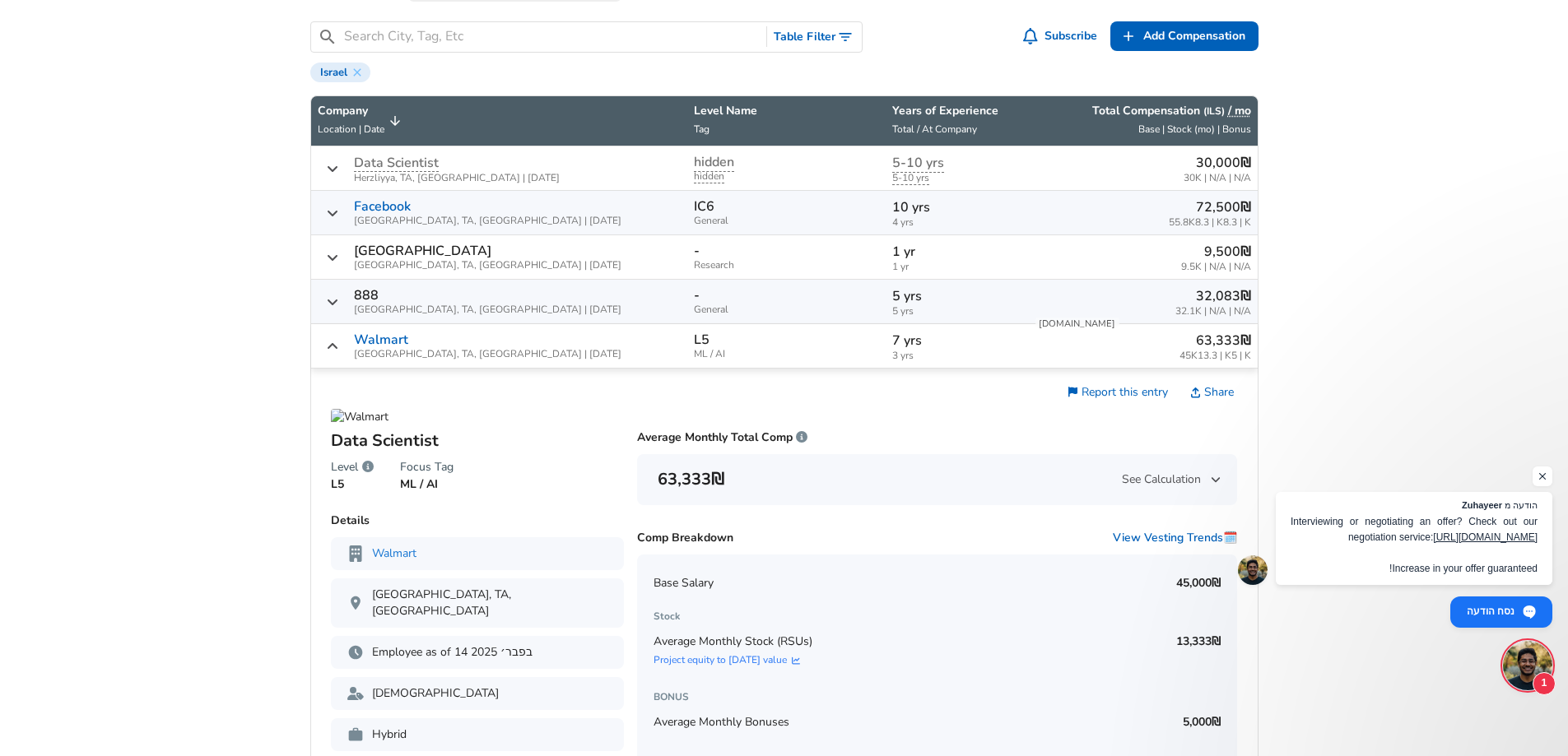
click at [531, 346] on div "Walmart [GEOGRAPHIC_DATA], [GEOGRAPHIC_DATA], [GEOGRAPHIC_DATA] | [DATE]" at bounding box center [499, 345] width 364 height 27
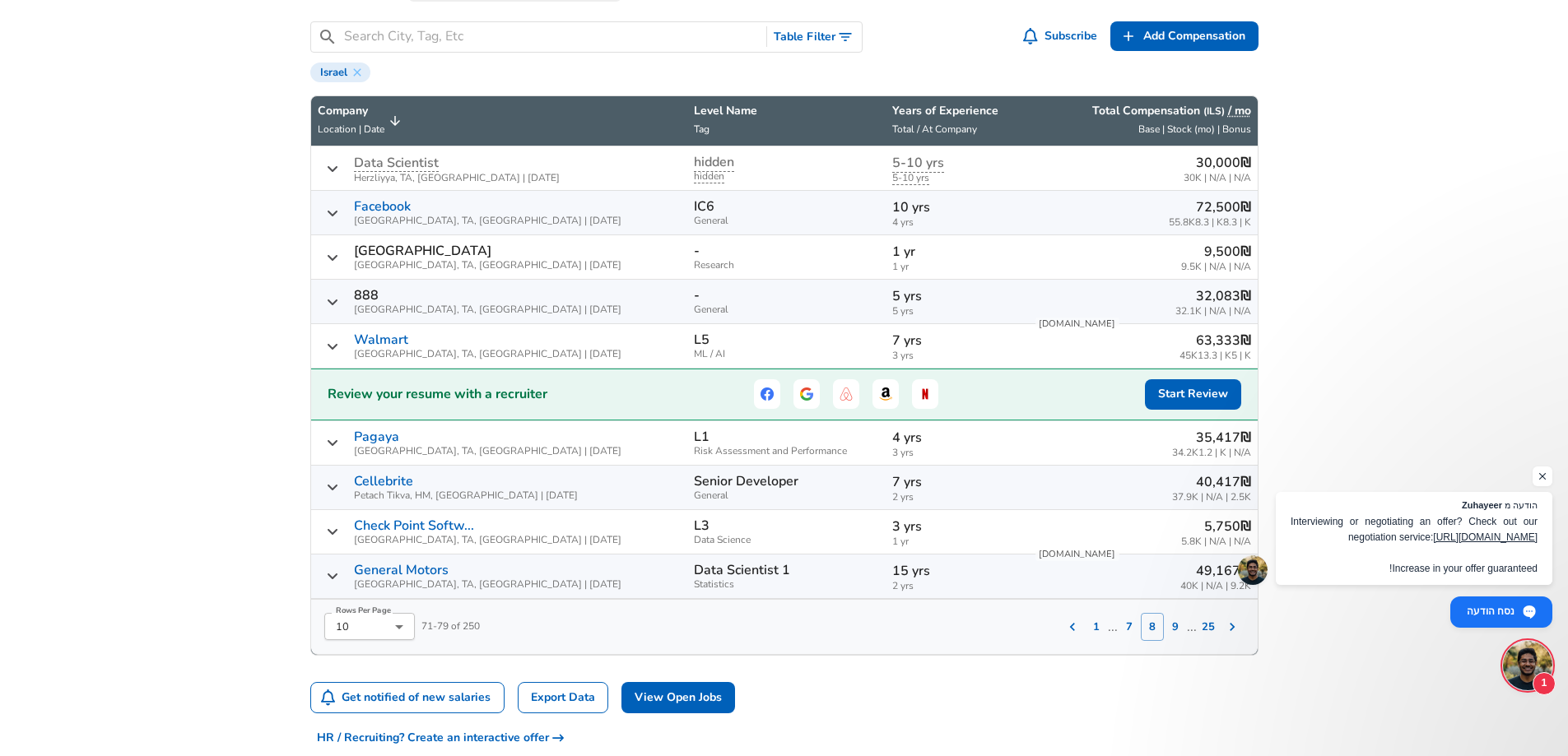
click at [804, 344] on td "L5 ML / AI" at bounding box center [786, 346] width 198 height 45
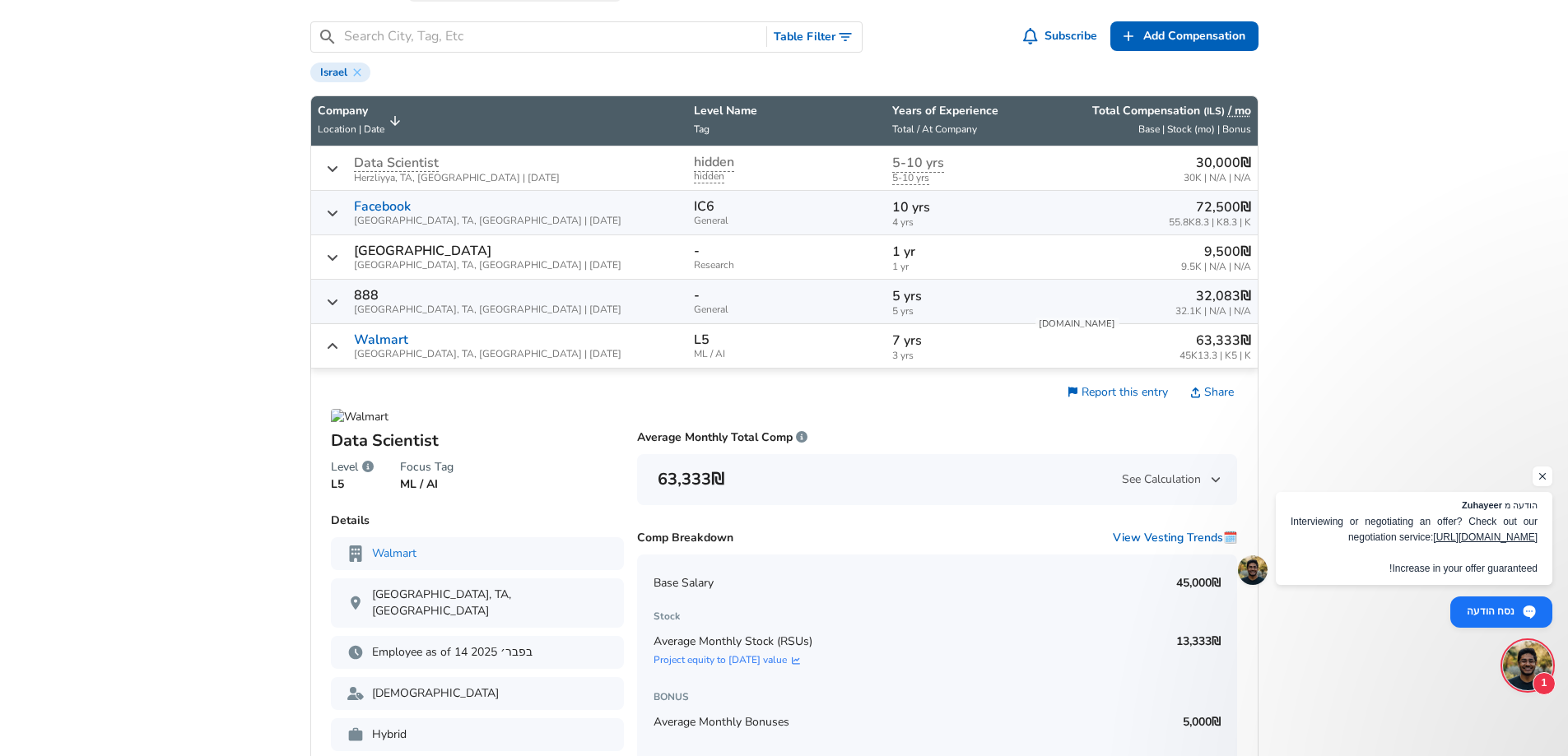
click at [804, 344] on td "L5 ML / AI" at bounding box center [786, 346] width 198 height 45
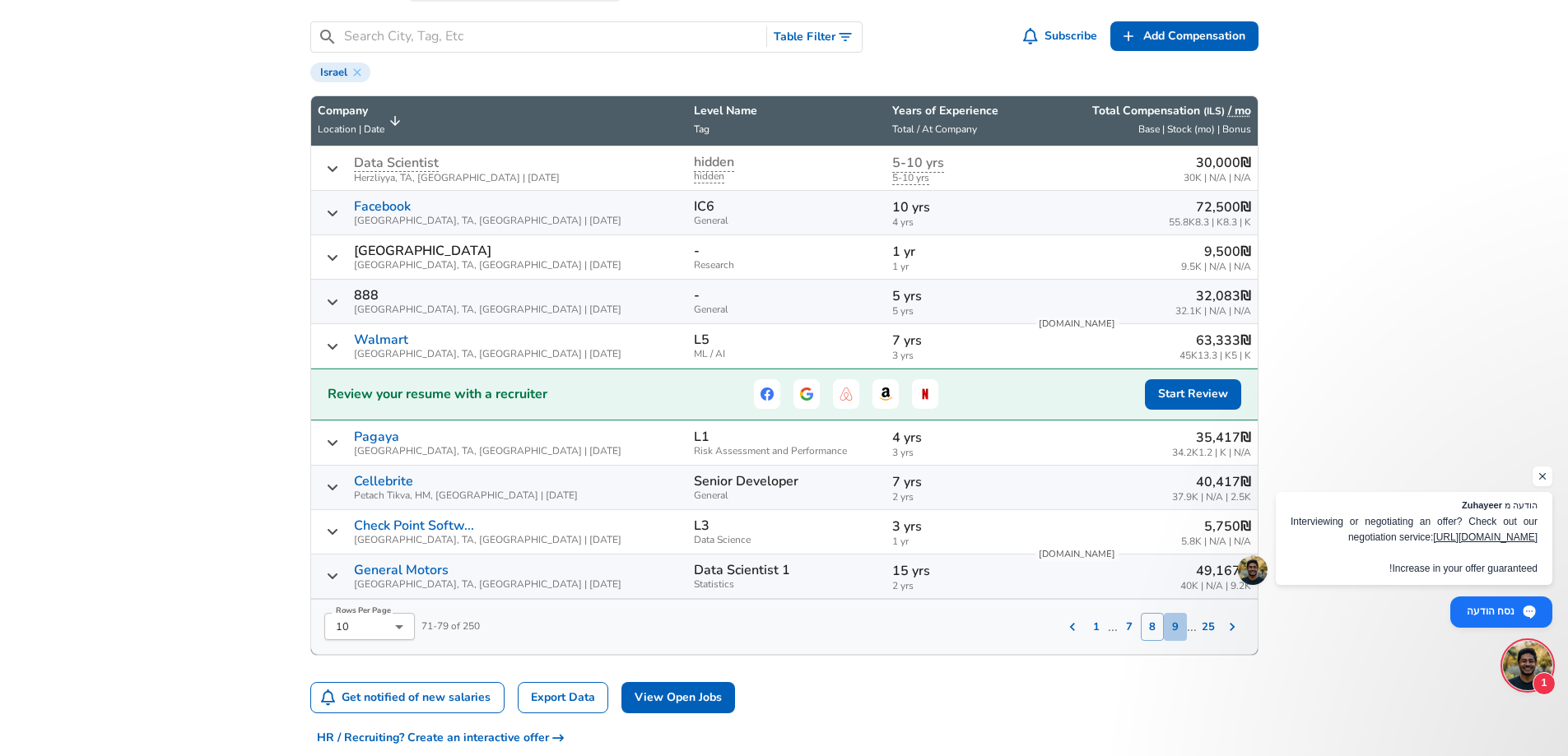
click at [1181, 632] on button "9" at bounding box center [1175, 627] width 23 height 28
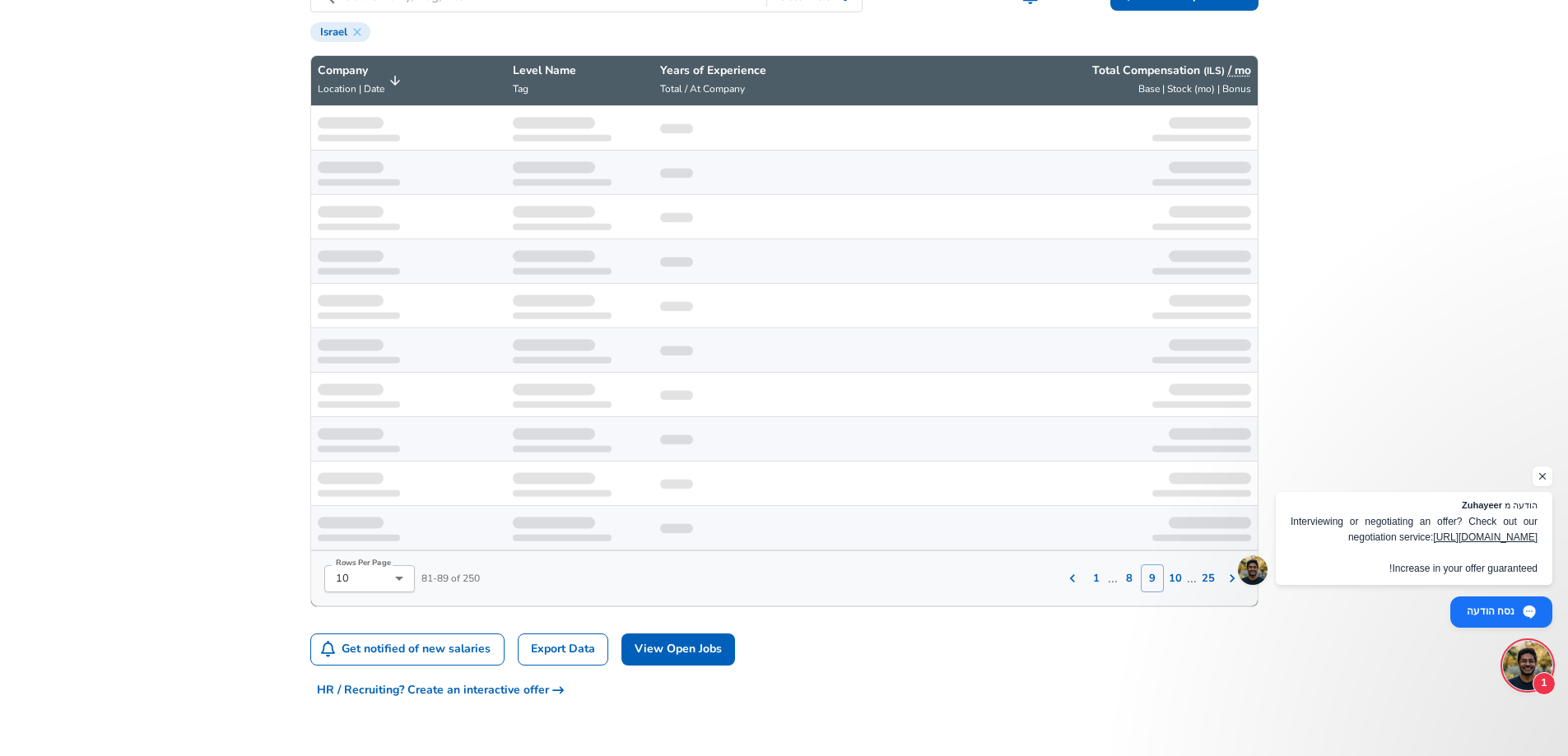
scroll to position [622, 0]
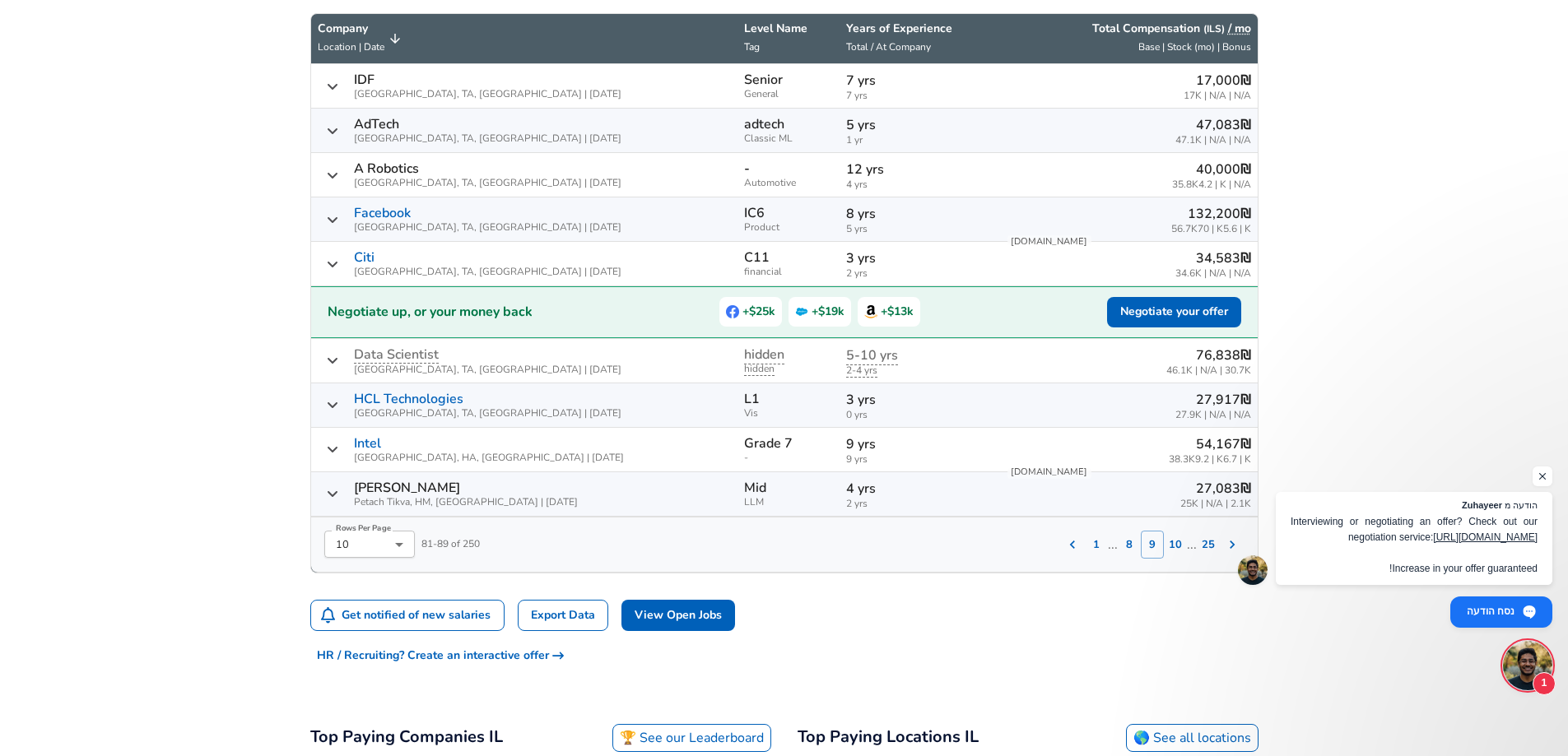
click at [1175, 544] on button "10" at bounding box center [1175, 544] width 23 height 28
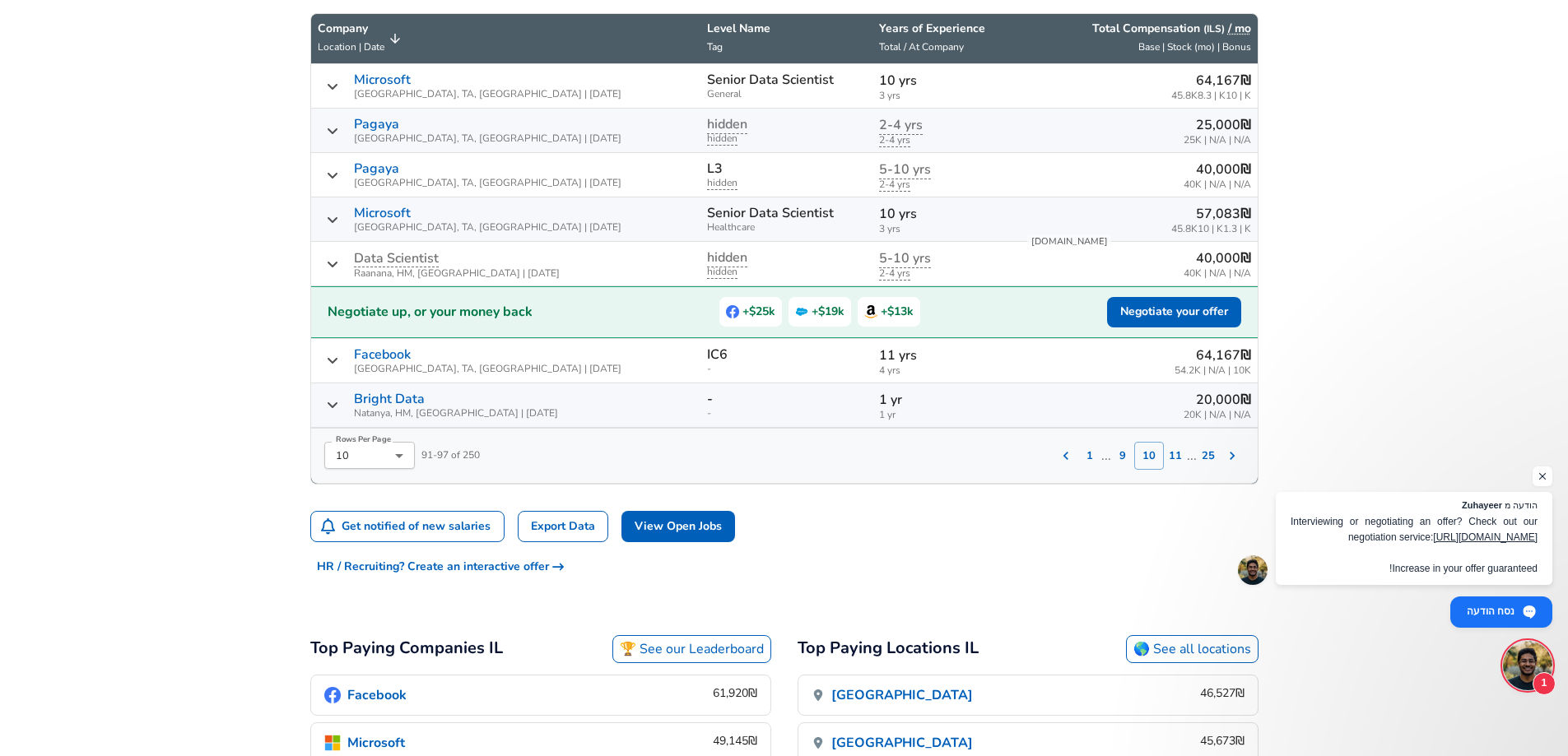
click at [326, 83] on icon "Salary Submissions" at bounding box center [332, 87] width 13 height 13
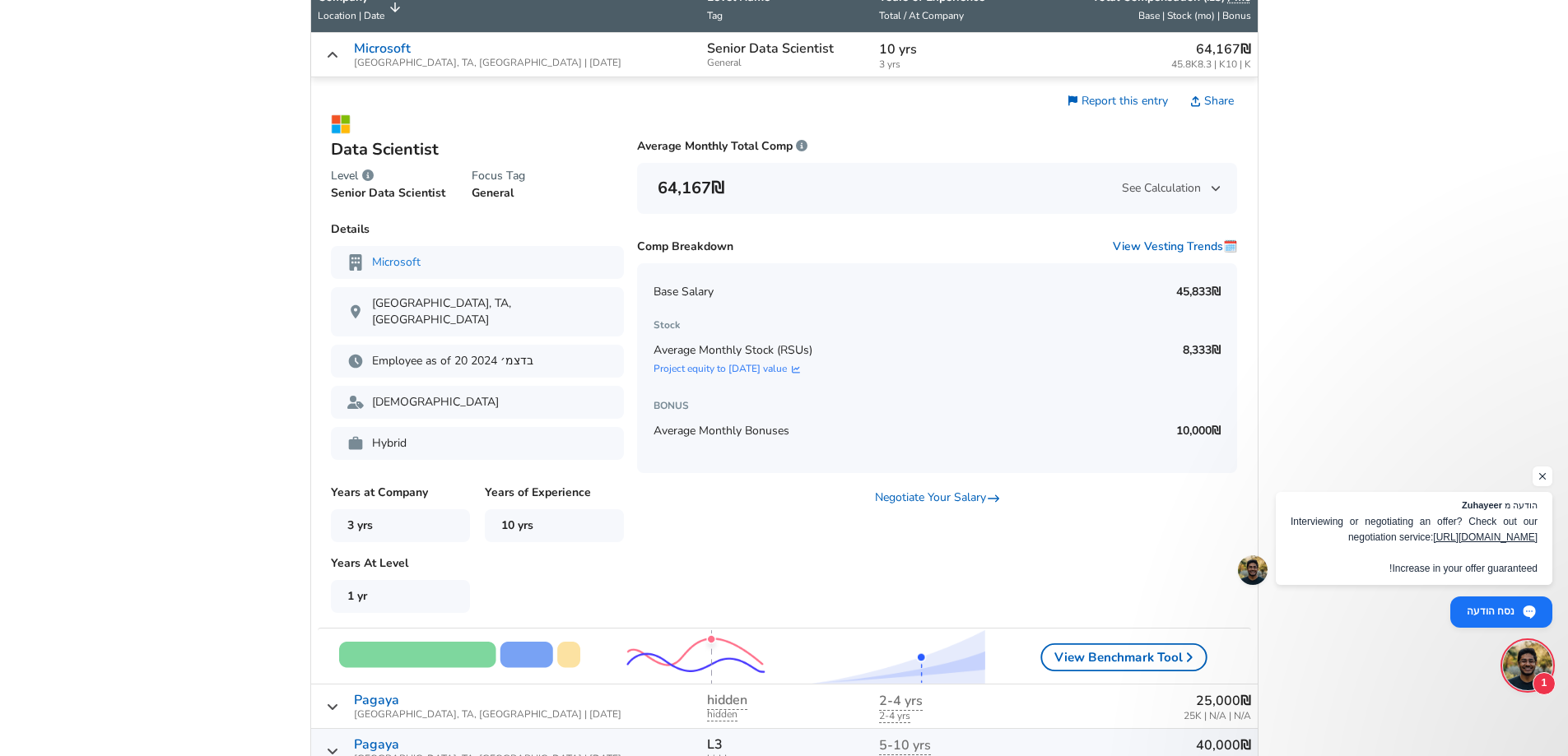
scroll to position [622, 0]
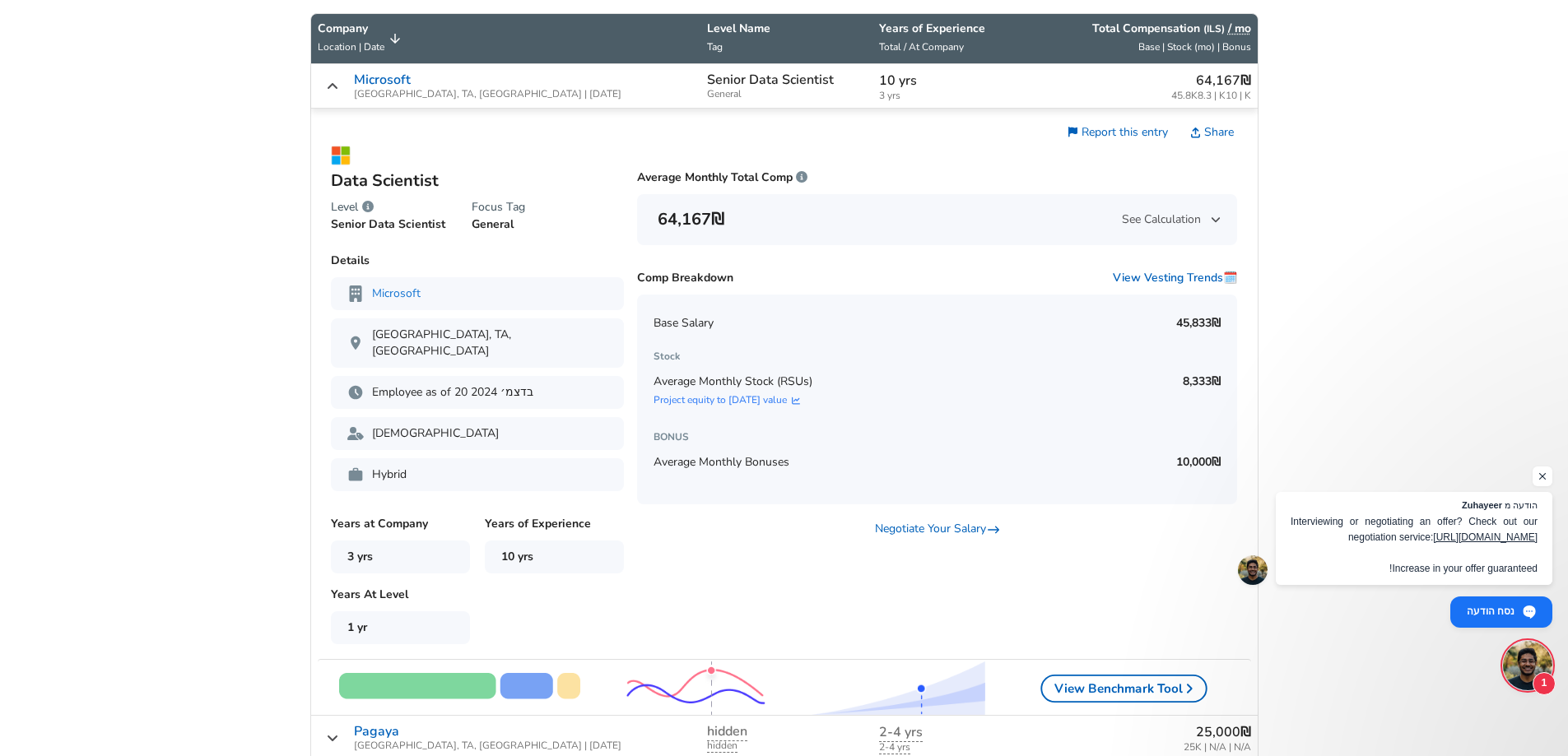
click at [1195, 316] on p "‏45,833 ‏₪" at bounding box center [1197, 323] width 48 height 17
click at [1152, 324] on div "Base Salary ‏45,833 ‏₪" at bounding box center [937, 323] width 567 height 33
click at [350, 231] on p "Senior Data Scientist" at bounding box center [388, 225] width 114 height 17
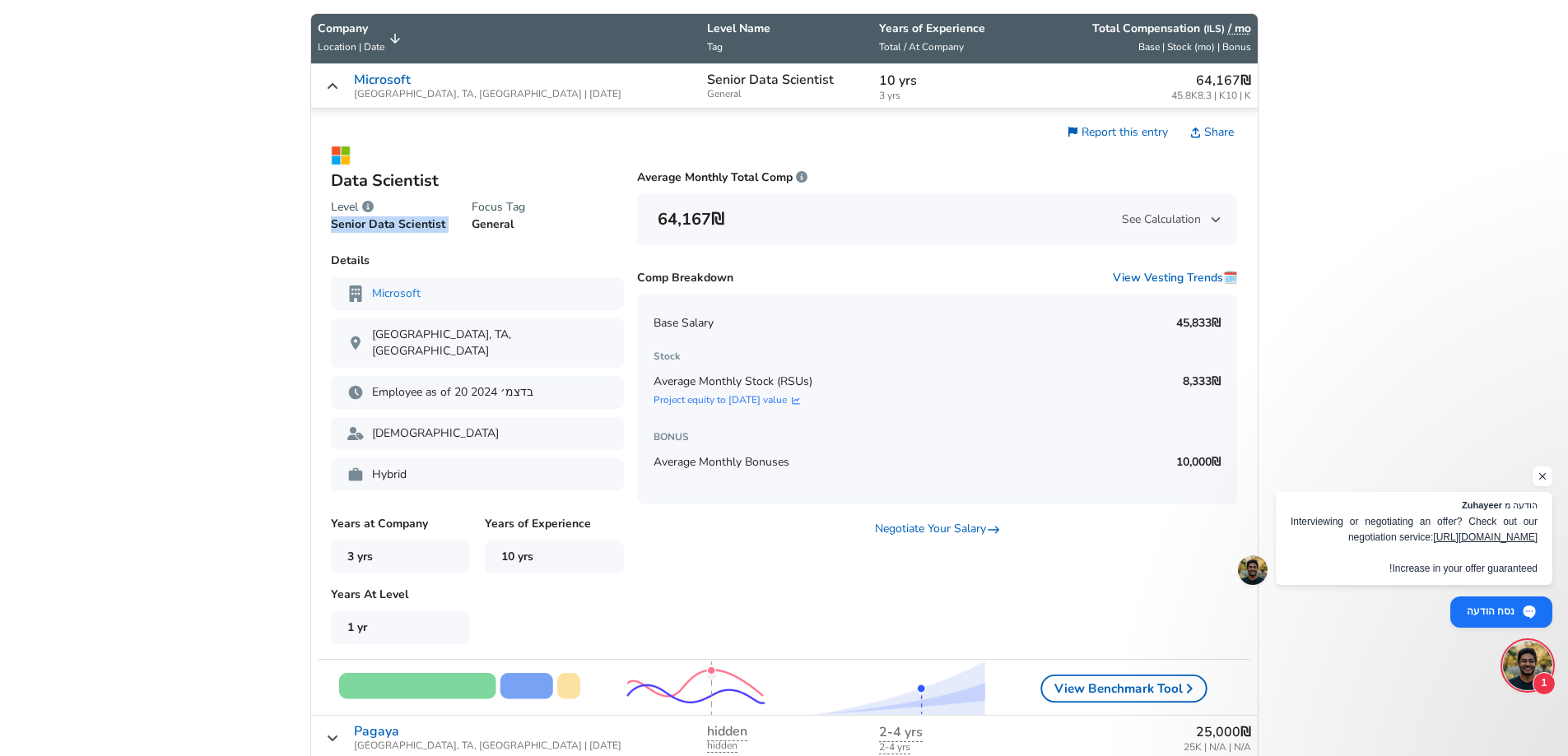
click at [350, 231] on p "Senior Data Scientist" at bounding box center [388, 225] width 114 height 17
drag, startPoint x: 1171, startPoint y: 326, endPoint x: 1204, endPoint y: 327, distance: 33.0
click at [1204, 327] on div "Base Salary ‏45,833 ‏₪" at bounding box center [937, 323] width 567 height 33
click at [1175, 457] on p "‏10,000 ‏₪" at bounding box center [1197, 463] width 48 height 17
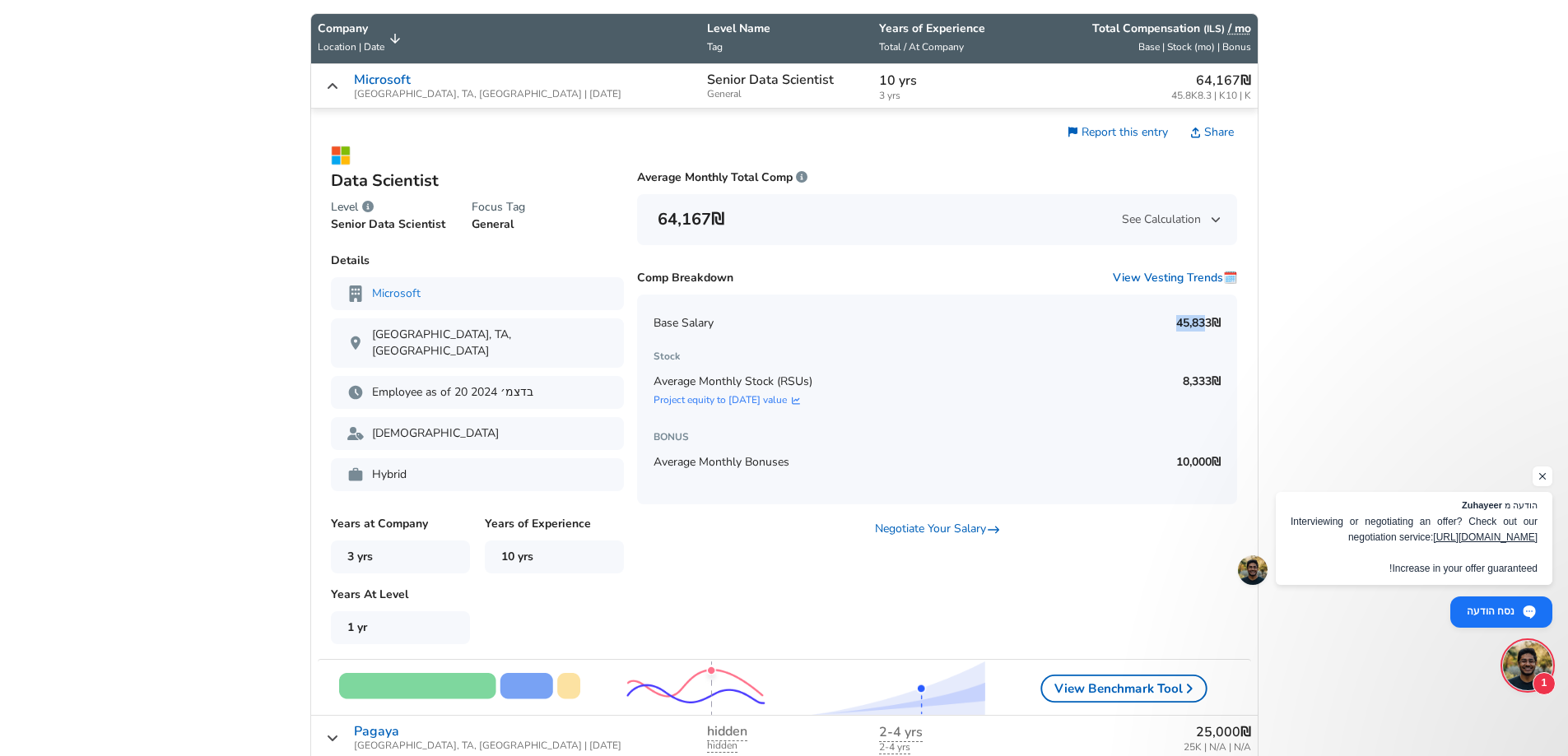
drag, startPoint x: 1170, startPoint y: 321, endPoint x: 1204, endPoint y: 321, distance: 34.0
click at [1204, 321] on div "Base Salary ‏45,833 ‏₪" at bounding box center [937, 323] width 567 height 33
click at [1204, 321] on p "‏45,833 ‏₪" at bounding box center [1197, 323] width 48 height 17
click at [1194, 466] on p "‏10,000 ‏₪" at bounding box center [1197, 463] width 48 height 17
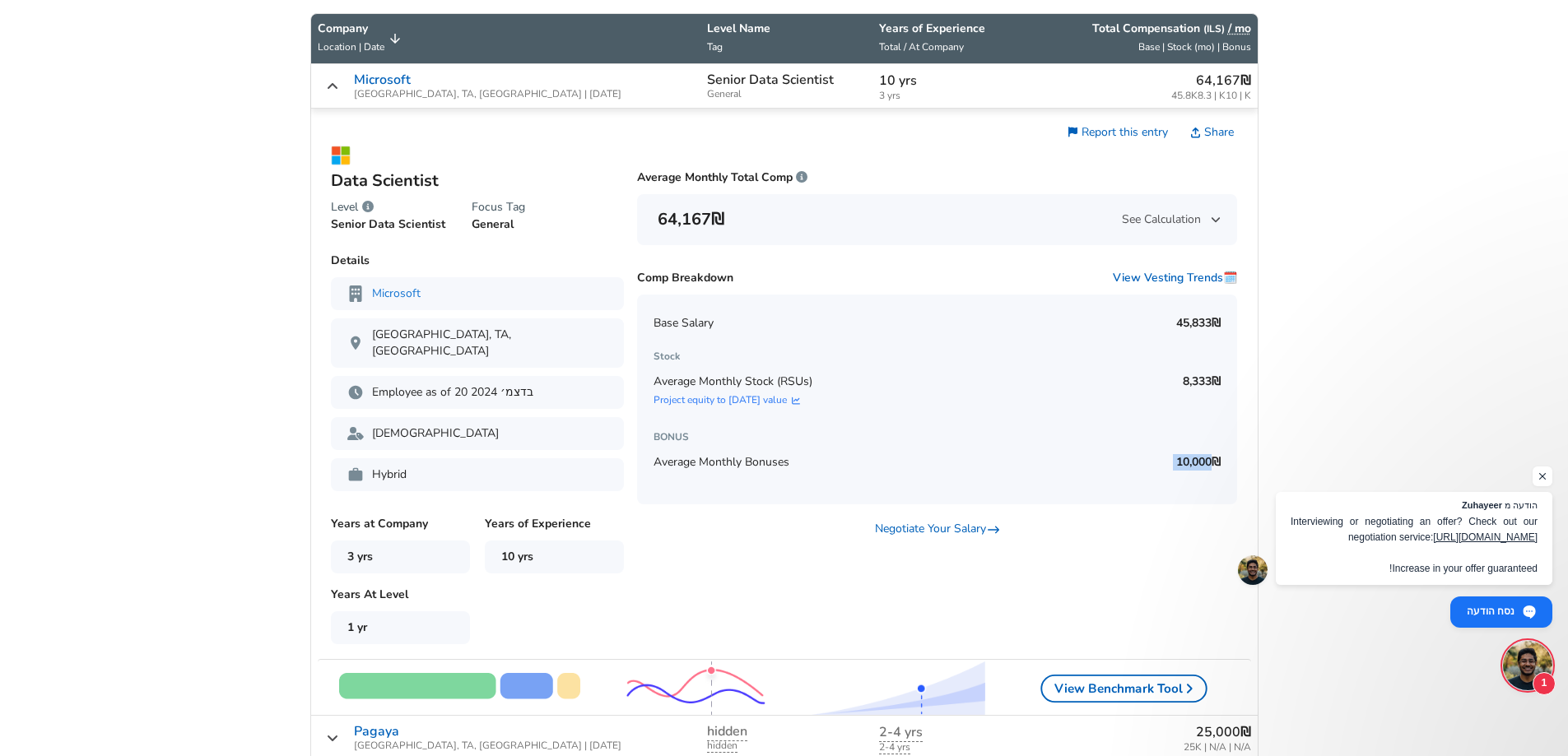
click at [1189, 461] on p "‏10,000 ‏₪" at bounding box center [1197, 463] width 48 height 17
click at [1186, 385] on p "‏8,333 ‏₪" at bounding box center [1200, 382] width 41 height 17
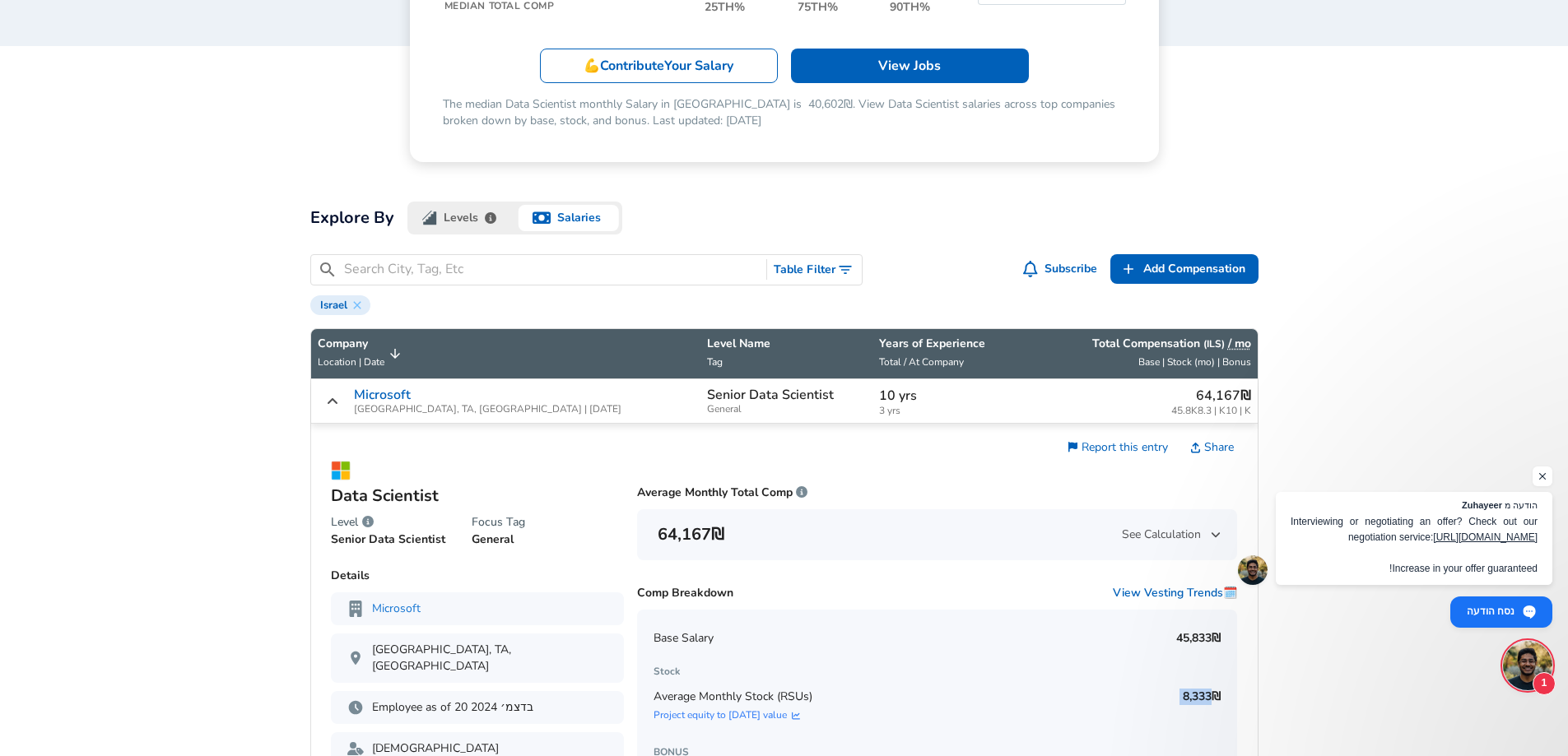
scroll to position [375, 0]
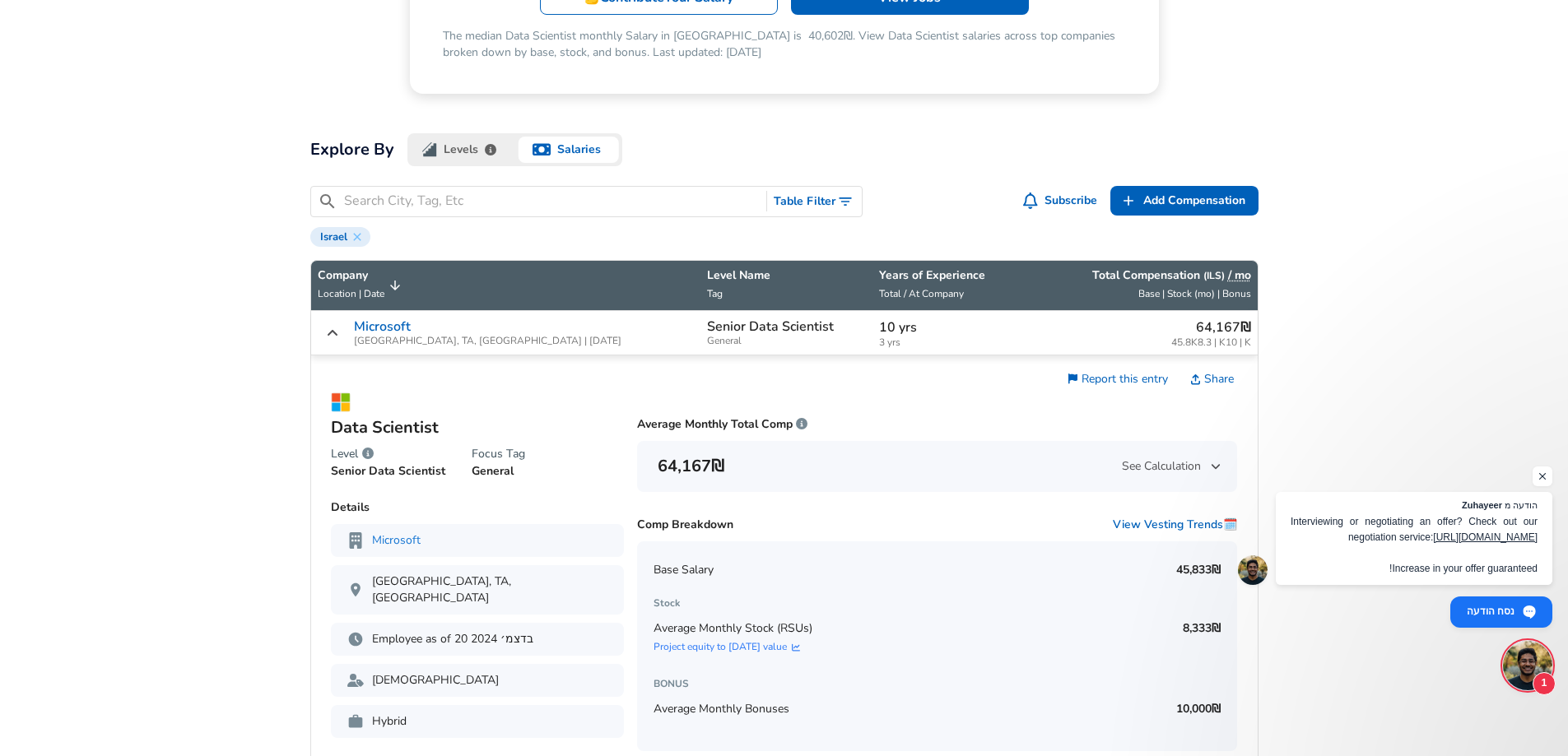
click at [528, 338] on div "Microsoft [GEOGRAPHIC_DATA], [GEOGRAPHIC_DATA], [GEOGRAPHIC_DATA] | [DATE]" at bounding box center [506, 332] width 377 height 27
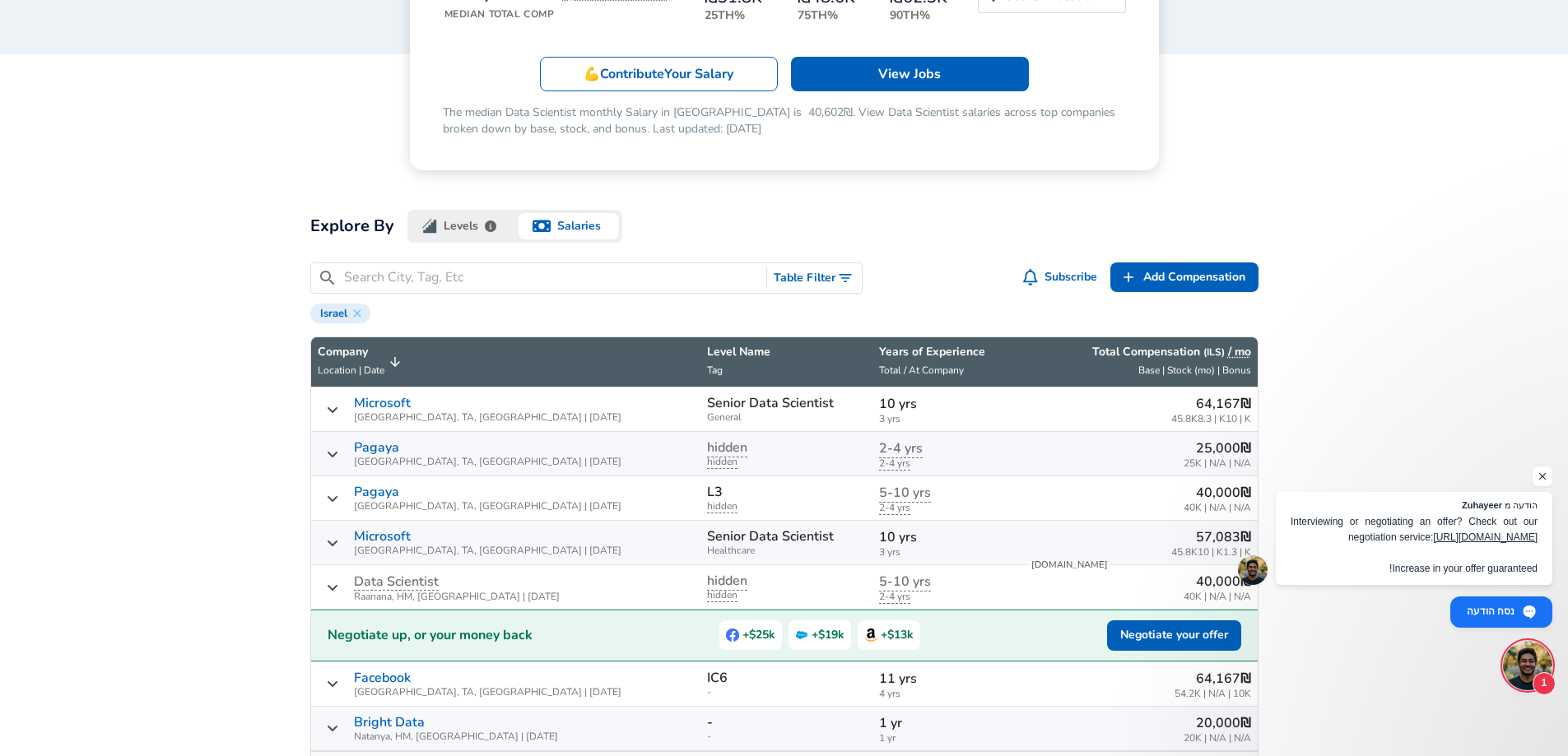
scroll to position [211, 0]
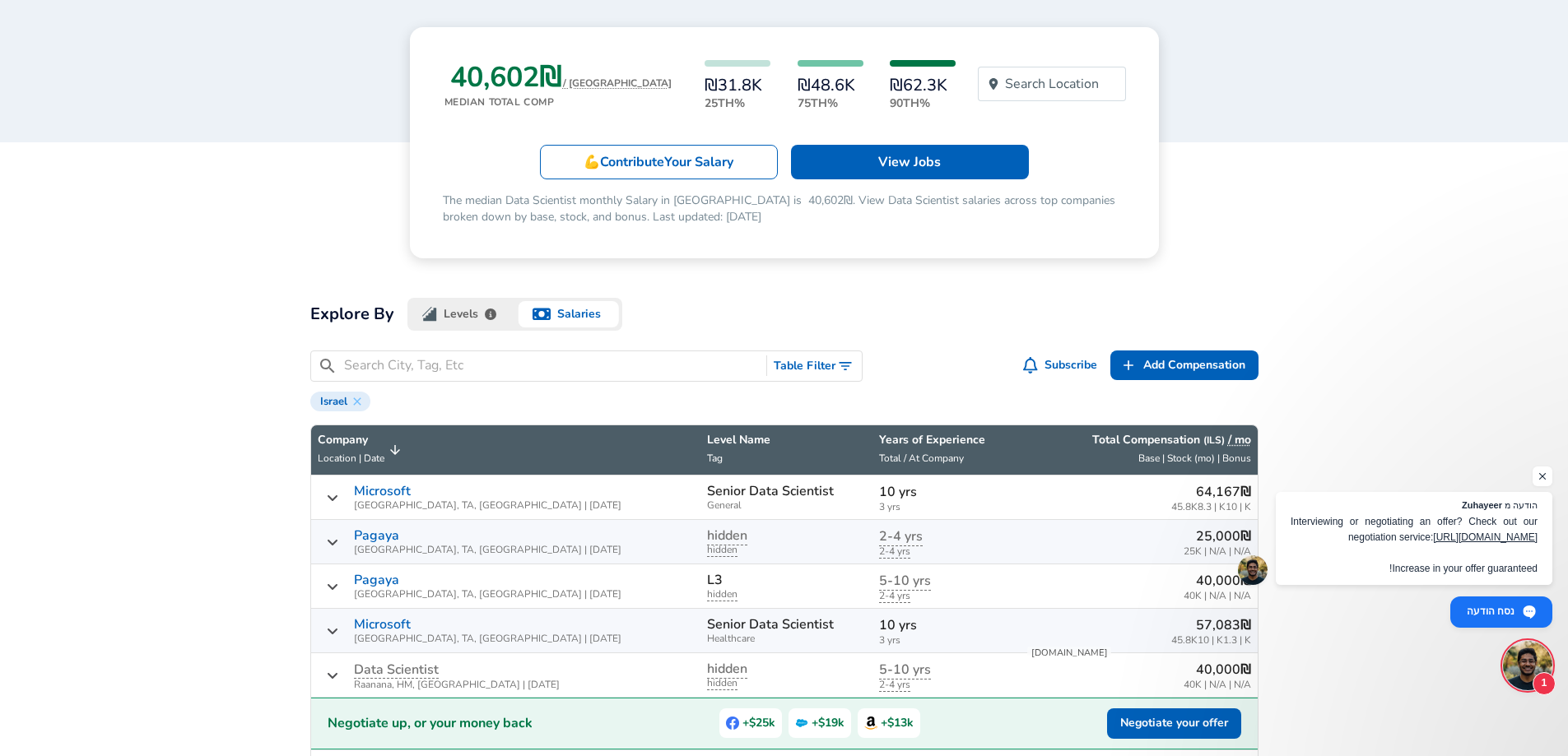
click at [473, 371] on input "Search City, Tag, Etc" at bounding box center [552, 365] width 417 height 21
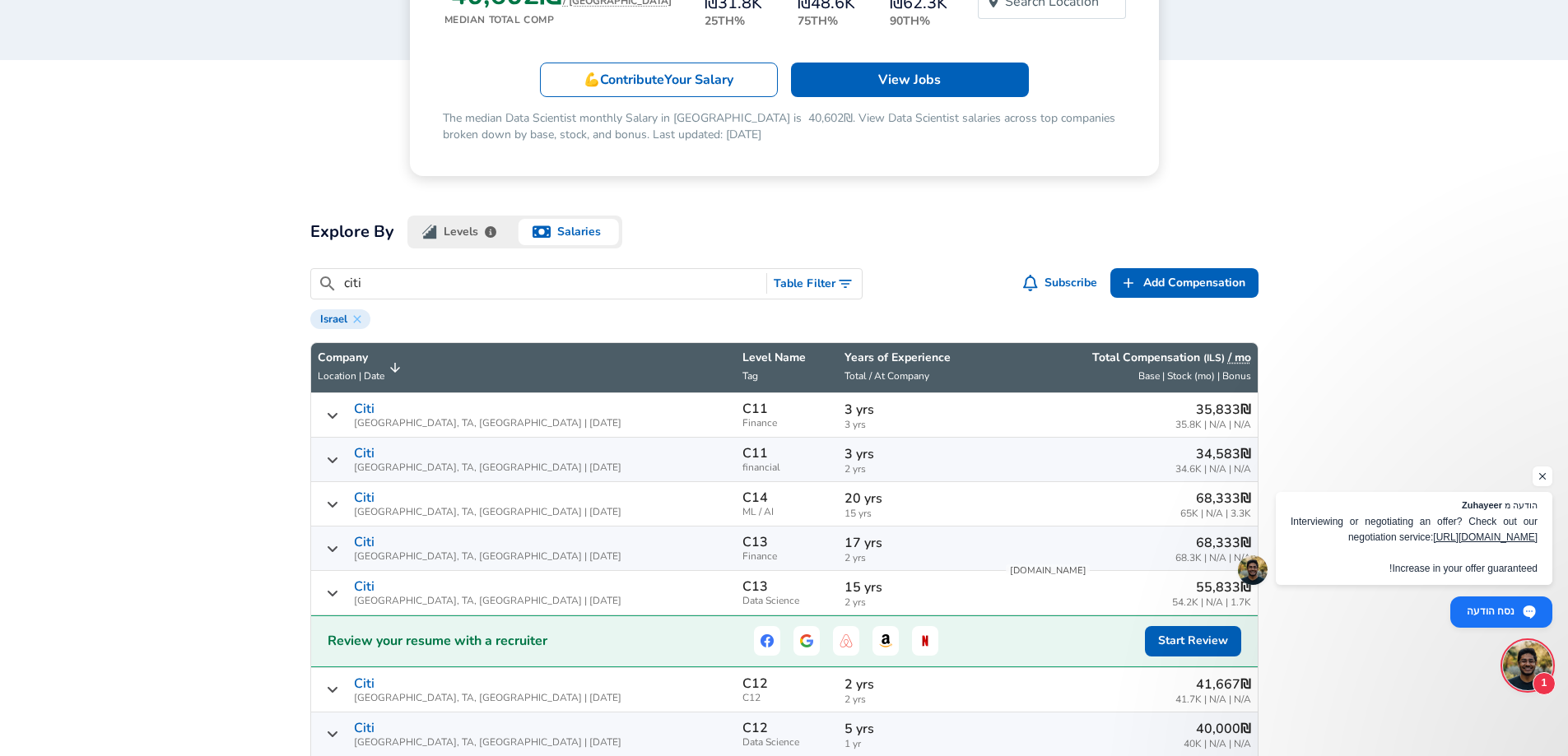
type input "citi"
click at [736, 503] on td "C14 ML / AI" at bounding box center [787, 505] width 102 height 45
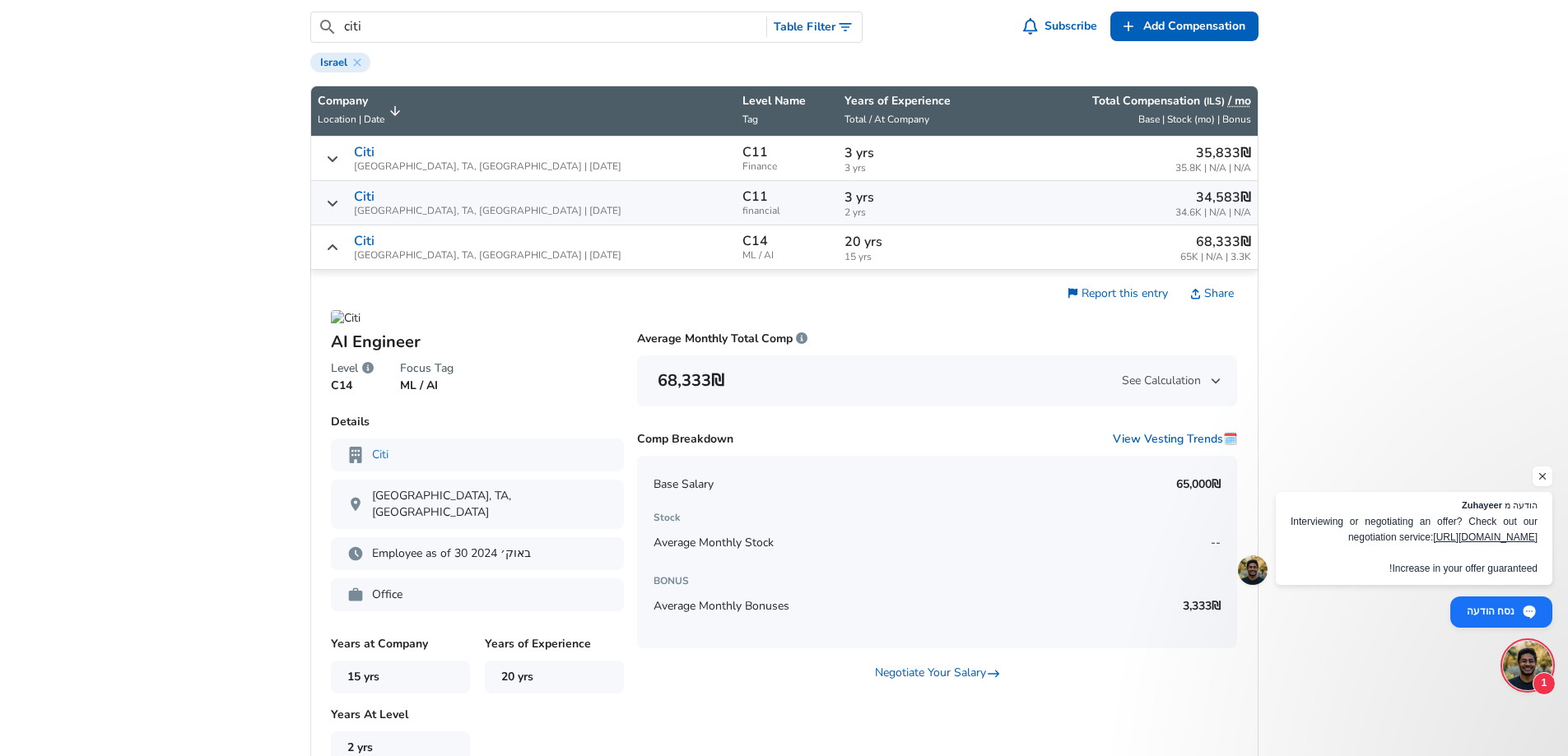
scroll to position [622, 0]
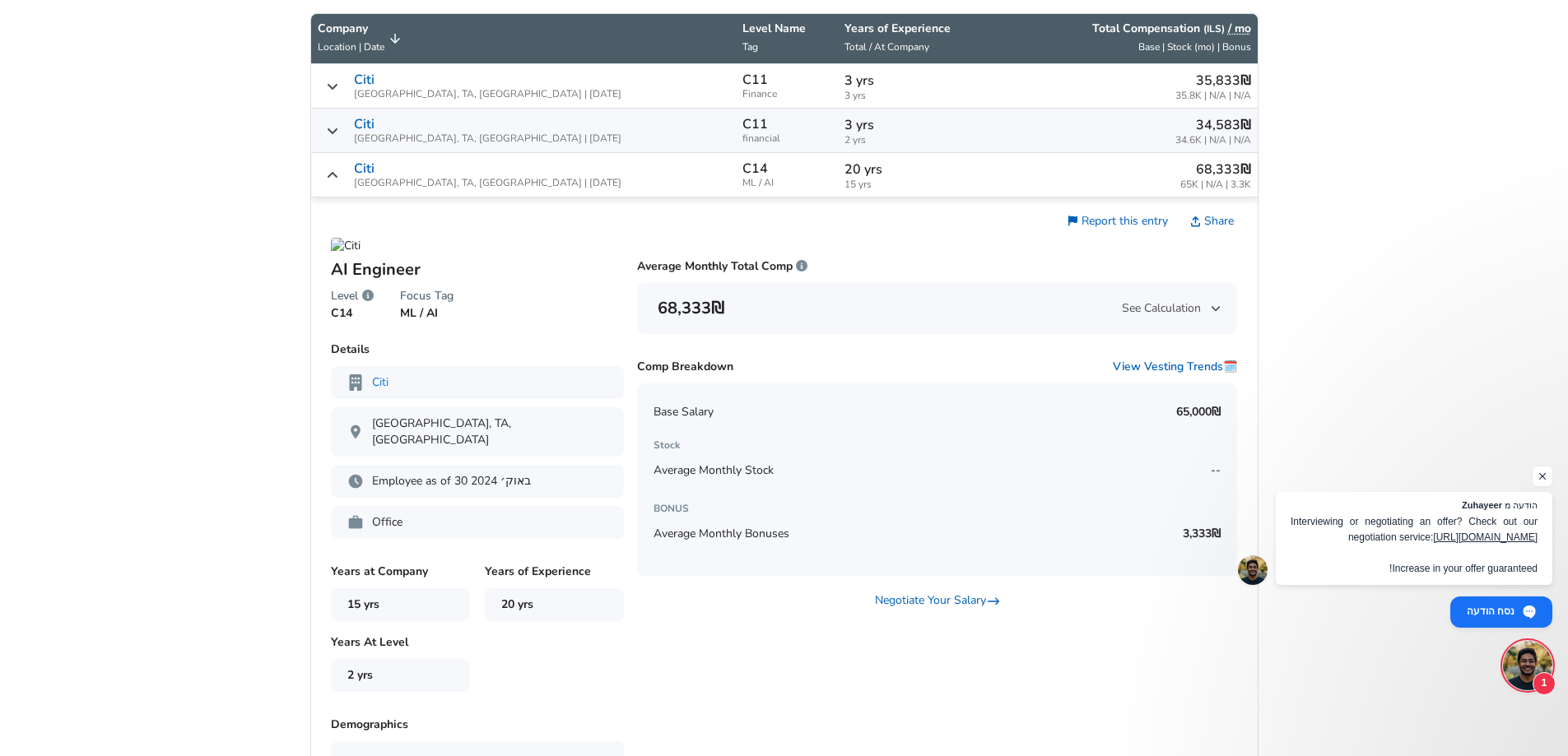
click at [1209, 532] on p "‏3,333 ‏₪" at bounding box center [1200, 534] width 41 height 17
click at [1177, 533] on div "Average Monthly Bonuses ‏3,333 ‏₪" at bounding box center [937, 534] width 567 height 33
drag, startPoint x: 1180, startPoint y: 535, endPoint x: 1212, endPoint y: 543, distance: 33.0
click at [1212, 543] on div "Average Monthly Bonuses ‏3,333 ‏₪" at bounding box center [937, 534] width 567 height 33
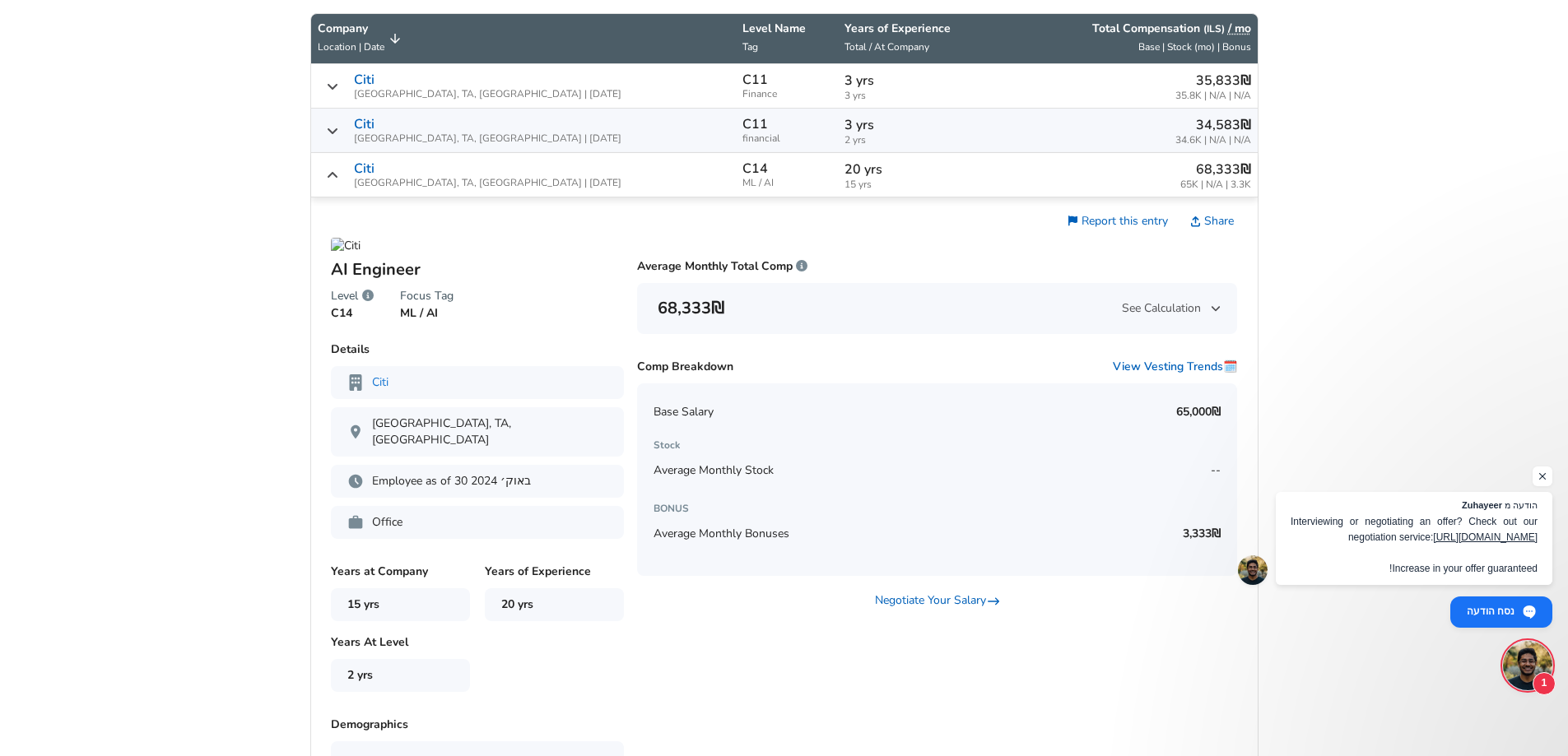
click at [332, 181] on icon "Salary Submissions" at bounding box center [332, 175] width 13 height 13
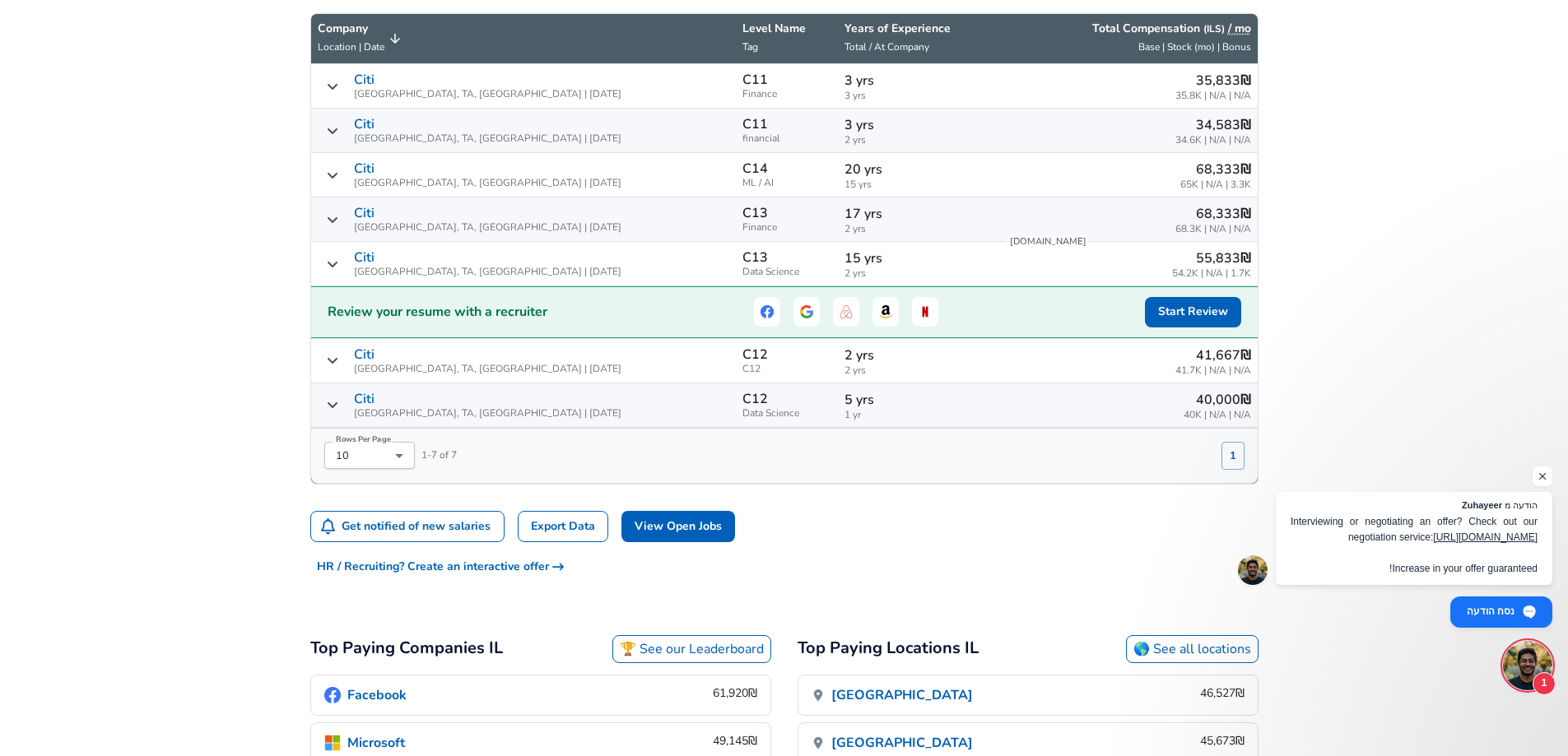
click at [884, 268] on p "15 yrs" at bounding box center [917, 259] width 146 height 20
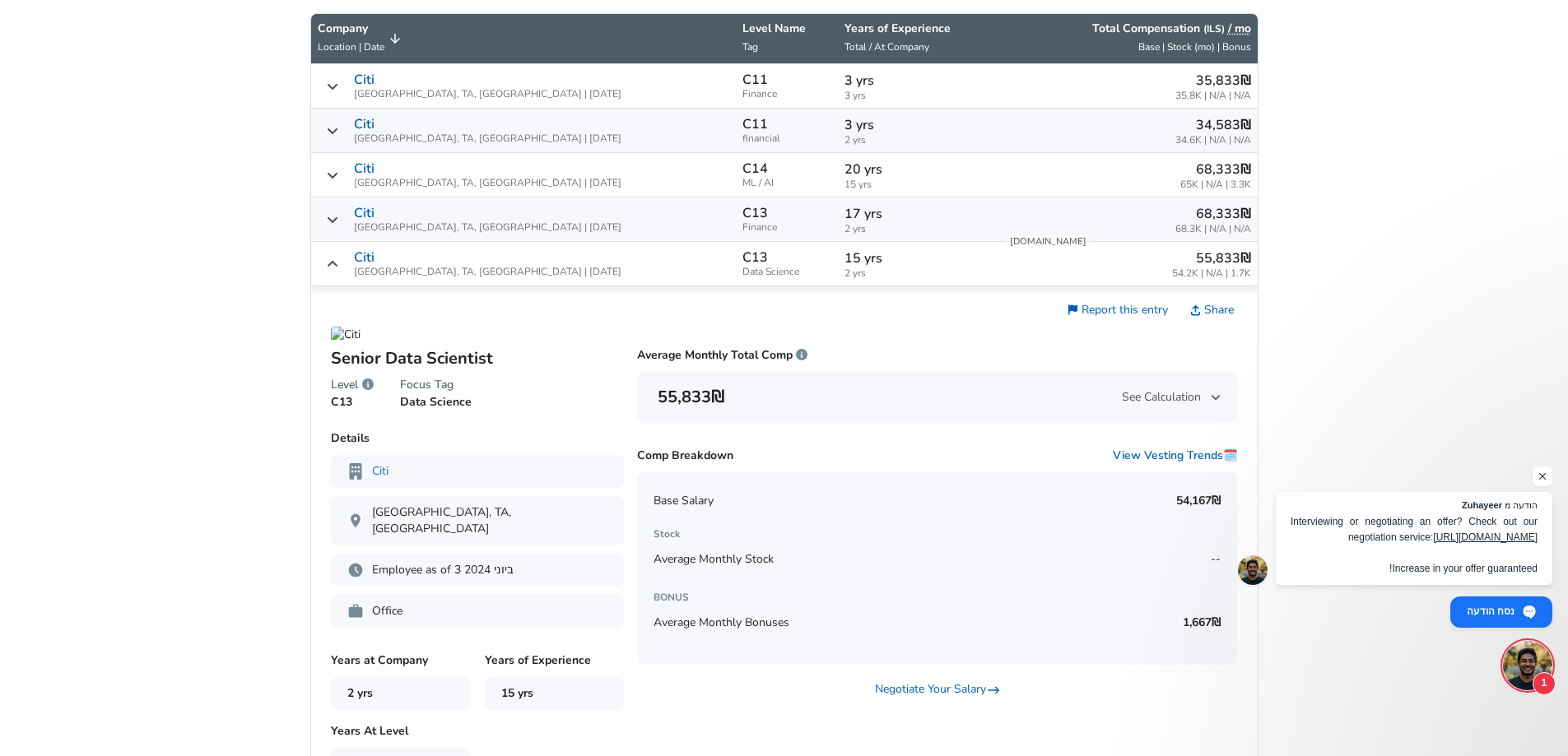
click at [1192, 622] on p "‏1,667 ‏₪" at bounding box center [1200, 623] width 41 height 17
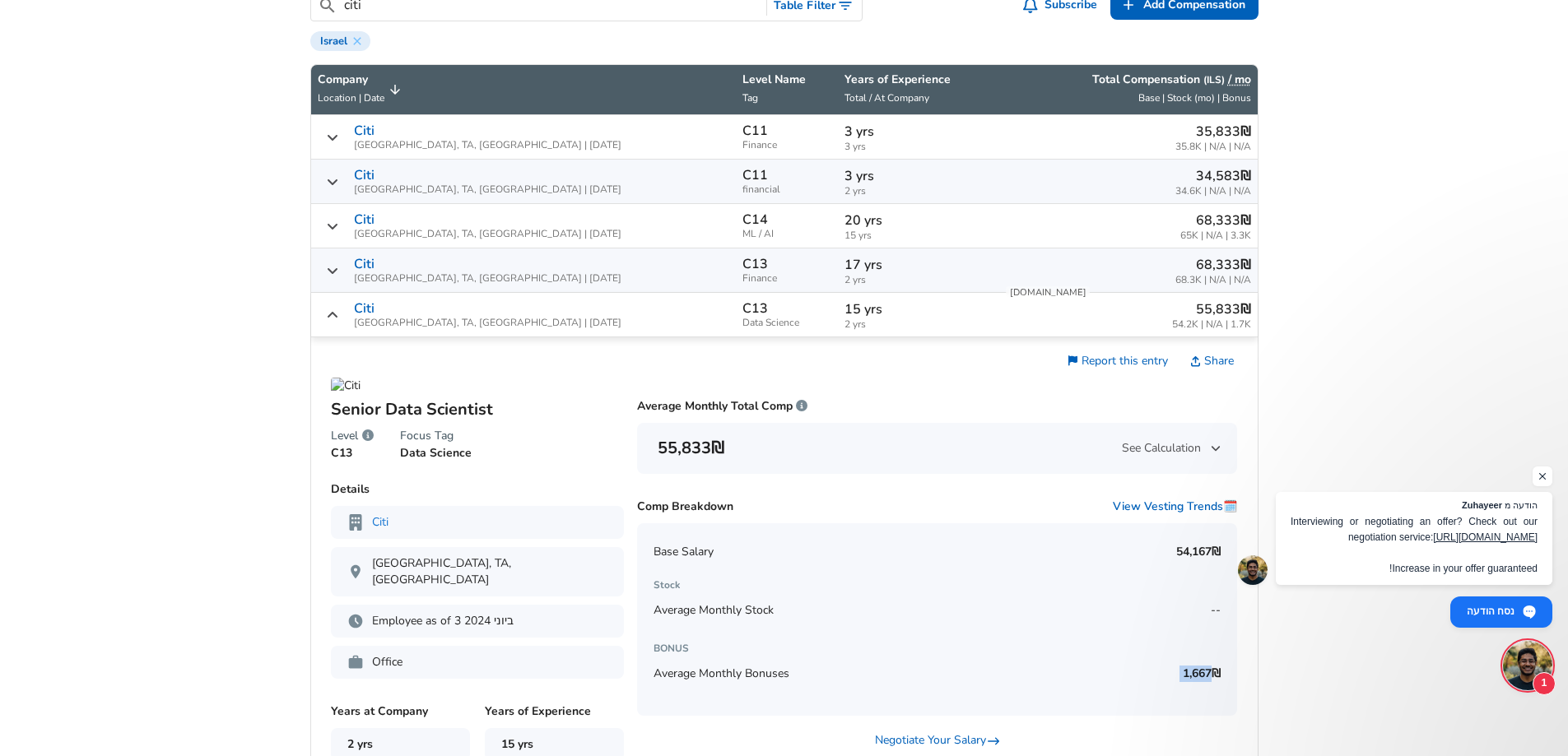
scroll to position [540, 0]
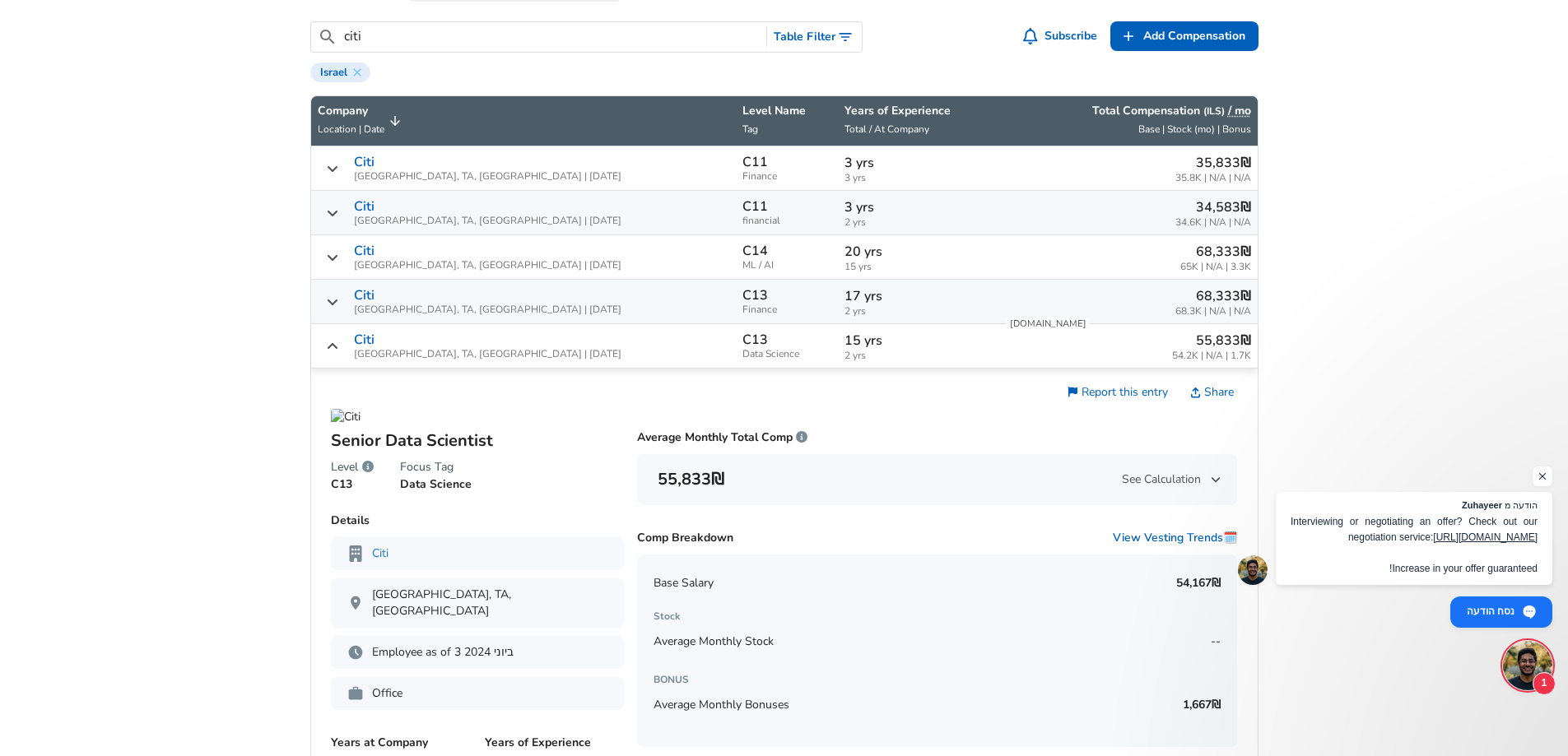
click at [838, 362] on td "15 yrs 2 yrs" at bounding box center [917, 346] width 160 height 45
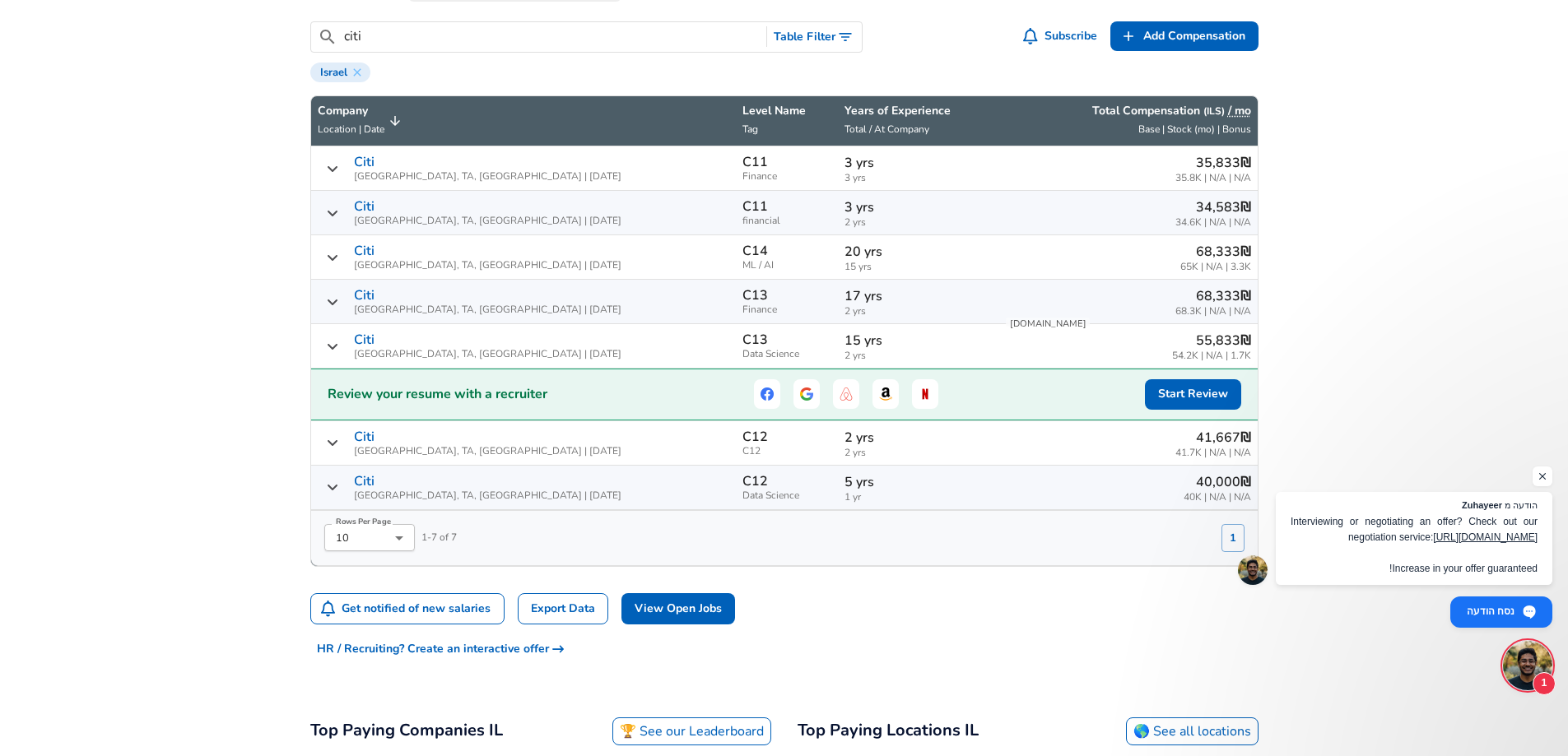
click at [845, 487] on p "5 yrs" at bounding box center [917, 483] width 146 height 20
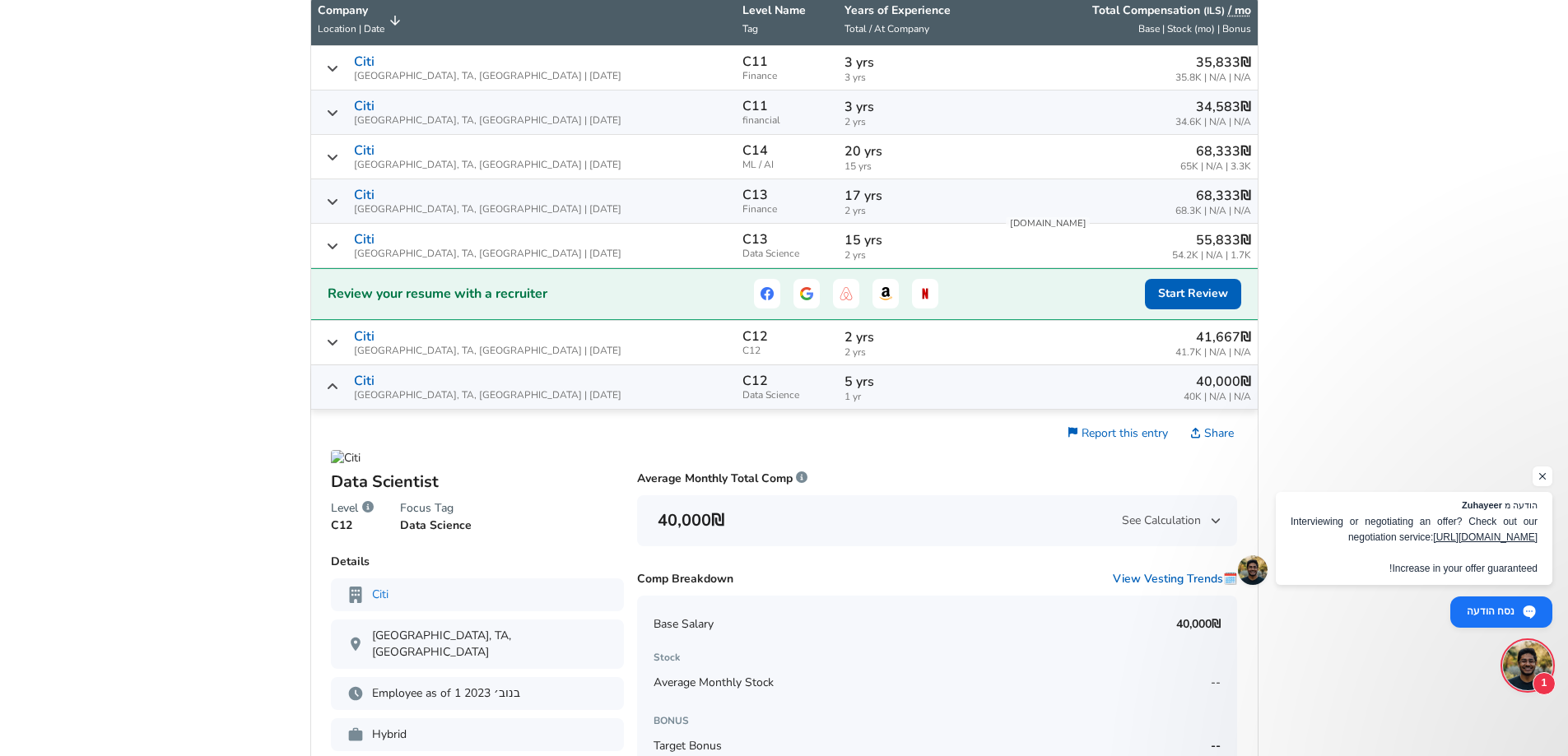
scroll to position [704, 0]
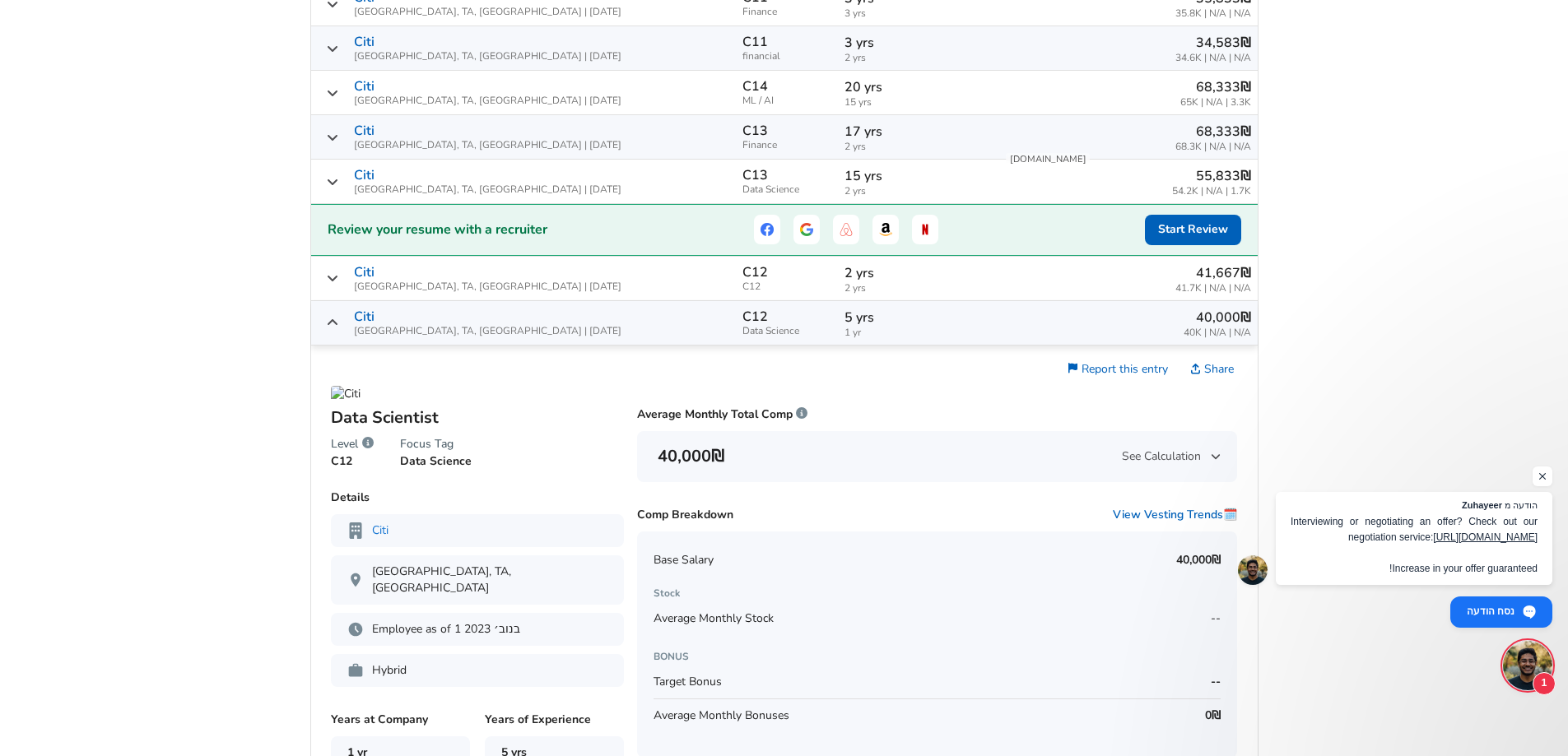
click at [845, 313] on p "5 yrs" at bounding box center [917, 317] width 146 height 20
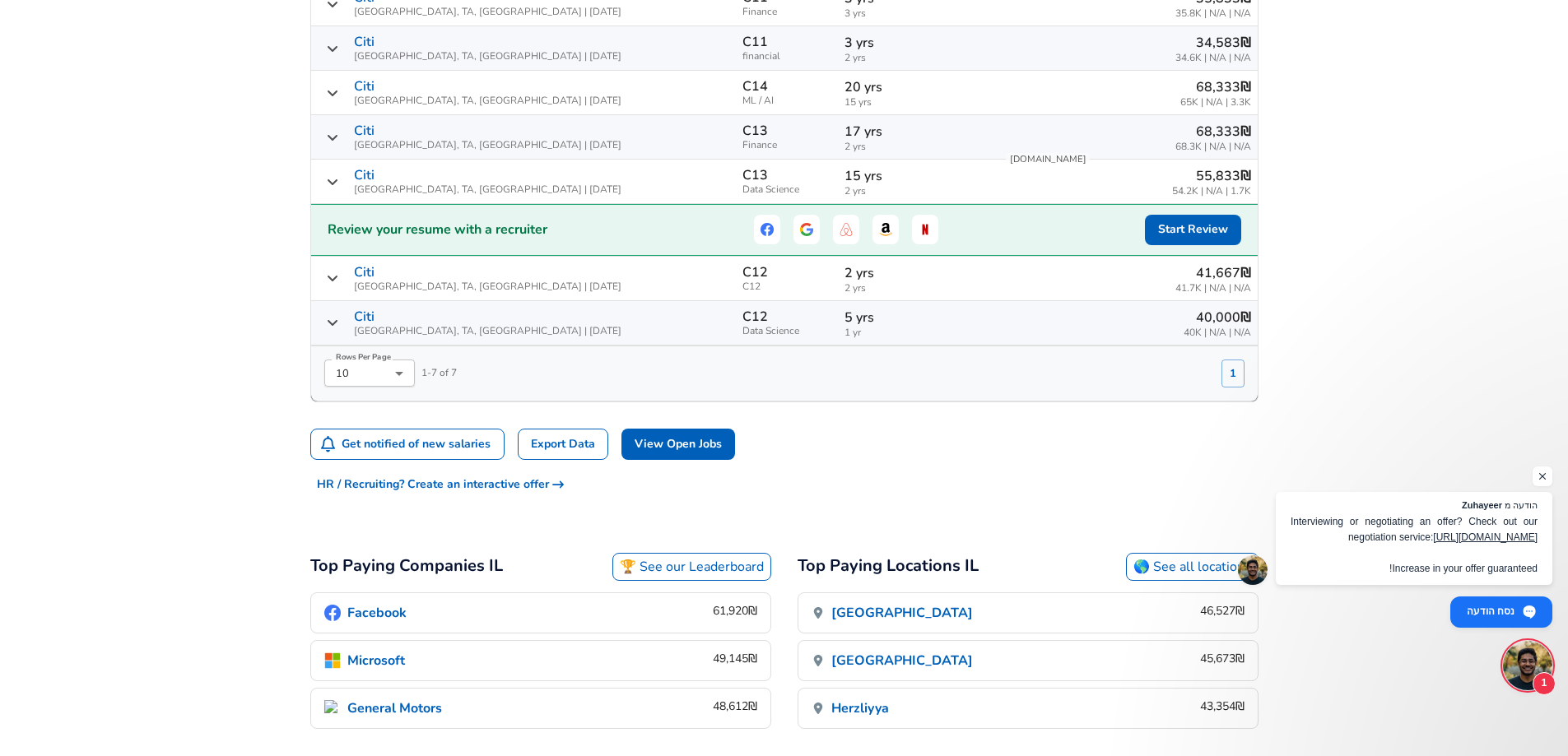
click at [845, 276] on p "2 yrs" at bounding box center [917, 273] width 146 height 20
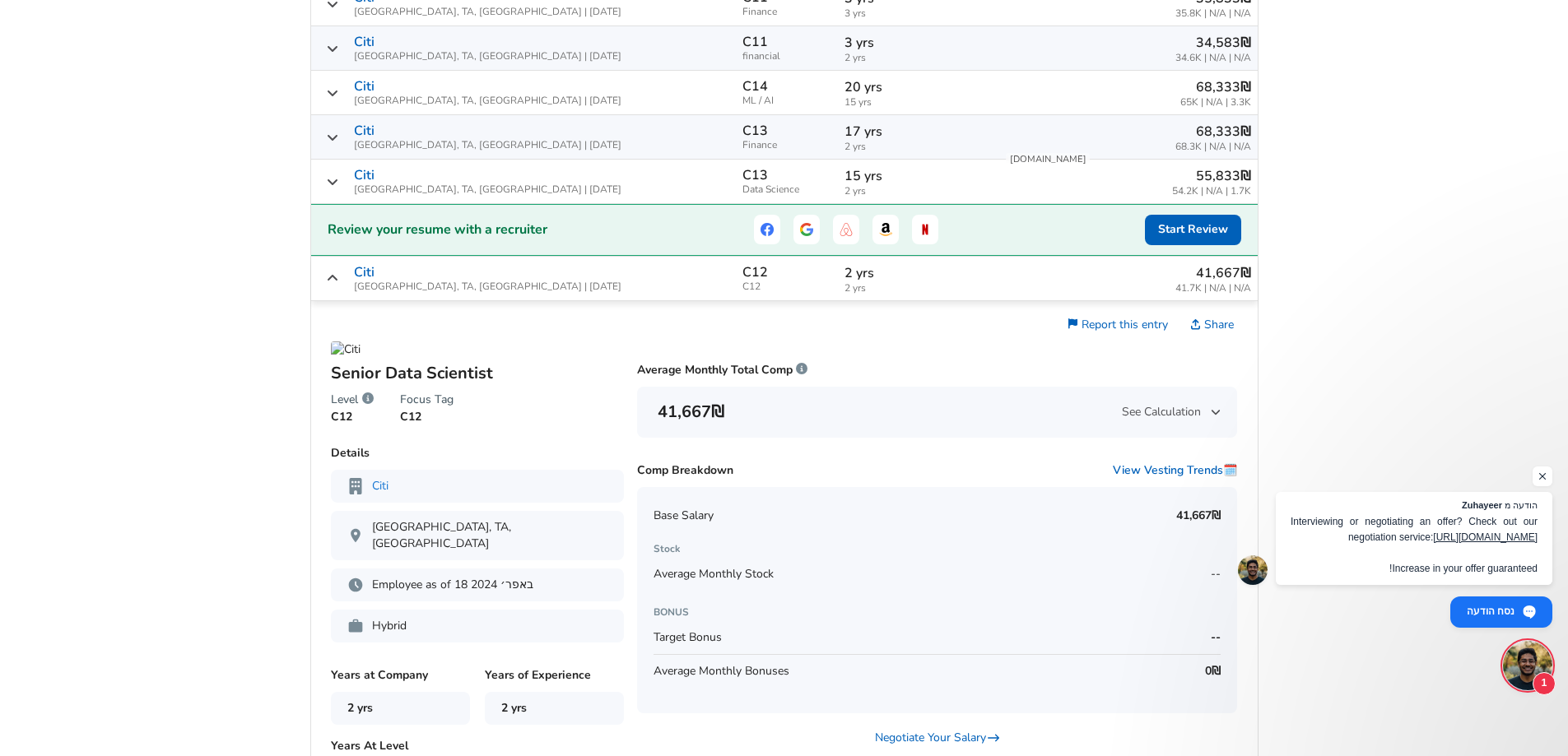
click at [845, 276] on p "2 yrs" at bounding box center [917, 273] width 146 height 20
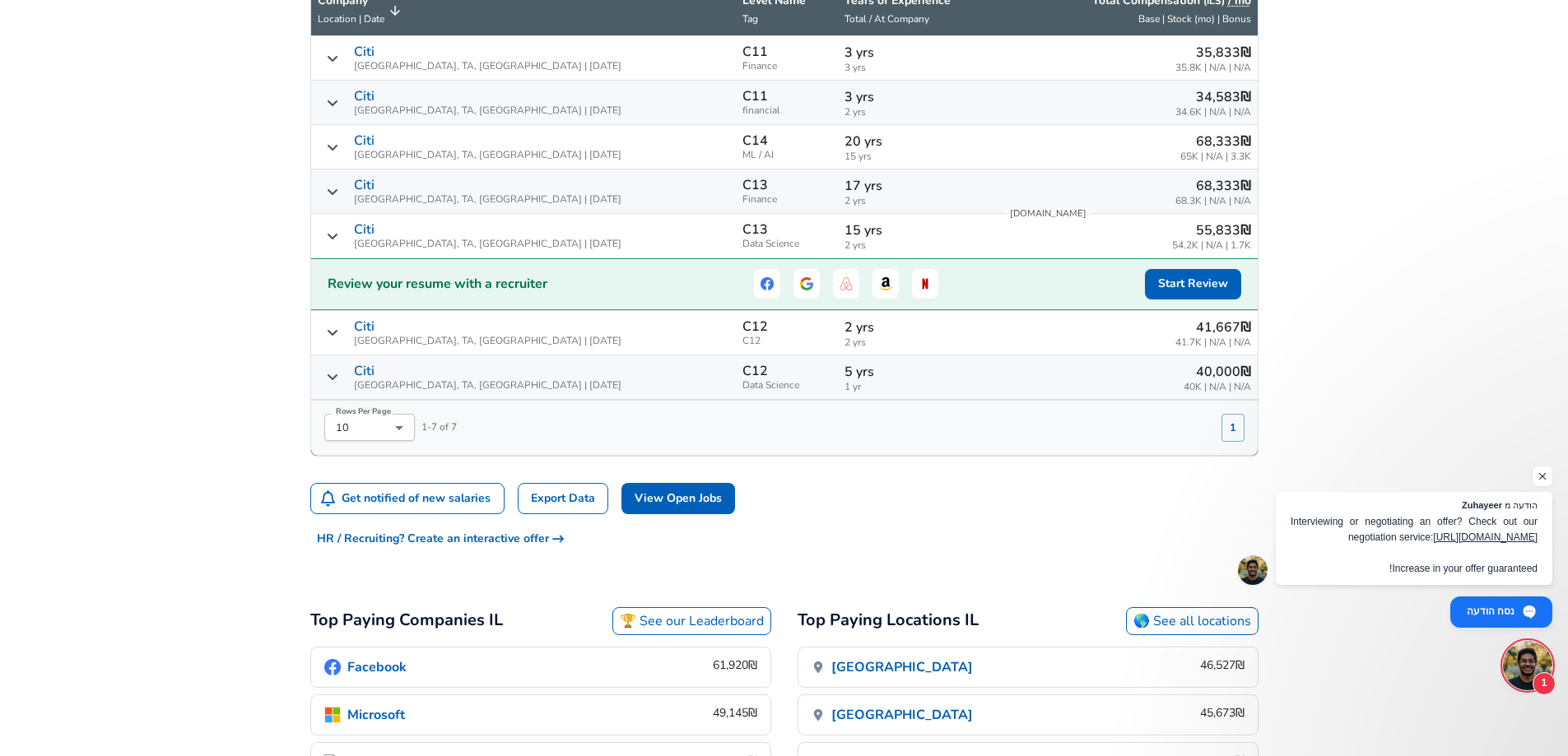
scroll to position [540, 0]
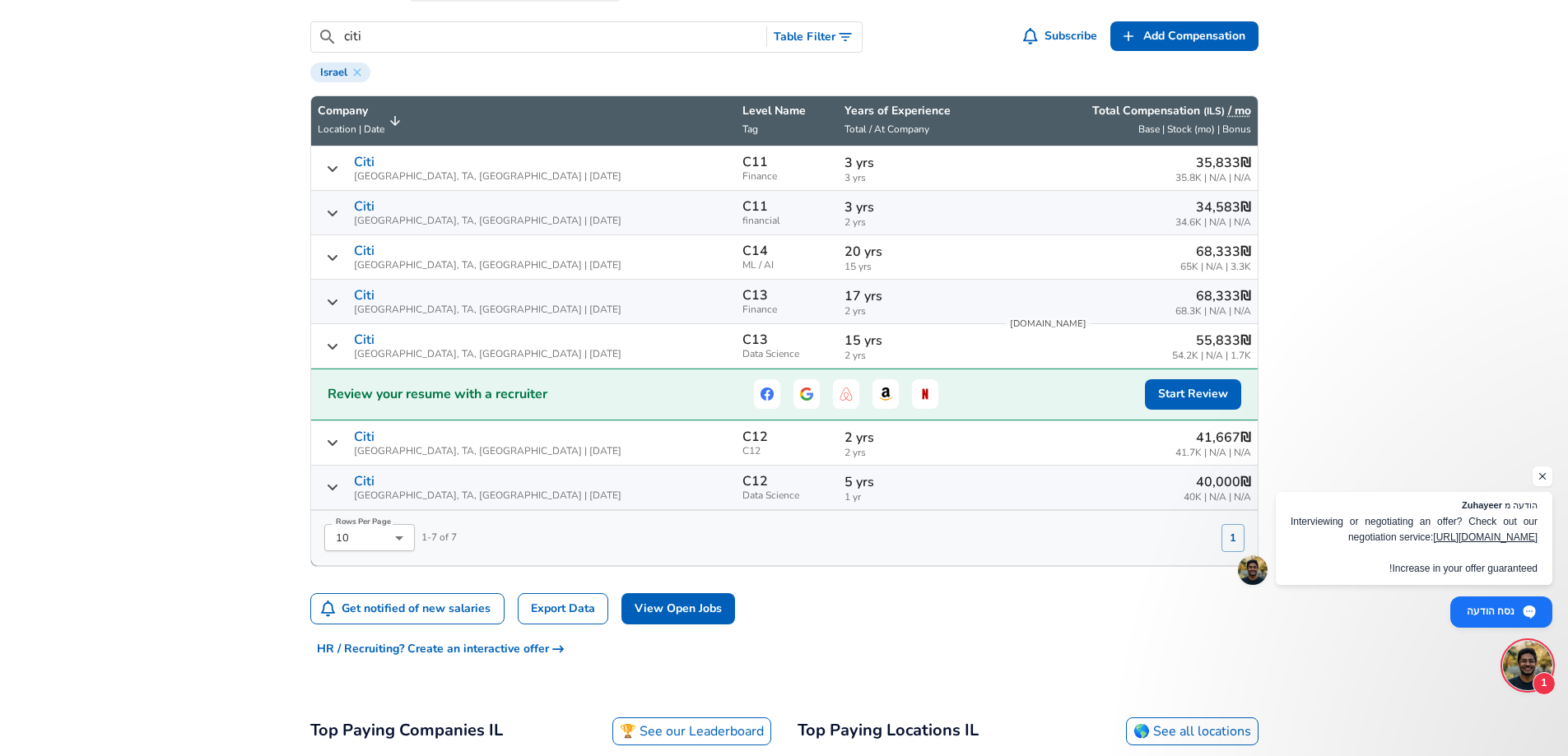
click at [845, 348] on p "15 yrs" at bounding box center [917, 340] width 146 height 20
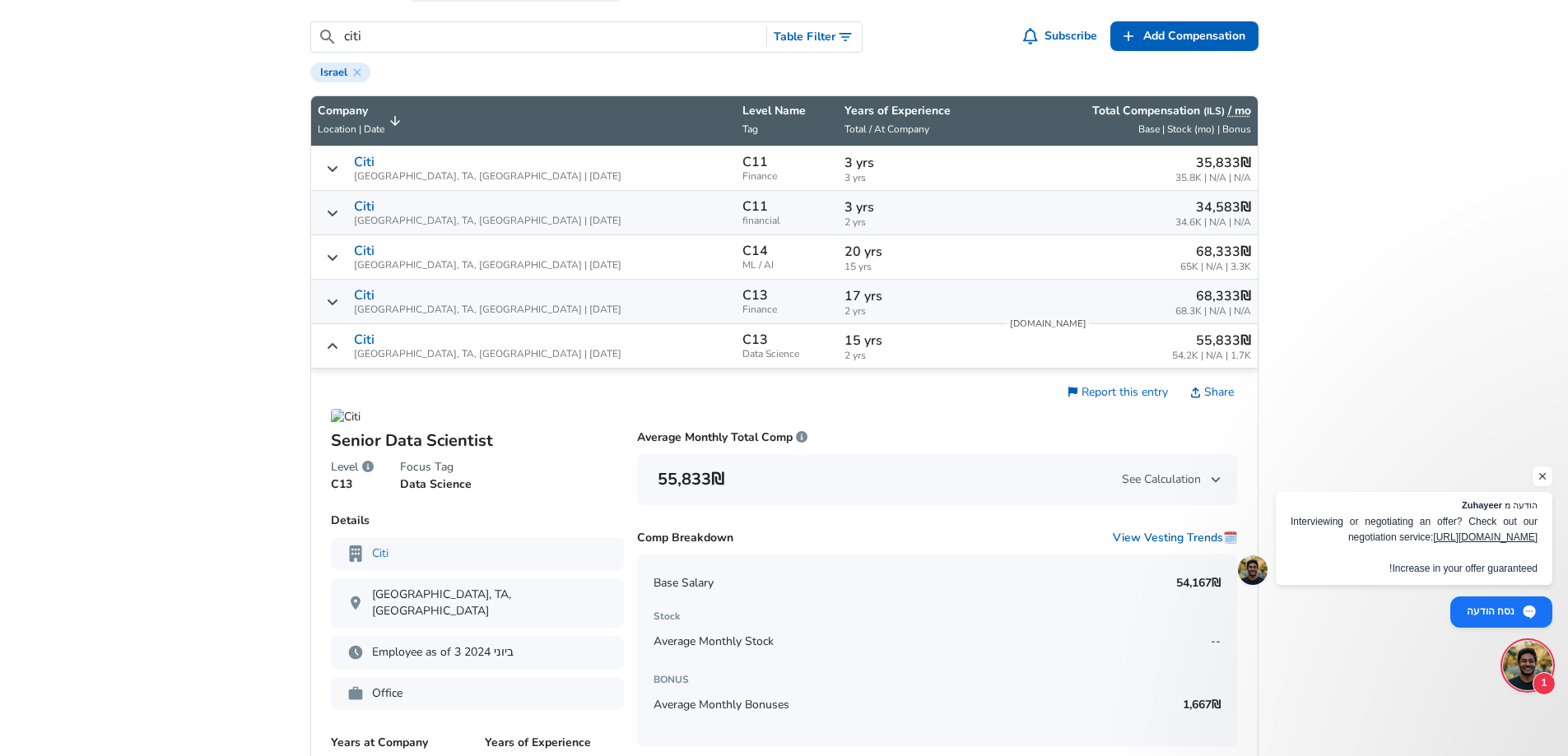
click at [845, 346] on p "15 yrs" at bounding box center [917, 340] width 146 height 20
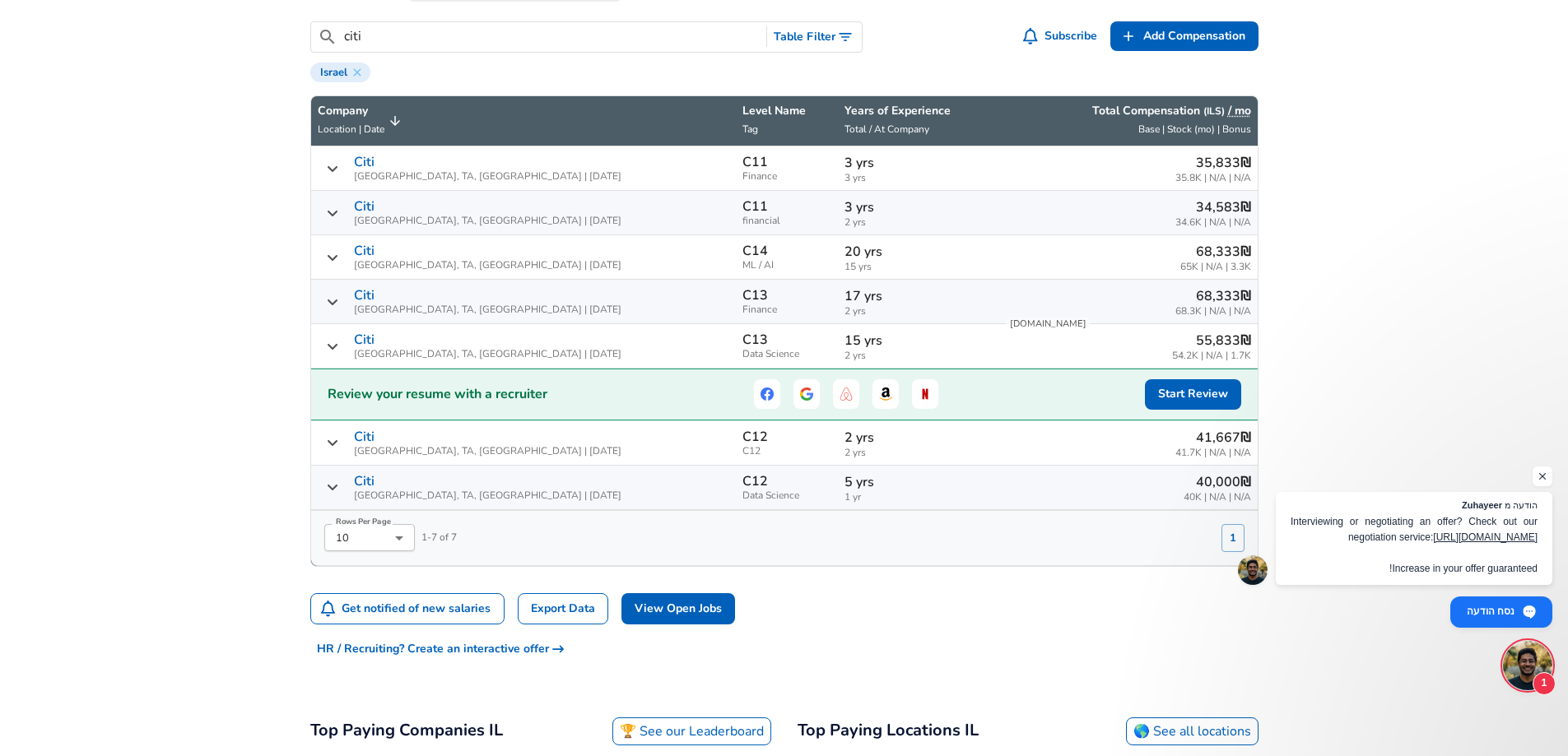
click at [845, 297] on p "17 yrs" at bounding box center [917, 297] width 146 height 20
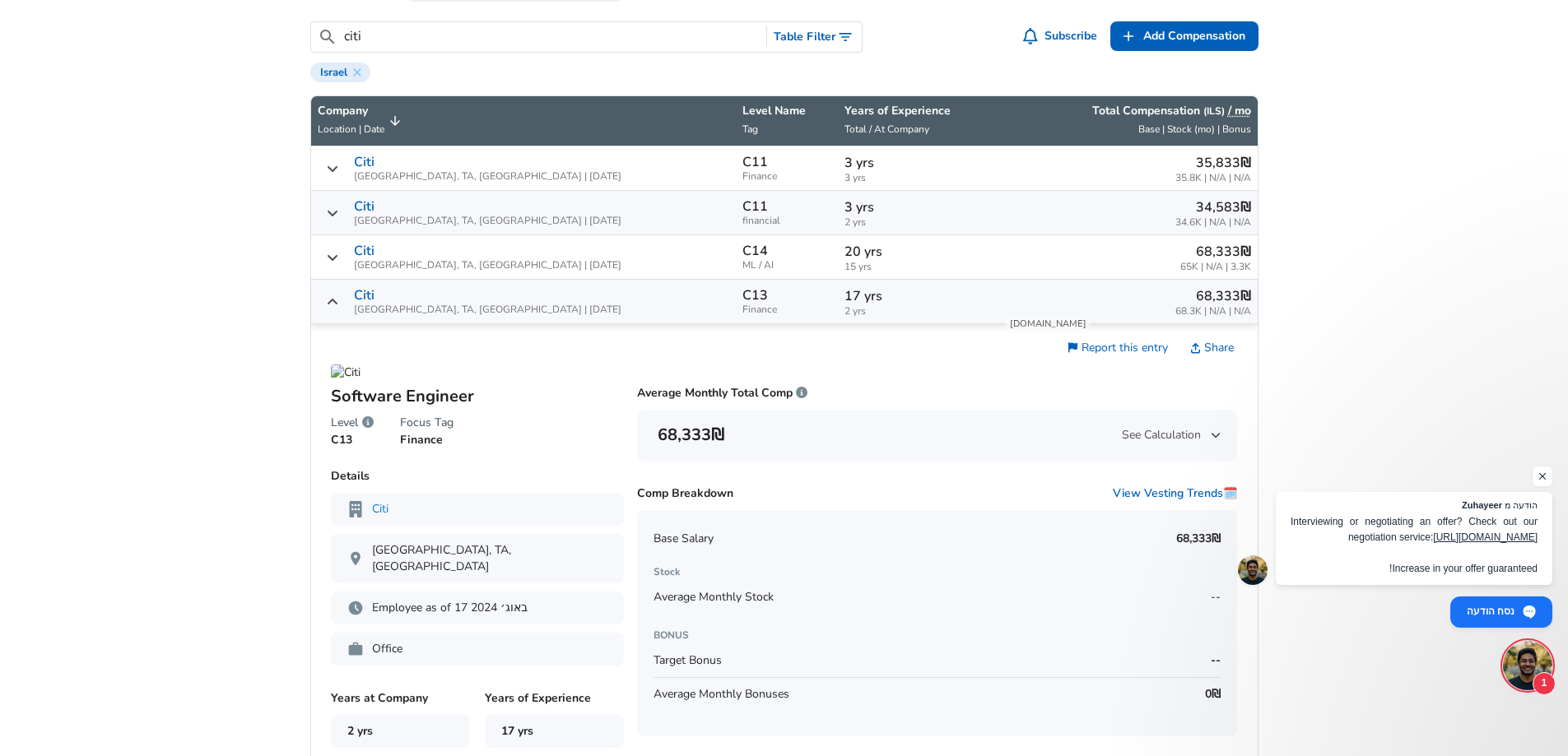
click at [845, 297] on p "17 yrs" at bounding box center [917, 297] width 146 height 20
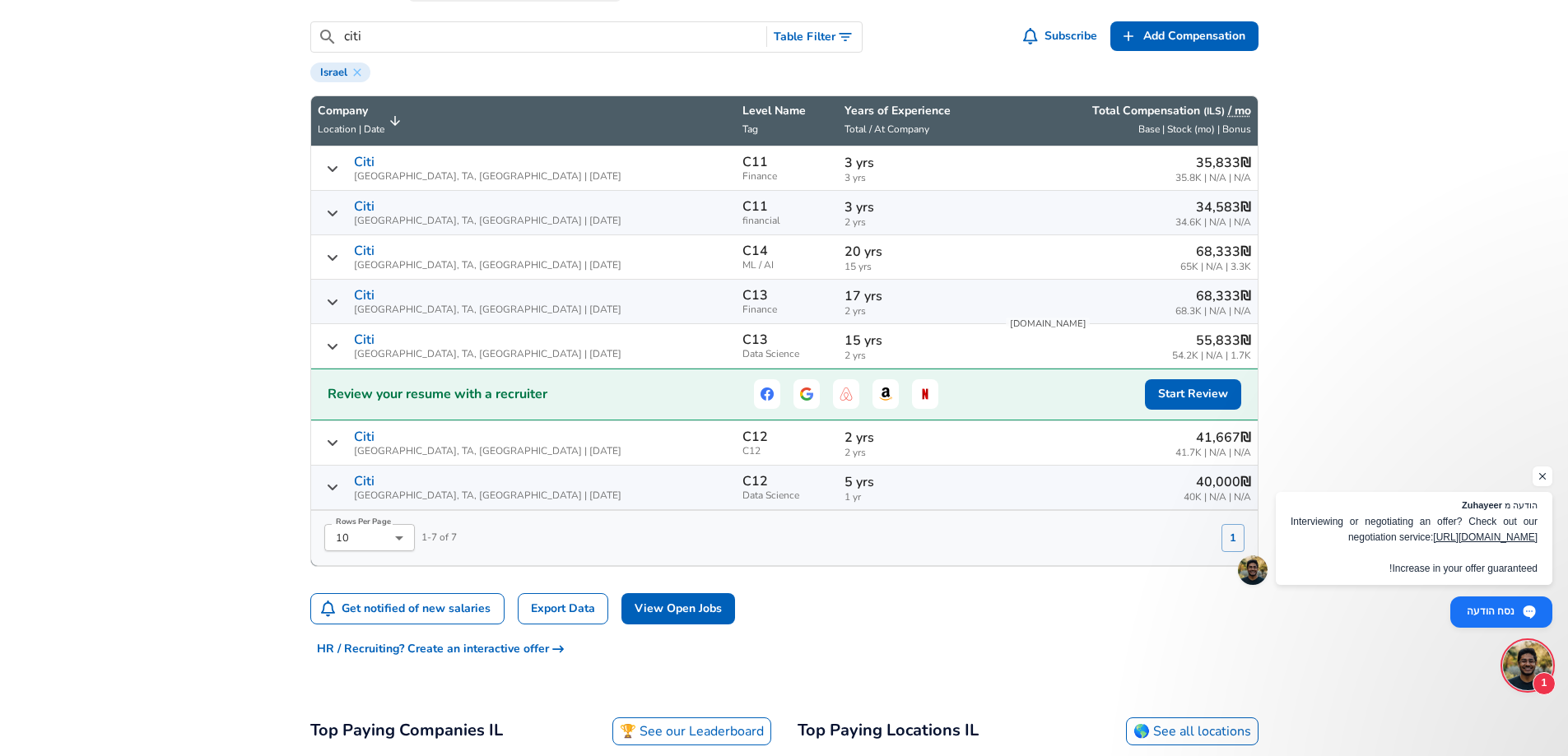
click at [845, 261] on p "20 yrs" at bounding box center [917, 252] width 146 height 20
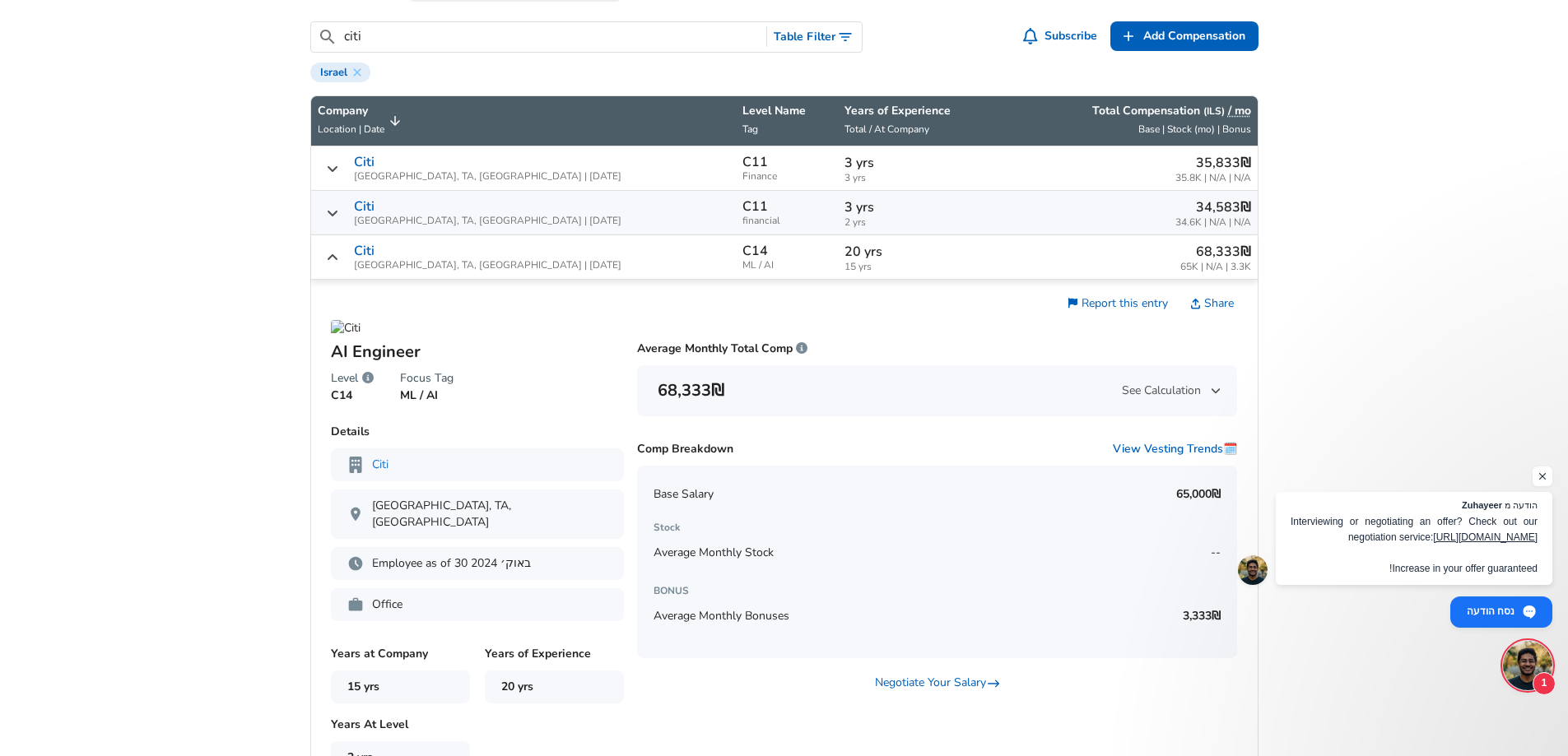
click at [845, 261] on p "20 yrs" at bounding box center [917, 252] width 146 height 20
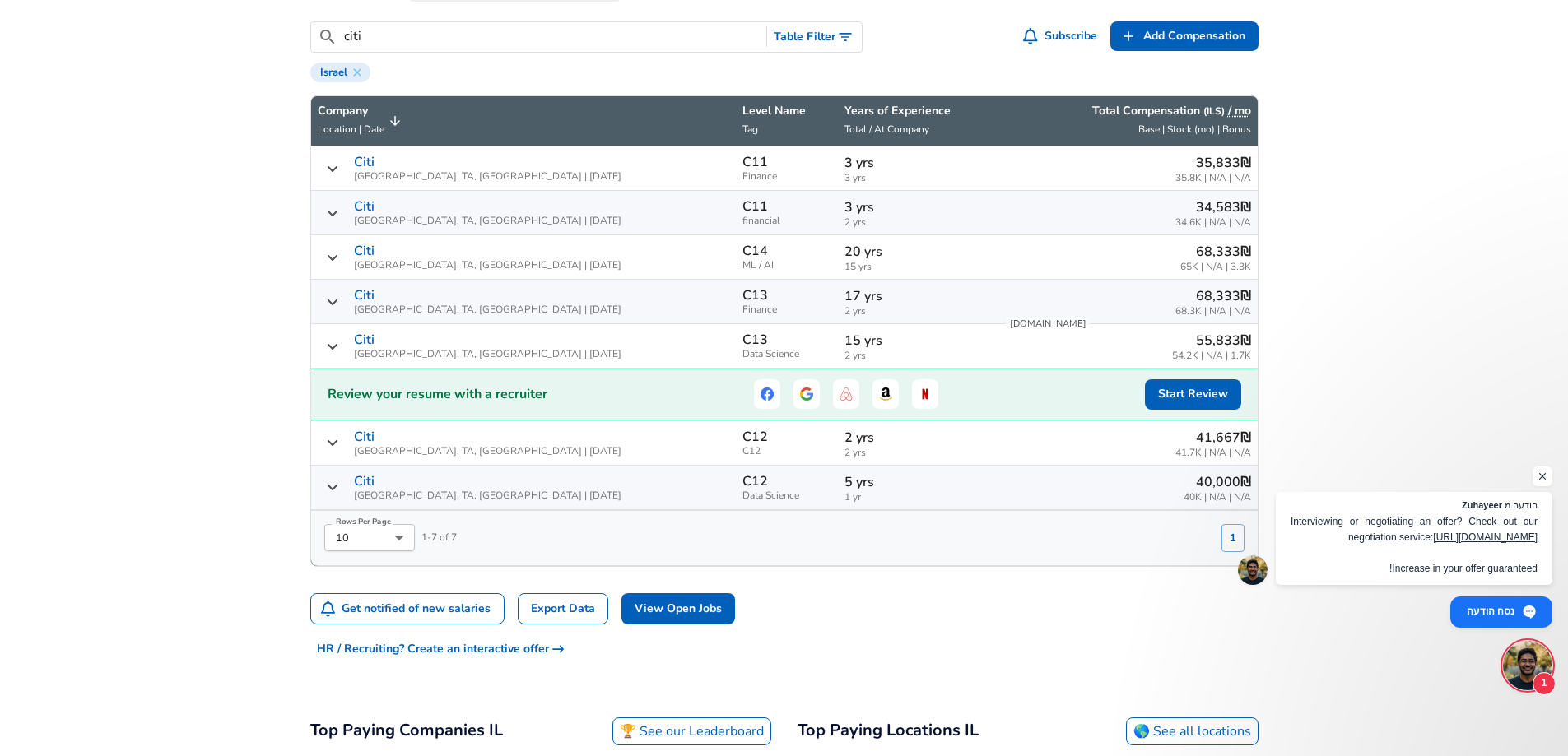
click at [845, 213] on p "3 yrs" at bounding box center [917, 207] width 146 height 20
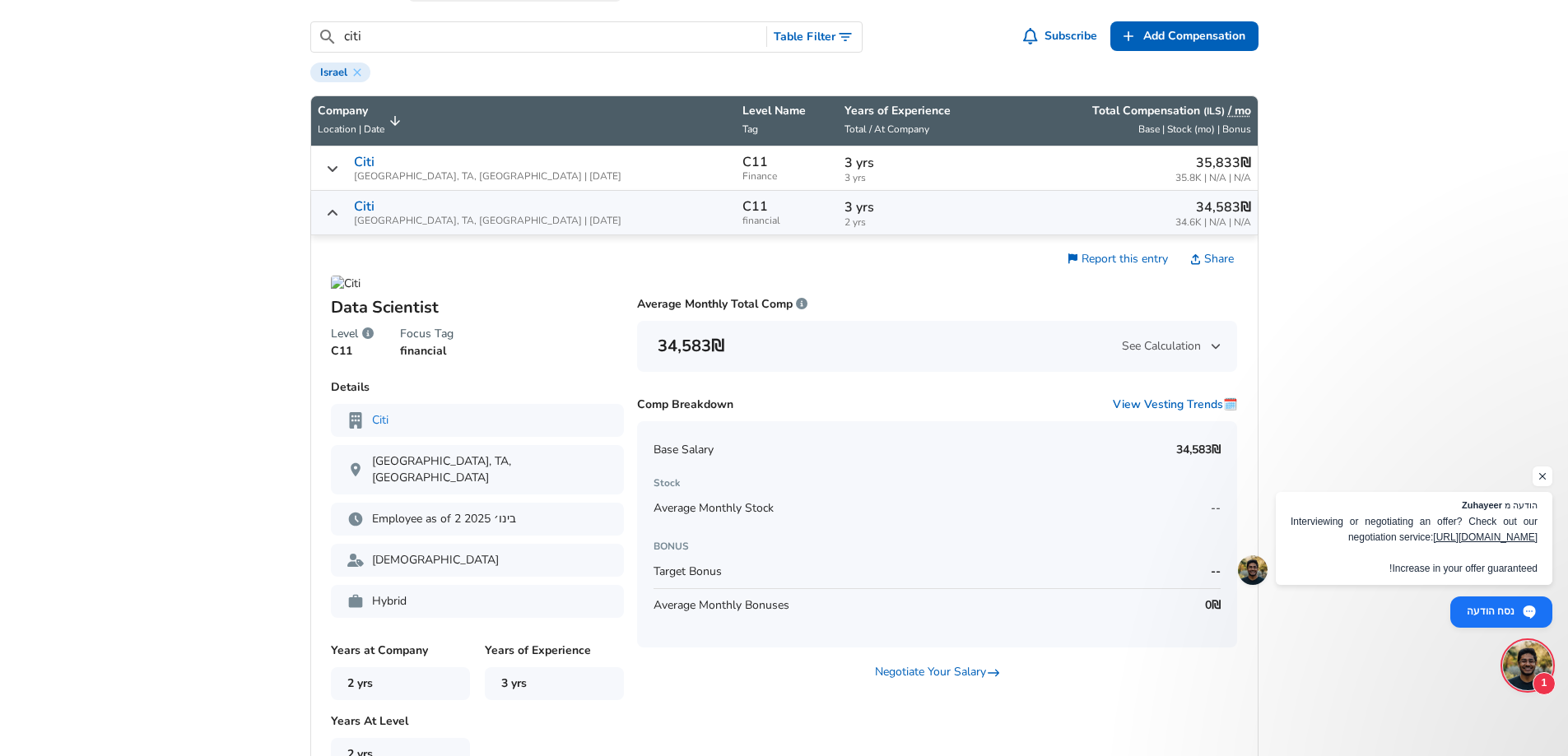
click at [845, 213] on p "3 yrs" at bounding box center [917, 207] width 146 height 20
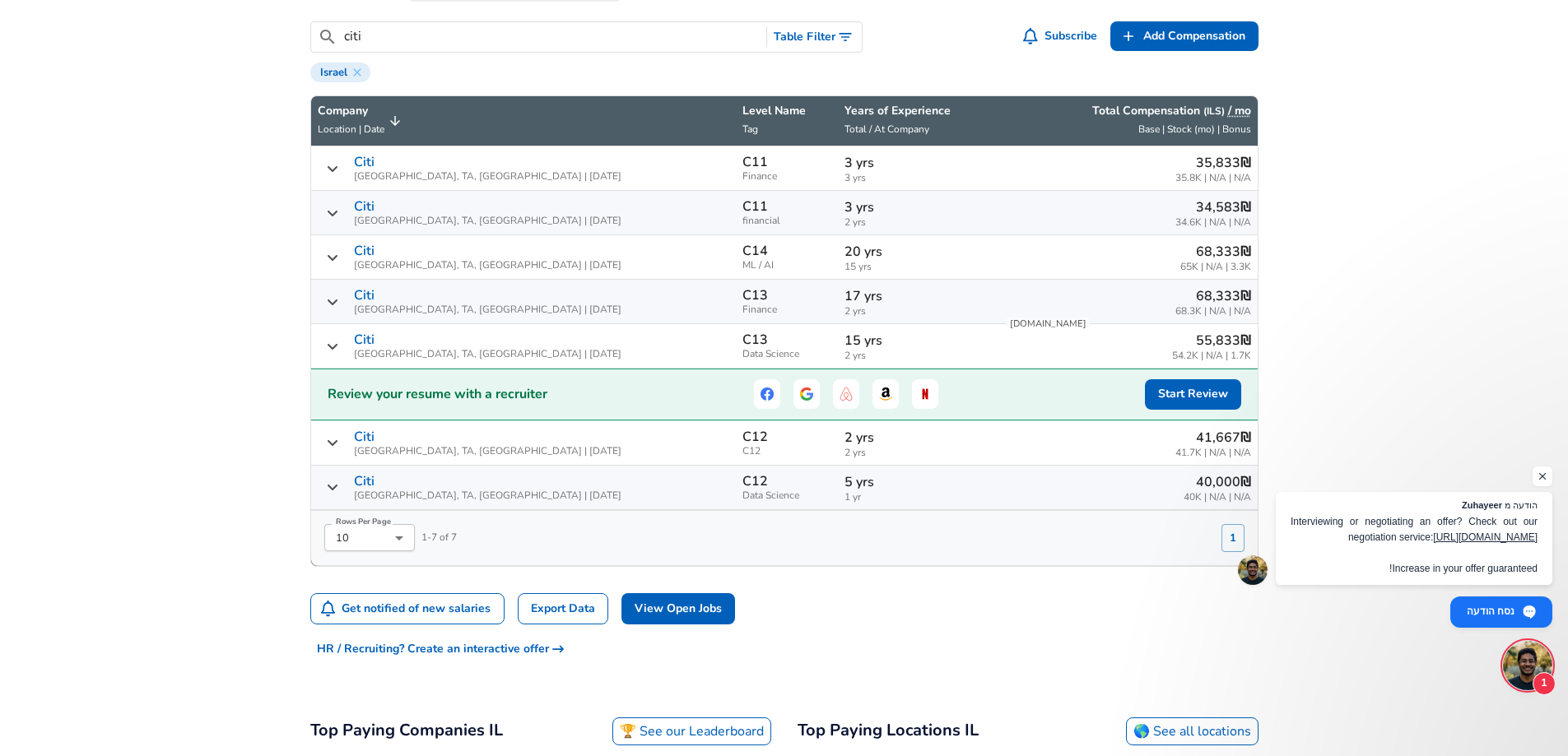
click at [845, 175] on span "3 yrs" at bounding box center [917, 178] width 146 height 11
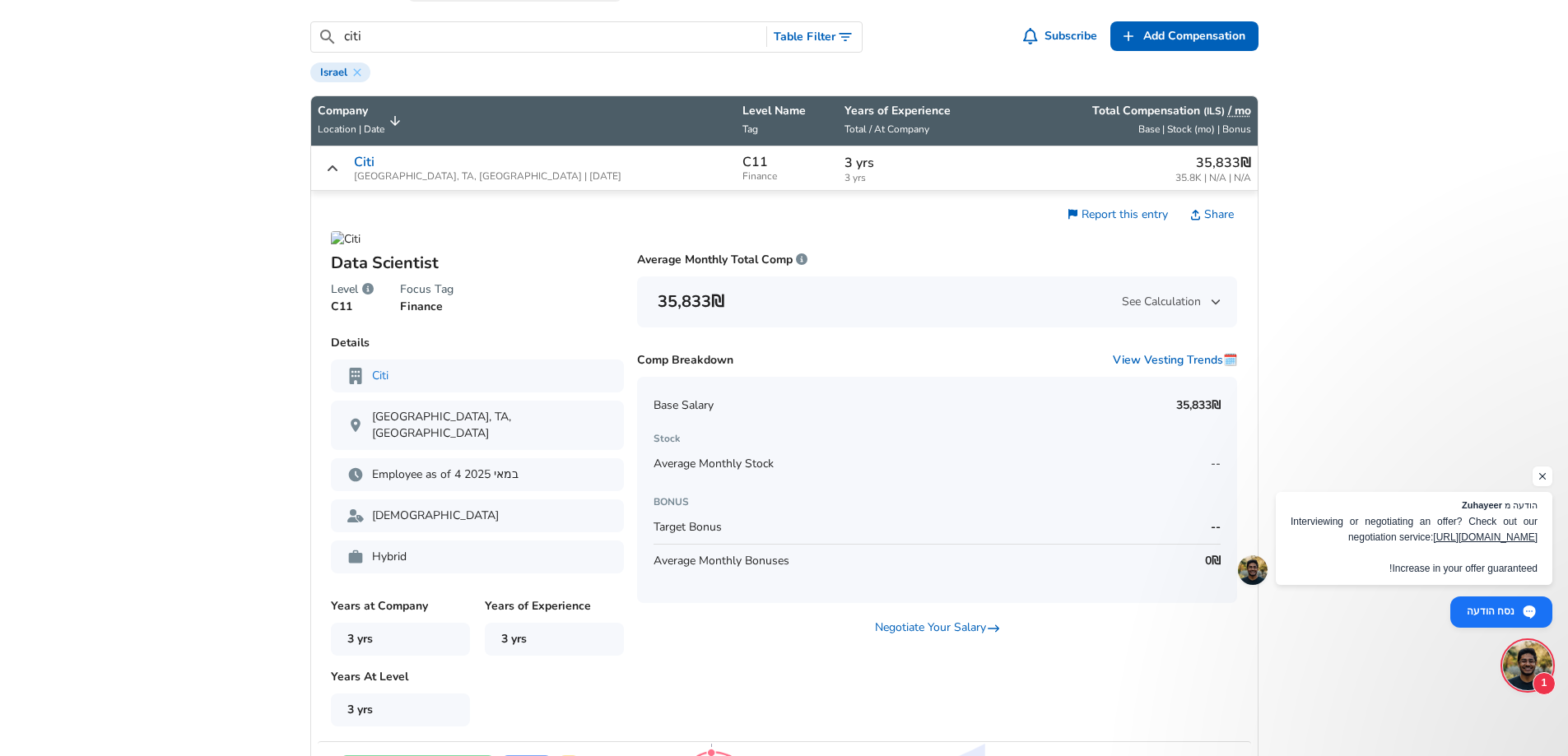
click at [845, 175] on span "3 yrs" at bounding box center [917, 178] width 146 height 11
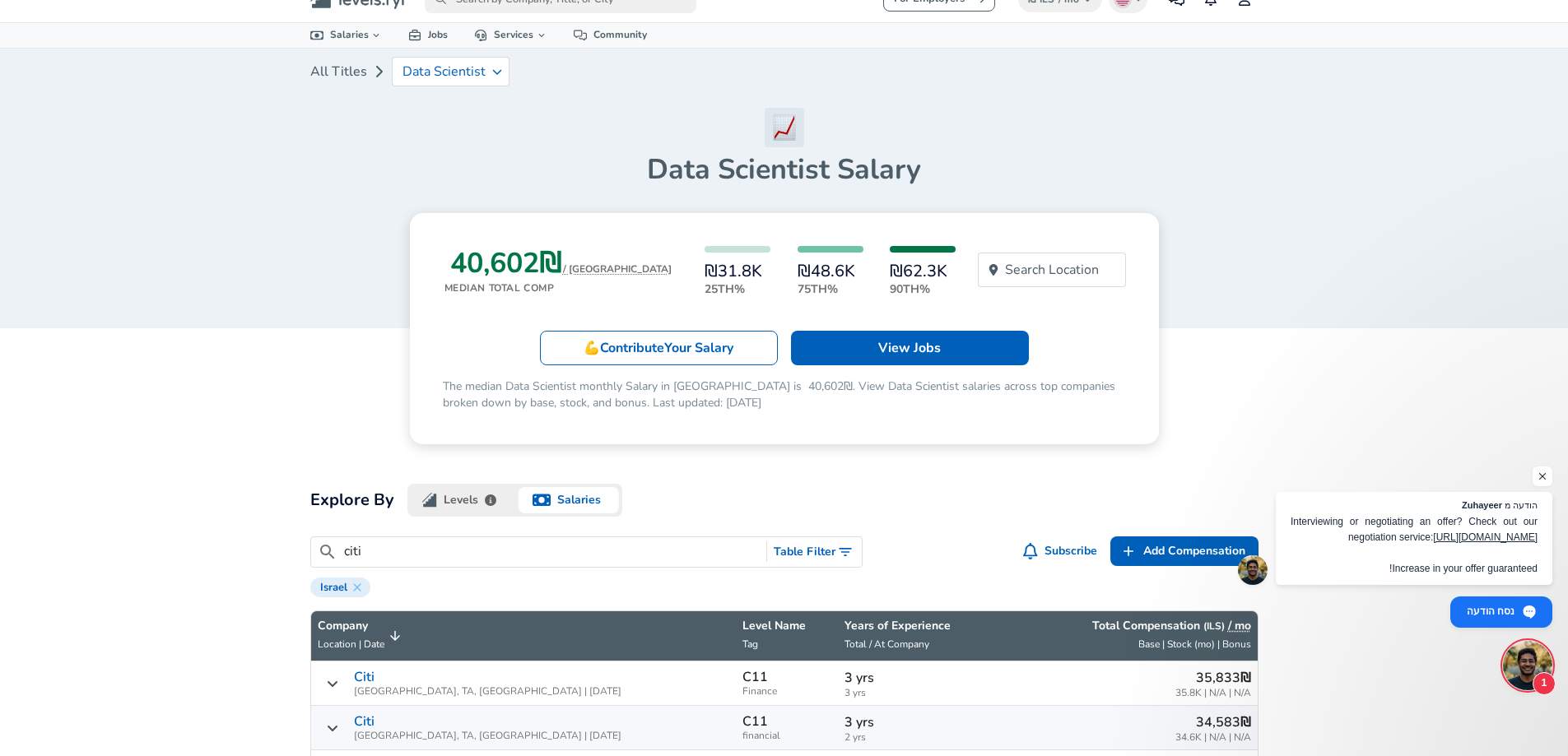
scroll to position [0, 0]
